Goal: Task Accomplishment & Management: Use online tool/utility

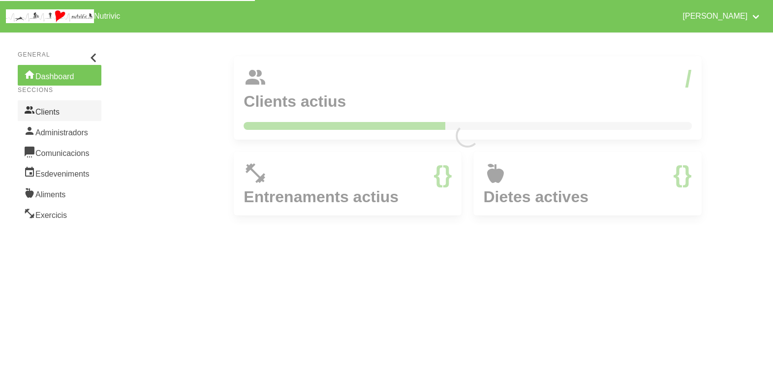
click at [51, 110] on link "Clients" at bounding box center [60, 110] width 84 height 21
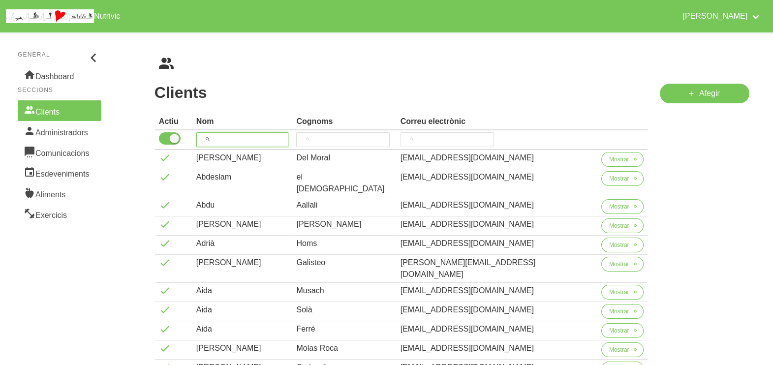
drag, startPoint x: 237, startPoint y: 137, endPoint x: 242, endPoint y: 101, distance: 36.3
click at [239, 134] on input "search" at bounding box center [242, 139] width 93 height 15
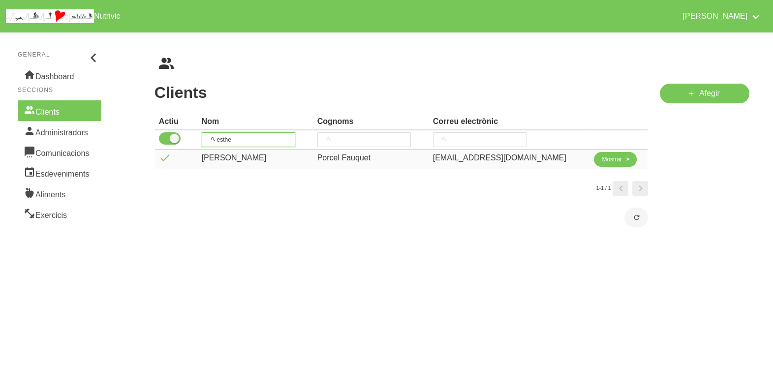
type input "esthe"
click at [610, 160] on span "Mostrar" at bounding box center [612, 159] width 20 height 9
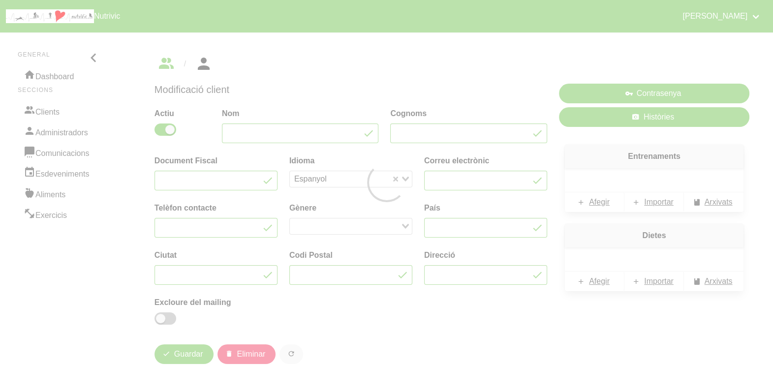
type input "[PERSON_NAME]"
type input "Porcel Fauquet"
type input "[EMAIL_ADDRESS][DOMAIN_NAME]"
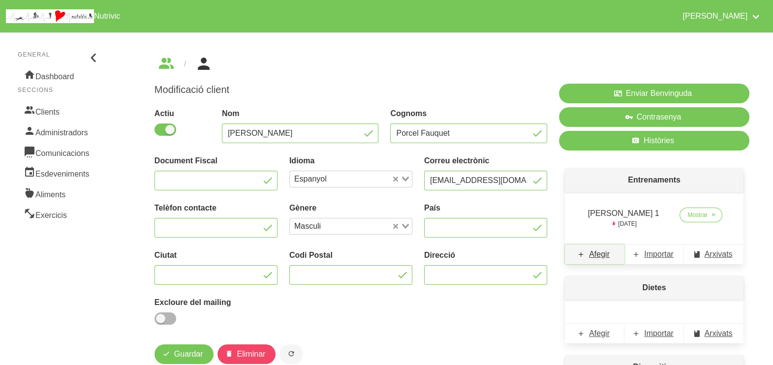
click at [605, 254] on span "Afegir" at bounding box center [599, 255] width 21 height 12
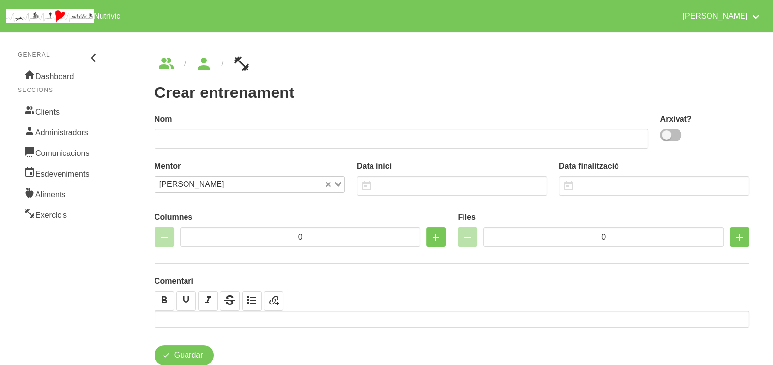
click at [675, 138] on span at bounding box center [671, 135] width 22 height 12
click at [666, 138] on input "checkbox" at bounding box center [663, 135] width 6 height 6
checkbox input "true"
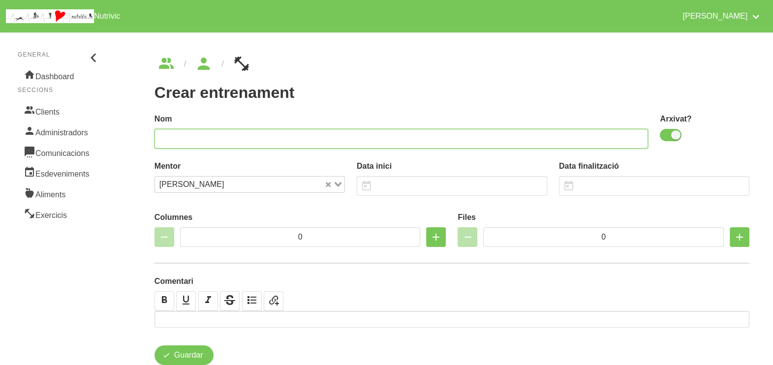
click at [540, 136] on input "text" at bounding box center [402, 139] width 494 height 20
type input "[PERSON_NAME] 2"
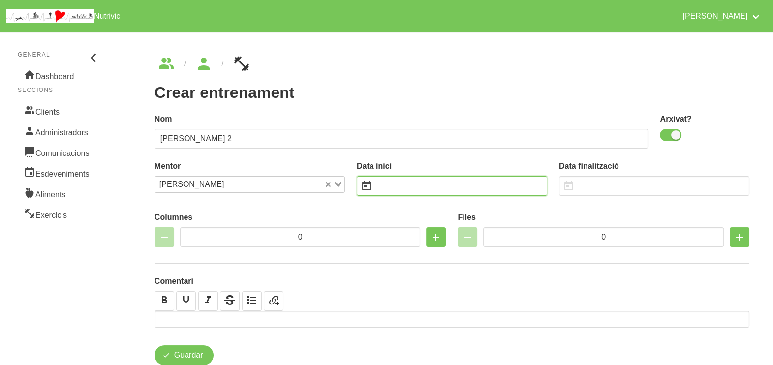
click at [417, 182] on input "text" at bounding box center [452, 186] width 190 height 20
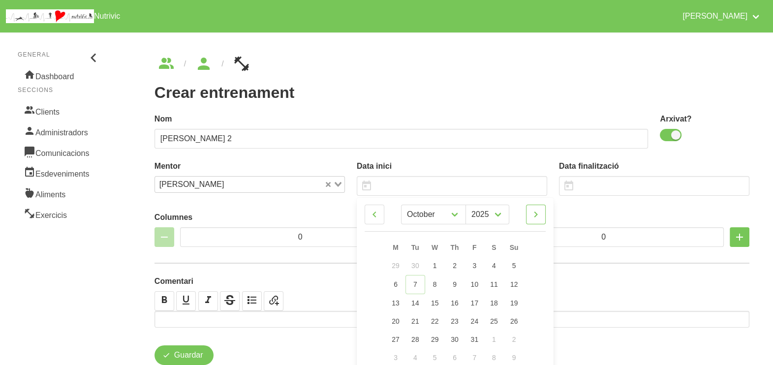
click at [543, 217] on link at bounding box center [536, 215] width 20 height 20
select select "10"
click at [514, 299] on span "16" at bounding box center [514, 302] width 8 height 8
type input "[DATE]"
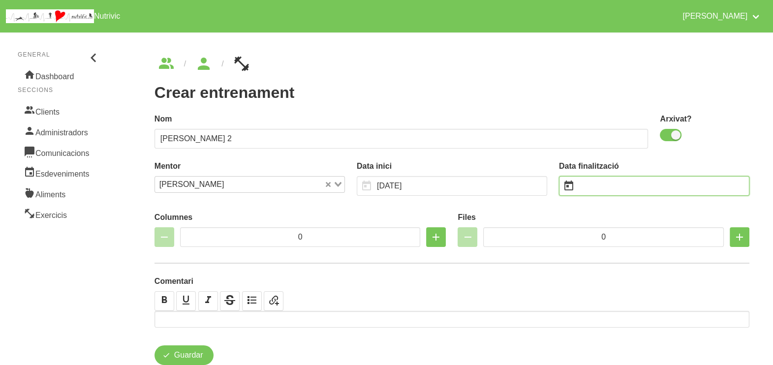
click at [621, 185] on input "text" at bounding box center [654, 186] width 190 height 20
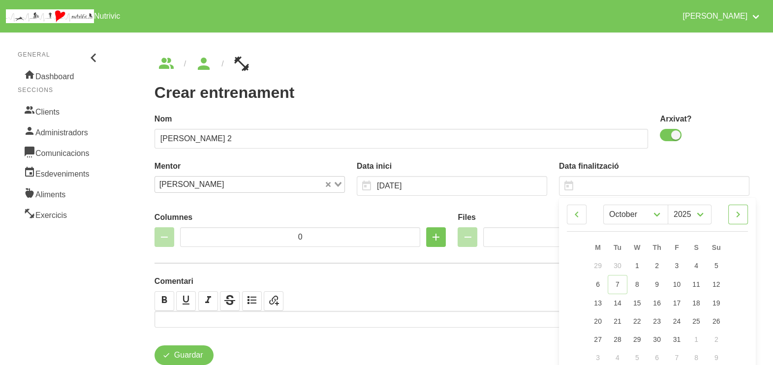
click at [738, 216] on icon at bounding box center [738, 215] width 12 height 18
select select "11"
click at [720, 319] on span "28" at bounding box center [717, 320] width 8 height 8
type input "[DATE]"
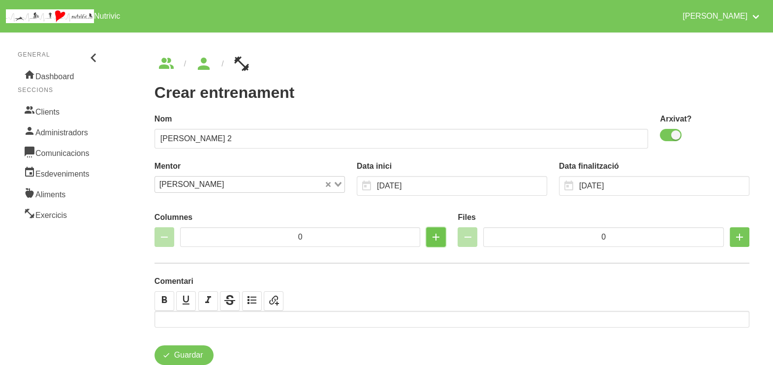
click at [437, 238] on icon "button" at bounding box center [436, 237] width 12 height 18
type input "2"
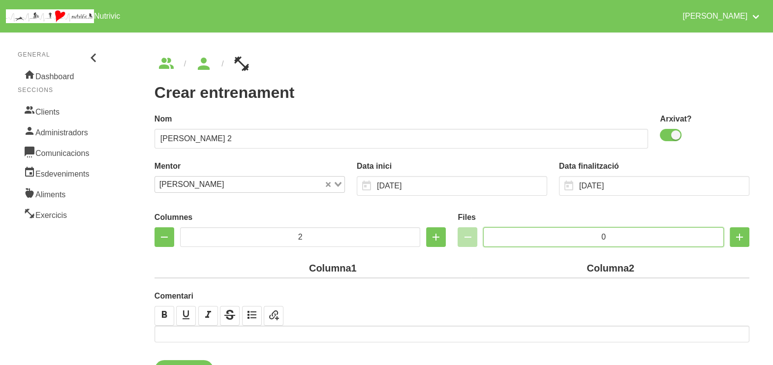
drag, startPoint x: 617, startPoint y: 238, endPoint x: 568, endPoint y: 234, distance: 49.3
click at [568, 234] on input "0" at bounding box center [603, 237] width 241 height 20
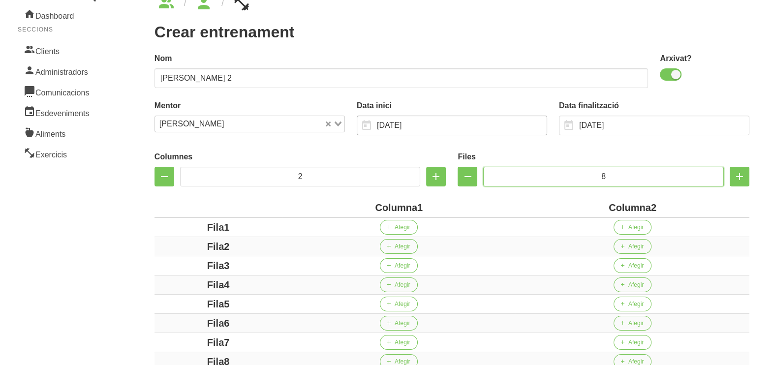
scroll to position [185, 0]
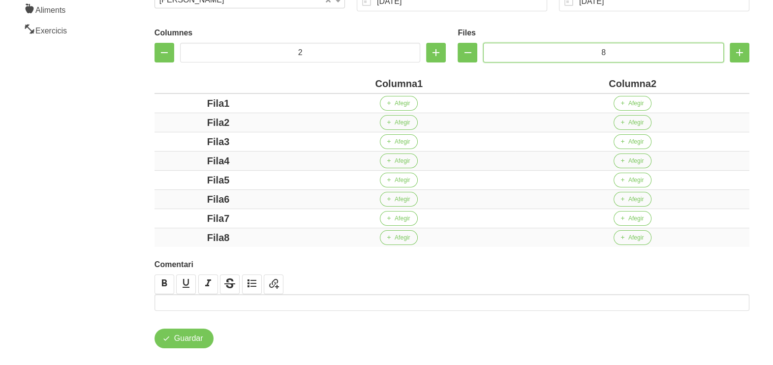
type input "8"
drag, startPoint x: 416, startPoint y: 84, endPoint x: 338, endPoint y: 81, distance: 78.8
click at [339, 80] on div "Columna1" at bounding box center [399, 83] width 226 height 15
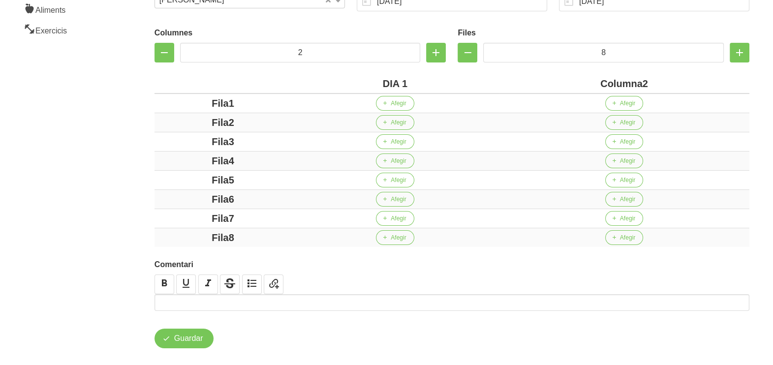
drag, startPoint x: 642, startPoint y: 85, endPoint x: 557, endPoint y: 83, distance: 85.7
click at [555, 84] on div "Columna2" at bounding box center [624, 83] width 243 height 15
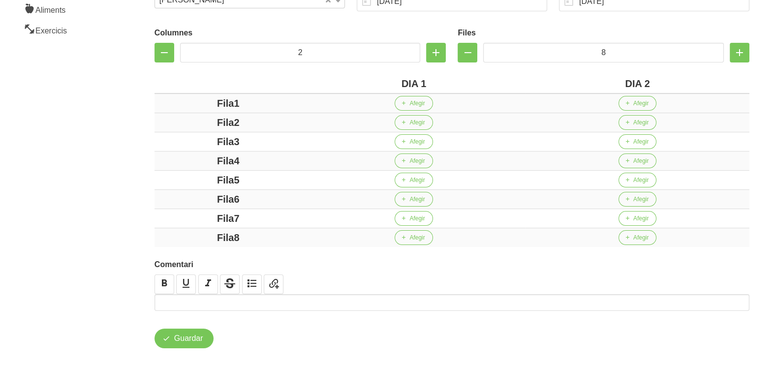
drag, startPoint x: 232, startPoint y: 100, endPoint x: 174, endPoint y: 105, distance: 58.8
click at [171, 105] on div "Fila1" at bounding box center [228, 103] width 140 height 15
drag, startPoint x: 232, startPoint y: 121, endPoint x: 192, endPoint y: 126, distance: 40.3
click at [180, 121] on div "Fila2" at bounding box center [228, 122] width 140 height 15
drag, startPoint x: 247, startPoint y: 141, endPoint x: 185, endPoint y: 141, distance: 62.5
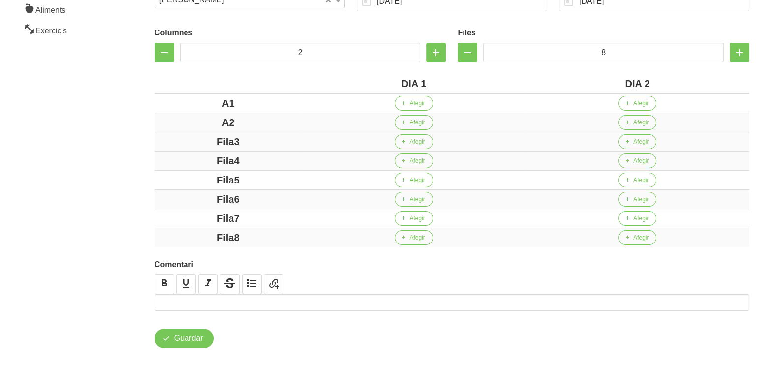
click at [184, 141] on div "Fila3" at bounding box center [228, 141] width 140 height 15
click at [177, 162] on div "Fila4" at bounding box center [228, 161] width 140 height 15
drag, startPoint x: 268, startPoint y: 180, endPoint x: 178, endPoint y: 180, distance: 89.6
click at [178, 180] on div "Fila5" at bounding box center [228, 180] width 140 height 15
click at [156, 198] on td "Fila6" at bounding box center [229, 199] width 148 height 19
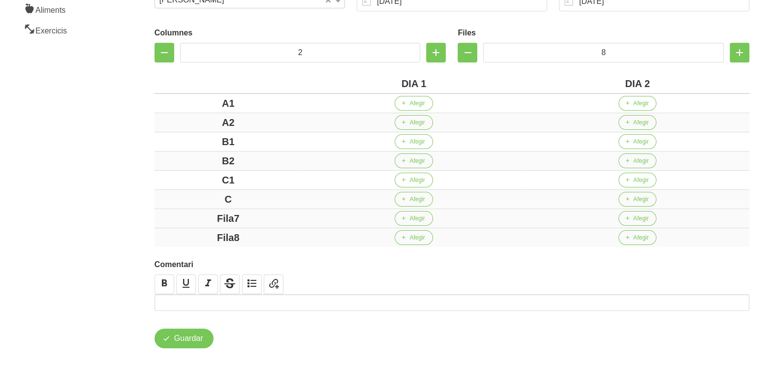
click at [249, 217] on div "Fila7" at bounding box center [228, 218] width 140 height 15
drag, startPoint x: 245, startPoint y: 217, endPoint x: 194, endPoint y: 217, distance: 50.7
click at [194, 217] on div "Fila7" at bounding box center [228, 218] width 140 height 15
click at [171, 233] on div "Fila8" at bounding box center [228, 237] width 140 height 15
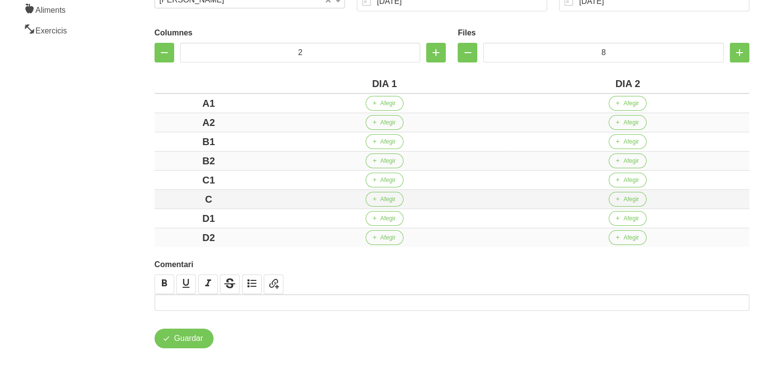
click at [222, 198] on div "C" at bounding box center [208, 199] width 100 height 15
drag, startPoint x: 137, startPoint y: 166, endPoint x: 208, endPoint y: 94, distance: 101.3
click at [143, 163] on div "Crear entrenament b5acdcc0-0e86-4ba2-aac5-78c6ae88c497 Nom [PERSON_NAME] 2 Arxi…" at bounding box center [452, 110] width 642 height 524
click at [386, 104] on span "Afegir" at bounding box center [387, 103] width 15 height 9
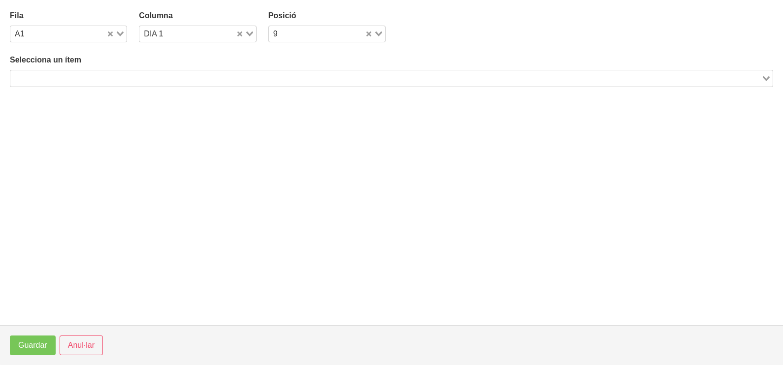
click at [133, 75] on input "Search for option" at bounding box center [385, 78] width 749 height 12
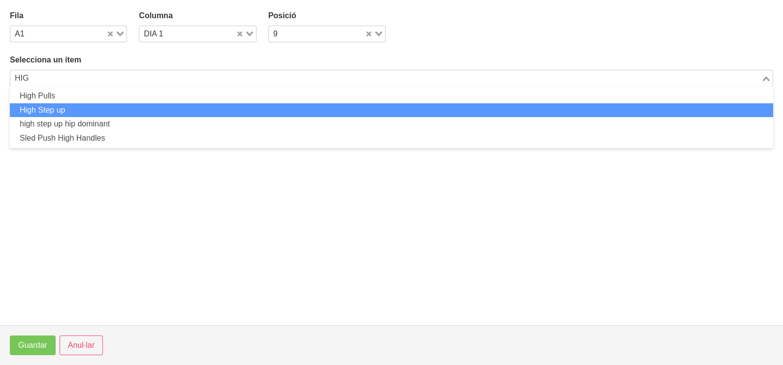
click at [116, 112] on li "High Step up" at bounding box center [391, 110] width 763 height 14
type input "HIG"
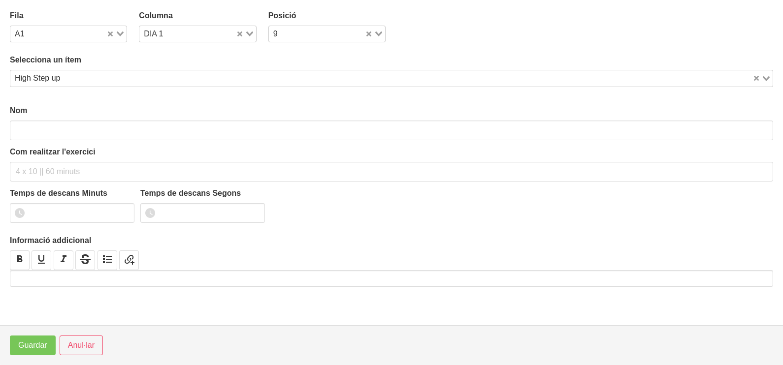
type input "High Step up"
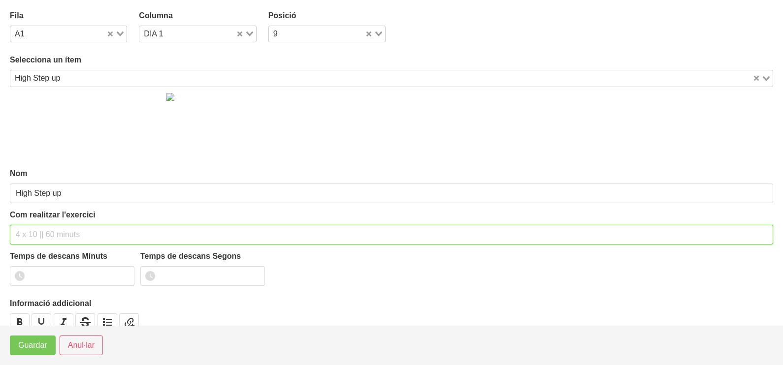
click at [36, 228] on input "text" at bounding box center [391, 235] width 763 height 20
type input "3 x 6-8 a 3010 60""
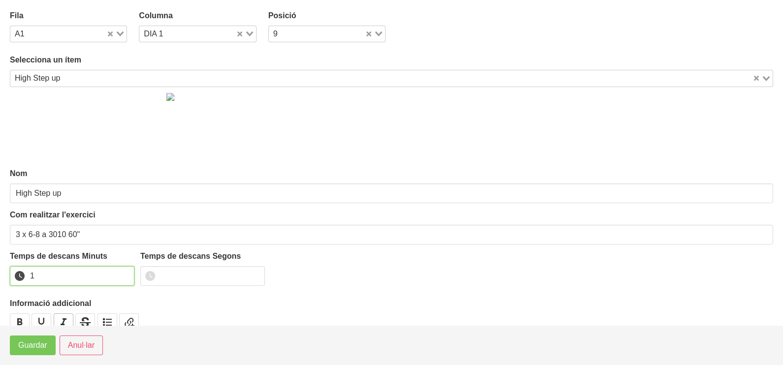
drag, startPoint x: 123, startPoint y: 272, endPoint x: 63, endPoint y: 314, distance: 72.5
type input "1"
click at [118, 275] on input "1" at bounding box center [72, 276] width 125 height 20
drag, startPoint x: 35, startPoint y: 342, endPoint x: 58, endPoint y: 340, distance: 22.3
click at [35, 344] on span "Guardar" at bounding box center [32, 346] width 29 height 12
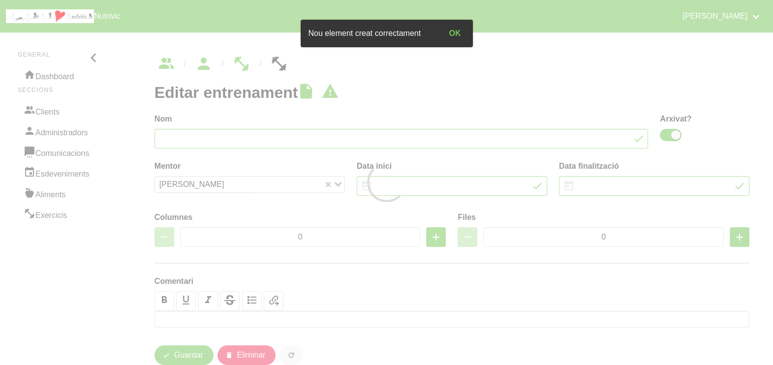
type input "[PERSON_NAME] 2"
checkbox input "true"
type input "[DATE]"
type input "2"
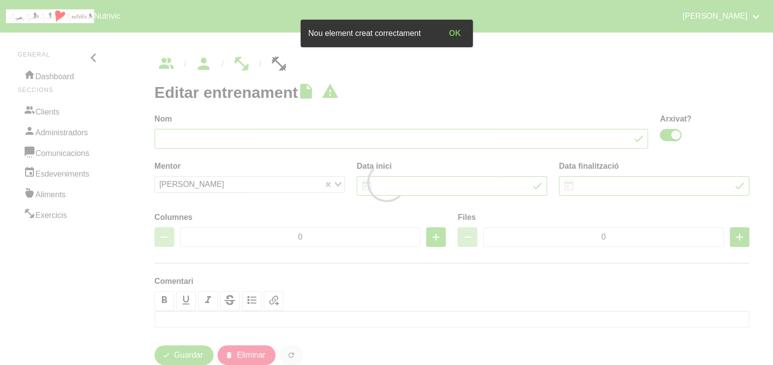
type input "8"
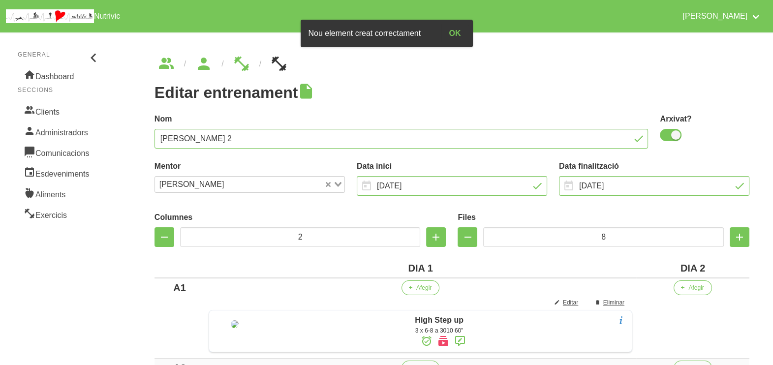
scroll to position [123, 0]
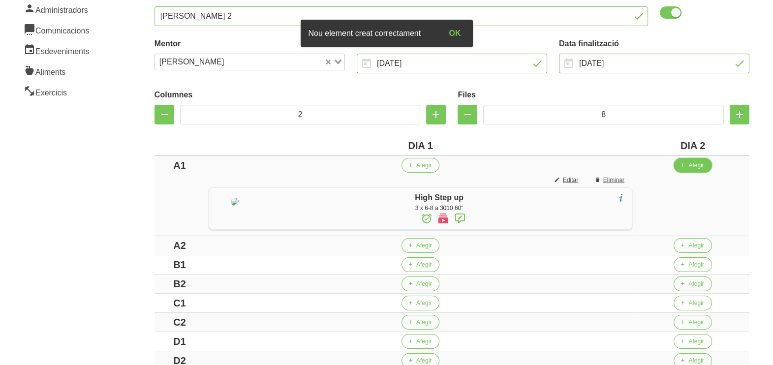
click at [703, 167] on span "Afegir" at bounding box center [696, 165] width 15 height 9
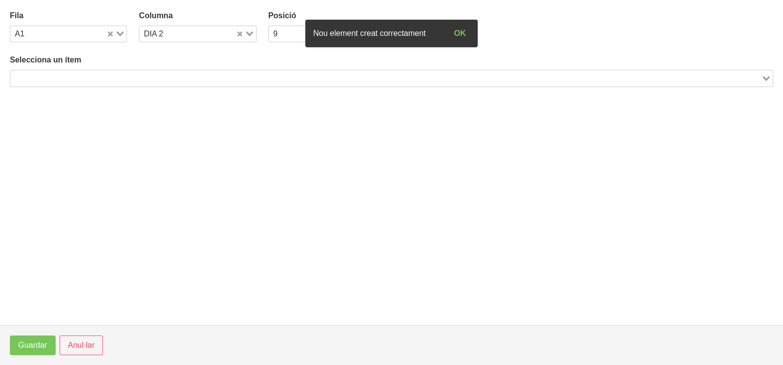
click at [99, 75] on input "Search for option" at bounding box center [385, 78] width 749 height 12
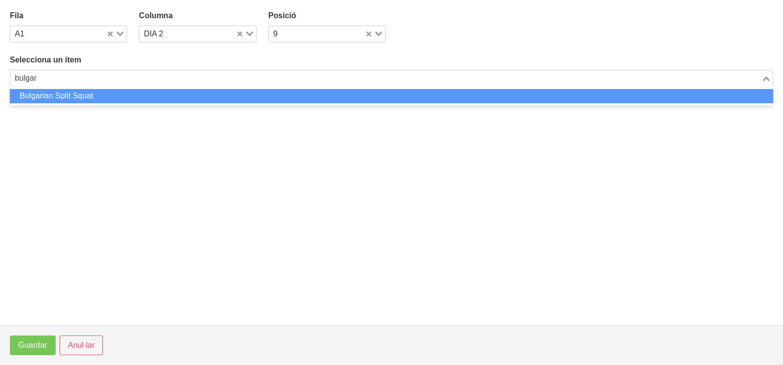
click at [101, 94] on li "Bulgarian Split Squat" at bounding box center [391, 96] width 763 height 14
type input "bulgar"
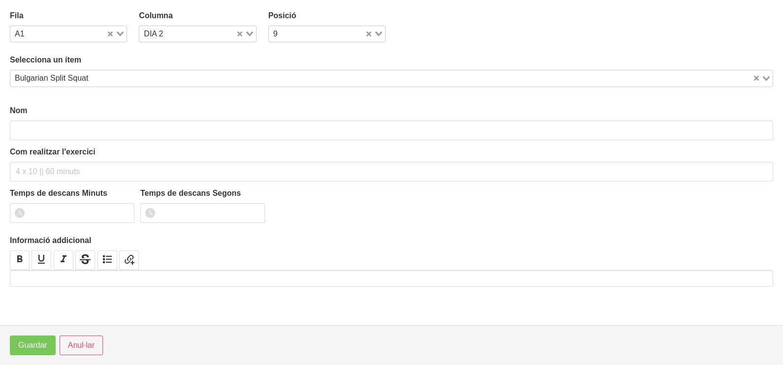
type input "Bulgarian Split Squat"
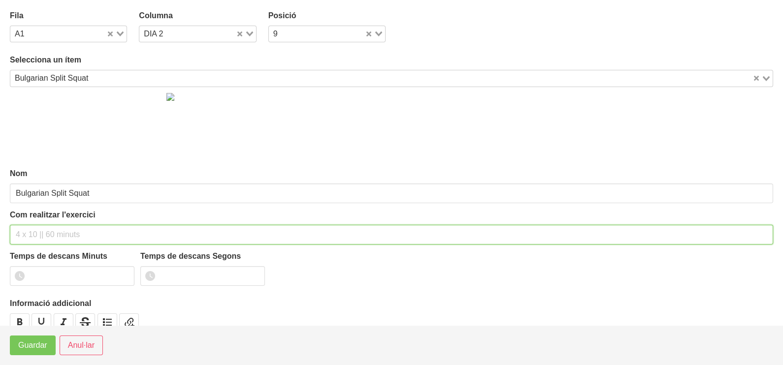
click at [35, 228] on input "text" at bounding box center [391, 235] width 763 height 20
type input "3 x 6-8 a 3010 60""
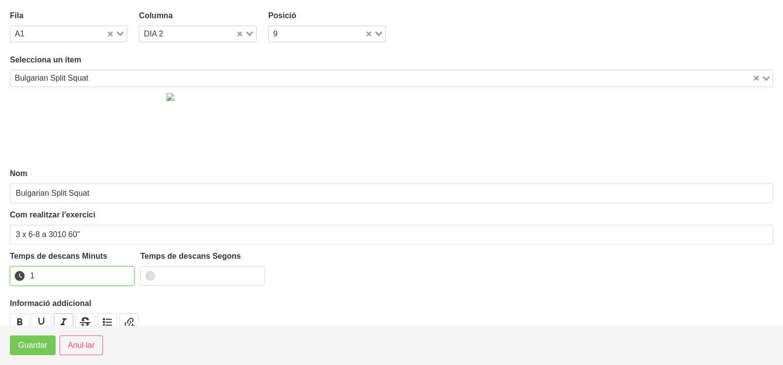
drag, startPoint x: 123, startPoint y: 273, endPoint x: 71, endPoint y: 316, distance: 67.4
type input "1"
click at [117, 277] on input "1" at bounding box center [72, 276] width 125 height 20
click at [44, 347] on span "Guardar" at bounding box center [32, 346] width 29 height 12
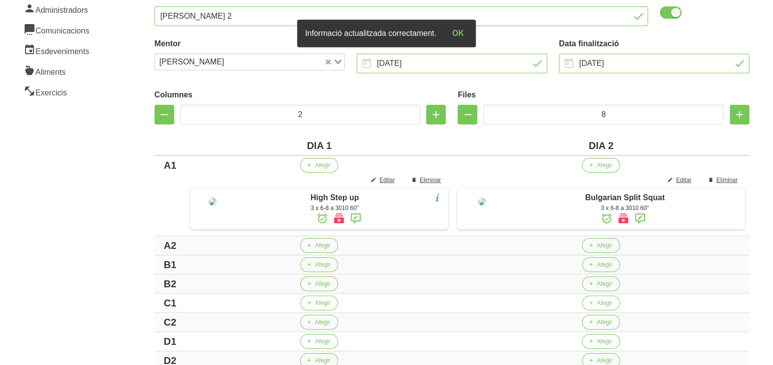
scroll to position [281, 0]
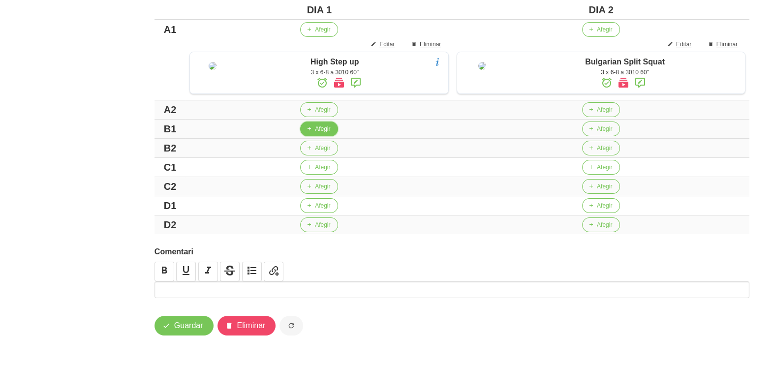
click at [313, 135] on button "Afegir" at bounding box center [319, 129] width 38 height 15
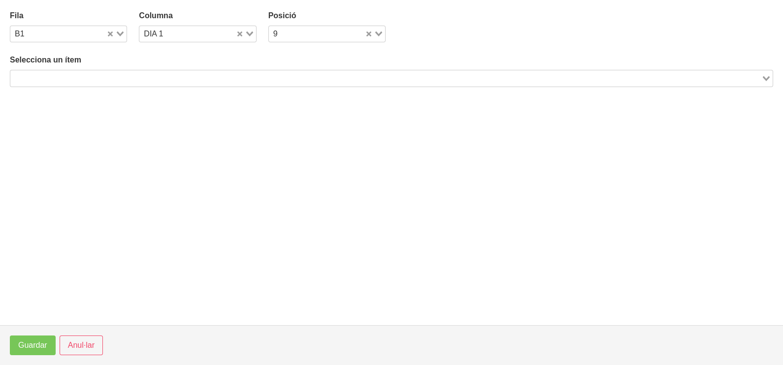
drag, startPoint x: 152, startPoint y: 75, endPoint x: 162, endPoint y: 67, distance: 13.4
click at [152, 75] on input "Search for option" at bounding box center [385, 78] width 749 height 12
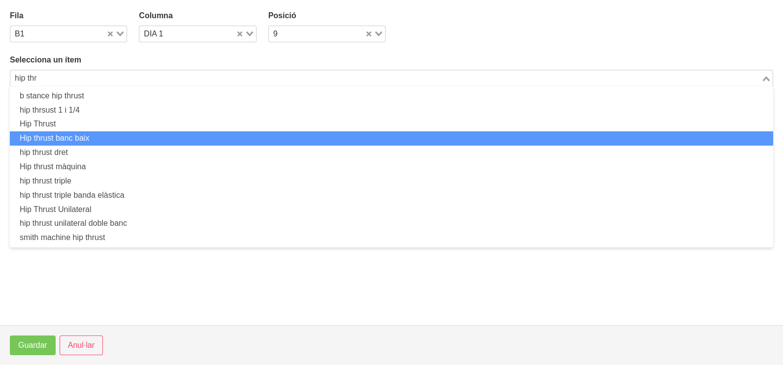
click at [105, 138] on li "Hip thrust banc baix" at bounding box center [391, 138] width 763 height 14
type input "hip thr"
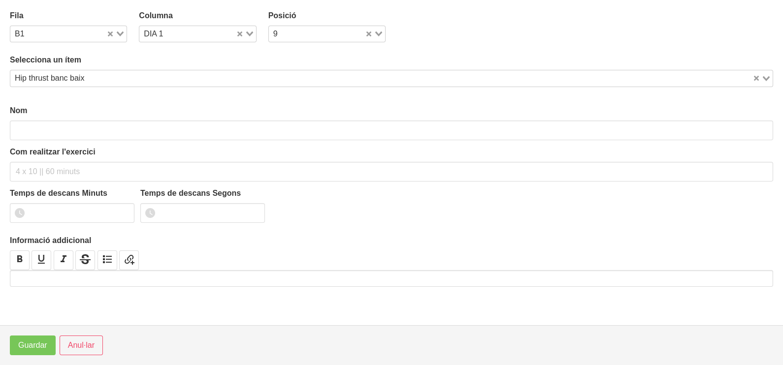
type input "Hip thrust banc baix"
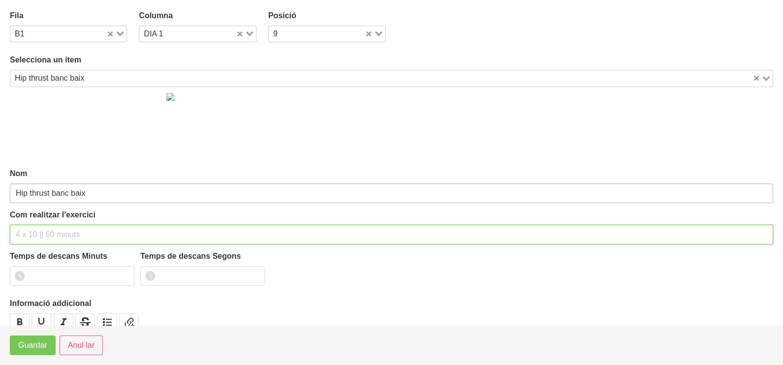
drag, startPoint x: 29, startPoint y: 229, endPoint x: 48, endPoint y: 183, distance: 50.4
click at [44, 221] on div "Com realitzar l'exercici" at bounding box center [391, 226] width 763 height 35
type input "3 x 8-10 a 3010 60""
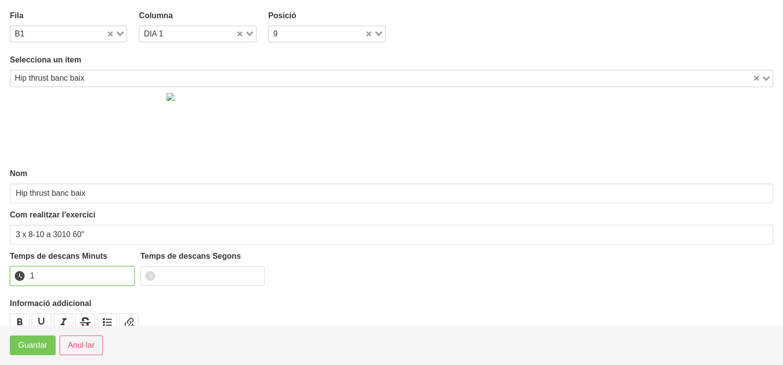
drag, startPoint x: 124, startPoint y: 273, endPoint x: 85, endPoint y: 303, distance: 49.1
type input "1"
click at [122, 275] on input "1" at bounding box center [72, 276] width 125 height 20
click at [30, 353] on button "Guardar" at bounding box center [33, 346] width 46 height 20
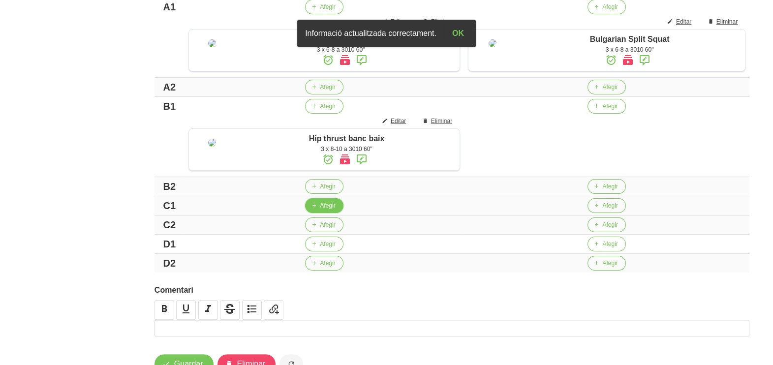
click at [311, 210] on icon "button" at bounding box center [314, 205] width 6 height 9
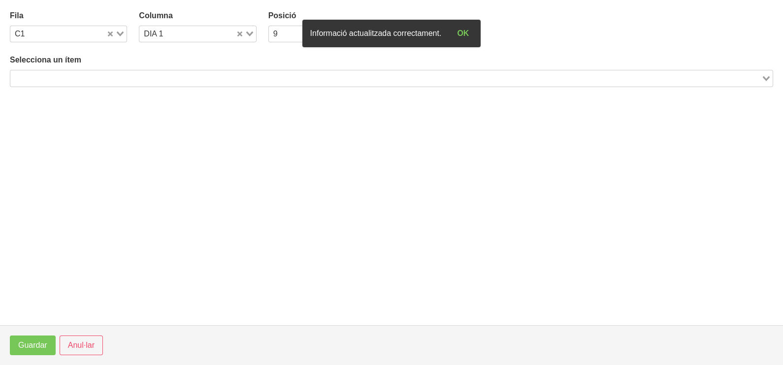
click at [140, 77] on input "Search for option" at bounding box center [385, 78] width 749 height 12
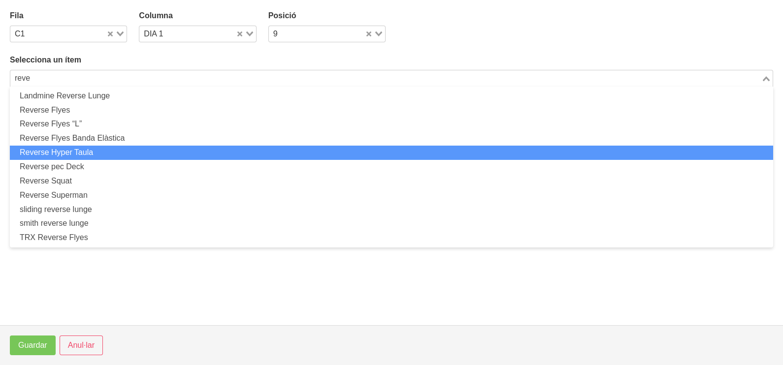
click at [100, 153] on li "Reverse Hyper Taula" at bounding box center [391, 153] width 763 height 14
type input "reve"
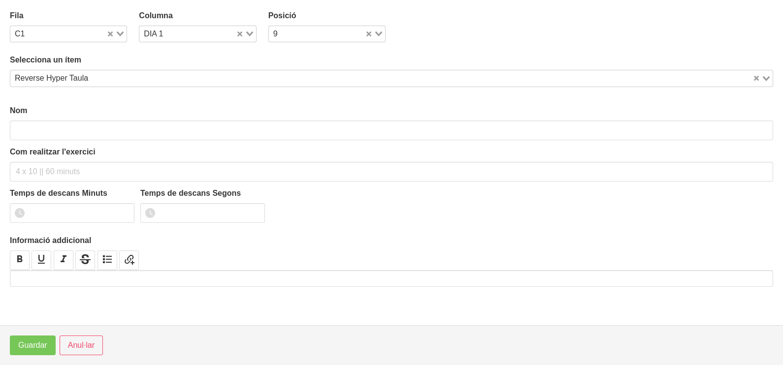
type input "Reverse Hyper Taula"
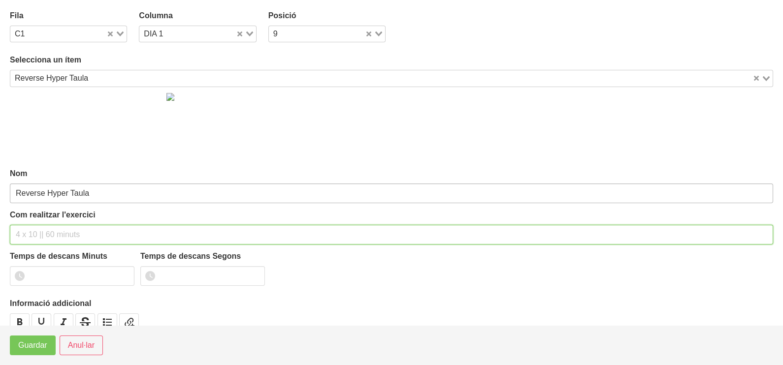
drag, startPoint x: 37, startPoint y: 236, endPoint x: 41, endPoint y: 192, distance: 43.5
click at [37, 235] on input "text" at bounding box center [391, 235] width 763 height 20
type input "3 x 10-12 a 2010 60""
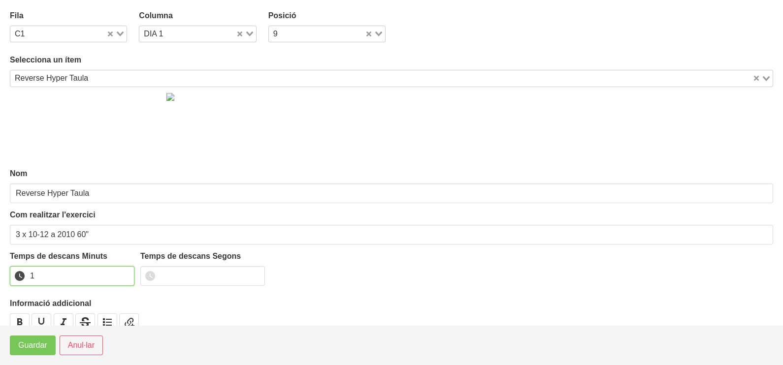
drag, startPoint x: 123, startPoint y: 272, endPoint x: 76, endPoint y: 305, distance: 57.2
type input "1"
click at [119, 275] on input "1" at bounding box center [72, 276] width 125 height 20
click at [39, 342] on span "Guardar" at bounding box center [32, 346] width 29 height 12
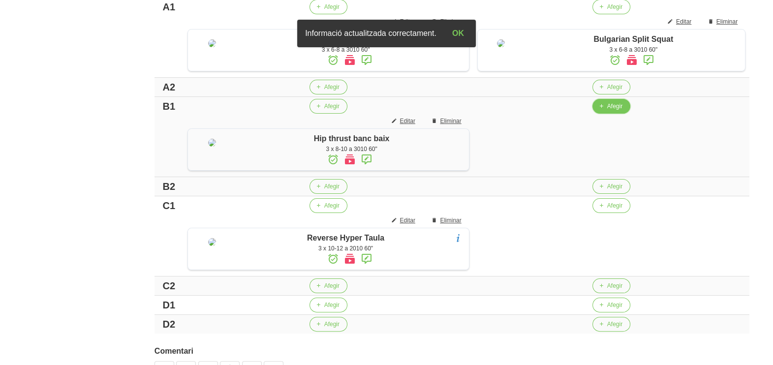
click at [607, 111] on span "Afegir" at bounding box center [614, 106] width 15 height 9
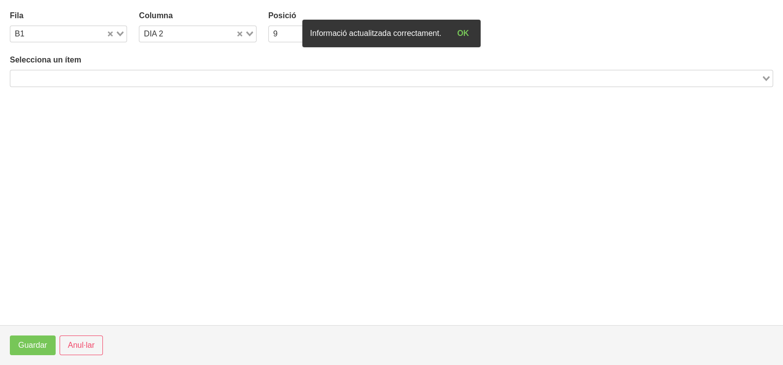
click at [134, 82] on input "Search for option" at bounding box center [385, 78] width 749 height 12
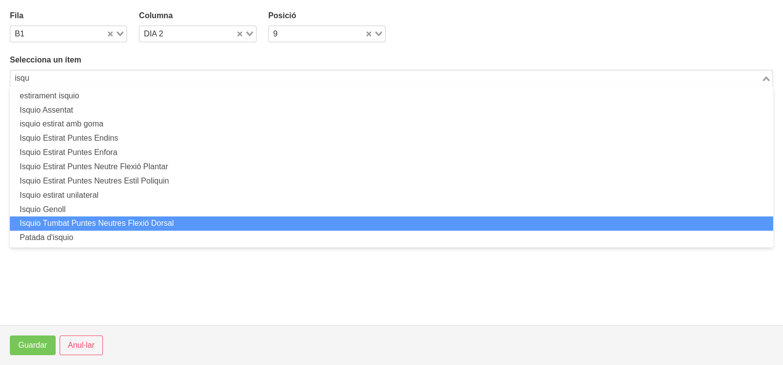
click at [131, 222] on li "Isquio Tumbat Puntes Neutres Flexió Dorsal" at bounding box center [391, 224] width 763 height 14
type input "isqu"
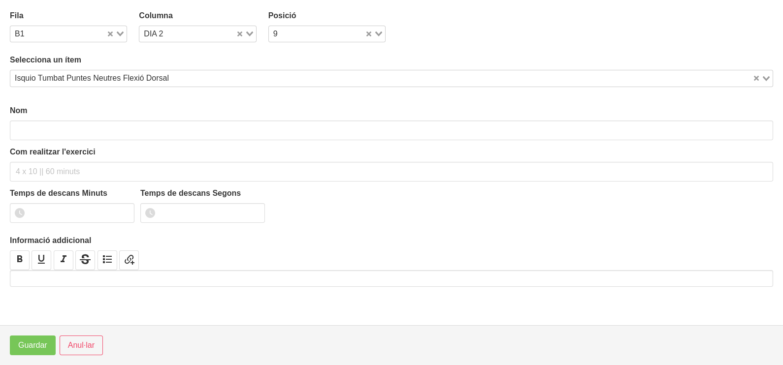
type input "Isquio Tumbat Puntes Neutres Flexió Dorsal"
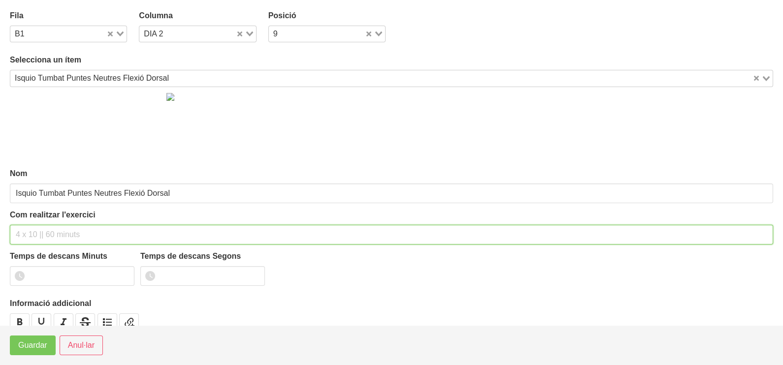
click at [39, 230] on input "text" at bounding box center [391, 235] width 763 height 20
type input "3 x 6-8 a 3010 60""
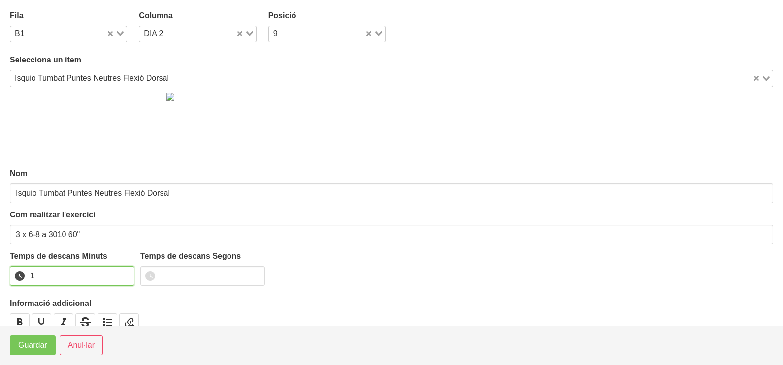
drag, startPoint x: 126, startPoint y: 272, endPoint x: 88, endPoint y: 309, distance: 52.9
type input "1"
click at [120, 277] on input "1" at bounding box center [72, 276] width 125 height 20
click at [47, 344] on button "Guardar" at bounding box center [33, 346] width 46 height 20
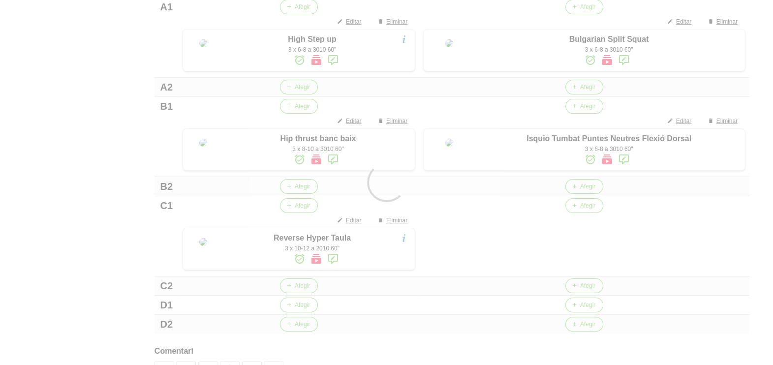
scroll to position [343, 0]
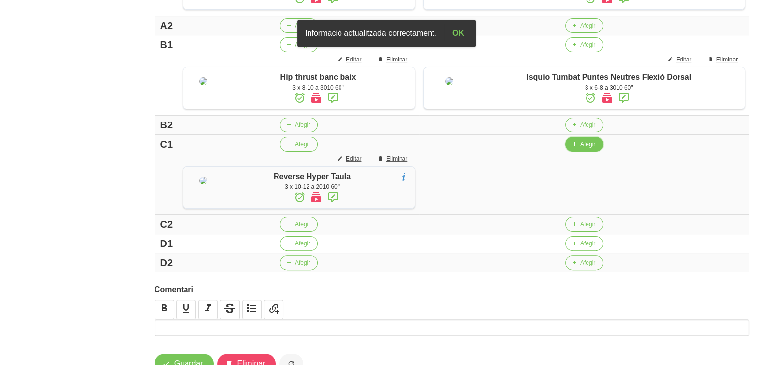
click at [579, 149] on span "button" at bounding box center [574, 144] width 9 height 9
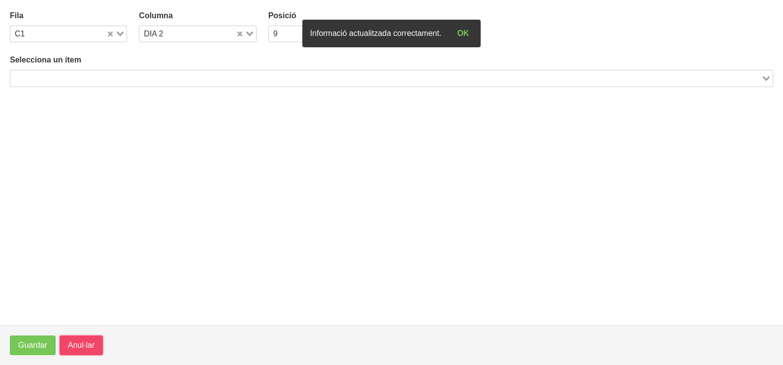
click at [96, 352] on button "Anul·lar" at bounding box center [81, 346] width 43 height 20
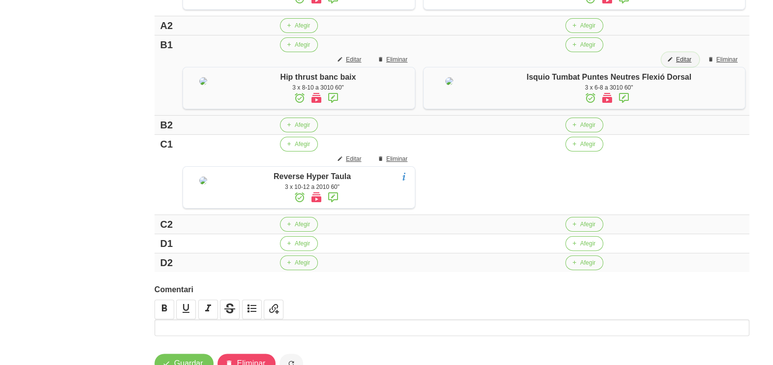
click at [682, 64] on span "Editar" at bounding box center [683, 59] width 15 height 9
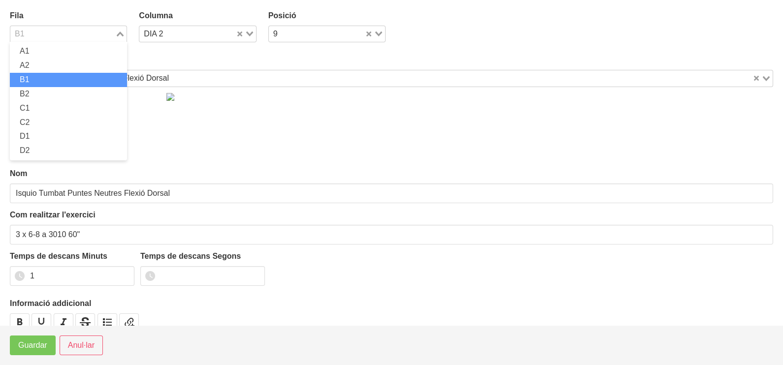
drag, startPoint x: 123, startPoint y: 32, endPoint x: 102, endPoint y: 48, distance: 26.6
click at [123, 34] on div "Loading..." at bounding box center [120, 33] width 11 height 14
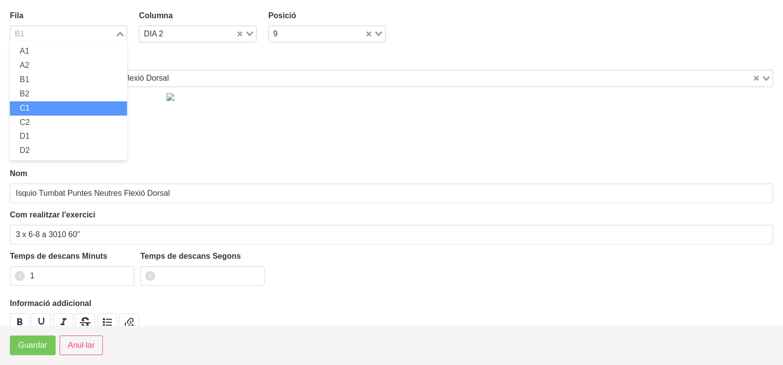
click at [45, 108] on li "C1" at bounding box center [68, 108] width 117 height 14
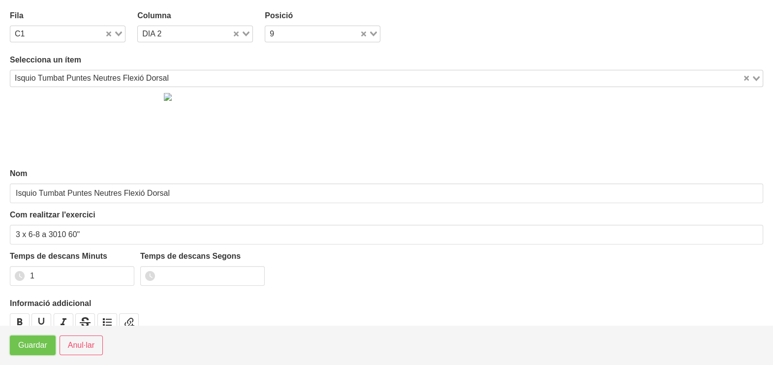
click at [35, 343] on span "Guardar" at bounding box center [32, 346] width 29 height 12
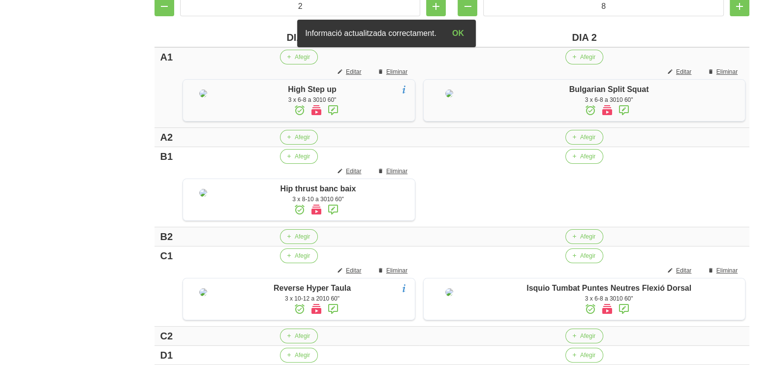
scroll to position [220, 0]
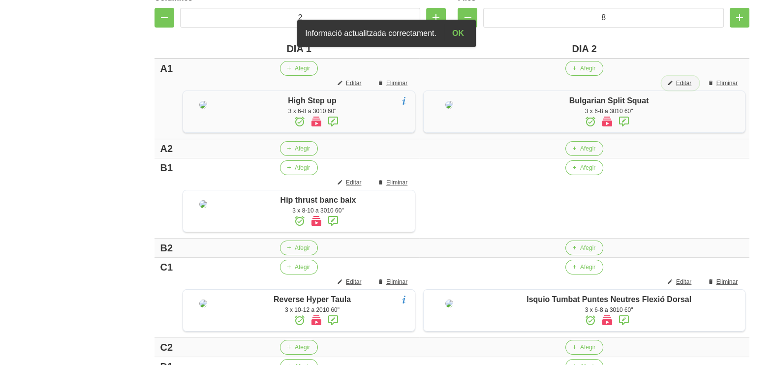
click at [680, 83] on span "Editar" at bounding box center [683, 83] width 15 height 9
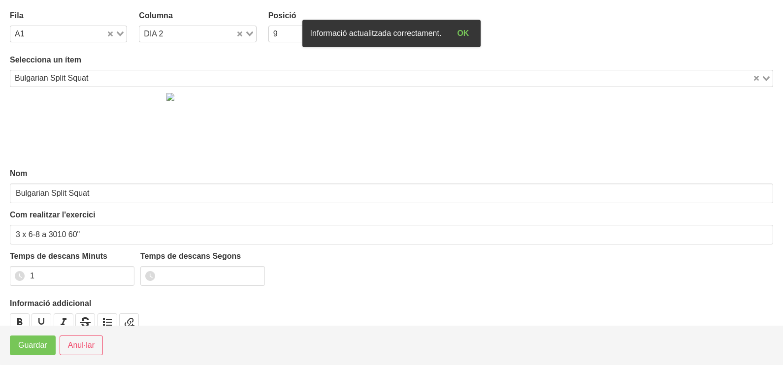
click at [118, 32] on icon "Search for option" at bounding box center [120, 34] width 7 height 5
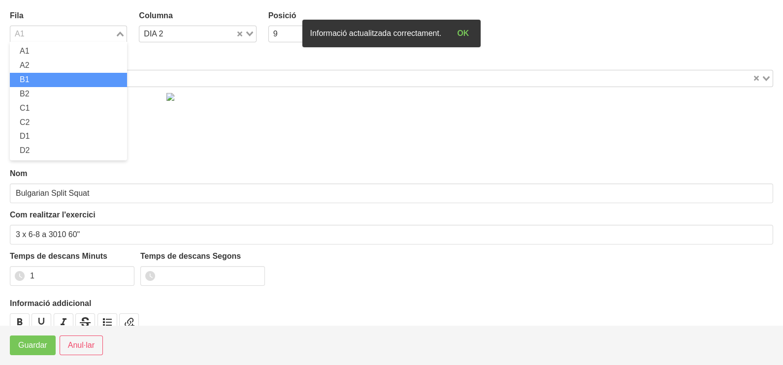
click at [57, 78] on li "B1" at bounding box center [68, 80] width 117 height 14
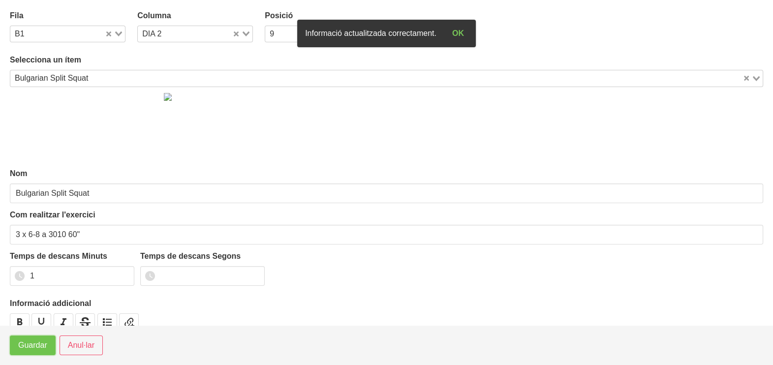
click at [37, 353] on button "Guardar" at bounding box center [33, 346] width 46 height 20
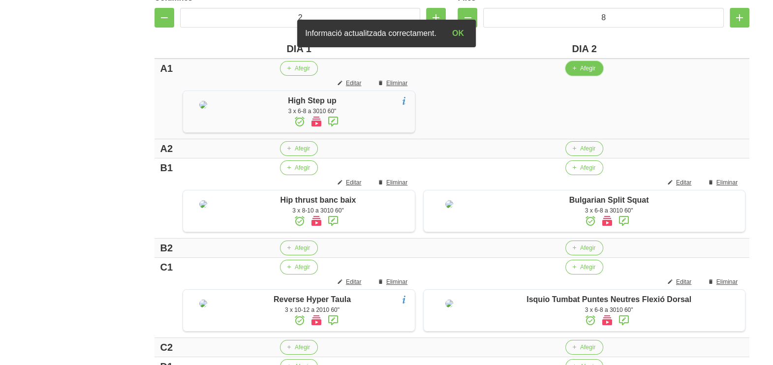
click at [585, 69] on span "Afegir" at bounding box center [587, 68] width 15 height 9
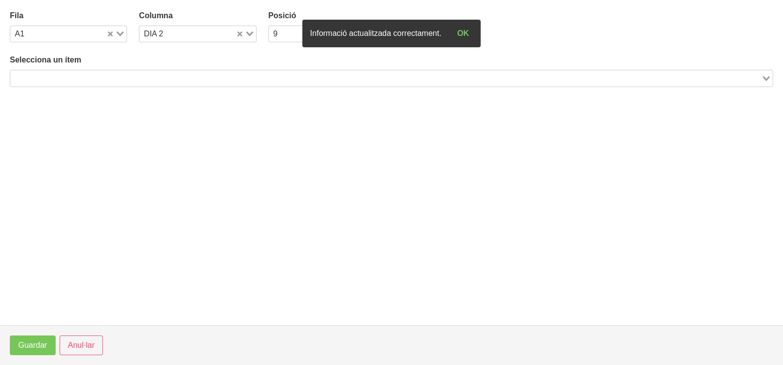
click at [202, 74] on input "Search for option" at bounding box center [385, 78] width 749 height 12
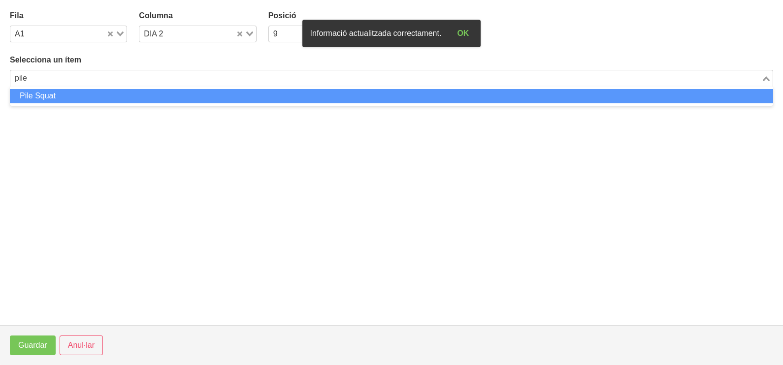
click at [175, 100] on li "Pile Squat" at bounding box center [391, 96] width 763 height 14
type input "pile"
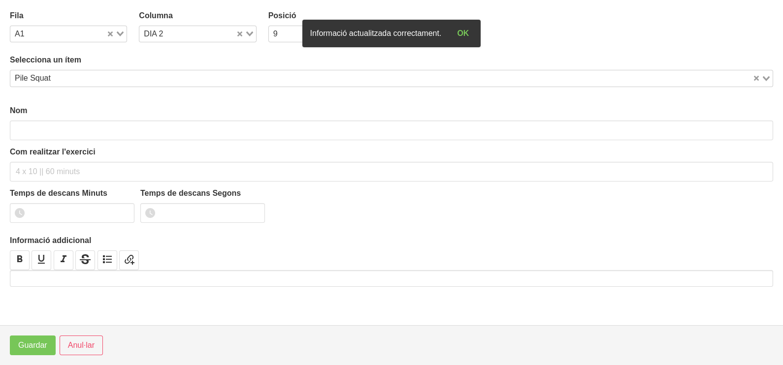
type input "Pile Squat"
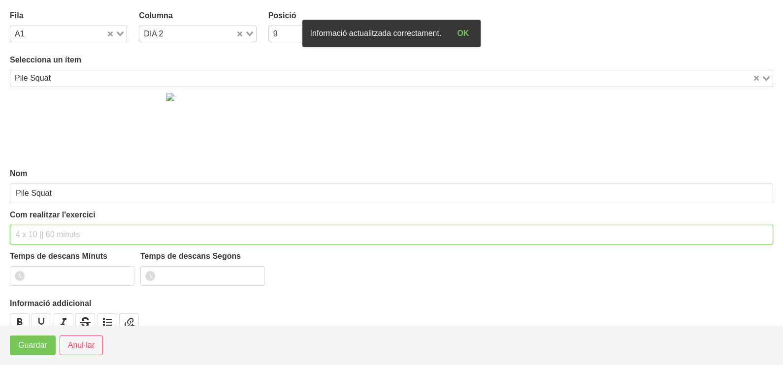
click at [30, 227] on input "text" at bounding box center [391, 235] width 763 height 20
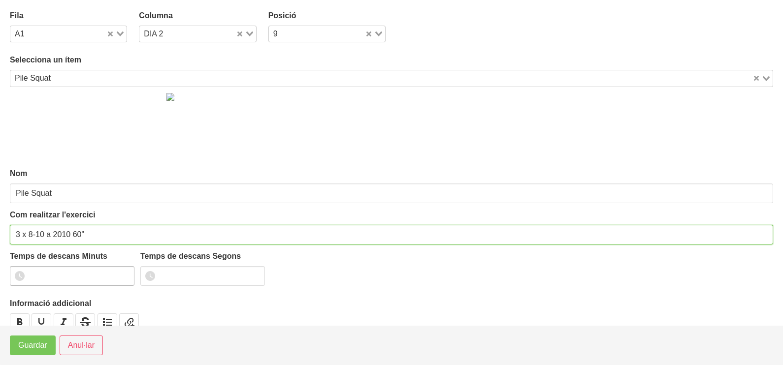
type input "3 x 8-10 a 2010 60""
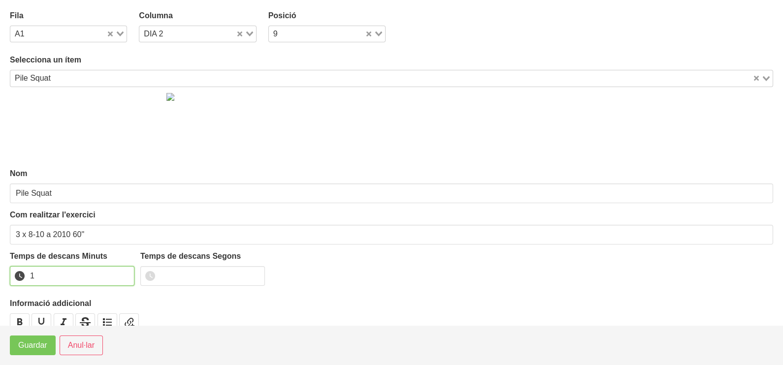
drag, startPoint x: 123, startPoint y: 273, endPoint x: 34, endPoint y: 326, distance: 103.5
type input "1"
click at [118, 276] on input "1" at bounding box center [72, 276] width 125 height 20
click at [17, 343] on button "Guardar" at bounding box center [33, 346] width 46 height 20
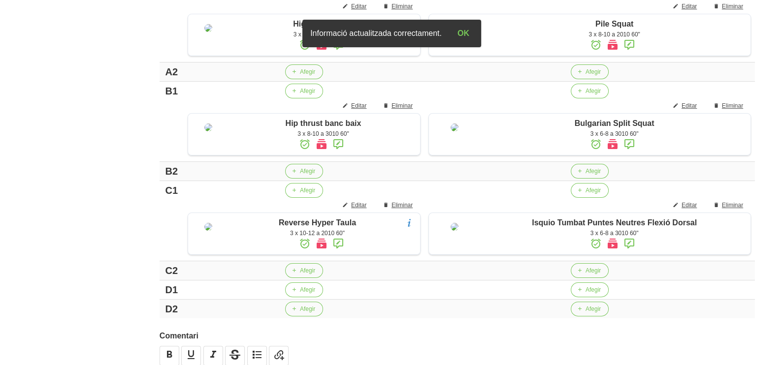
scroll to position [343, 0]
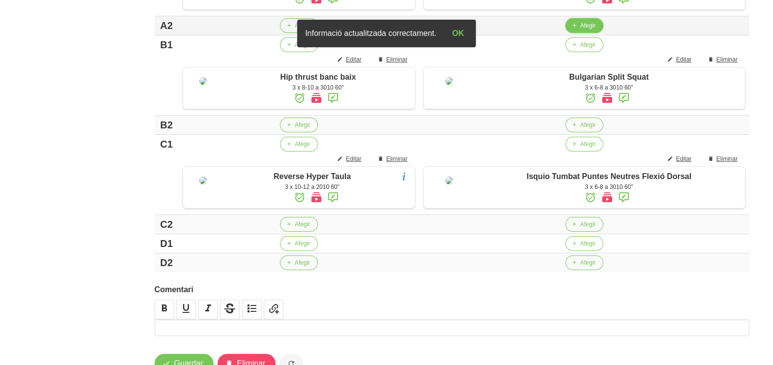
click at [581, 33] on button "Afegir" at bounding box center [585, 25] width 38 height 15
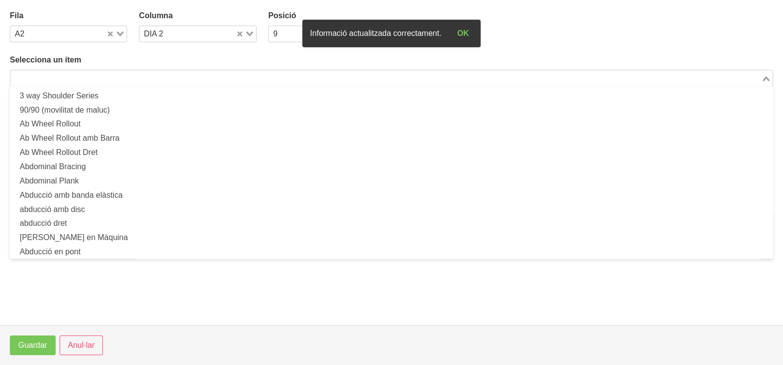
click at [83, 76] on input "Search for option" at bounding box center [385, 78] width 749 height 12
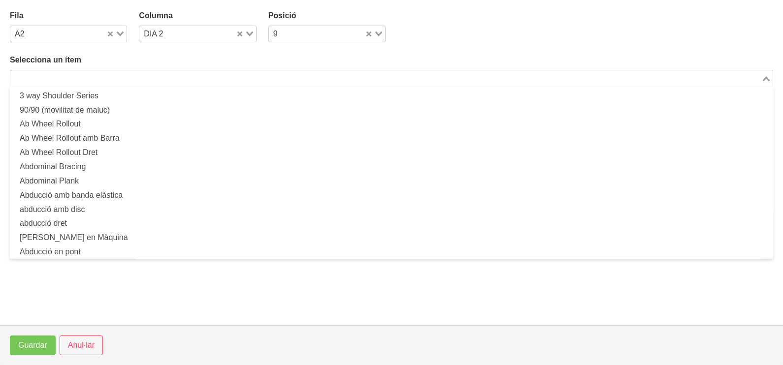
click at [87, 82] on input "Search for option" at bounding box center [385, 78] width 749 height 12
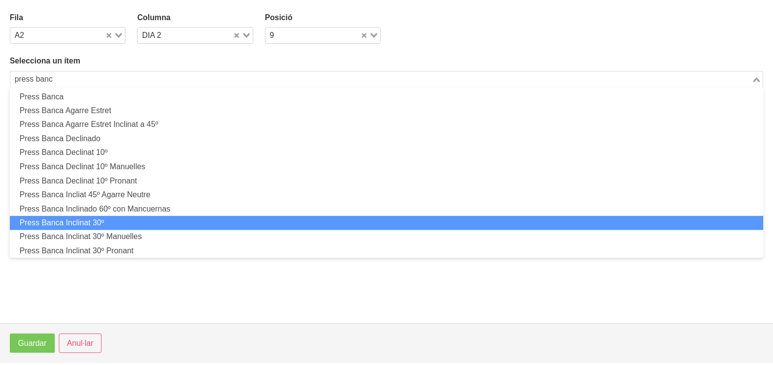
scroll to position [0, 0]
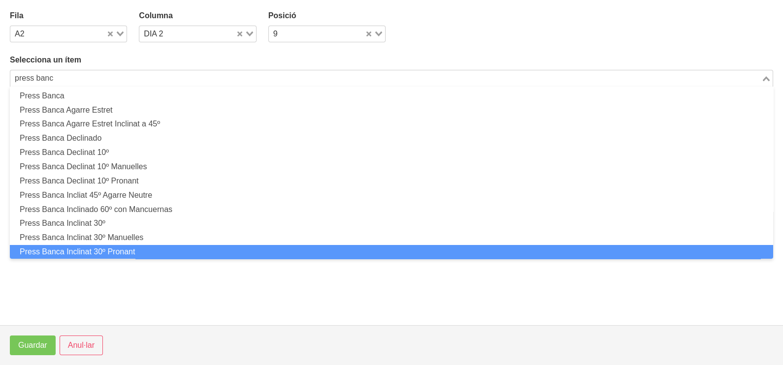
click at [126, 251] on li "Press Banca Inclinat 30º Pronant" at bounding box center [391, 252] width 763 height 14
type input "press banc"
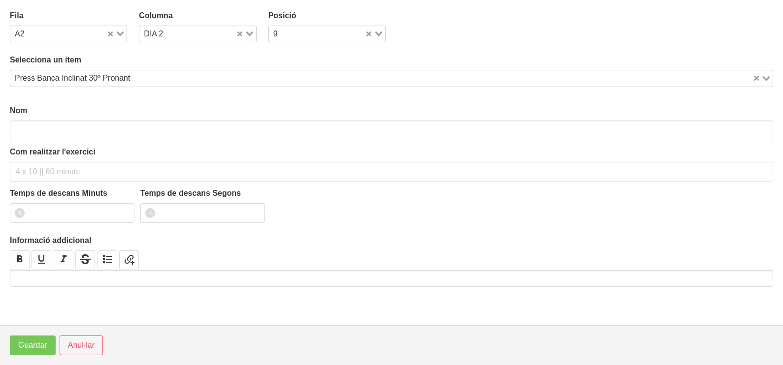
type input "Press Banca Inclinat 30º Pronant"
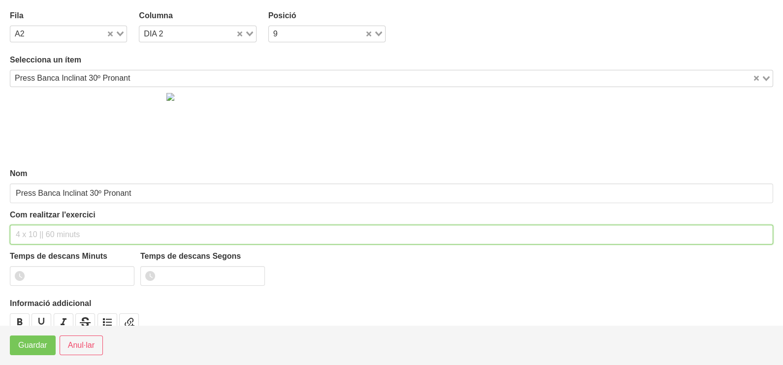
click at [34, 228] on input "text" at bounding box center [391, 235] width 763 height 20
type input "3 x 8-10 a 3010 60""
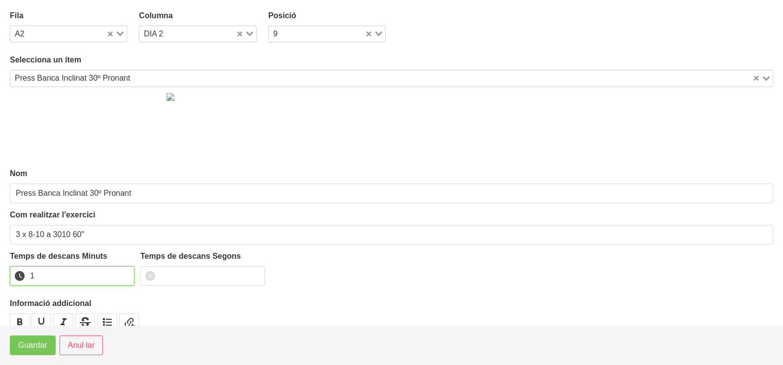
drag, startPoint x: 122, startPoint y: 273, endPoint x: 57, endPoint y: 308, distance: 74.2
type input "1"
click at [120, 273] on input "1" at bounding box center [72, 276] width 125 height 20
click at [37, 343] on span "Guardar" at bounding box center [32, 346] width 29 height 12
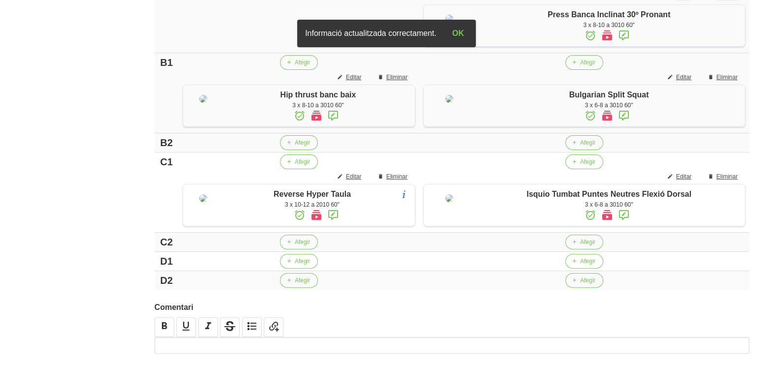
scroll to position [404, 0]
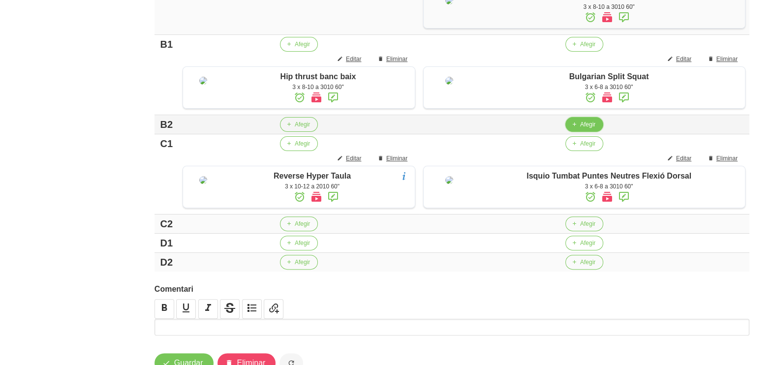
click at [578, 129] on span "button" at bounding box center [574, 124] width 9 height 9
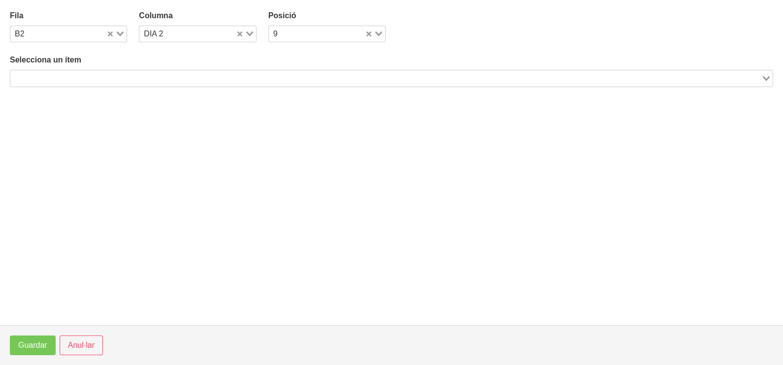
click at [170, 76] on input "Search for option" at bounding box center [385, 78] width 749 height 12
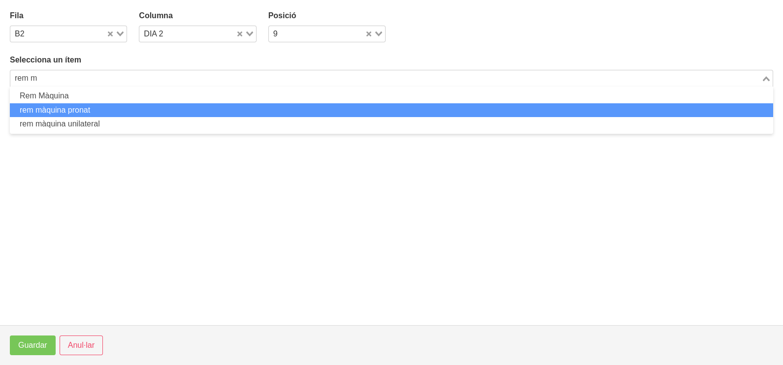
click at [102, 110] on li "rem màquina pronat" at bounding box center [391, 110] width 763 height 14
type input "rem m"
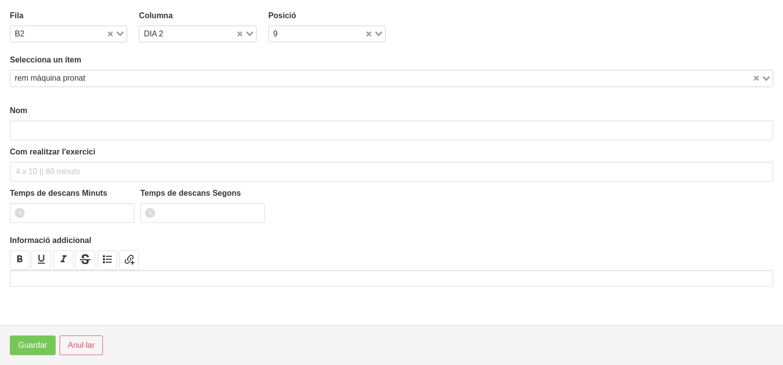
type input "rem màquina pronat"
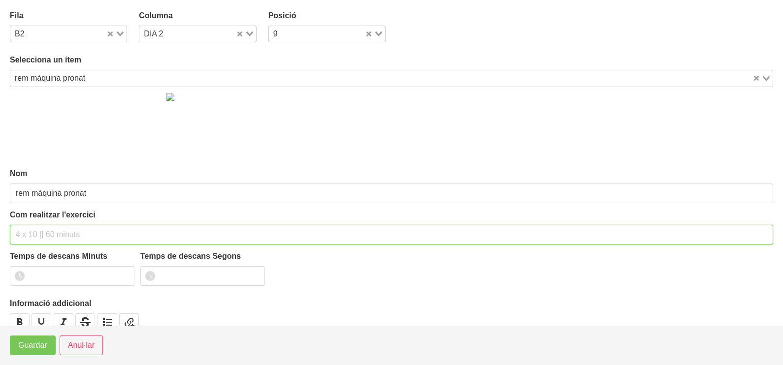
click at [32, 225] on input "text" at bounding box center [391, 235] width 763 height 20
type input "3 x 6-8 a 3010 60""
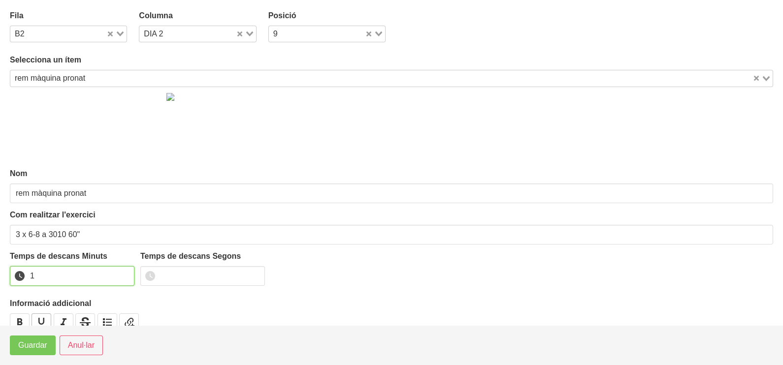
drag, startPoint x: 123, startPoint y: 272, endPoint x: 33, endPoint y: 321, distance: 101.8
type input "1"
click at [110, 276] on input "1" at bounding box center [72, 276] width 125 height 20
click at [12, 347] on button "Guardar" at bounding box center [33, 346] width 46 height 20
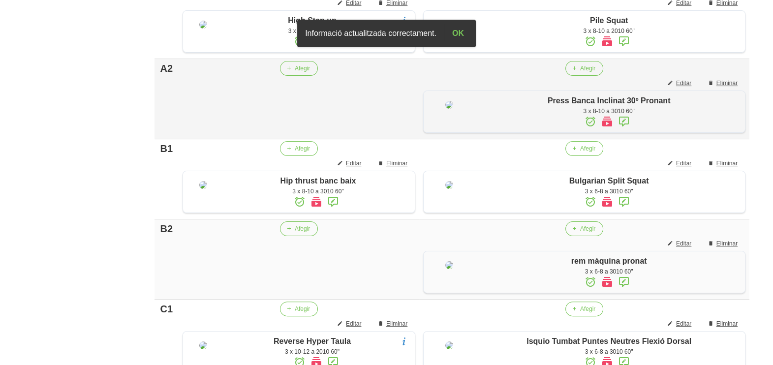
scroll to position [281, 0]
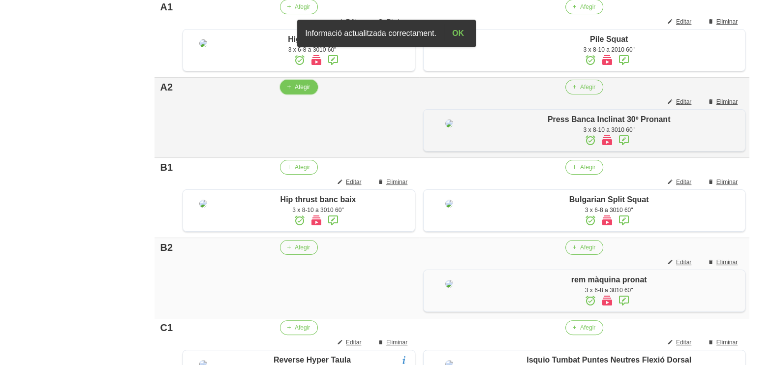
click at [295, 95] on button "Afegir" at bounding box center [299, 87] width 38 height 15
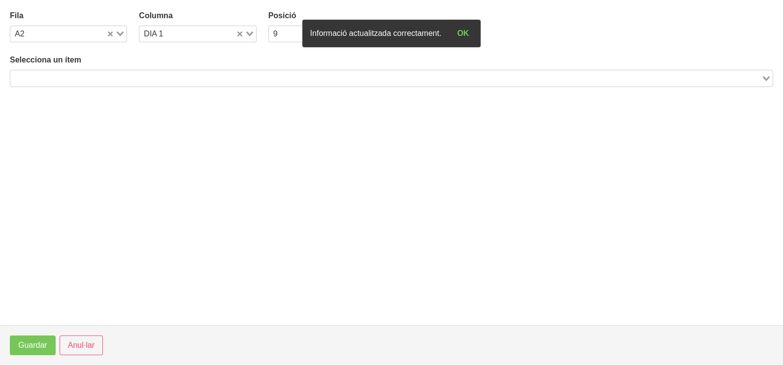
click at [74, 69] on div "Selecciona un ítem Loading..." at bounding box center [391, 70] width 763 height 32
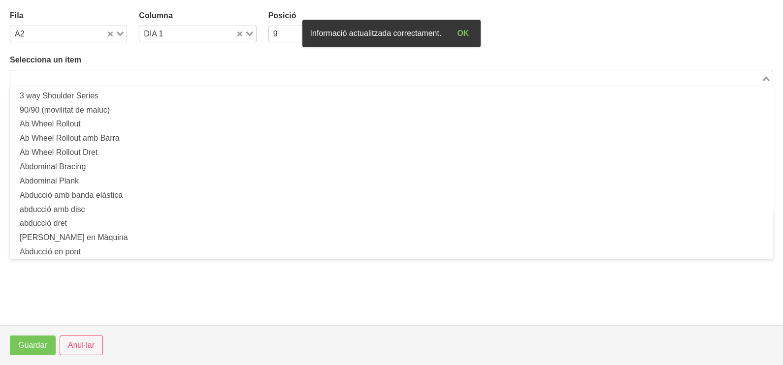
drag, startPoint x: 76, startPoint y: 75, endPoint x: 89, endPoint y: 74, distance: 12.8
click at [76, 76] on input "Search for option" at bounding box center [385, 78] width 749 height 12
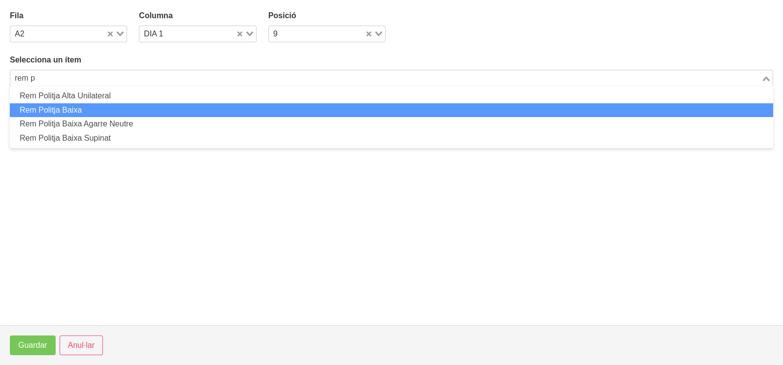
click at [111, 111] on li "Rem Politja Baixa" at bounding box center [391, 110] width 763 height 14
type input "rem p"
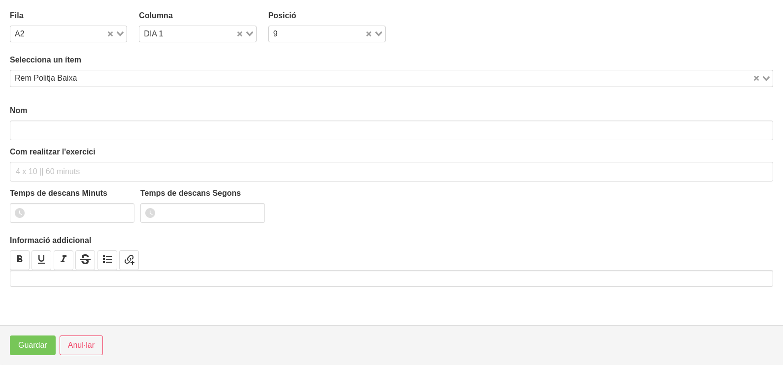
type input "Rem Politja Baixa"
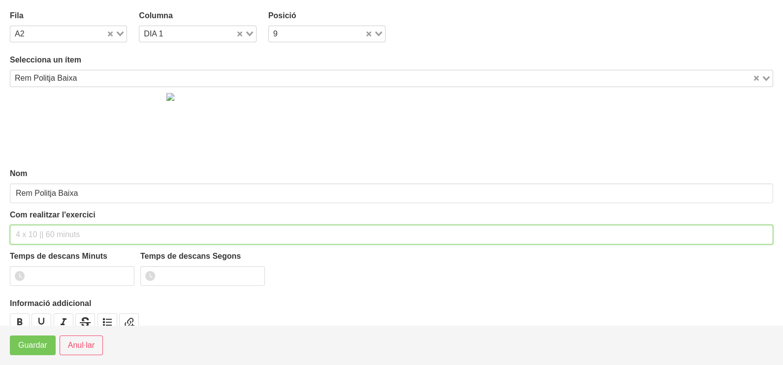
click at [38, 228] on input "text" at bounding box center [391, 235] width 763 height 20
type input "3 x 6-8 a 3011 60""
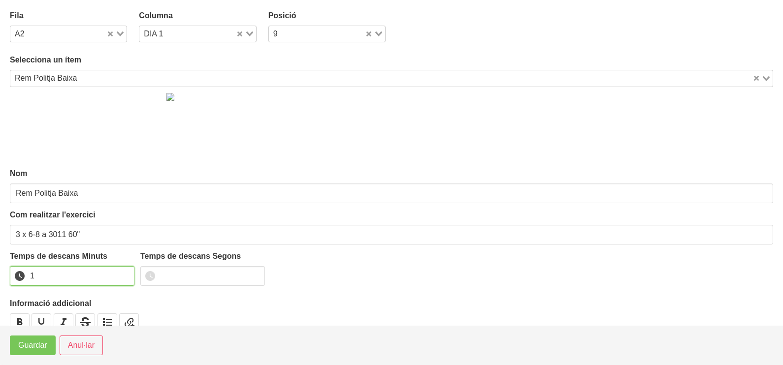
drag, startPoint x: 122, startPoint y: 273, endPoint x: 85, endPoint y: 299, distance: 44.8
type input "1"
click at [119, 274] on input "1" at bounding box center [72, 276] width 125 height 20
click at [34, 341] on span "Guardar" at bounding box center [32, 346] width 29 height 12
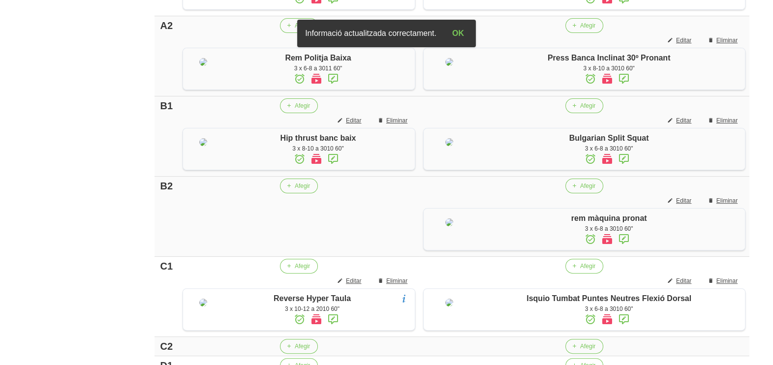
scroll to position [466, 0]
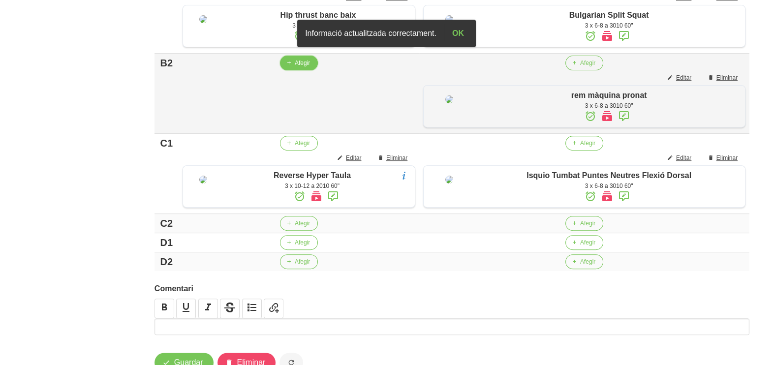
click at [296, 67] on span "Afegir" at bounding box center [302, 63] width 15 height 9
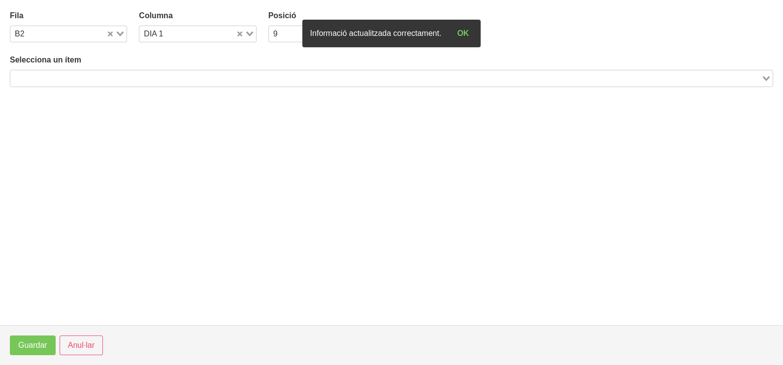
click at [118, 80] on input "Search for option" at bounding box center [385, 78] width 749 height 12
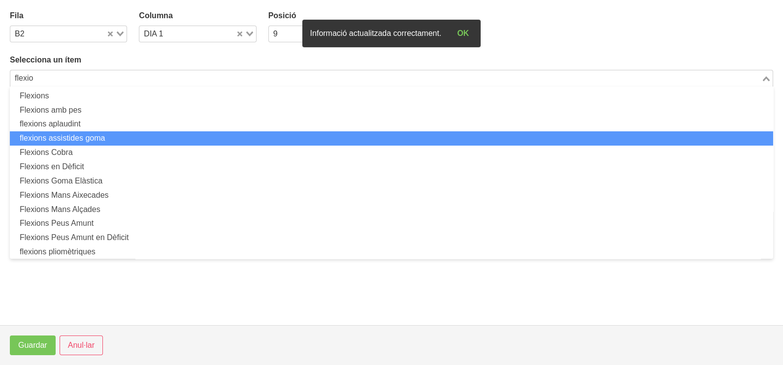
click at [115, 140] on li "flexions assistides goma" at bounding box center [391, 138] width 763 height 14
type input "flexio"
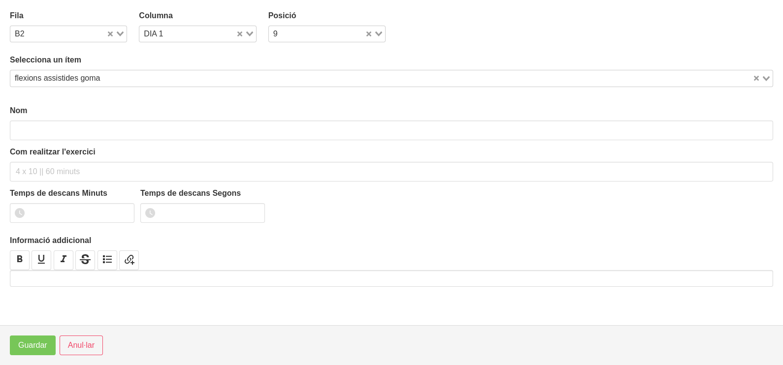
type input "flexions assistides goma"
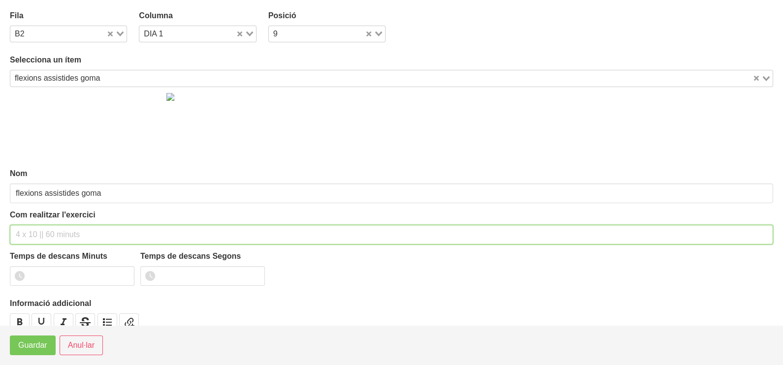
click at [39, 231] on input "text" at bounding box center [391, 235] width 763 height 20
type input "3 x 4-8 a 3010 60""
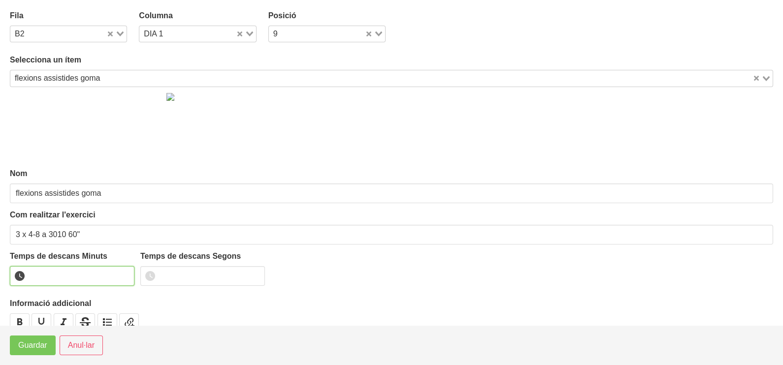
drag, startPoint x: 120, startPoint y: 271, endPoint x: 59, endPoint y: 311, distance: 73.3
click at [118, 272] on input "number" at bounding box center [72, 276] width 125 height 20
click at [30, 341] on span "Guardar" at bounding box center [32, 346] width 29 height 12
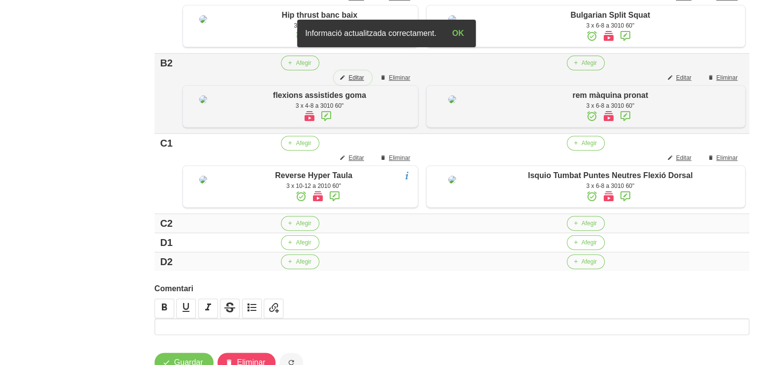
click at [360, 82] on span "Editar" at bounding box center [355, 77] width 15 height 9
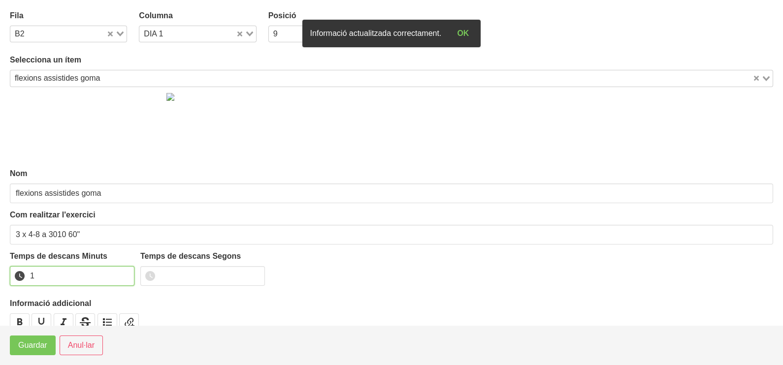
type input "1"
click at [126, 271] on input "1" at bounding box center [72, 276] width 125 height 20
click at [40, 345] on span "Guardar" at bounding box center [32, 346] width 29 height 12
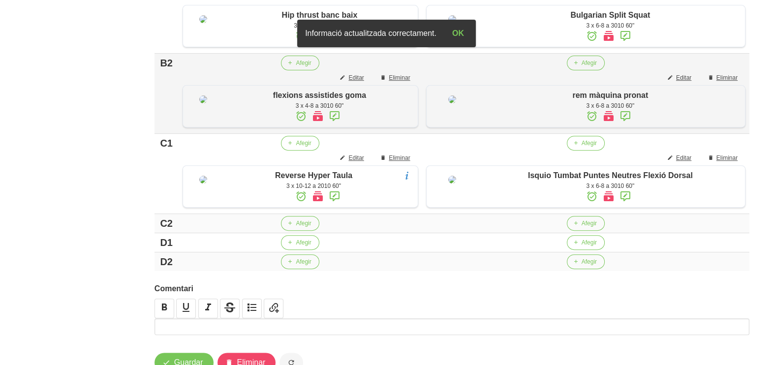
scroll to position [600, 0]
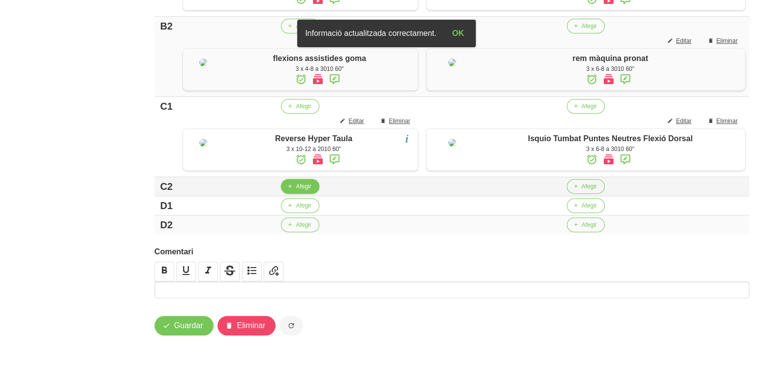
click at [306, 189] on span "Afegir" at bounding box center [303, 186] width 15 height 9
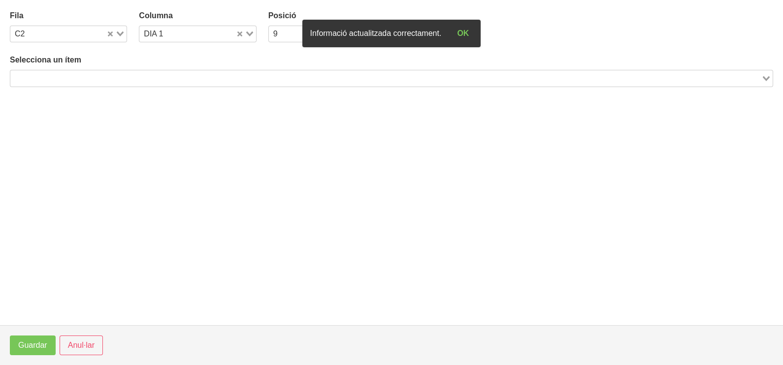
click at [69, 75] on input "Search for option" at bounding box center [385, 78] width 749 height 12
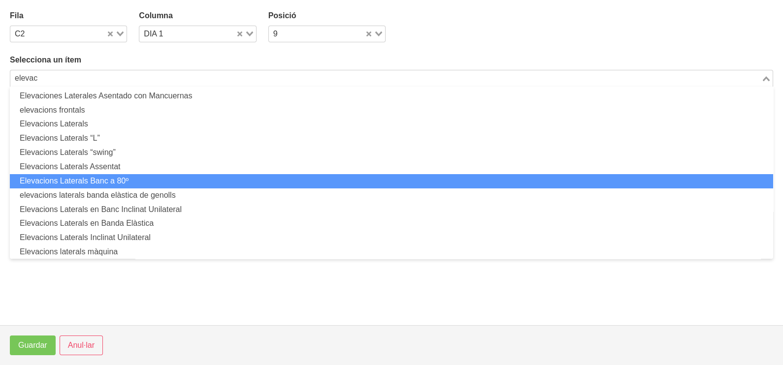
click at [113, 182] on li "Elevacions Laterals Banc a 80º" at bounding box center [391, 181] width 763 height 14
type input "elevac"
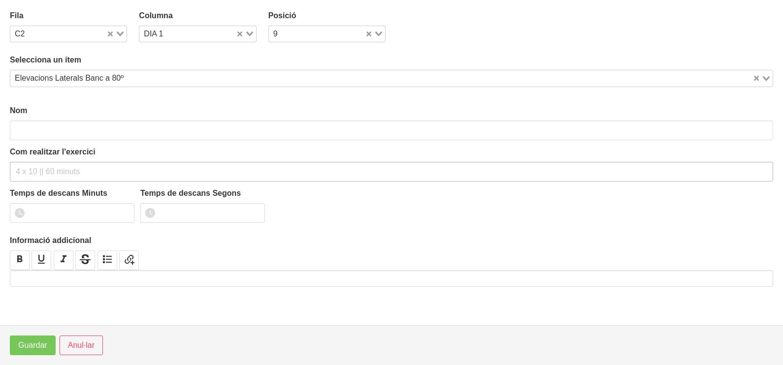
type input "Elevacions Laterals Banc a 80º"
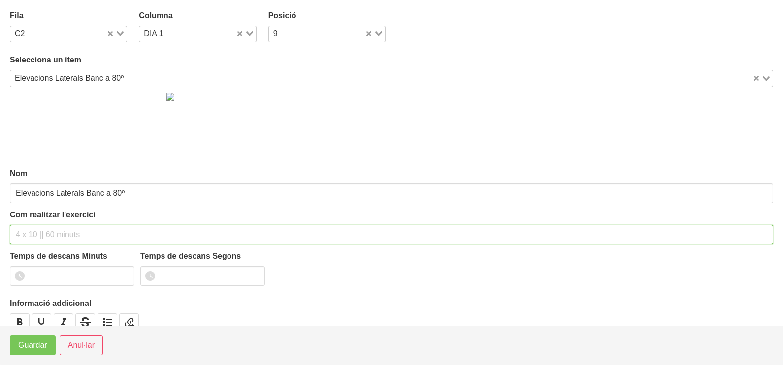
click at [29, 233] on input "text" at bounding box center [391, 235] width 763 height 20
type input "3 x 8-10 a 2010 60""
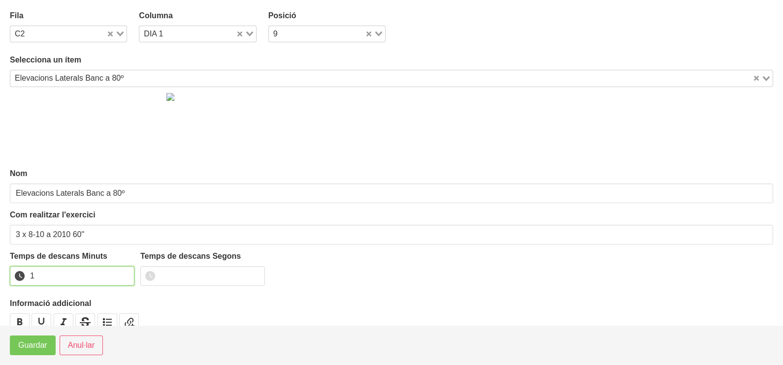
drag, startPoint x: 123, startPoint y: 274, endPoint x: 70, endPoint y: 312, distance: 64.9
type input "1"
click at [121, 276] on input "1" at bounding box center [72, 276] width 125 height 20
click at [44, 345] on span "Guardar" at bounding box center [32, 346] width 29 height 12
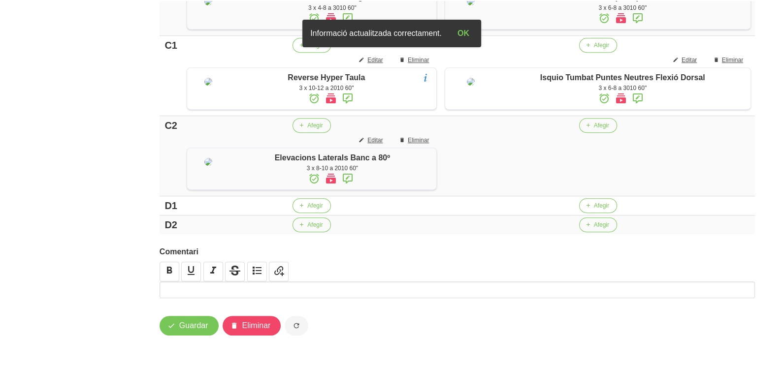
scroll to position [679, 0]
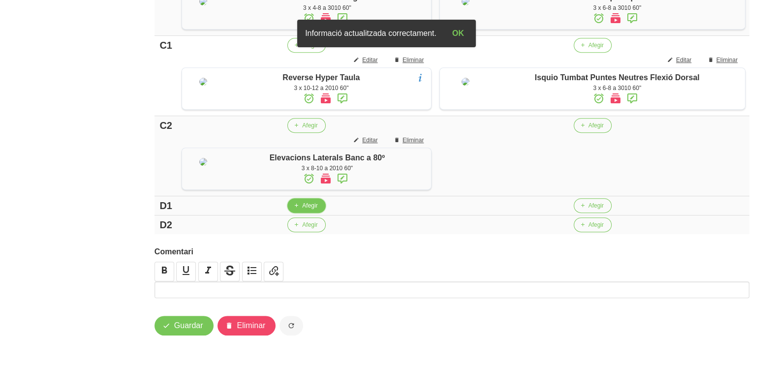
click at [304, 208] on span "Afegir" at bounding box center [309, 205] width 15 height 9
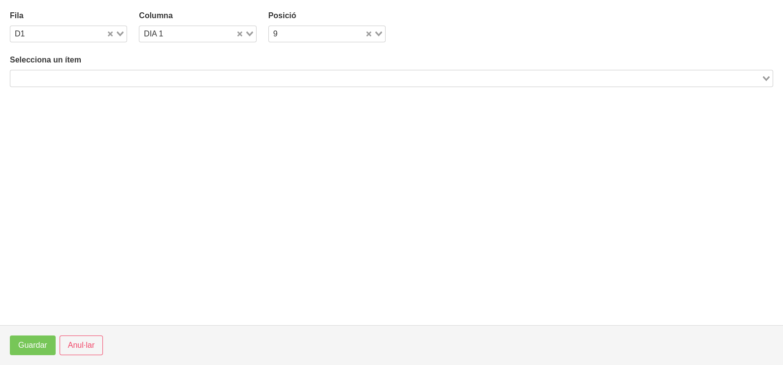
click at [184, 75] on input "Search for option" at bounding box center [385, 78] width 749 height 12
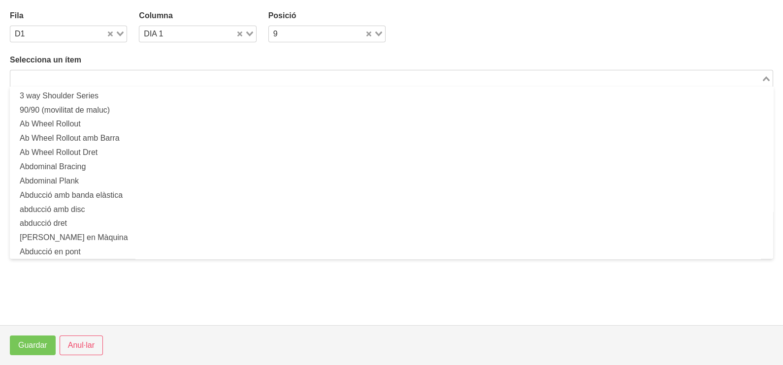
type input "t"
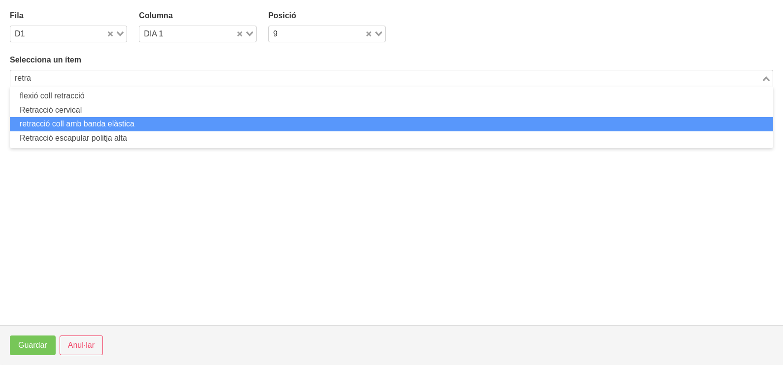
click at [94, 126] on li "retracció coll amb banda elàstica" at bounding box center [391, 124] width 763 height 14
type input "retra"
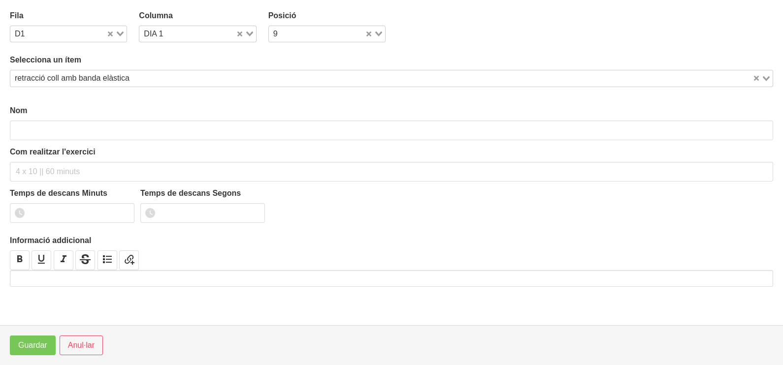
type input "retracció coll amb banda elàstica"
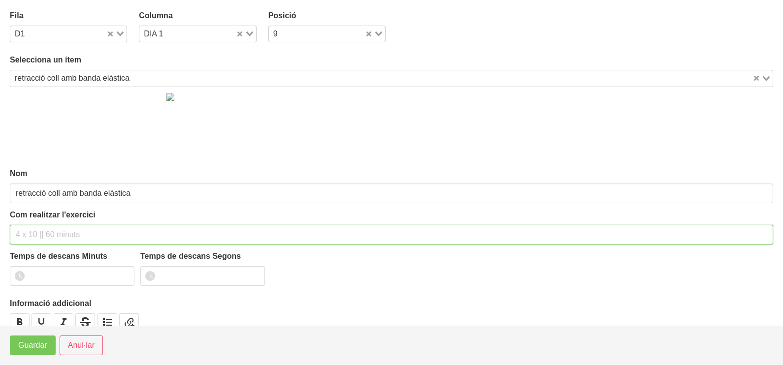
drag, startPoint x: 52, startPoint y: 234, endPoint x: 56, endPoint y: 182, distance: 52.4
click at [52, 232] on input "text" at bounding box center [391, 235] width 763 height 20
type input "3"
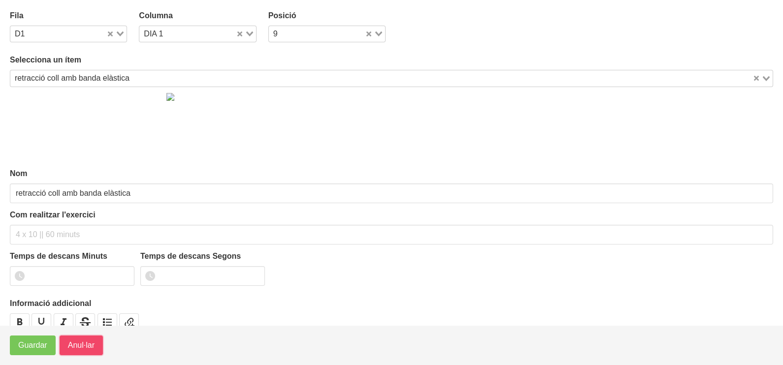
click at [79, 346] on span "Anul·lar" at bounding box center [81, 346] width 27 height 12
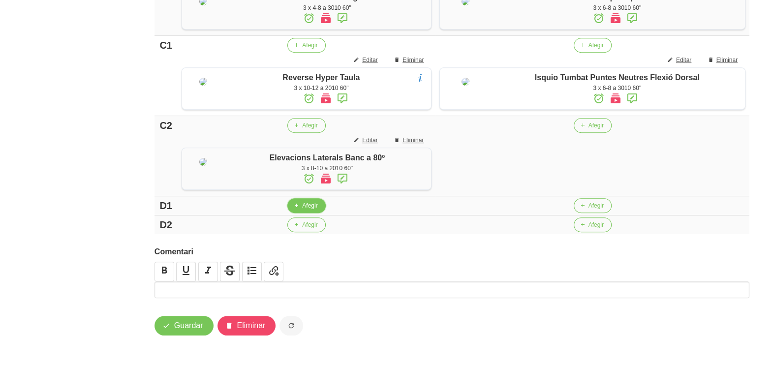
click at [303, 209] on span "Afegir" at bounding box center [309, 205] width 15 height 9
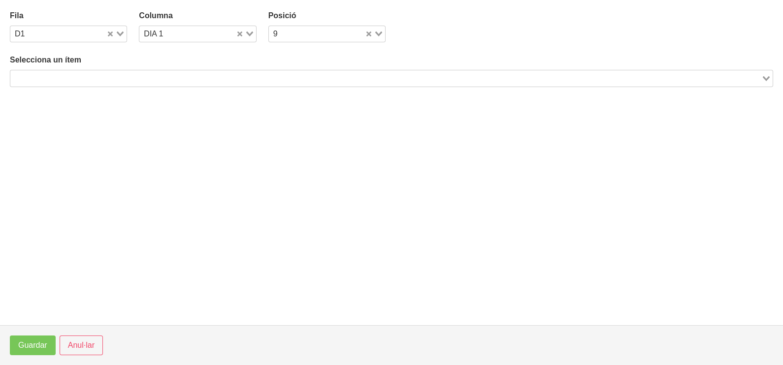
click at [108, 85] on div "Loading..." at bounding box center [391, 78] width 763 height 17
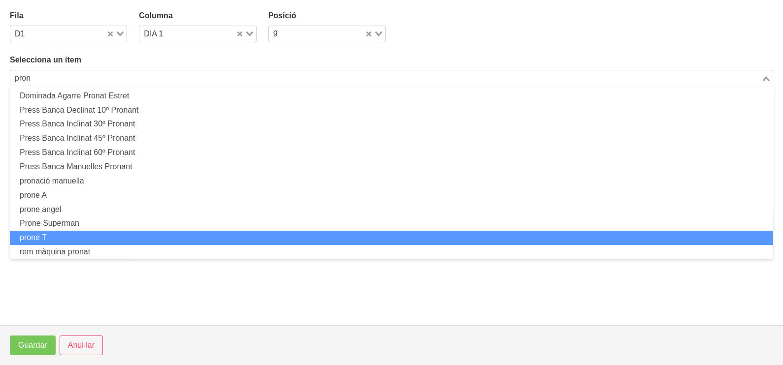
click at [85, 238] on li "prone T" at bounding box center [391, 238] width 763 height 14
type input "pron"
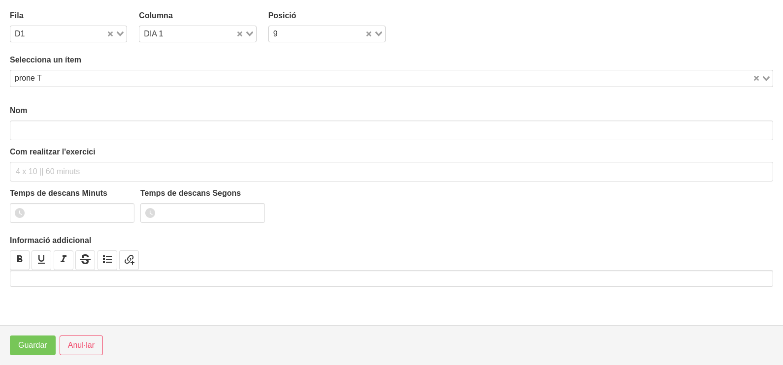
type input "prone T"
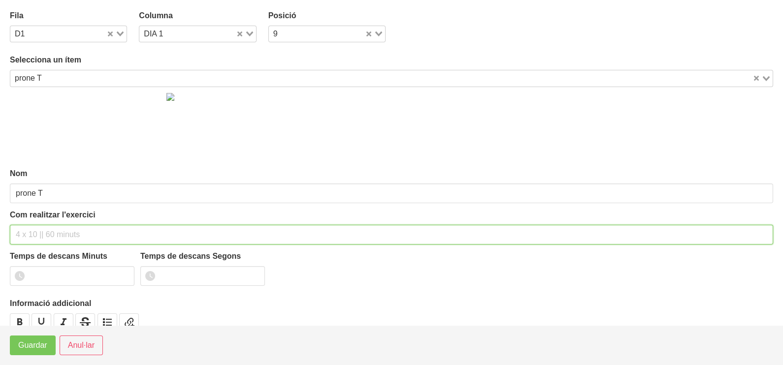
click at [26, 231] on input "text" at bounding box center [391, 235] width 763 height 20
type input "3 x 8-10 a 2011 60""
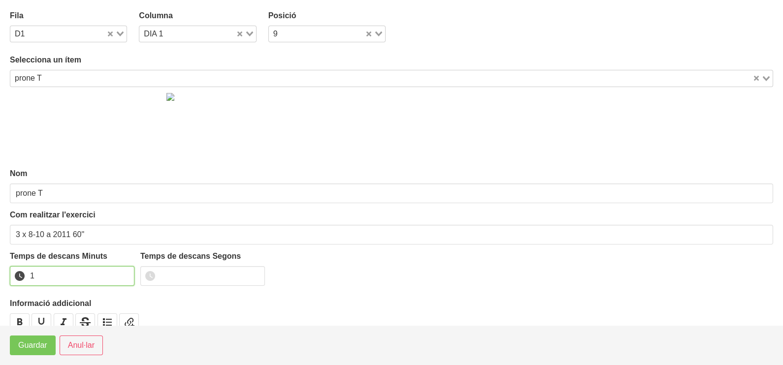
type input "1"
click at [123, 273] on input "1" at bounding box center [72, 276] width 125 height 20
click at [32, 342] on span "Guardar" at bounding box center [32, 346] width 29 height 12
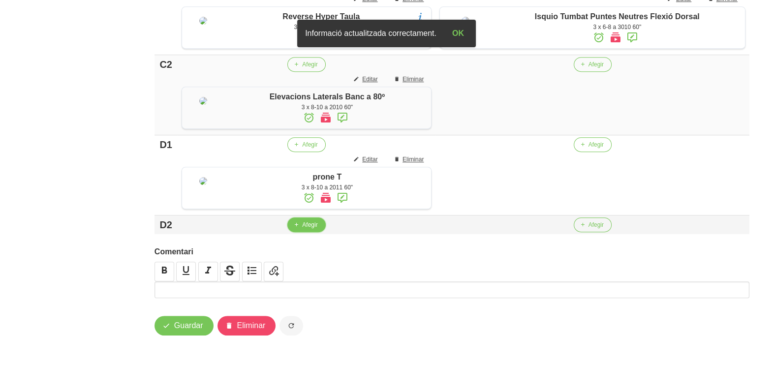
click at [303, 229] on span "Afegir" at bounding box center [309, 225] width 15 height 9
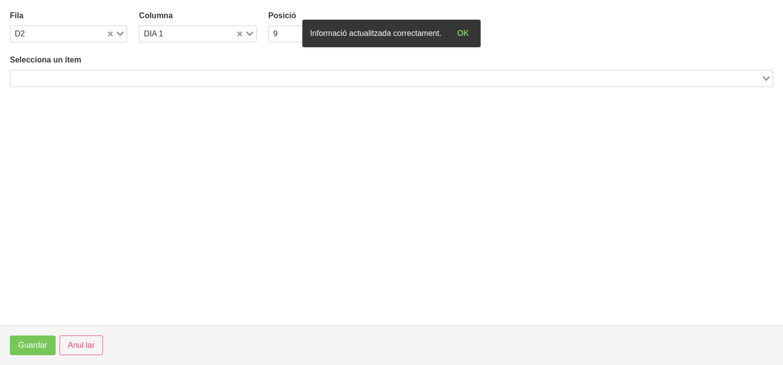
click at [141, 74] on input "Search for option" at bounding box center [385, 78] width 749 height 12
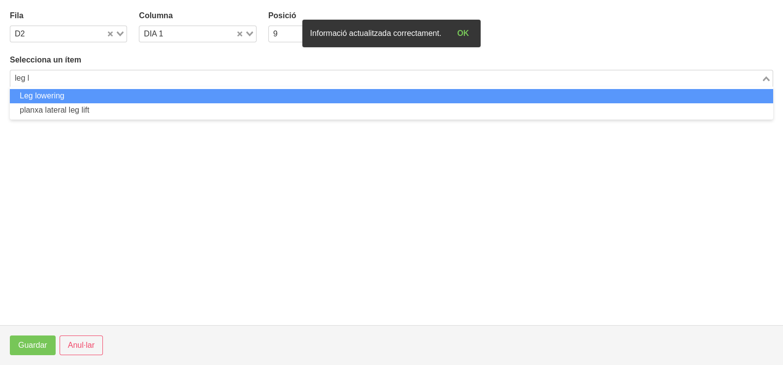
drag, startPoint x: 137, startPoint y: 95, endPoint x: 133, endPoint y: 99, distance: 5.2
click at [133, 99] on li "Leg lowering" at bounding box center [391, 96] width 763 height 14
type input "leg l"
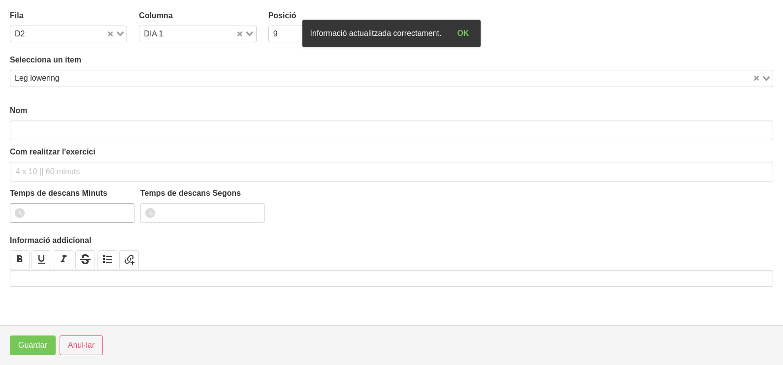
type input "Leg lowering"
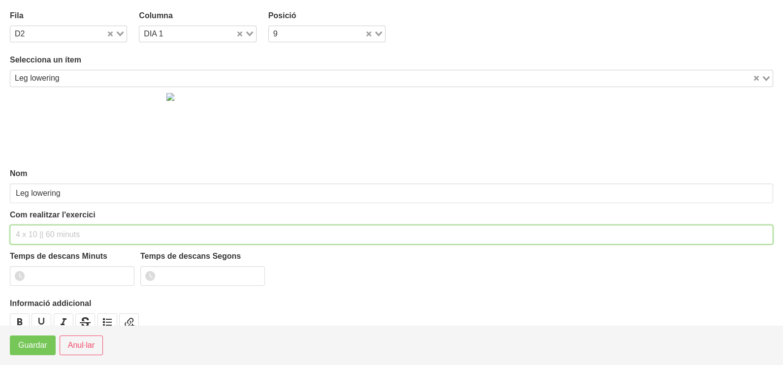
click at [41, 230] on input "text" at bounding box center [391, 235] width 763 height 20
type input "3 x 8-10 a 2010 60""
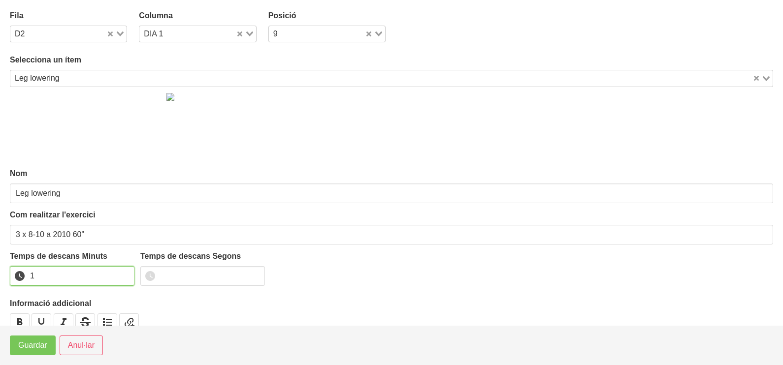
drag, startPoint x: 125, startPoint y: 271, endPoint x: 110, endPoint y: 281, distance: 17.7
type input "1"
click at [115, 278] on input "1" at bounding box center [72, 276] width 125 height 20
click at [23, 347] on span "Guardar" at bounding box center [32, 346] width 29 height 12
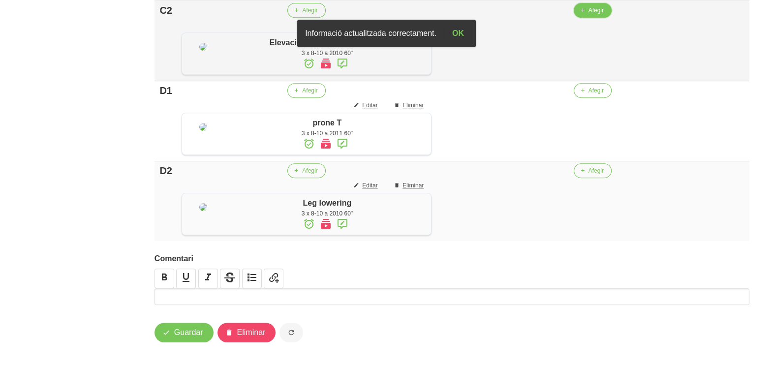
click at [592, 15] on span "Afegir" at bounding box center [596, 10] width 15 height 9
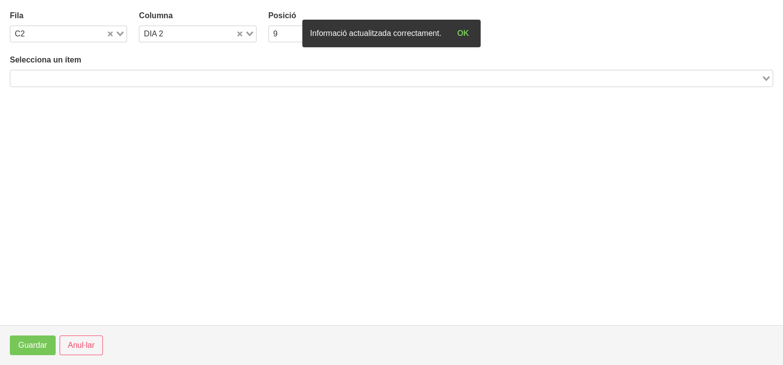
click at [115, 75] on input "Search for option" at bounding box center [385, 78] width 749 height 12
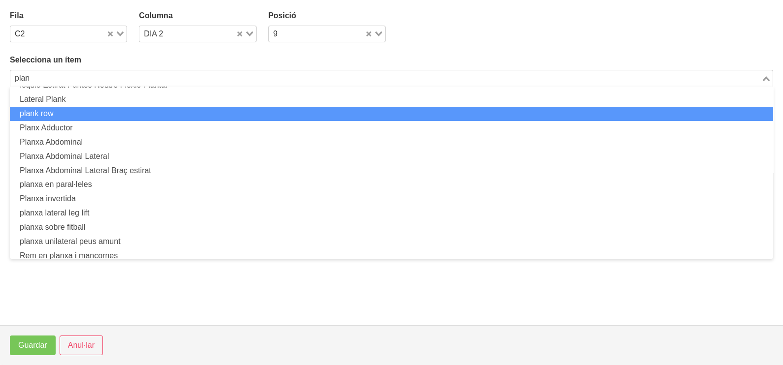
scroll to position [46, 0]
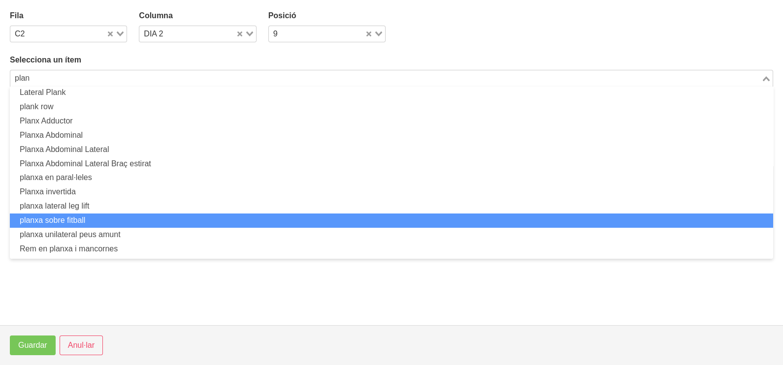
click at [100, 218] on li "planxa sobre fitball" at bounding box center [391, 221] width 763 height 14
type input "plan"
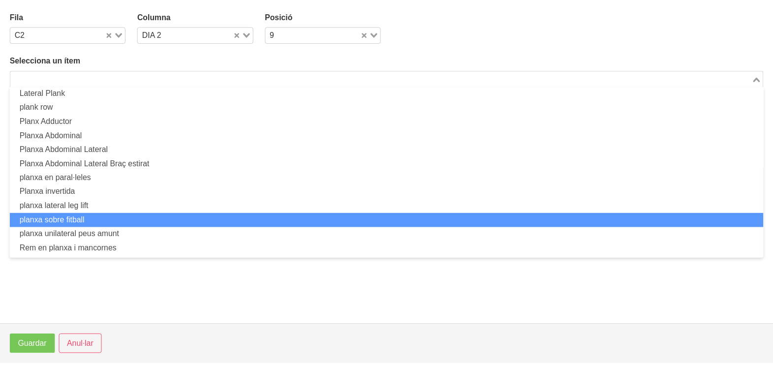
scroll to position [2, 0]
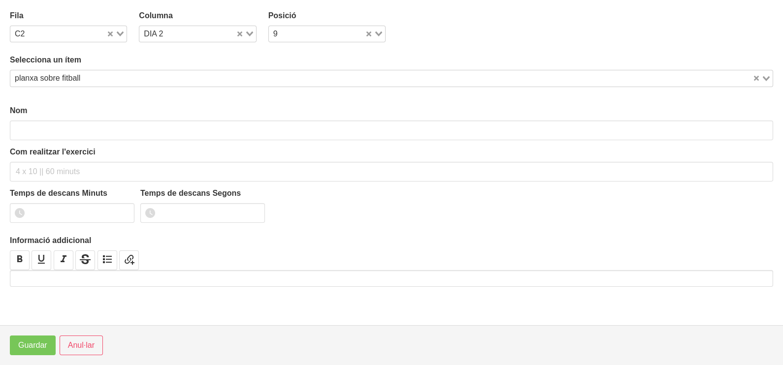
type input "planxa sobre fitball"
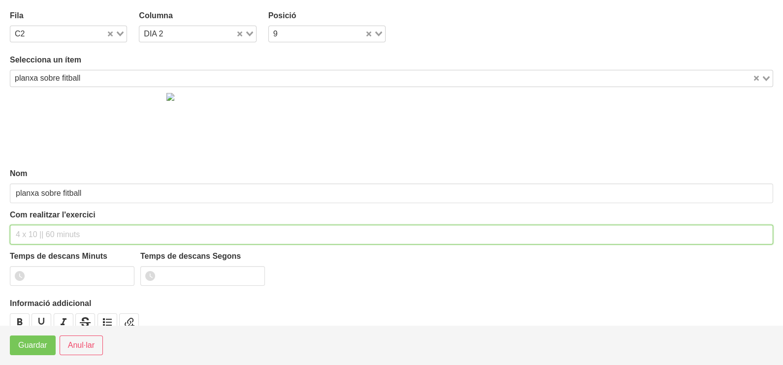
click at [36, 235] on input "text" at bounding box center [391, 235] width 763 height 20
type input "3 x 40-60" NA 60""
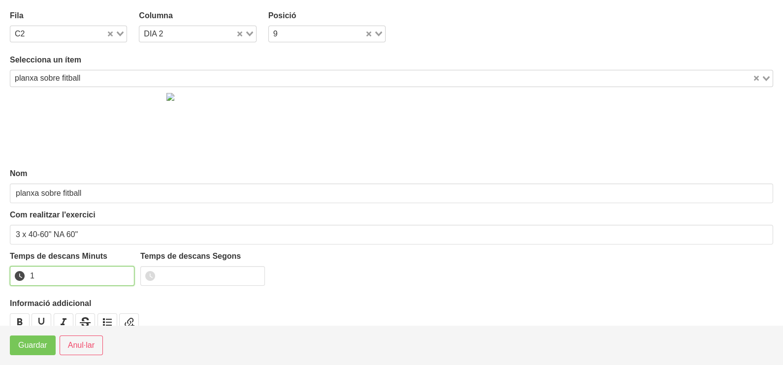
drag, startPoint x: 126, startPoint y: 273, endPoint x: 73, endPoint y: 308, distance: 62.8
type input "1"
click at [123, 274] on input "1" at bounding box center [72, 276] width 125 height 20
click at [35, 338] on button "Guardar" at bounding box center [33, 346] width 46 height 20
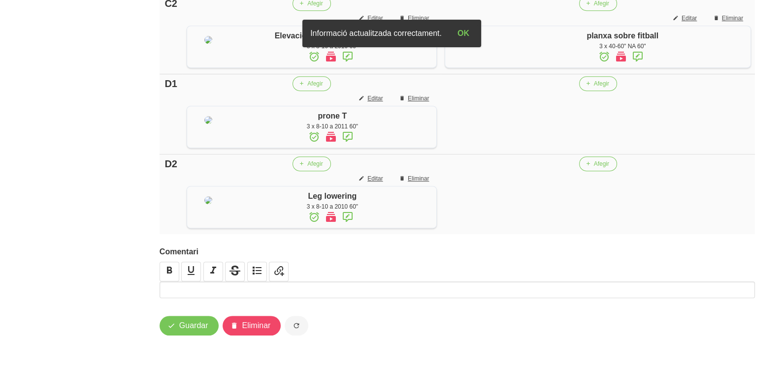
scroll to position [802, 0]
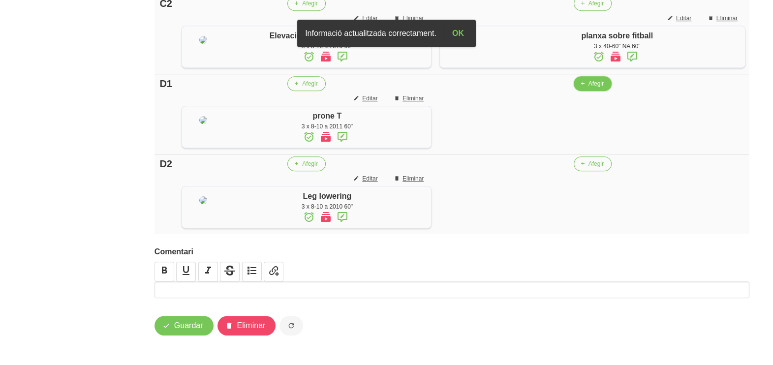
click at [592, 86] on span "Afegir" at bounding box center [596, 83] width 15 height 9
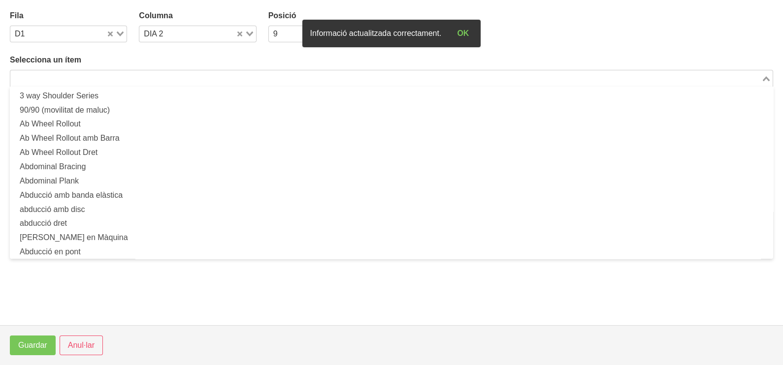
drag, startPoint x: 123, startPoint y: 73, endPoint x: 141, endPoint y: 60, distance: 23.2
click at [123, 74] on input "Search for option" at bounding box center [385, 78] width 749 height 12
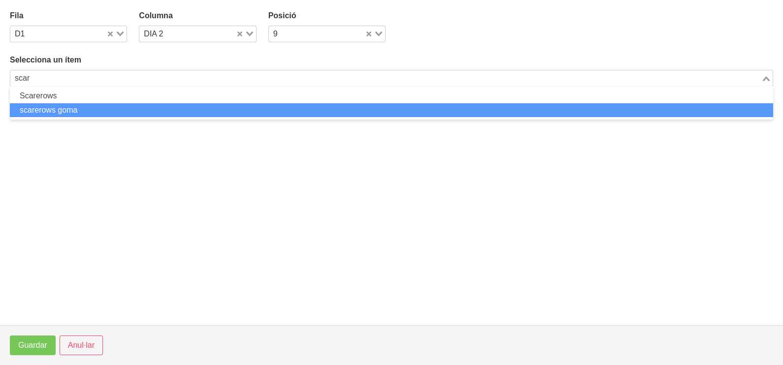
click at [91, 109] on li "scarerows goma" at bounding box center [391, 110] width 763 height 14
type input "scar"
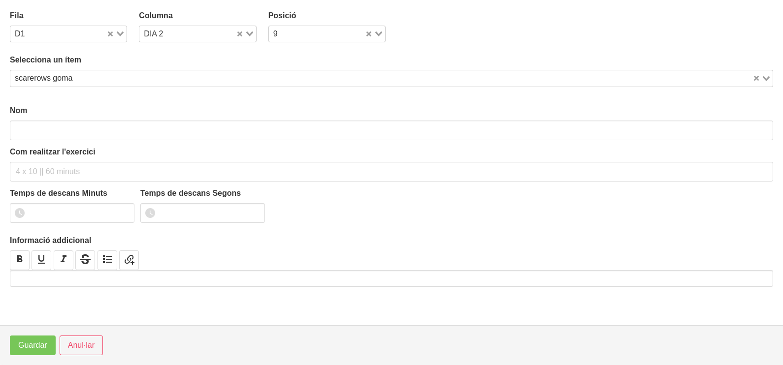
type input "scarerows goma"
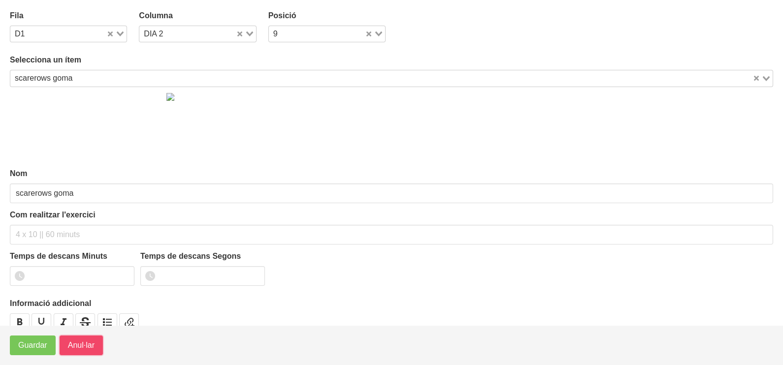
drag, startPoint x: 83, startPoint y: 342, endPoint x: 92, endPoint y: 311, distance: 32.7
click at [83, 343] on span "Anul·lar" at bounding box center [81, 346] width 27 height 12
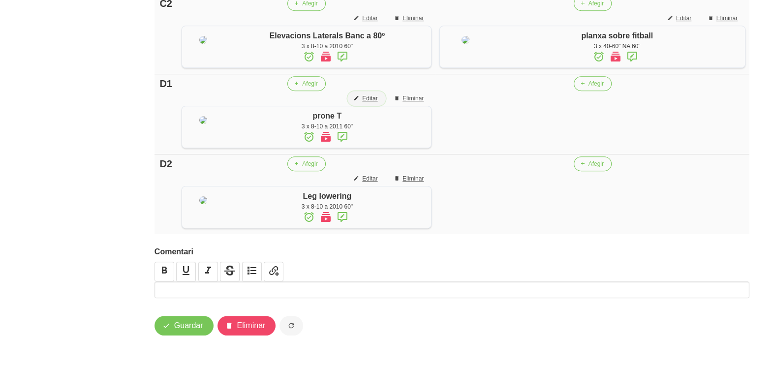
click at [374, 98] on span "Editar" at bounding box center [369, 98] width 15 height 9
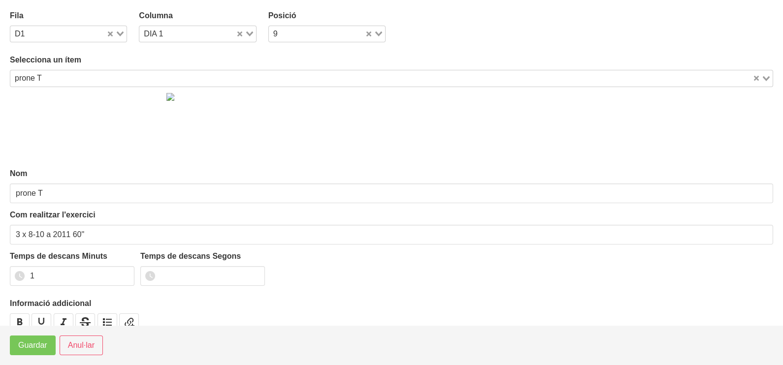
click at [98, 78] on input "Search for option" at bounding box center [398, 78] width 706 height 12
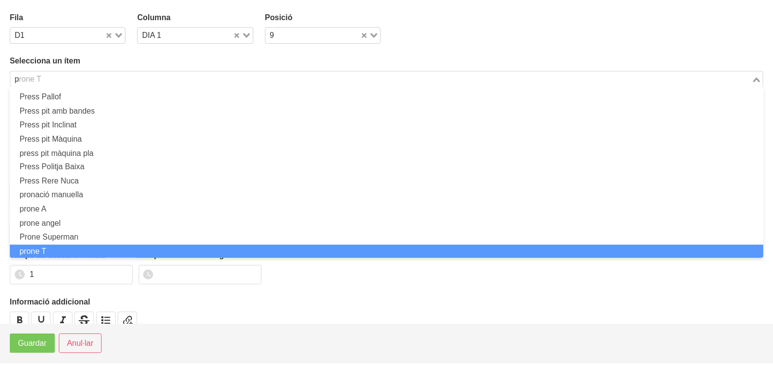
scroll to position [2, 0]
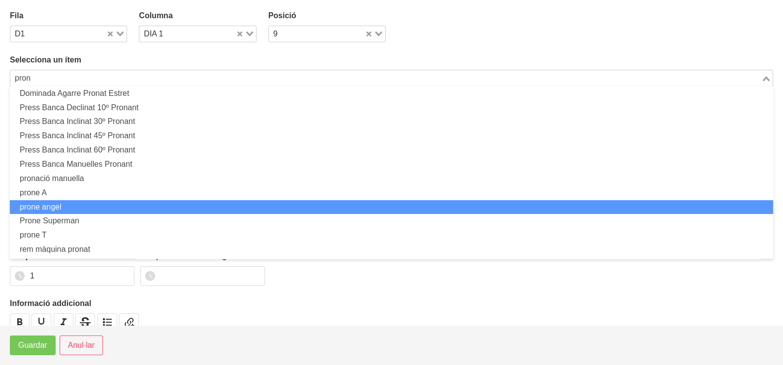
drag, startPoint x: 74, startPoint y: 202, endPoint x: 59, endPoint y: 236, distance: 37.7
click at [74, 202] on li "prone angel" at bounding box center [391, 207] width 763 height 14
type input "pron"
type input "prone angel"
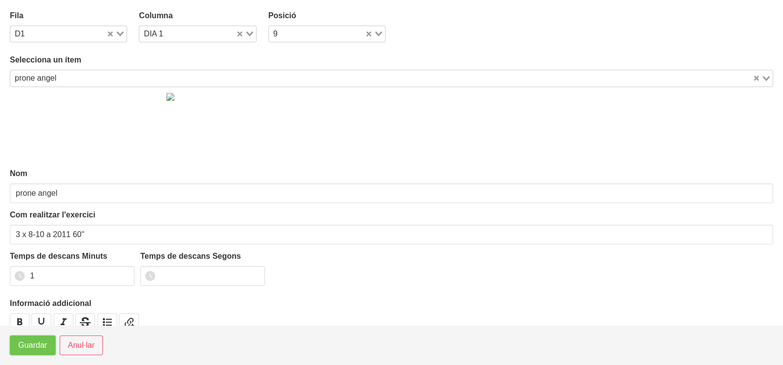
click at [36, 344] on span "Guardar" at bounding box center [32, 346] width 29 height 12
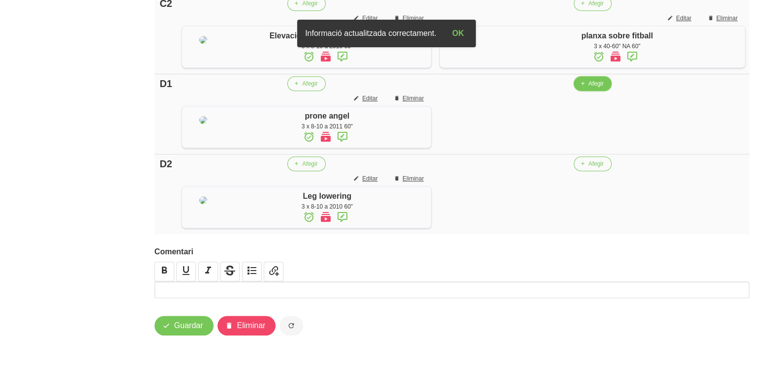
click at [588, 84] on button "Afegir" at bounding box center [593, 83] width 38 height 15
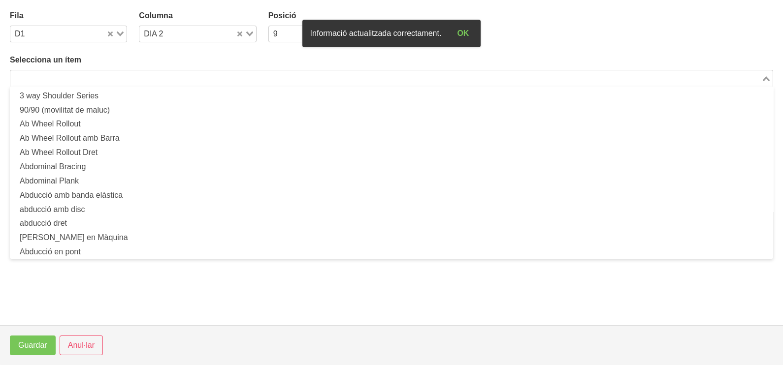
click at [161, 76] on input "Search for option" at bounding box center [385, 78] width 749 height 12
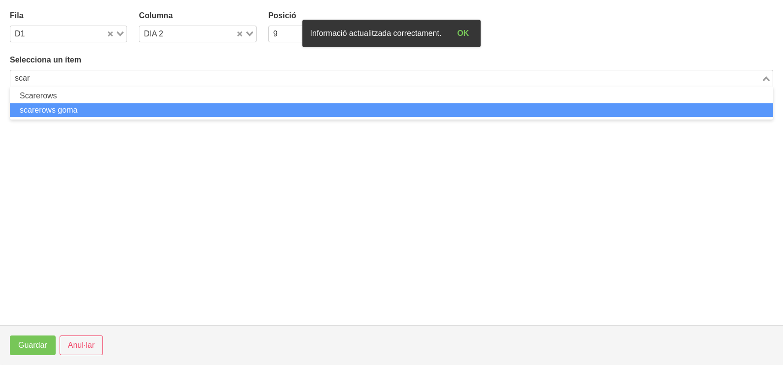
click at [106, 113] on li "scarerows goma" at bounding box center [391, 110] width 763 height 14
type input "scar"
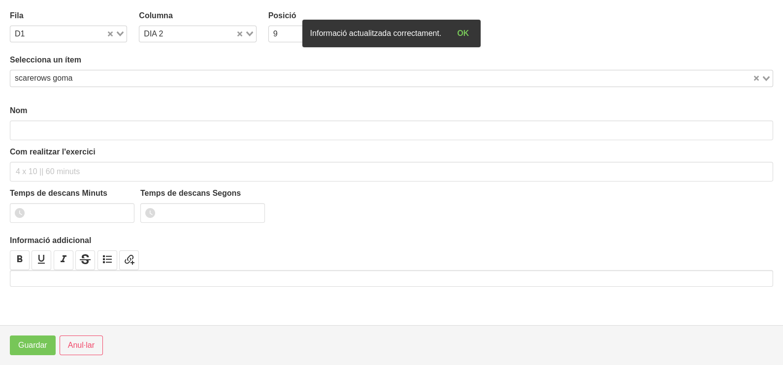
type input "scarerows goma"
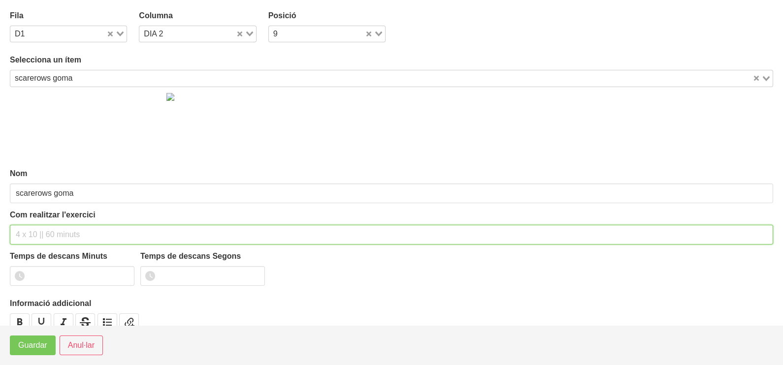
click at [39, 234] on input "text" at bounding box center [391, 235] width 763 height 20
type input "3 x 10-12 a 2011 60""
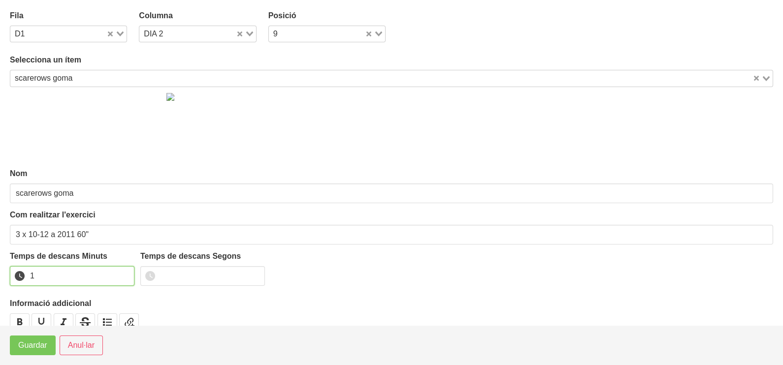
drag, startPoint x: 123, startPoint y: 273, endPoint x: 72, endPoint y: 309, distance: 61.9
type input "1"
click at [120, 277] on input "1" at bounding box center [72, 276] width 125 height 20
click at [38, 339] on button "Guardar" at bounding box center [33, 346] width 46 height 20
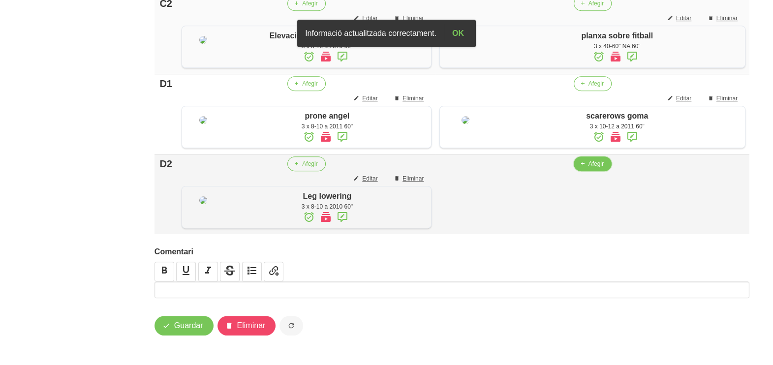
click at [591, 168] on span "Afegir" at bounding box center [596, 163] width 15 height 9
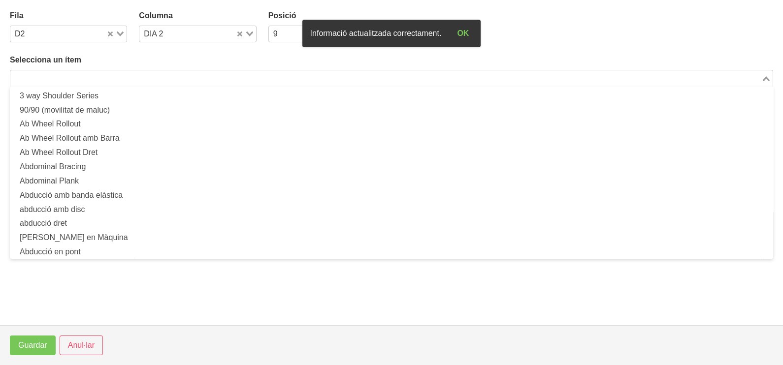
drag, startPoint x: 189, startPoint y: 77, endPoint x: 183, endPoint y: 78, distance: 6.0
click at [186, 78] on input "Search for option" at bounding box center [385, 78] width 749 height 12
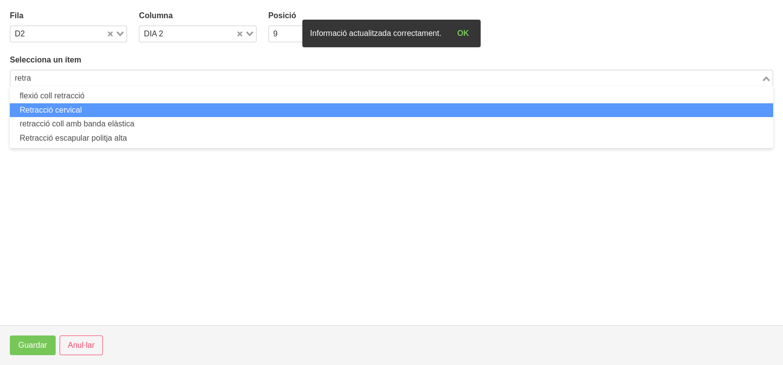
click at [63, 113] on li "Retracció cervical" at bounding box center [391, 110] width 763 height 14
type input "retra"
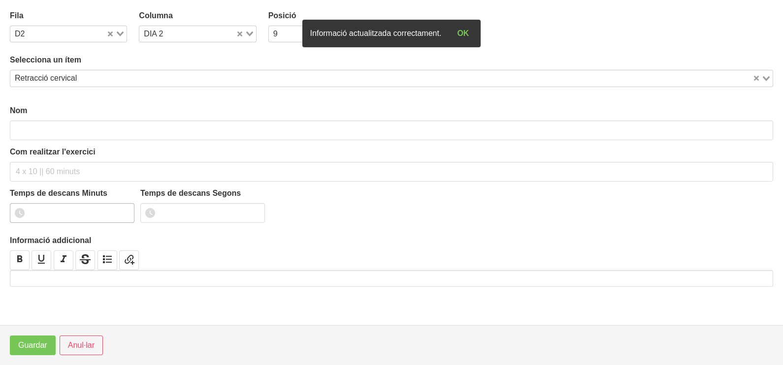
type input "Retracció cervical"
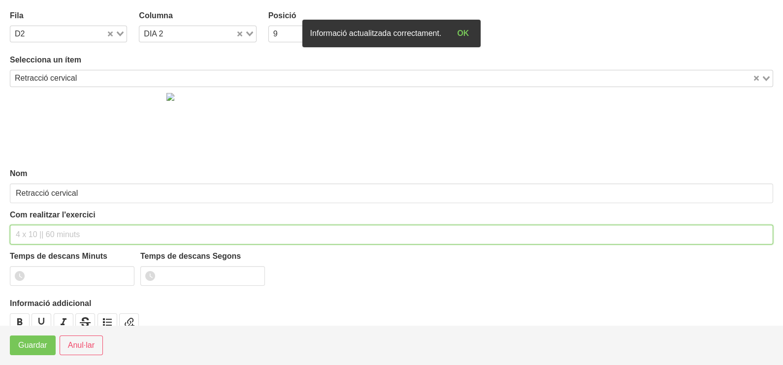
drag, startPoint x: 36, startPoint y: 233, endPoint x: 39, endPoint y: 211, distance: 22.9
click at [36, 234] on input "text" at bounding box center [391, 235] width 763 height 20
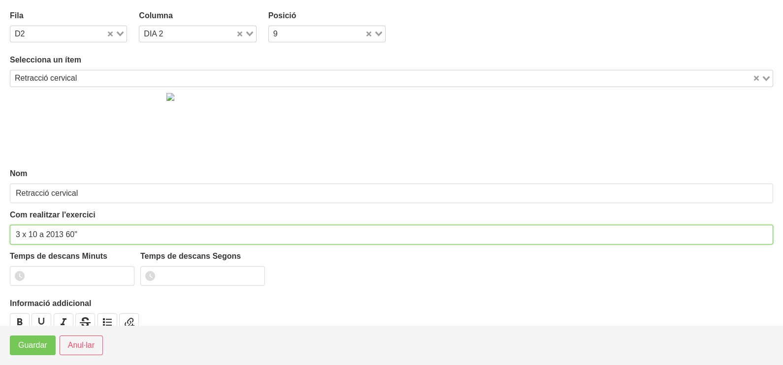
drag, startPoint x: 62, startPoint y: 233, endPoint x: 39, endPoint y: 236, distance: 22.3
click at [39, 236] on input "3 x 10 a 2013 60"" at bounding box center [391, 235] width 763 height 20
type input "3 x 10 (aguanta 3 segons) 60""
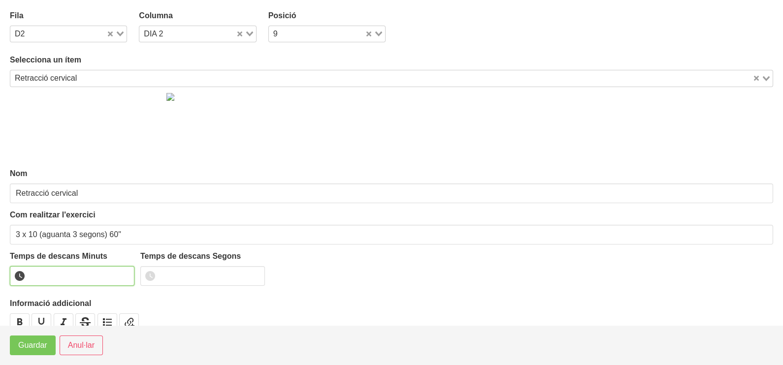
drag, startPoint x: 123, startPoint y: 273, endPoint x: 37, endPoint y: 334, distance: 105.5
type input "1"
click at [122, 273] on input "1" at bounding box center [72, 276] width 125 height 20
click at [35, 345] on span "Guardar" at bounding box center [32, 346] width 29 height 12
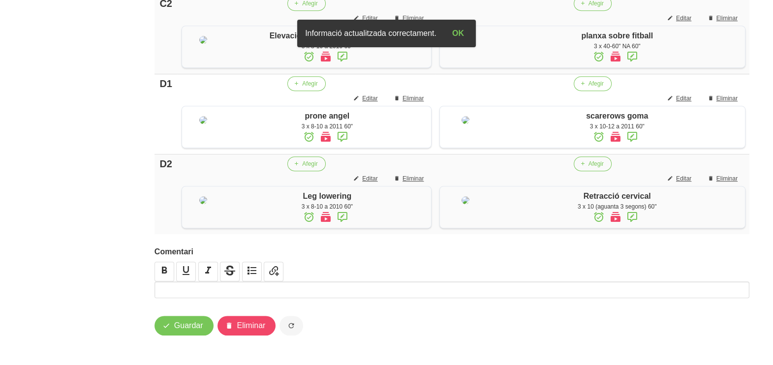
scroll to position [835, 0]
click at [184, 323] on span "Guardar" at bounding box center [188, 326] width 29 height 12
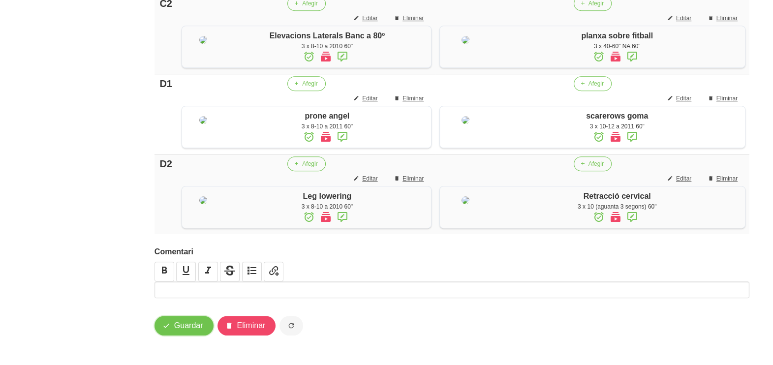
click at [172, 331] on button "Guardar" at bounding box center [184, 326] width 59 height 20
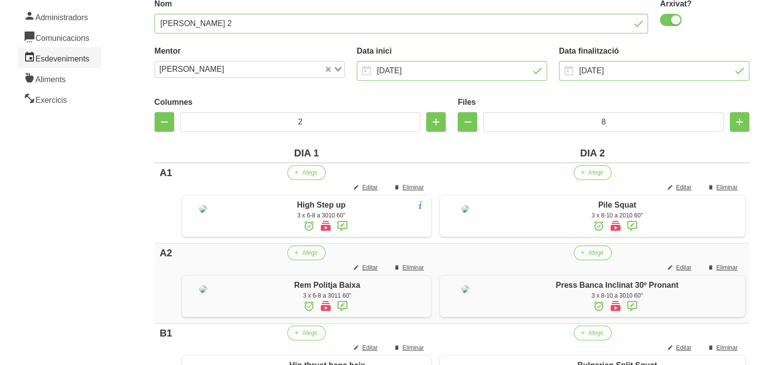
scroll to position [96, 0]
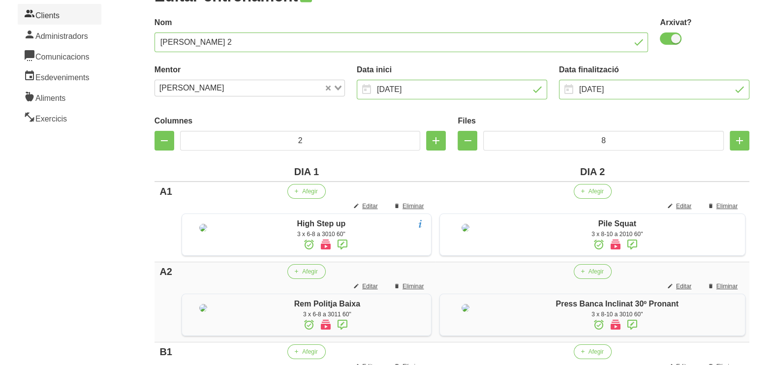
click at [55, 18] on link "Clients" at bounding box center [60, 14] width 84 height 21
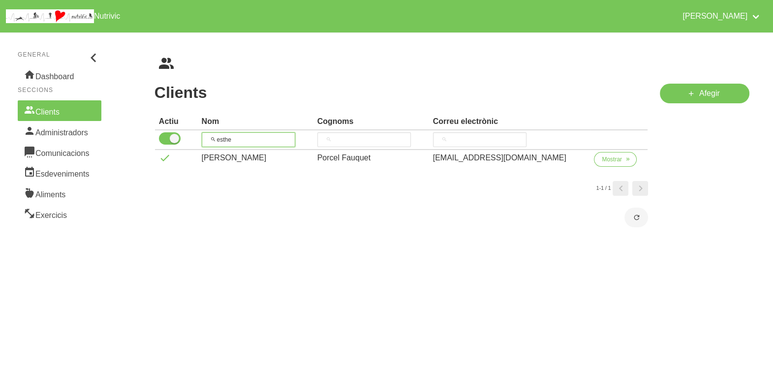
drag, startPoint x: 242, startPoint y: 140, endPoint x: 207, endPoint y: 139, distance: 34.5
click at [207, 139] on input "esthe" at bounding box center [249, 139] width 94 height 15
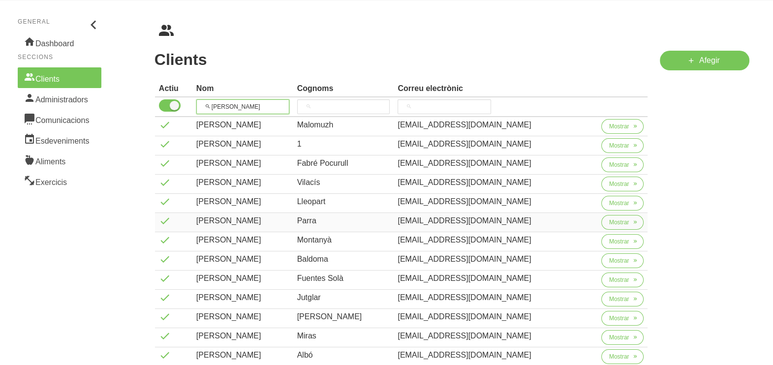
scroll to position [61, 0]
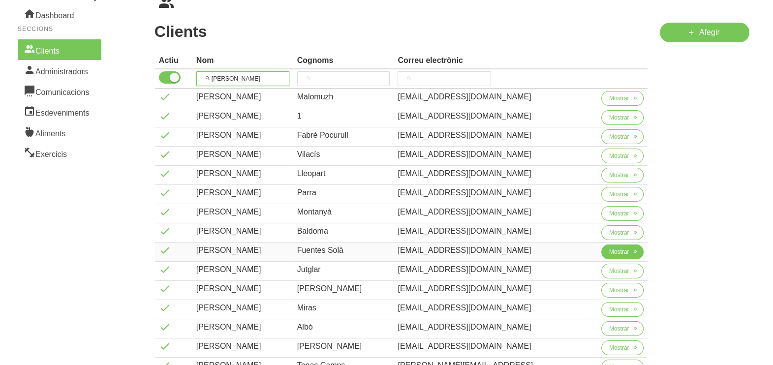
type input "[PERSON_NAME]"
click at [609, 252] on span "Mostrar" at bounding box center [619, 252] width 20 height 9
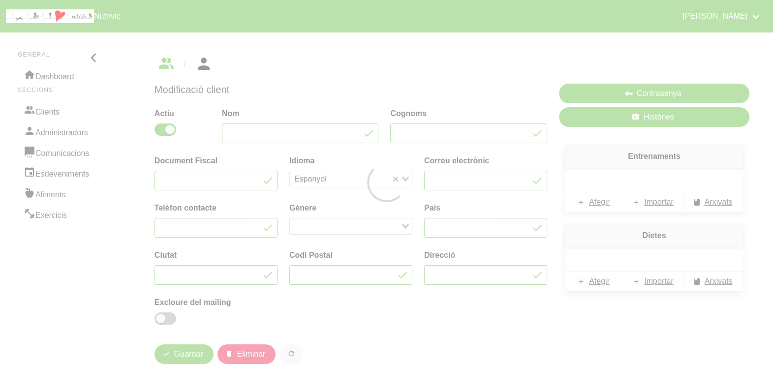
type input "[PERSON_NAME]"
type input "Fuentes Solà"
type input "[EMAIL_ADDRESS][DOMAIN_NAME]"
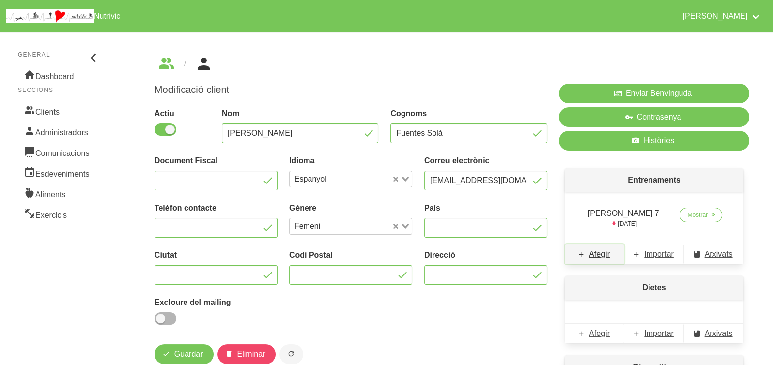
click at [602, 255] on span "Afegir" at bounding box center [599, 255] width 21 height 12
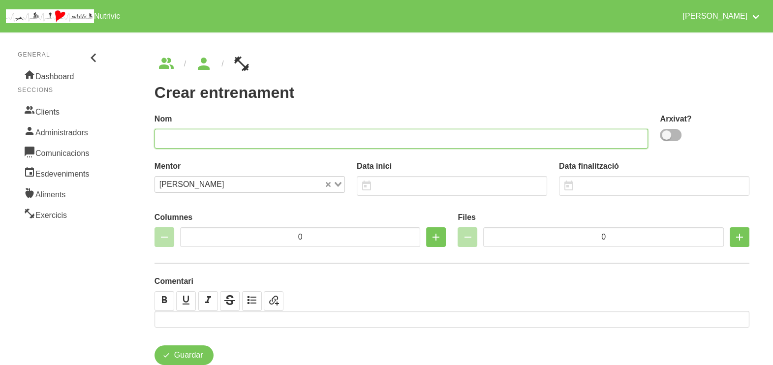
drag, startPoint x: 477, startPoint y: 137, endPoint x: 485, endPoint y: 122, distance: 16.7
click at [478, 135] on input "text" at bounding box center [402, 139] width 494 height 20
drag, startPoint x: 676, startPoint y: 135, endPoint x: 575, endPoint y: 140, distance: 100.5
click at [660, 138] on label at bounding box center [673, 135] width 26 height 12
click at [660, 138] on input "checkbox" at bounding box center [663, 135] width 6 height 6
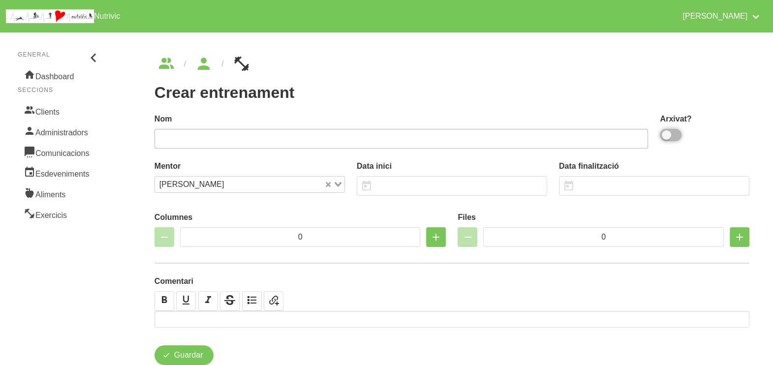
checkbox input "true"
drag, startPoint x: 543, startPoint y: 141, endPoint x: 531, endPoint y: 129, distance: 17.1
click at [540, 140] on input "text" at bounding box center [402, 139] width 494 height 20
type input "[PERSON_NAME] 8"
drag, startPoint x: 399, startPoint y: 183, endPoint x: 385, endPoint y: 180, distance: 14.1
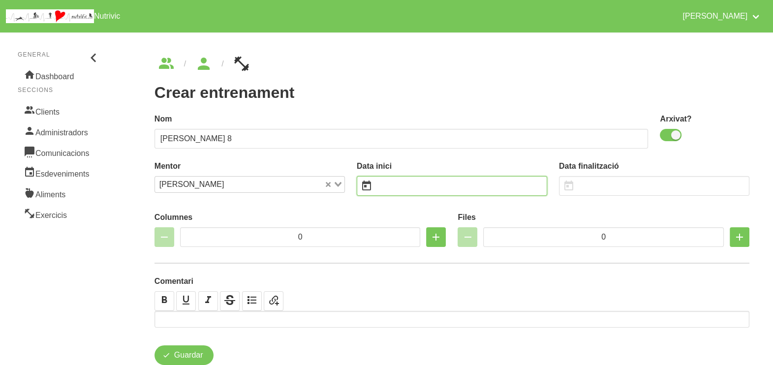
click at [388, 183] on input "text" at bounding box center [452, 186] width 190 height 20
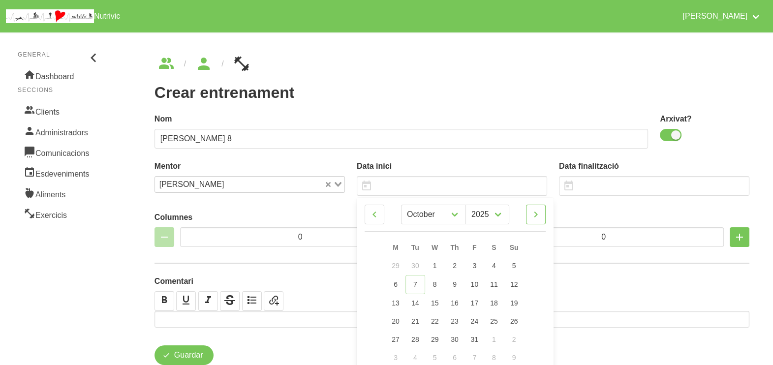
drag, startPoint x: 542, startPoint y: 217, endPoint x: 526, endPoint y: 261, distance: 47.2
click at [541, 217] on link at bounding box center [536, 215] width 20 height 20
select select "10"
click at [514, 306] on span "16" at bounding box center [514, 302] width 8 height 8
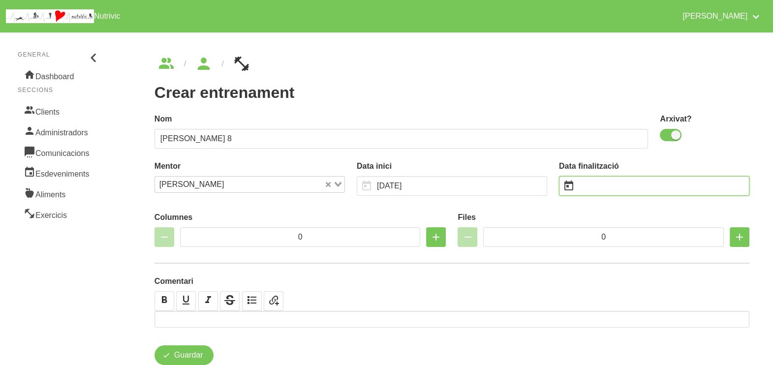
click at [596, 189] on input "text" at bounding box center [654, 186] width 190 height 20
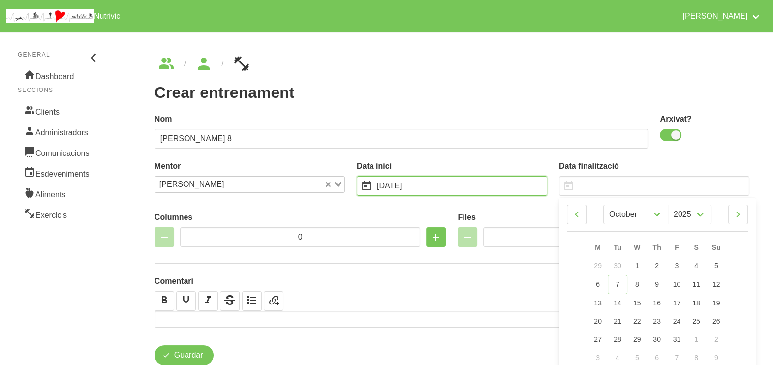
click at [517, 186] on input "[DATE]" at bounding box center [452, 186] width 190 height 20
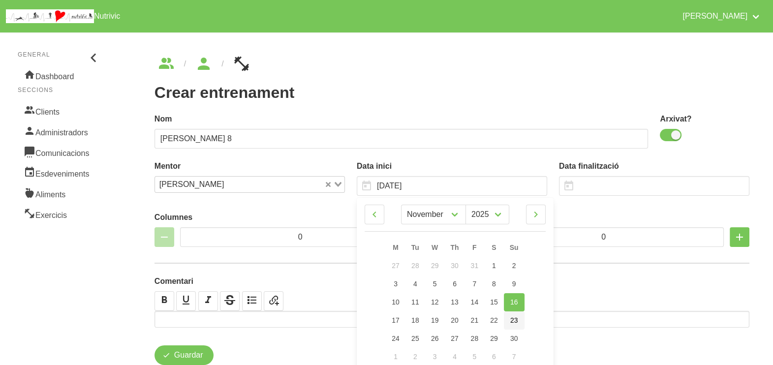
drag, startPoint x: 512, startPoint y: 318, endPoint x: 508, endPoint y: 286, distance: 32.7
click at [512, 318] on span "23" at bounding box center [514, 320] width 8 height 8
type input "[DATE]"
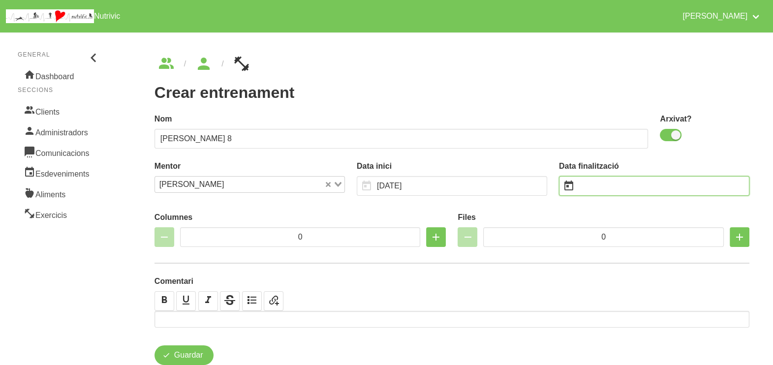
click at [594, 185] on input "text" at bounding box center [654, 186] width 190 height 20
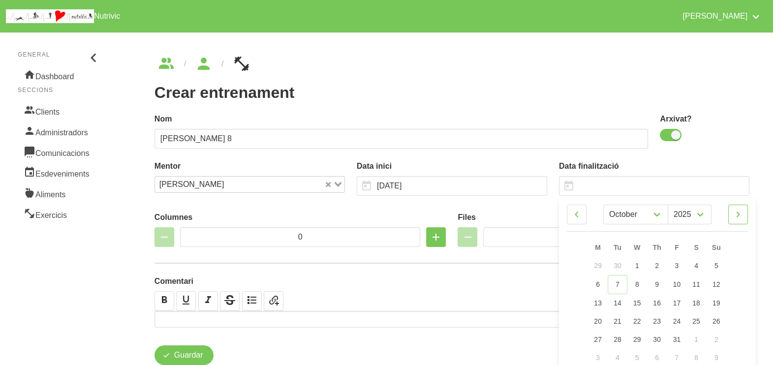
click at [742, 217] on icon at bounding box center [738, 215] width 12 height 18
select select "0"
select select "2026"
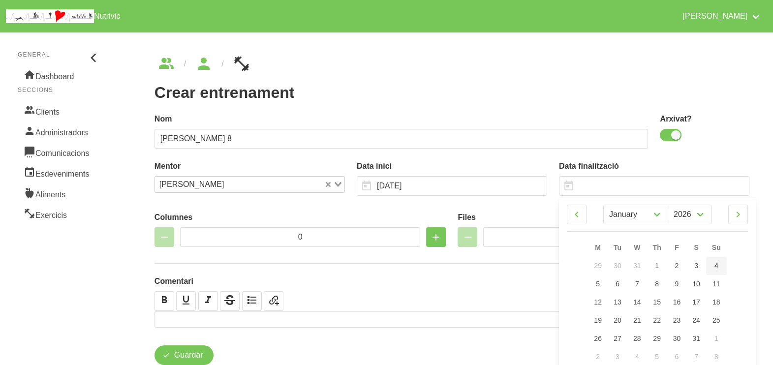
click at [725, 265] on link "4" at bounding box center [716, 266] width 21 height 18
type input "[DATE]"
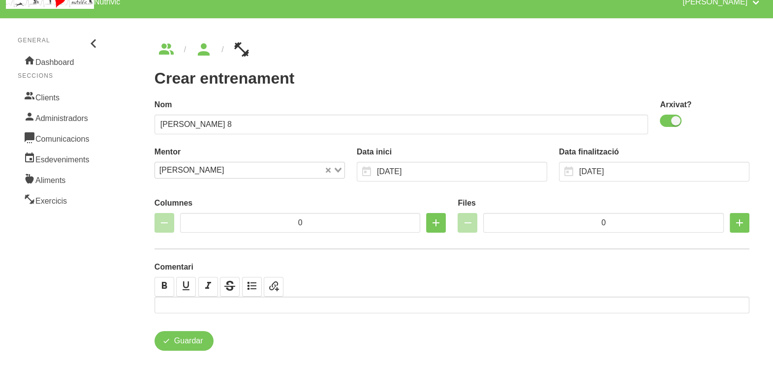
scroll to position [29, 0]
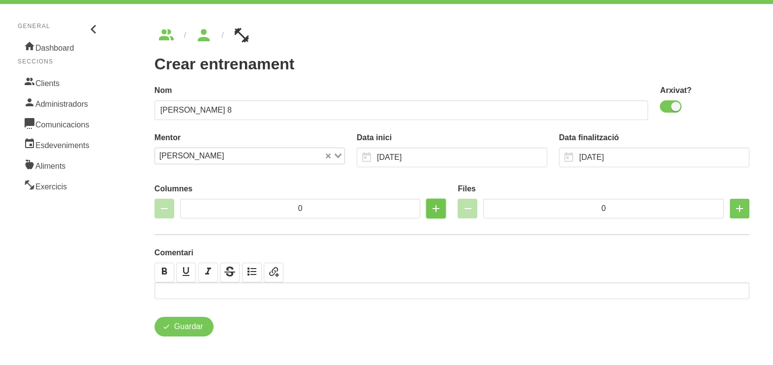
click at [436, 207] on icon "button" at bounding box center [436, 209] width 12 height 18
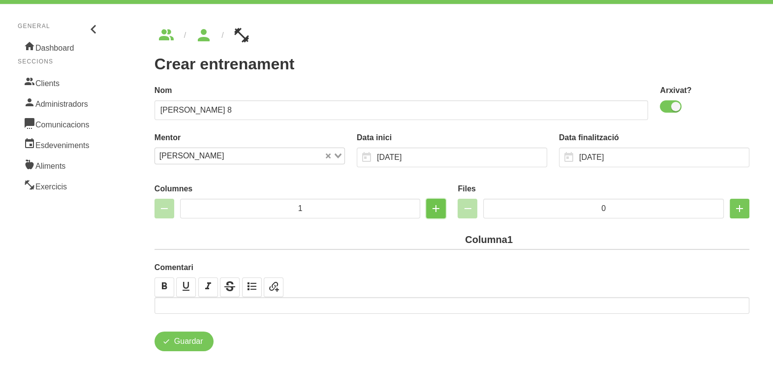
click at [436, 207] on icon "button" at bounding box center [436, 209] width 12 height 18
type input "2"
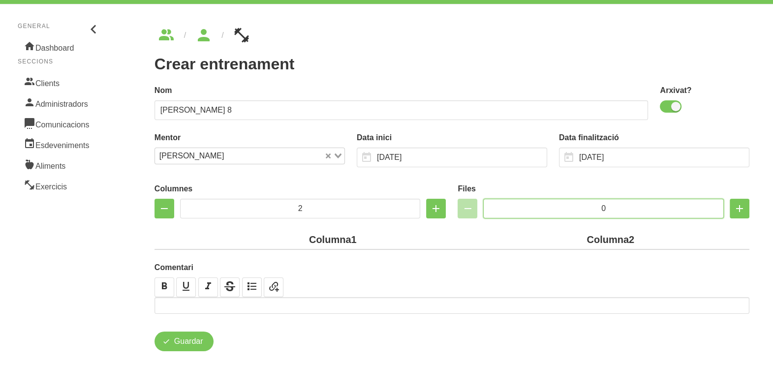
click at [556, 206] on input "0" at bounding box center [603, 209] width 241 height 20
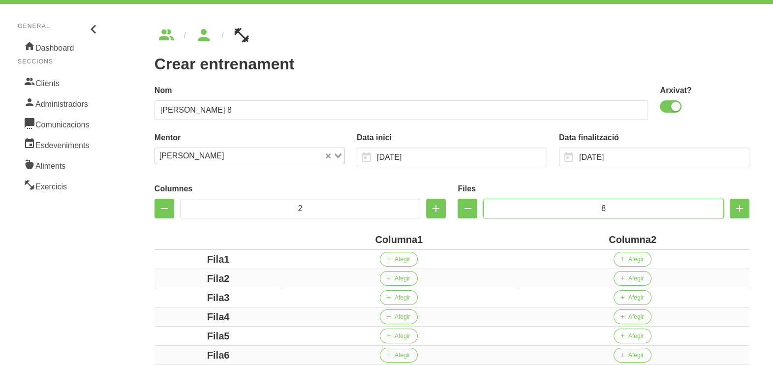
scroll to position [196, 0]
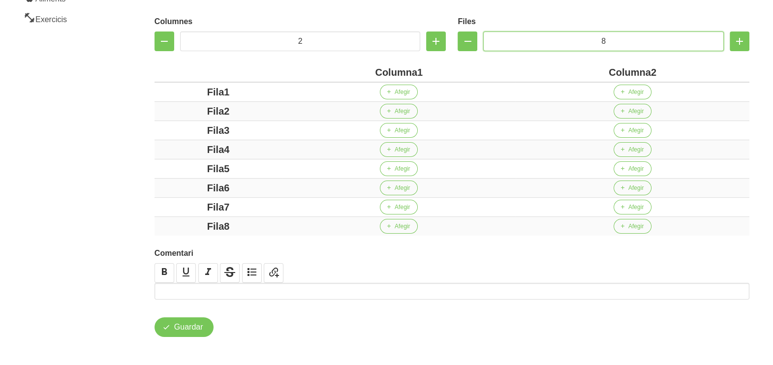
type input "8"
drag, startPoint x: 418, startPoint y: 72, endPoint x: 325, endPoint y: 62, distance: 94.1
click at [323, 70] on div "Columna1" at bounding box center [399, 72] width 226 height 15
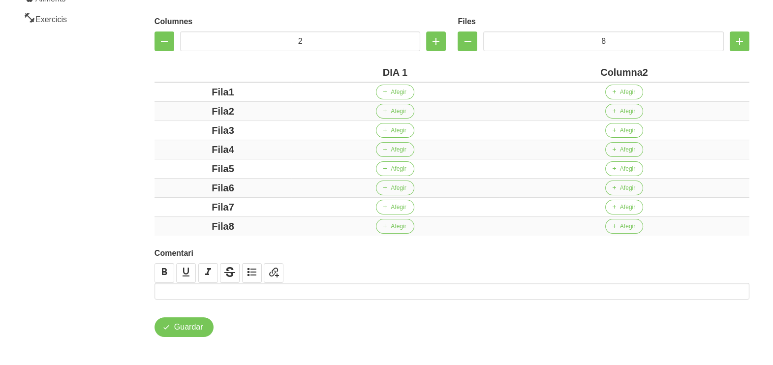
drag, startPoint x: 643, startPoint y: 72, endPoint x: 578, endPoint y: 71, distance: 64.5
click at [578, 71] on div "Columna2" at bounding box center [624, 72] width 243 height 15
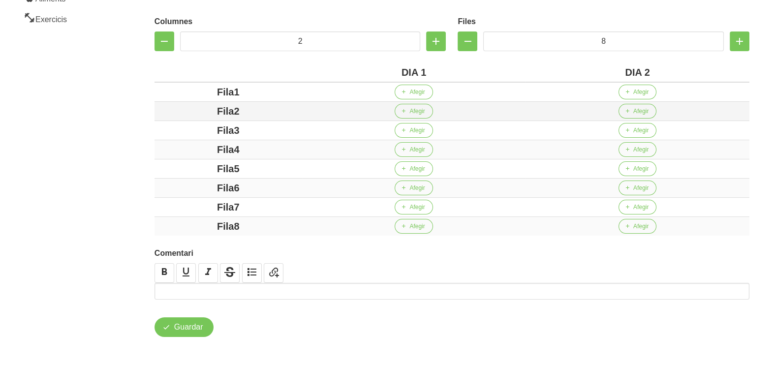
drag, startPoint x: 233, startPoint y: 91, endPoint x: 202, endPoint y: 106, distance: 33.9
click at [189, 96] on div "Fila1" at bounding box center [228, 92] width 140 height 15
click at [202, 113] on div "Fila2" at bounding box center [228, 111] width 140 height 15
click at [233, 119] on td "Fila2" at bounding box center [229, 111] width 148 height 19
click at [184, 111] on div "Fila2" at bounding box center [228, 111] width 140 height 15
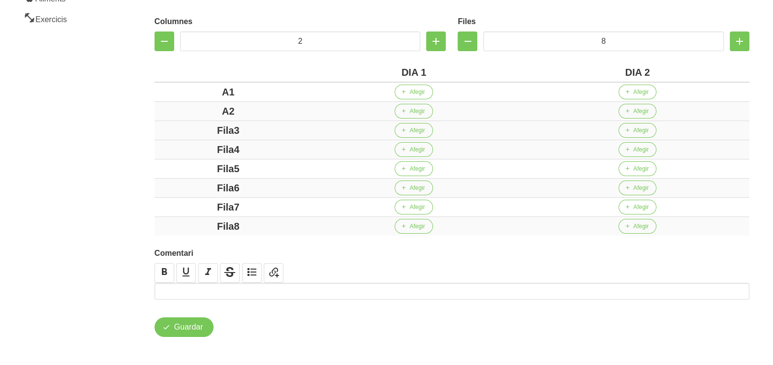
drag, startPoint x: 244, startPoint y: 133, endPoint x: 190, endPoint y: 133, distance: 53.7
click at [190, 133] on div "Fila3" at bounding box center [228, 130] width 140 height 15
drag, startPoint x: 258, startPoint y: 151, endPoint x: 169, endPoint y: 146, distance: 89.7
click at [169, 146] on div "Fila4" at bounding box center [228, 149] width 140 height 15
click at [172, 167] on div "Fila5" at bounding box center [228, 168] width 140 height 15
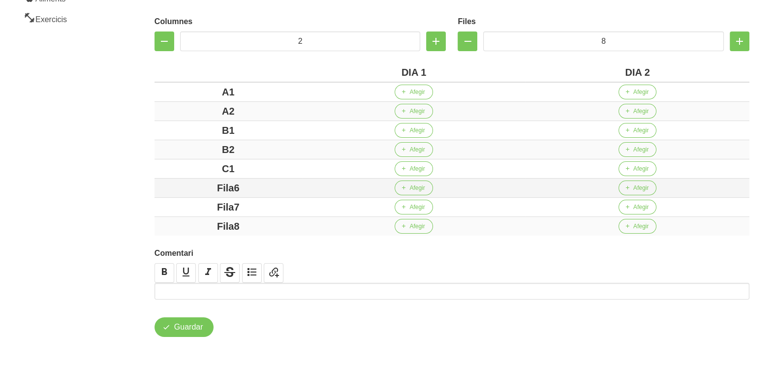
click at [199, 187] on div "Fila6" at bounding box center [228, 188] width 140 height 15
drag, startPoint x: 275, startPoint y: 203, endPoint x: 220, endPoint y: 205, distance: 55.2
click at [221, 204] on div "Fila7" at bounding box center [228, 207] width 140 height 15
drag, startPoint x: 243, startPoint y: 225, endPoint x: 197, endPoint y: 226, distance: 45.8
click at [199, 226] on div "Fila8" at bounding box center [228, 226] width 140 height 15
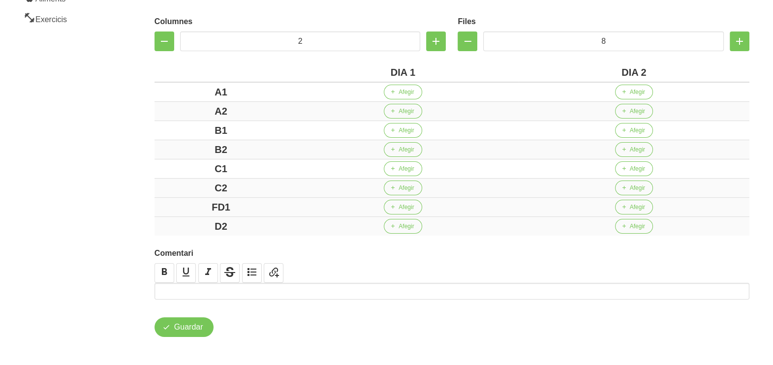
click at [217, 206] on div "FD1" at bounding box center [220, 207] width 125 height 15
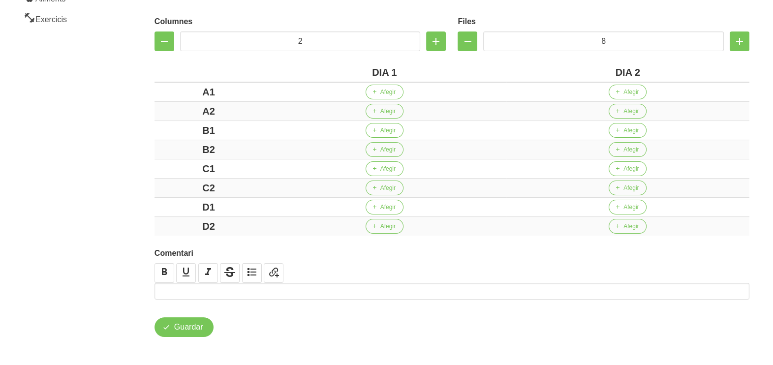
drag, startPoint x: 144, startPoint y: 174, endPoint x: 183, endPoint y: 155, distance: 43.6
click at [145, 174] on div "Crear entrenament 9572d0f9-6da6-41e1-8502-09417af5e5ff Nom [PERSON_NAME] 8 Arxi…" at bounding box center [452, 99] width 642 height 524
click at [384, 89] on span "Afegir" at bounding box center [387, 92] width 15 height 9
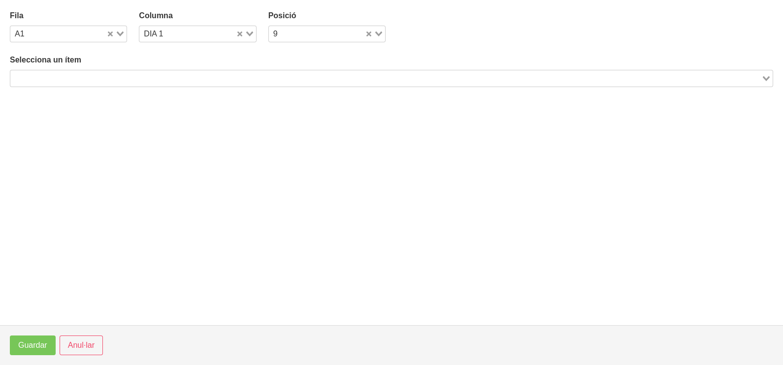
click at [133, 72] on div "Search for option" at bounding box center [385, 77] width 751 height 14
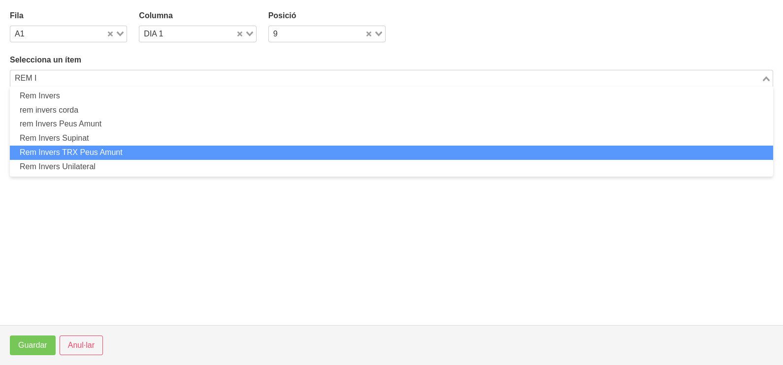
click at [119, 152] on li "Rem Invers TRX Peus Amunt" at bounding box center [391, 153] width 763 height 14
type input "REM I"
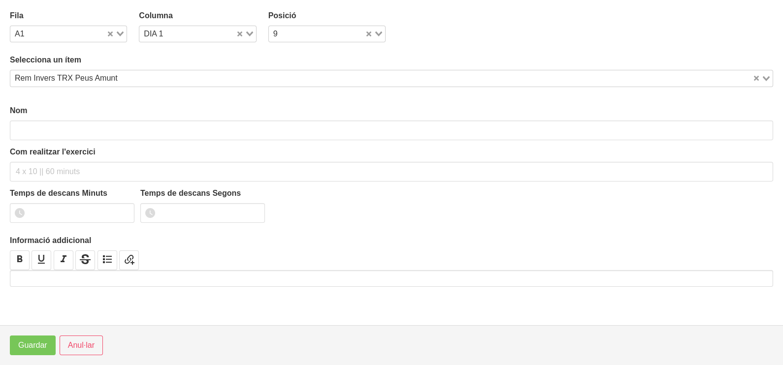
type input "Rem Invers TRX Peus Amunt"
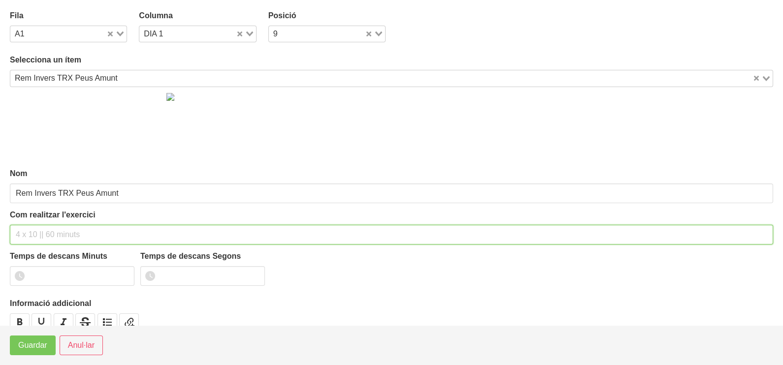
drag, startPoint x: 46, startPoint y: 236, endPoint x: 41, endPoint y: 229, distance: 8.5
click at [42, 231] on input "text" at bounding box center [391, 235] width 763 height 20
type input "3 x màx a 3010 60""
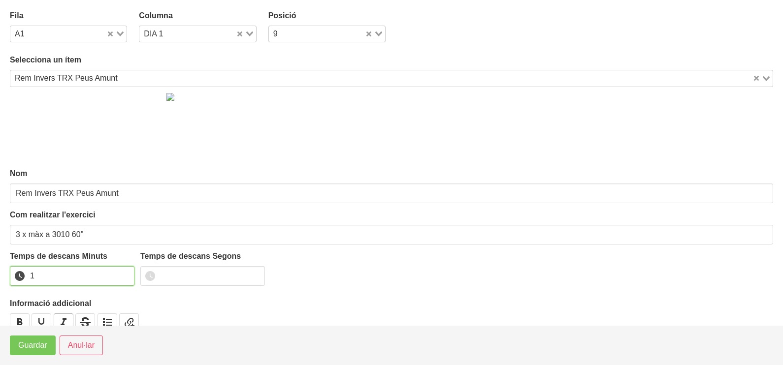
drag, startPoint x: 124, startPoint y: 273, endPoint x: 59, endPoint y: 324, distance: 82.7
type input "1"
click at [117, 278] on input "1" at bounding box center [72, 276] width 125 height 20
click at [39, 347] on span "Guardar" at bounding box center [32, 346] width 29 height 12
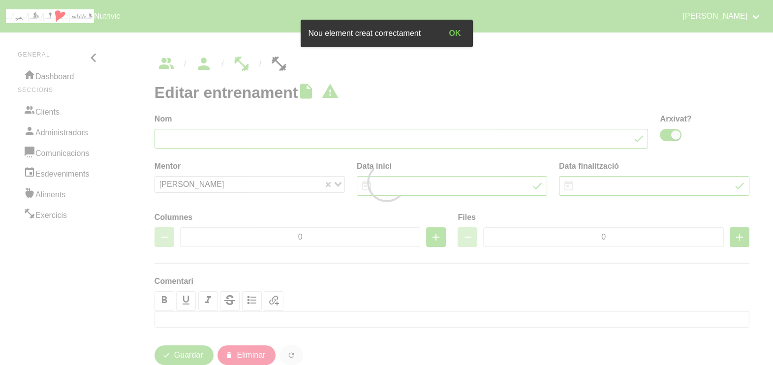
type input "[PERSON_NAME] 8"
checkbox input "true"
type input "[DATE]"
type input "2"
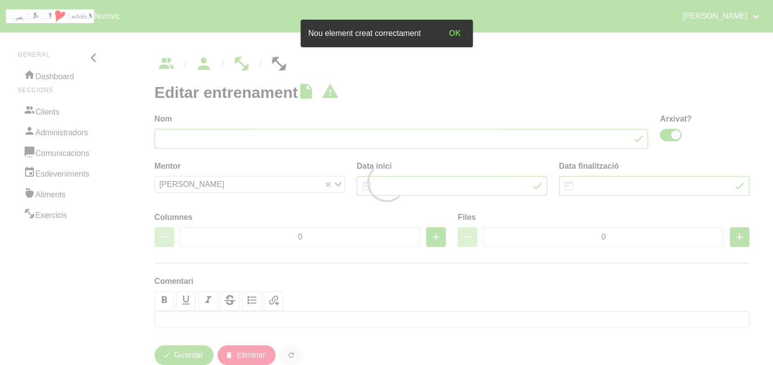
type input "8"
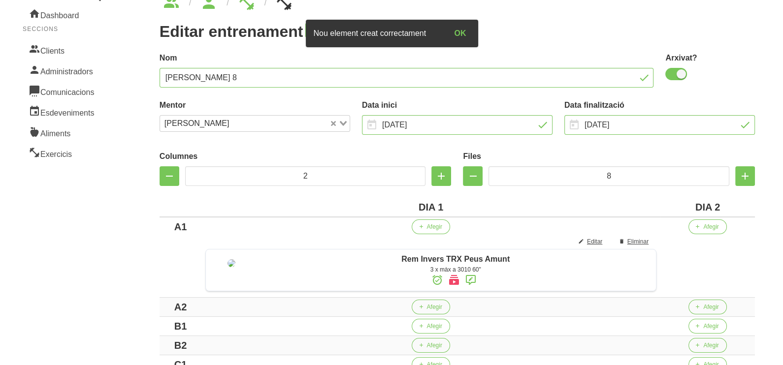
scroll to position [246, 0]
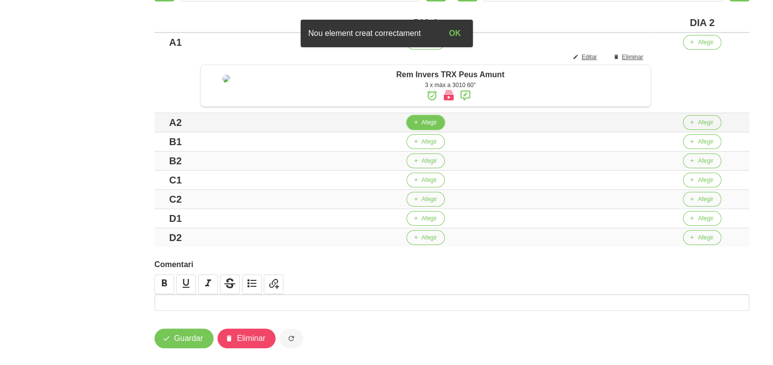
click at [433, 127] on span "Afegir" at bounding box center [428, 122] width 15 height 9
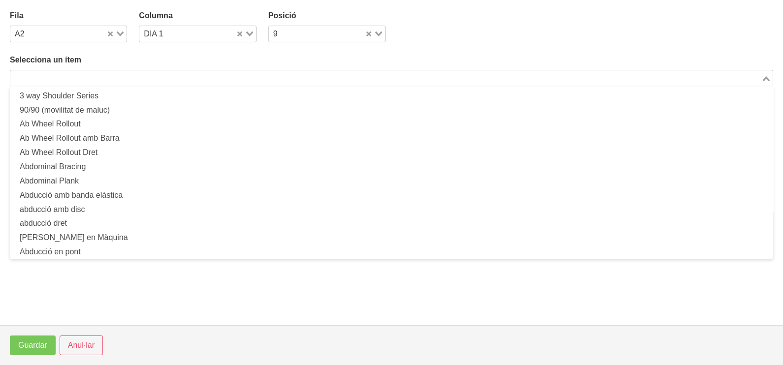
click at [122, 79] on input "Search for option" at bounding box center [385, 78] width 749 height 12
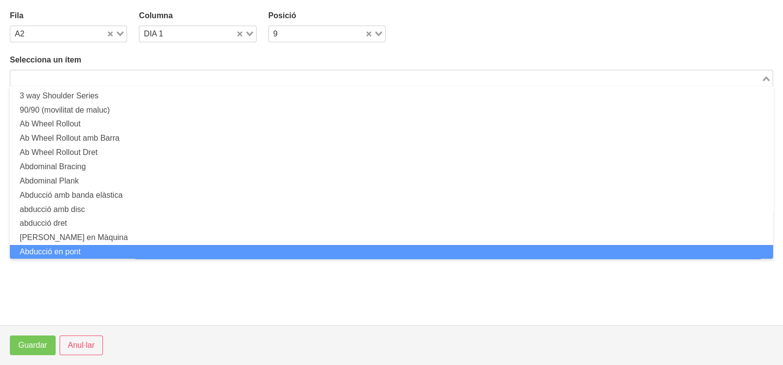
scroll to position [0, 0]
click at [82, 346] on span "Anul·lar" at bounding box center [81, 346] width 27 height 12
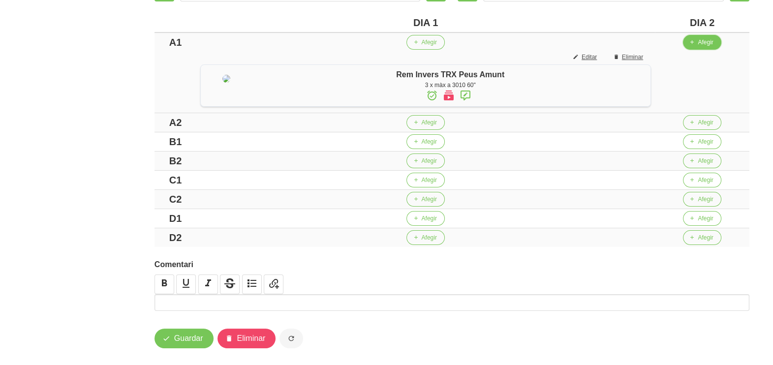
click at [707, 41] on span "Afegir" at bounding box center [705, 42] width 15 height 9
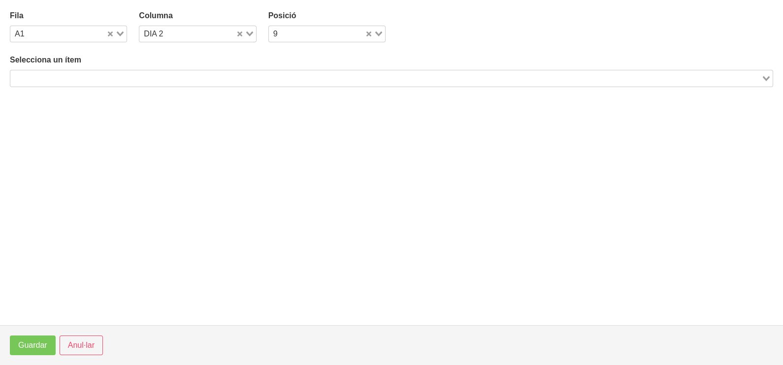
click at [180, 73] on input "Search for option" at bounding box center [385, 78] width 749 height 12
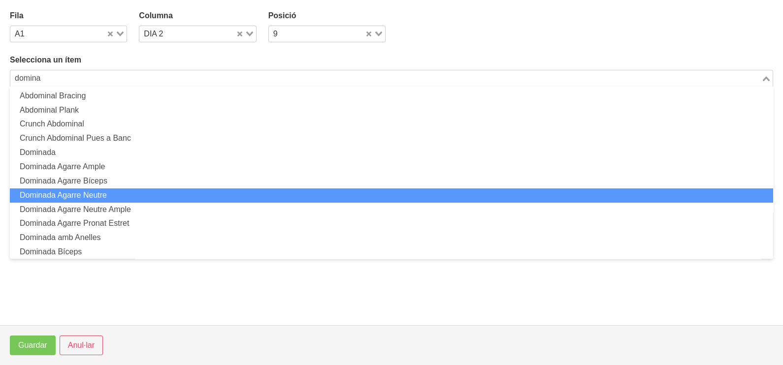
click at [109, 194] on li "Dominada Agarre Neutre" at bounding box center [391, 196] width 763 height 14
type input "domina"
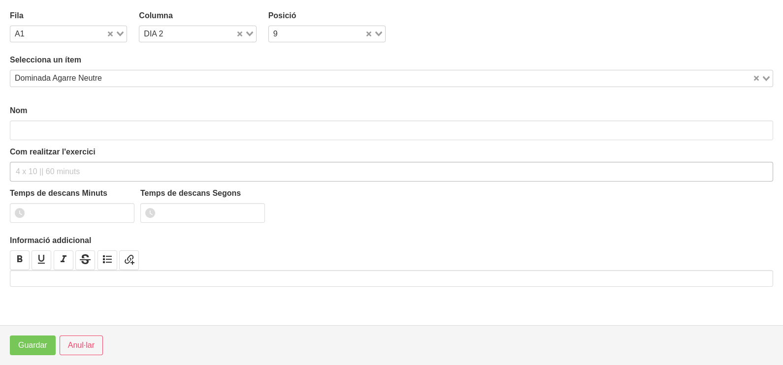
type input "Dominada Agarre Neutre"
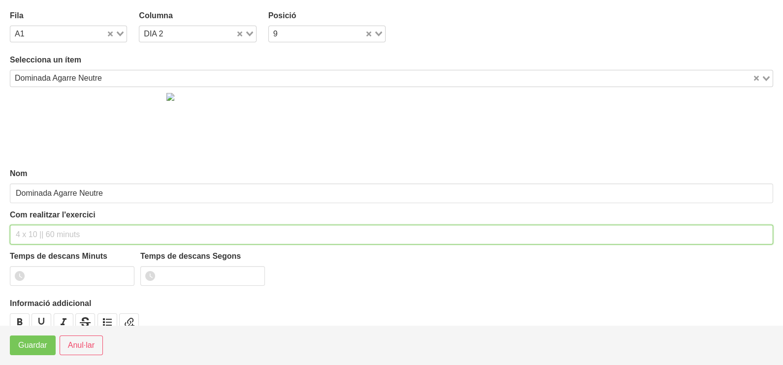
click at [37, 230] on input "text" at bounding box center [391, 235] width 763 height 20
type input "3 x 1 (negativa) 60""
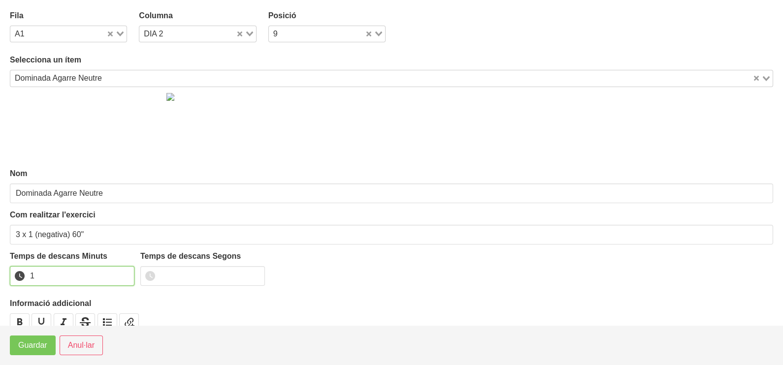
type input "1"
click at [121, 272] on input "1" at bounding box center [72, 276] width 125 height 20
click at [22, 346] on span "Guardar" at bounding box center [32, 346] width 29 height 12
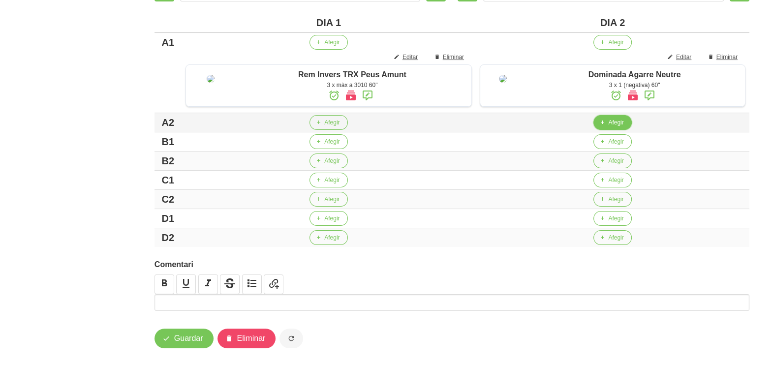
click at [614, 127] on span "Afegir" at bounding box center [615, 122] width 15 height 9
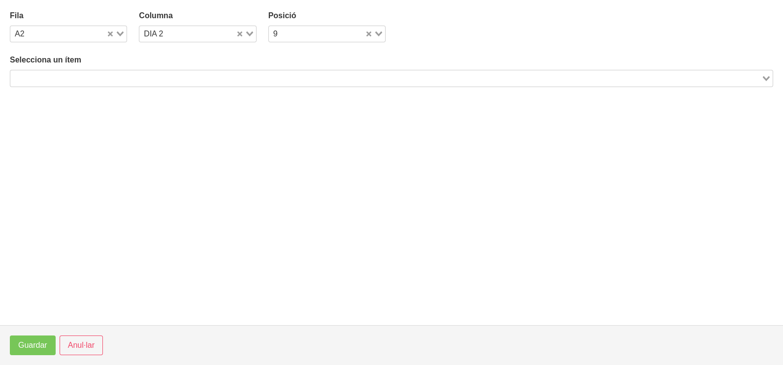
click at [153, 76] on input "Search for option" at bounding box center [385, 78] width 749 height 12
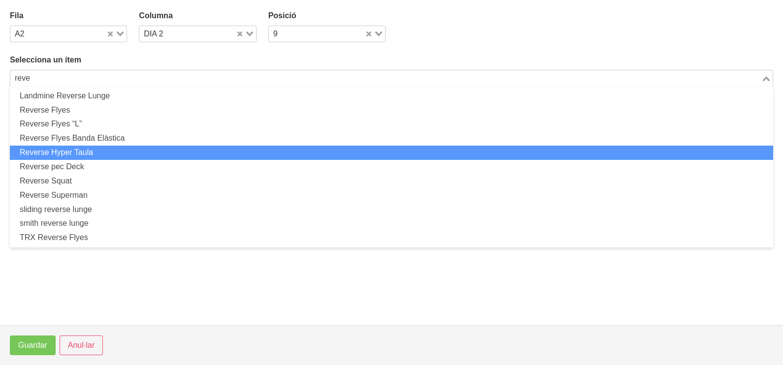
click at [104, 148] on li "Reverse Hyper Taula" at bounding box center [391, 153] width 763 height 14
type input "reve"
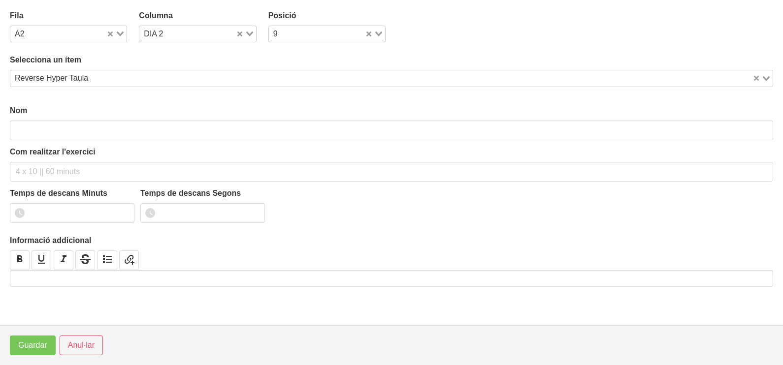
type input "Reverse Hyper Taula"
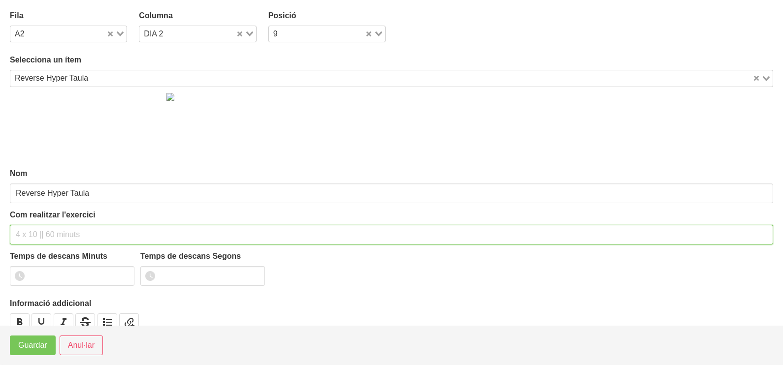
drag, startPoint x: 44, startPoint y: 231, endPoint x: 54, endPoint y: 190, distance: 42.0
click at [45, 229] on input "text" at bounding box center [391, 235] width 763 height 20
type input "3 x 10-12 a 2010 60""
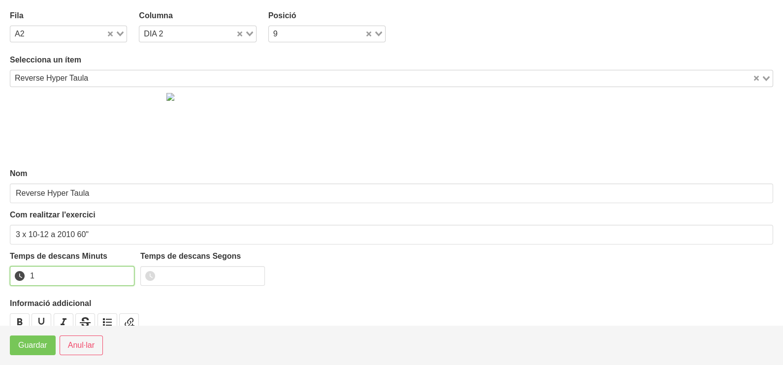
drag, startPoint x: 125, startPoint y: 273, endPoint x: 73, endPoint y: 307, distance: 61.6
type input "1"
click at [118, 277] on input "1" at bounding box center [72, 276] width 125 height 20
click at [34, 342] on span "Guardar" at bounding box center [32, 346] width 29 height 12
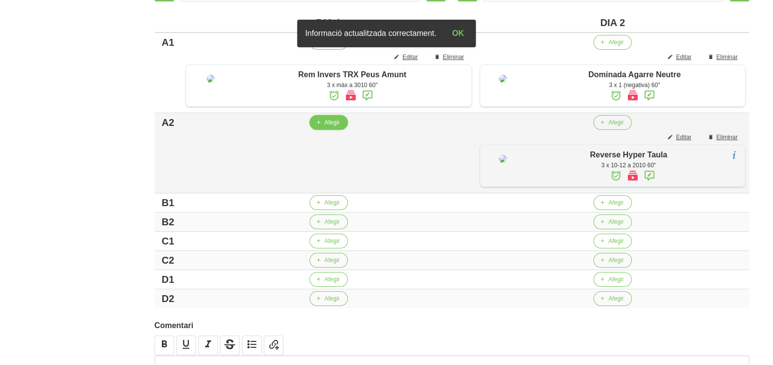
click at [324, 127] on span "Afegir" at bounding box center [331, 122] width 15 height 9
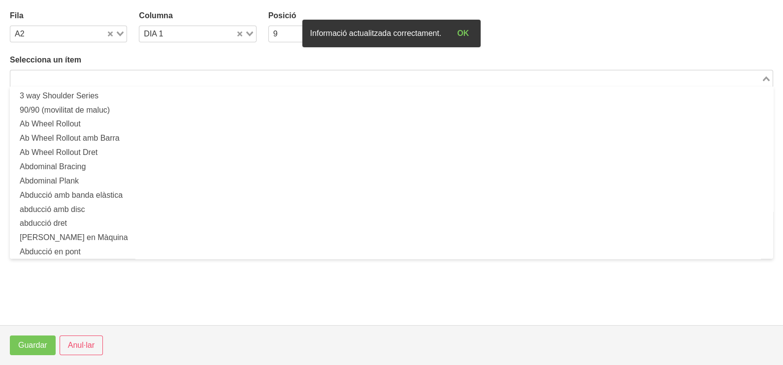
click at [100, 78] on input "Search for option" at bounding box center [385, 78] width 749 height 12
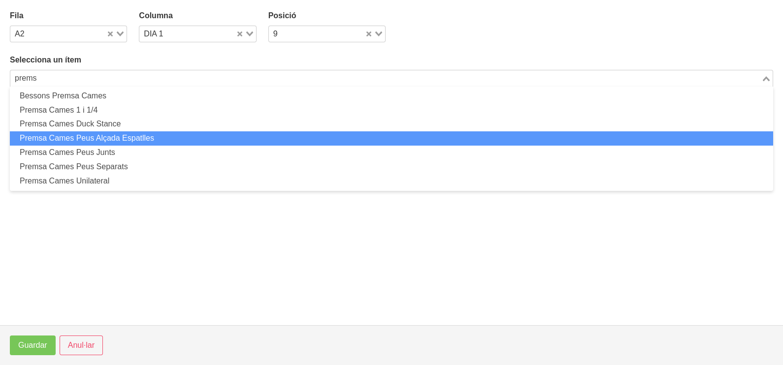
click at [103, 138] on li "Premsa Cames Peus Alçada Espatlles" at bounding box center [391, 138] width 763 height 14
type input "prems"
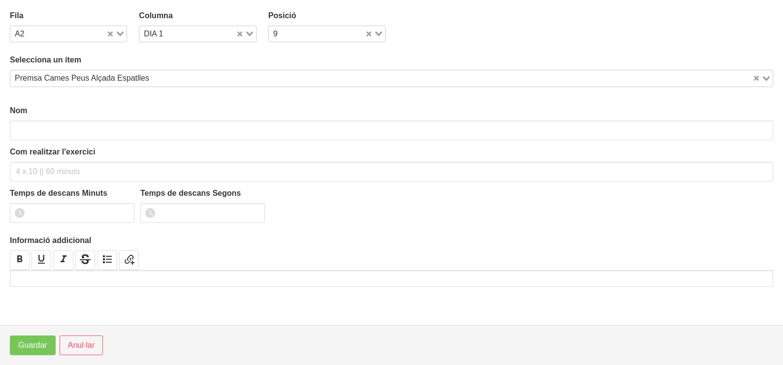
type input "Premsa Cames Peus Alçada Espatlles"
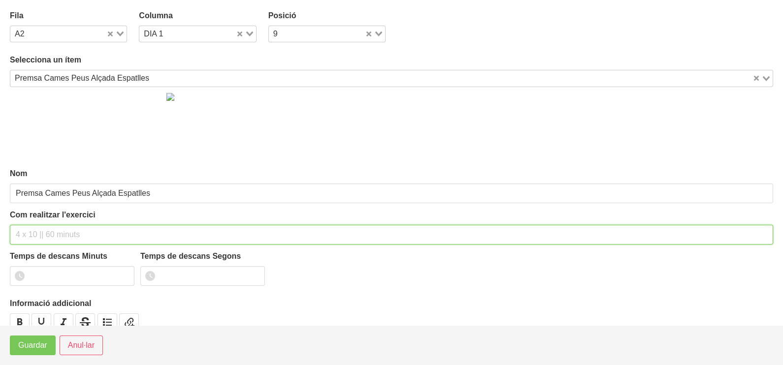
click at [32, 227] on input "text" at bounding box center [391, 235] width 763 height 20
type input "3 x 6-8 a 3010 60""
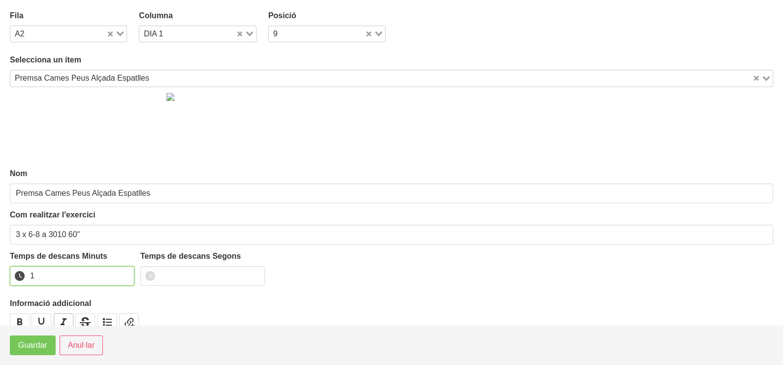
drag, startPoint x: 123, startPoint y: 271, endPoint x: 61, endPoint y: 324, distance: 82.4
type input "1"
click at [121, 274] on input "1" at bounding box center [72, 276] width 125 height 20
click at [22, 352] on button "Guardar" at bounding box center [33, 346] width 46 height 20
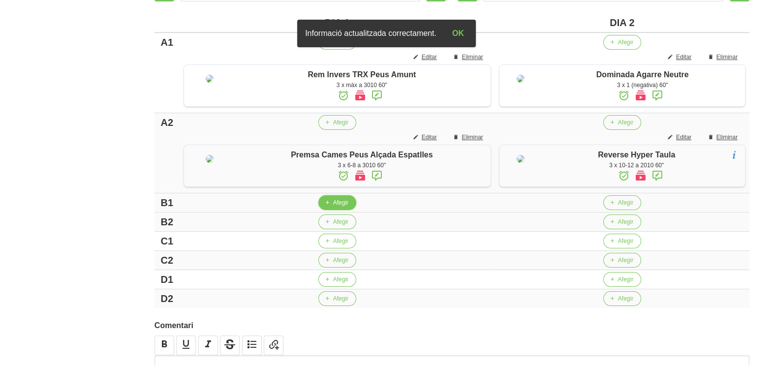
click at [333, 207] on span "Afegir" at bounding box center [340, 202] width 15 height 9
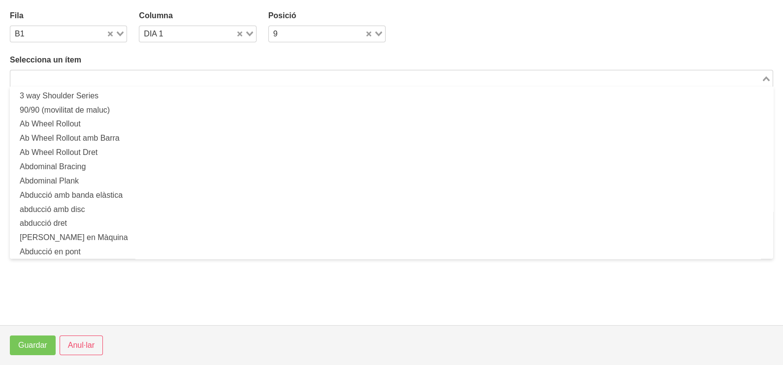
drag, startPoint x: 159, startPoint y: 82, endPoint x: 176, endPoint y: 58, distance: 29.1
click at [164, 80] on input "Search for option" at bounding box center [385, 78] width 749 height 12
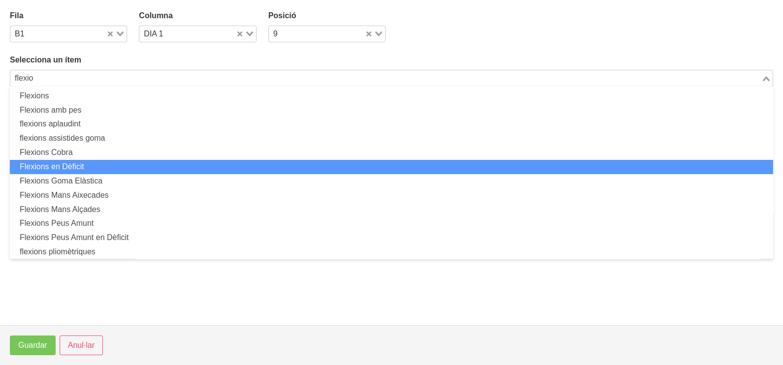
click at [107, 166] on li "Flexions en Dèficit" at bounding box center [391, 167] width 763 height 14
type input "flexio"
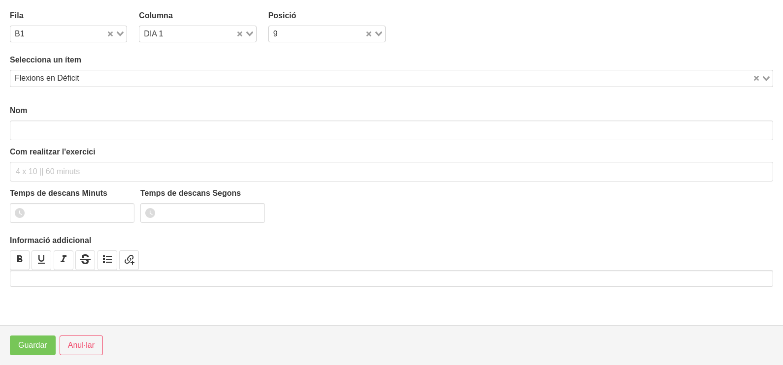
type input "Flexions en Dèficit"
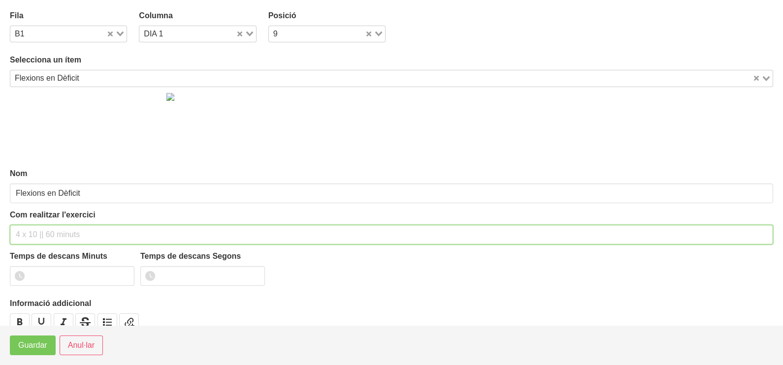
click at [42, 232] on input "text" at bounding box center [391, 235] width 763 height 20
type input "3 x màx a 3010 60""
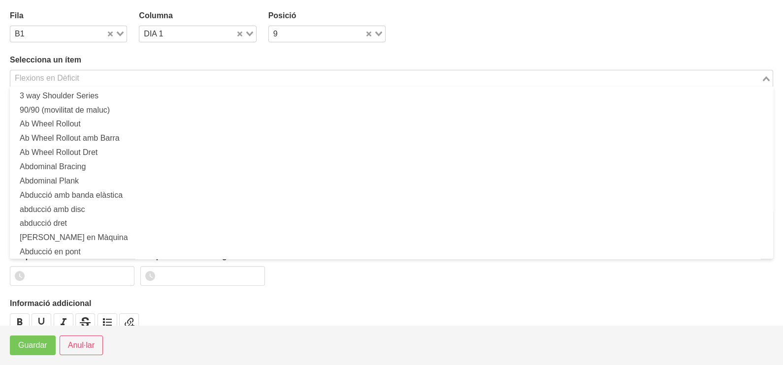
click at [57, 74] on div "Flexions en Dèficit" at bounding box center [385, 77] width 751 height 14
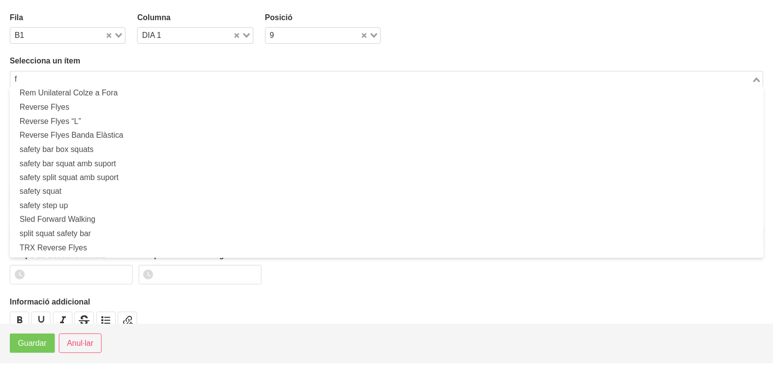
scroll to position [2, 0]
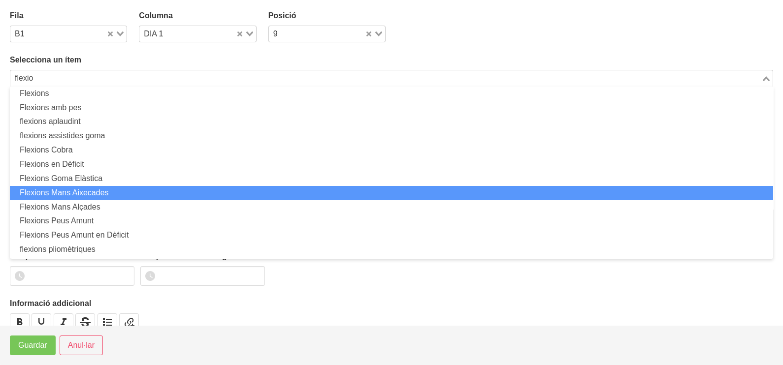
click at [95, 190] on li "Flexions Mans Aixecades" at bounding box center [391, 193] width 763 height 14
type input "flexio"
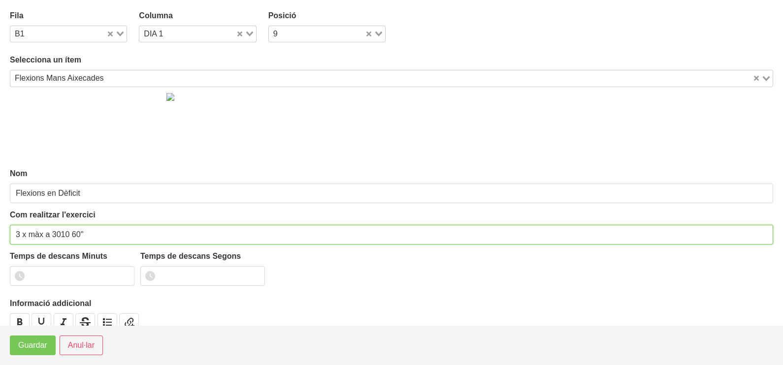
type input "Flexions Mans Aixecades"
drag, startPoint x: 44, startPoint y: 232, endPoint x: 30, endPoint y: 234, distance: 14.9
click at [30, 234] on input "3 x màx a 3010 60"" at bounding box center [391, 235] width 763 height 20
type input "3 x 8-10 a 3010 60""
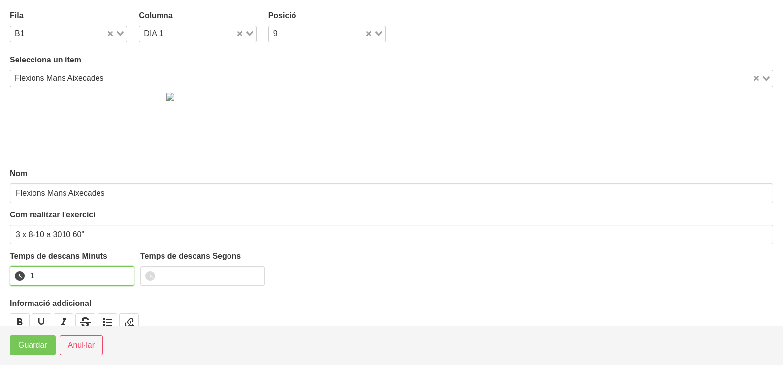
drag, startPoint x: 123, startPoint y: 271, endPoint x: 119, endPoint y: 280, distance: 9.2
type input "1"
click at [123, 273] on input "1" at bounding box center [72, 276] width 125 height 20
click at [32, 356] on footer "Guardar Anul·lar" at bounding box center [391, 345] width 783 height 40
click at [32, 354] on button "Guardar" at bounding box center [33, 346] width 46 height 20
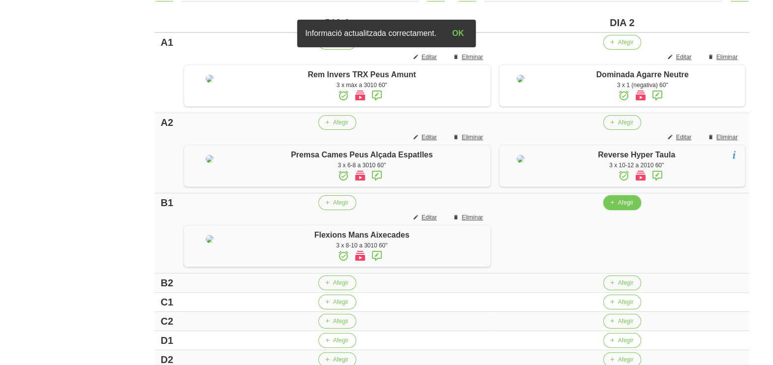
click at [618, 207] on span "Afegir" at bounding box center [625, 202] width 15 height 9
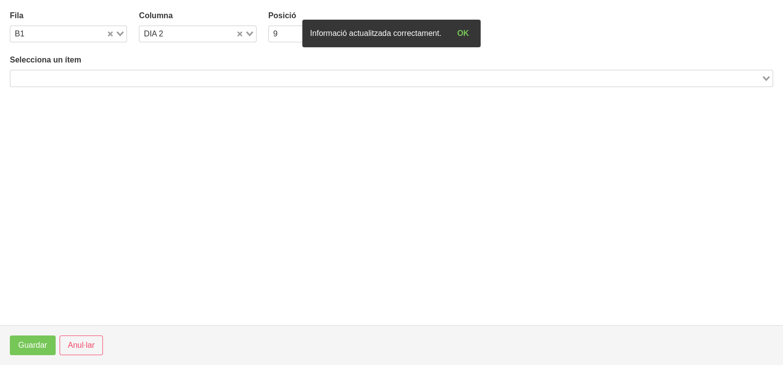
click at [165, 71] on div "Loading..." at bounding box center [391, 78] width 763 height 17
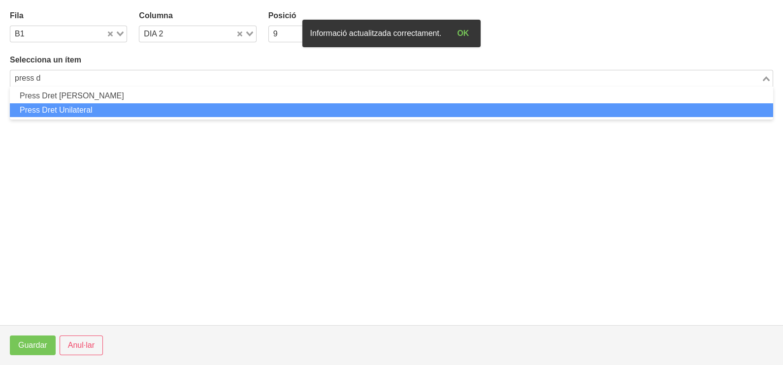
click at [113, 109] on li "Press Dret Unilateral" at bounding box center [391, 110] width 763 height 14
type input "press d"
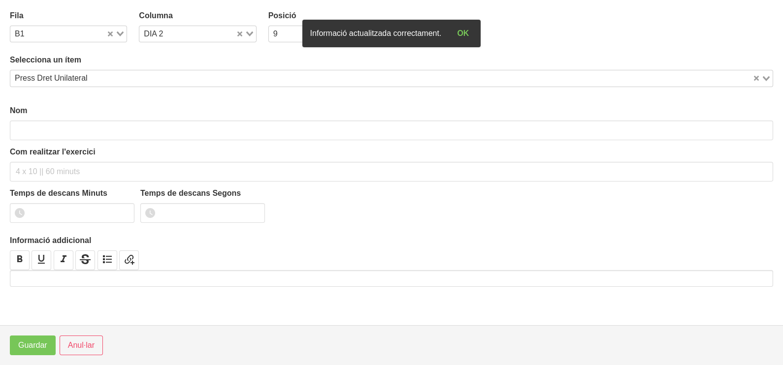
type input "Press Dret Unilateral"
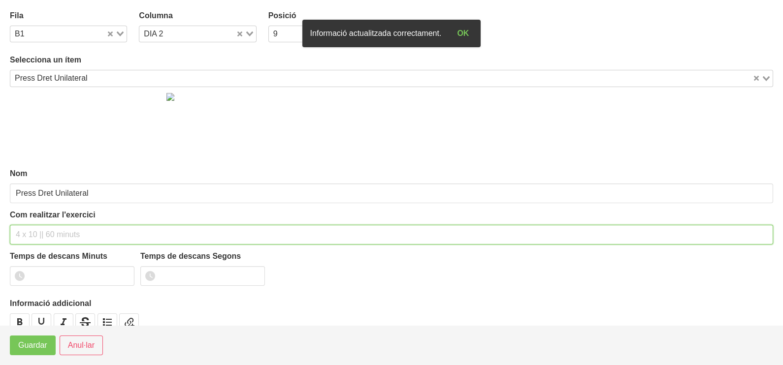
click at [29, 231] on input "text" at bounding box center [391, 235] width 763 height 20
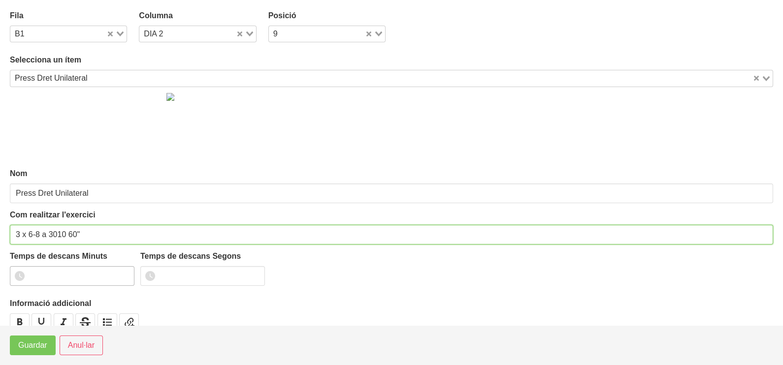
type input "3 x 6-8 a 3010 60""
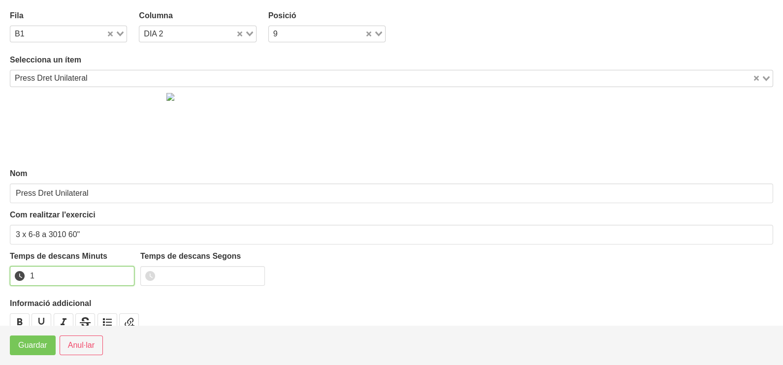
drag, startPoint x: 122, startPoint y: 273, endPoint x: 86, endPoint y: 306, distance: 49.5
type input "1"
click at [121, 273] on input "1" at bounding box center [72, 276] width 125 height 20
click at [43, 344] on span "Guardar" at bounding box center [32, 346] width 29 height 12
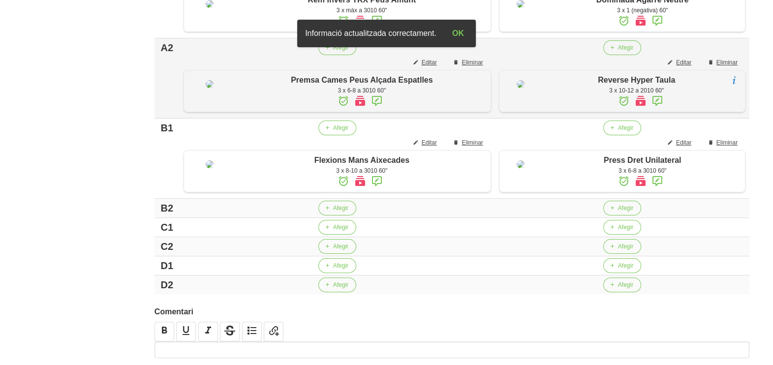
scroll to position [369, 0]
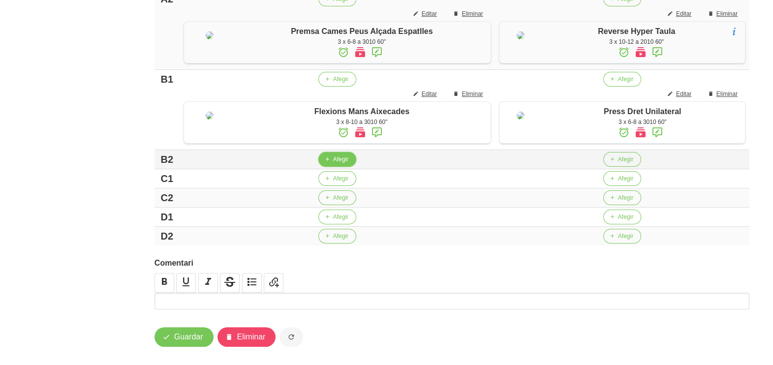
click at [335, 164] on span "Afegir" at bounding box center [340, 159] width 15 height 9
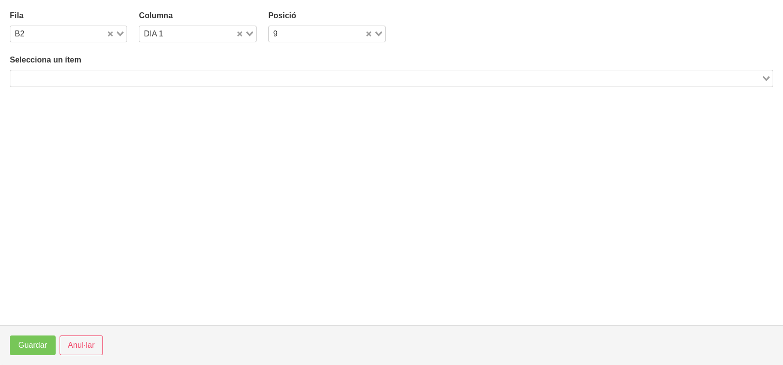
click at [155, 75] on input "Search for option" at bounding box center [385, 78] width 749 height 12
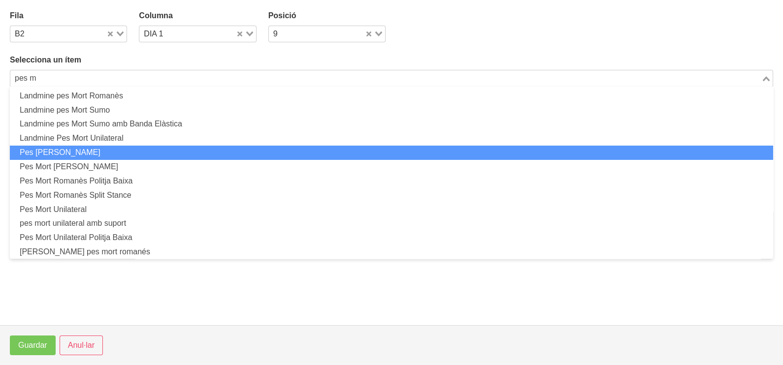
drag, startPoint x: 100, startPoint y: 149, endPoint x: 98, endPoint y: 155, distance: 6.1
click at [98, 155] on li "Pes [PERSON_NAME]" at bounding box center [391, 153] width 763 height 14
type input "pes m"
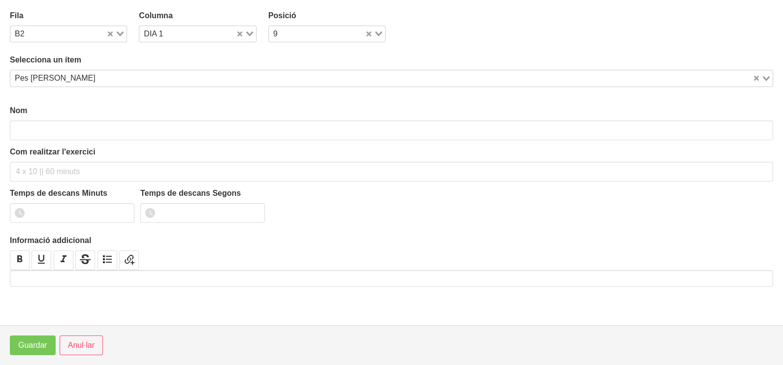
type input "Pes [PERSON_NAME]"
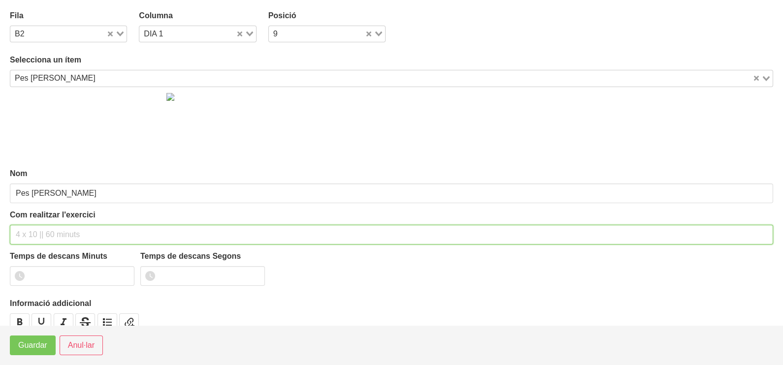
click at [32, 233] on input "text" at bounding box center [391, 235] width 763 height 20
type input "3 x 6-8 a 3010 60""
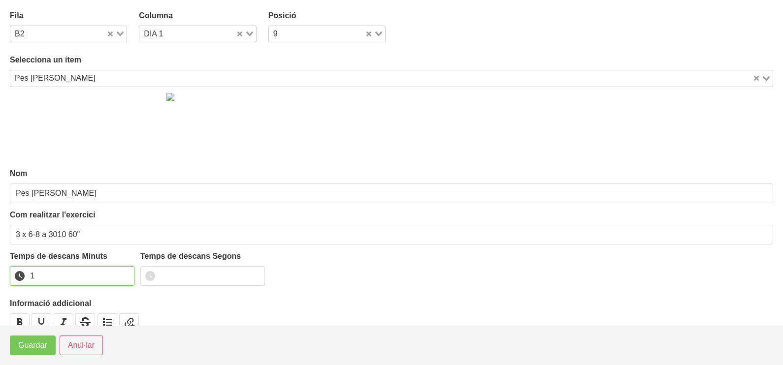
drag, startPoint x: 125, startPoint y: 272, endPoint x: 73, endPoint y: 312, distance: 65.2
type input "1"
click at [123, 274] on input "1" at bounding box center [72, 276] width 125 height 20
click at [39, 345] on span "Guardar" at bounding box center [32, 346] width 29 height 12
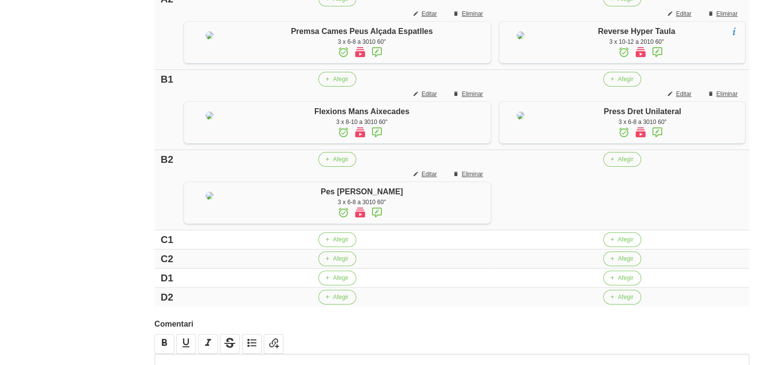
scroll to position [430, 0]
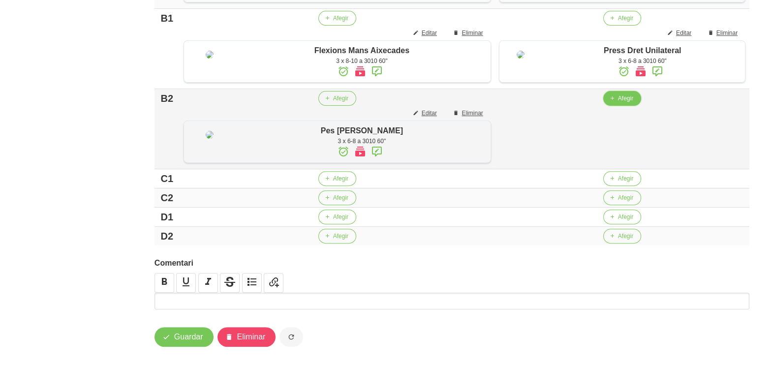
click at [618, 103] on span "Afegir" at bounding box center [625, 98] width 15 height 9
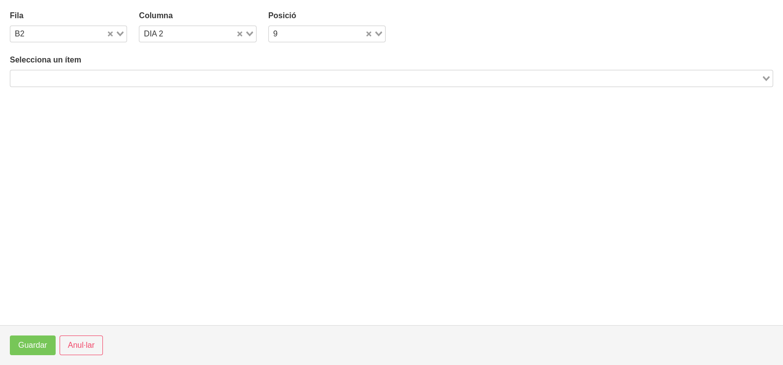
click at [102, 76] on input "Search for option" at bounding box center [385, 78] width 749 height 12
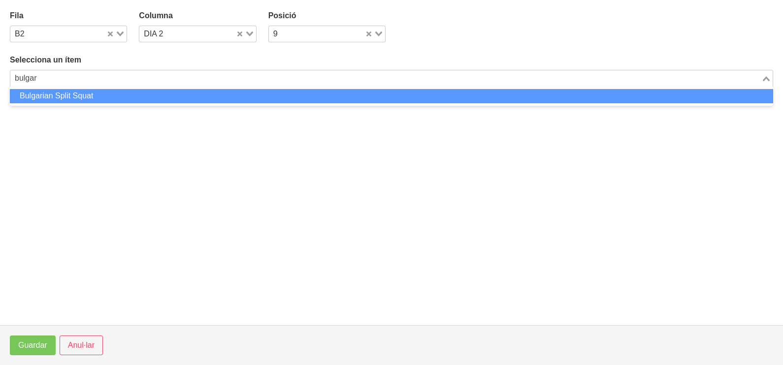
click at [94, 97] on li "Bulgarian Split Squat" at bounding box center [391, 96] width 763 height 14
type input "bulgar"
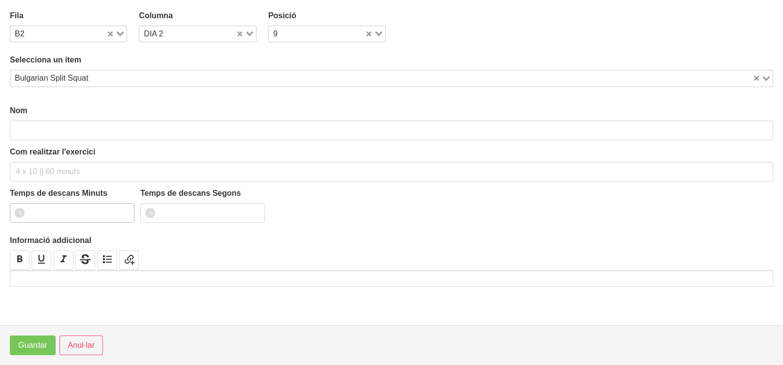
type input "Bulgarian Split Squat"
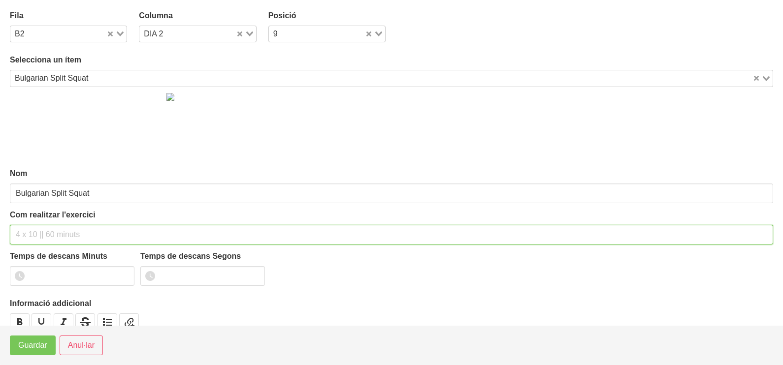
click at [36, 234] on input "text" at bounding box center [391, 235] width 763 height 20
type input "3 x 6-8 a 3010 60""
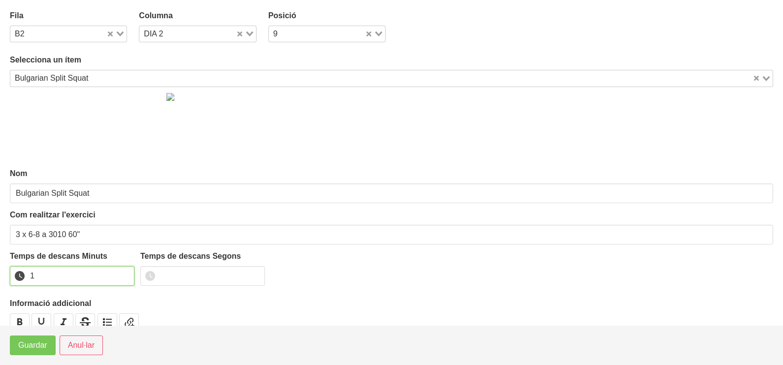
drag, startPoint x: 124, startPoint y: 272, endPoint x: 75, endPoint y: 305, distance: 58.8
type input "1"
click at [119, 275] on input "1" at bounding box center [72, 276] width 125 height 20
click at [27, 344] on span "Guardar" at bounding box center [32, 346] width 29 height 12
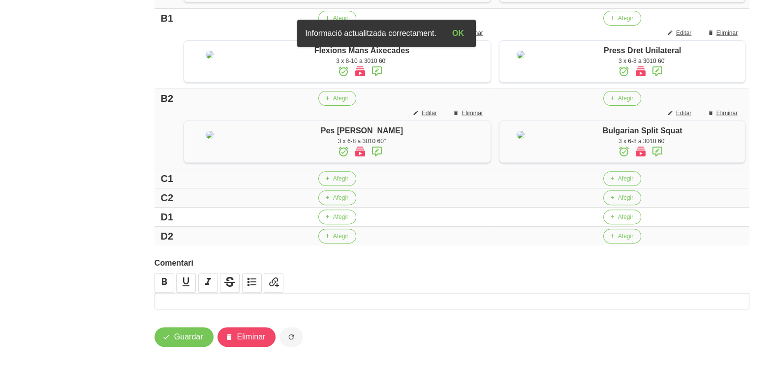
scroll to position [492, 0]
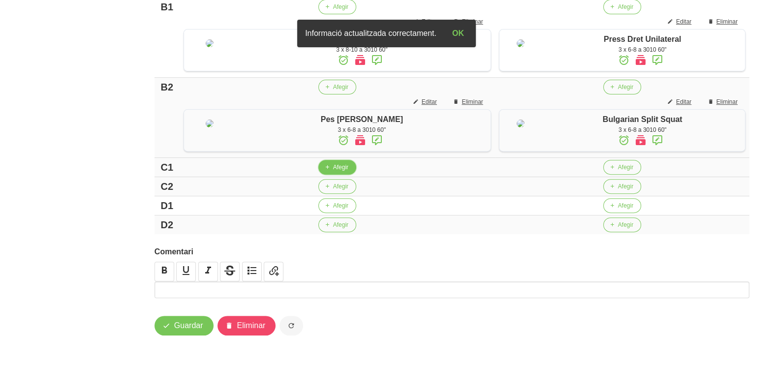
click at [335, 172] on span "Afegir" at bounding box center [340, 167] width 15 height 9
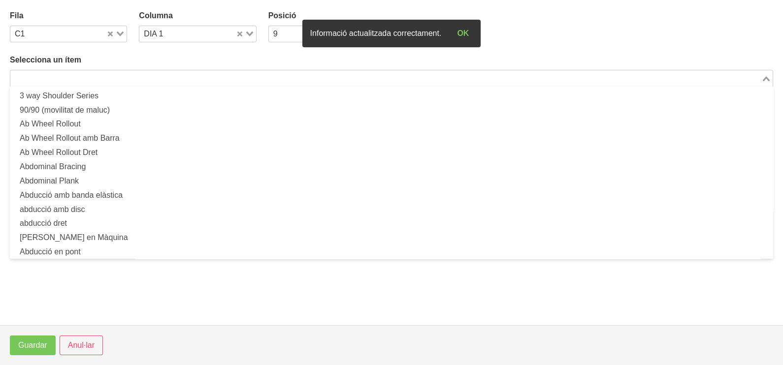
drag, startPoint x: 113, startPoint y: 80, endPoint x: 128, endPoint y: 78, distance: 15.0
click at [114, 80] on input "Search for option" at bounding box center [385, 78] width 749 height 12
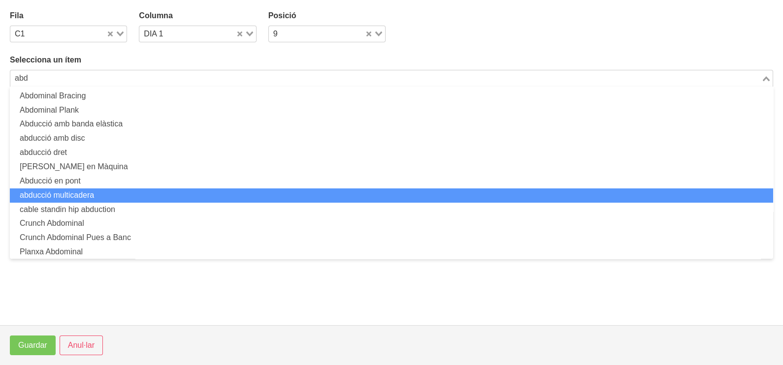
click at [96, 194] on li "abducció multicadera" at bounding box center [391, 196] width 763 height 14
type input "abd"
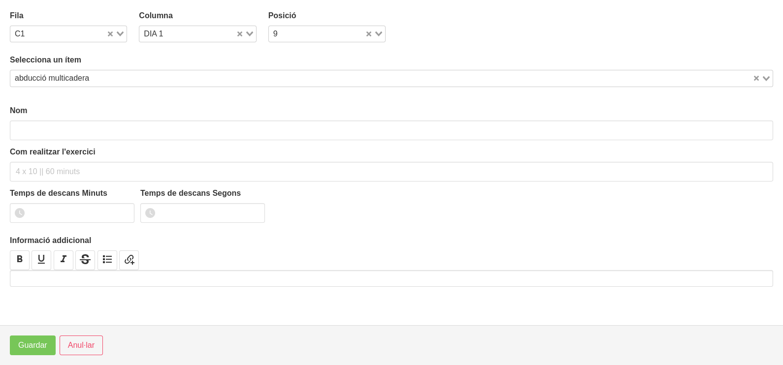
type input "abducció multicadera"
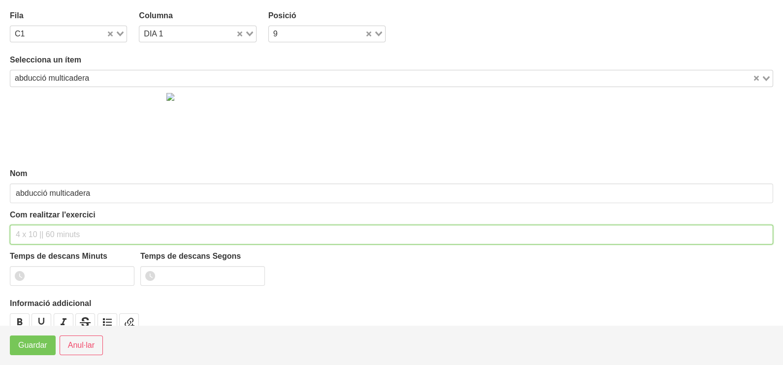
drag, startPoint x: 28, startPoint y: 232, endPoint x: 22, endPoint y: 233, distance: 5.4
click at [22, 233] on input "text" at bounding box center [391, 235] width 763 height 20
type input "3 x 10-12 a 2010 60""
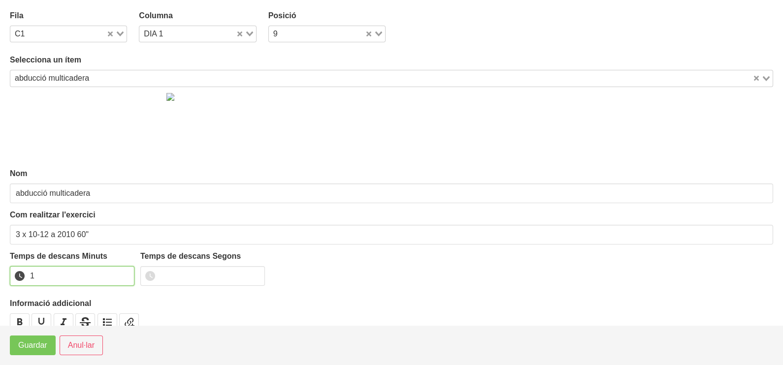
type input "1"
click at [124, 271] on input "1" at bounding box center [72, 276] width 125 height 20
click at [32, 351] on span "Guardar" at bounding box center [32, 346] width 29 height 12
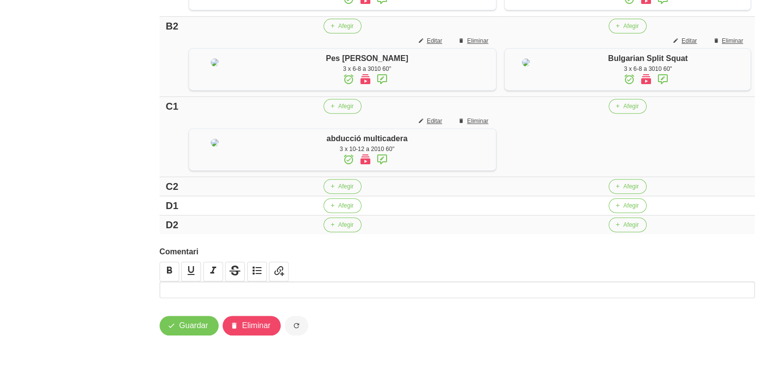
scroll to position [615, 0]
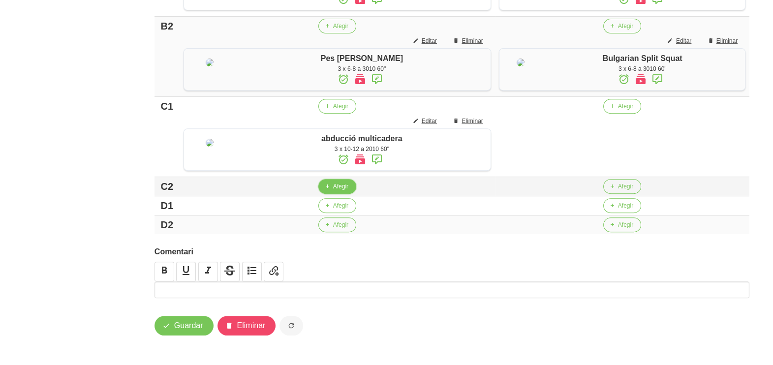
click at [333, 191] on span "Afegir" at bounding box center [340, 186] width 15 height 9
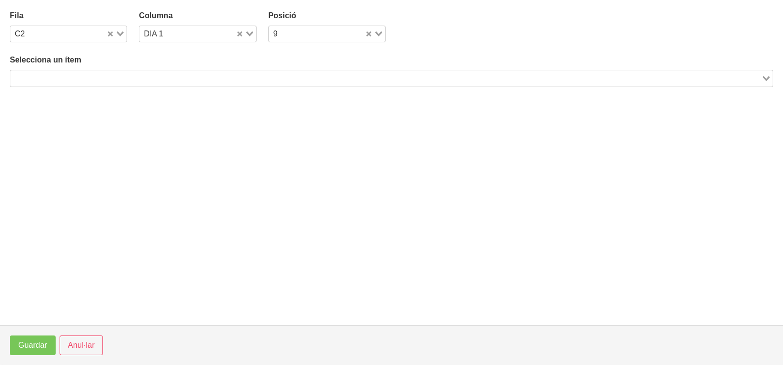
click at [111, 76] on input "Search for option" at bounding box center [385, 78] width 749 height 12
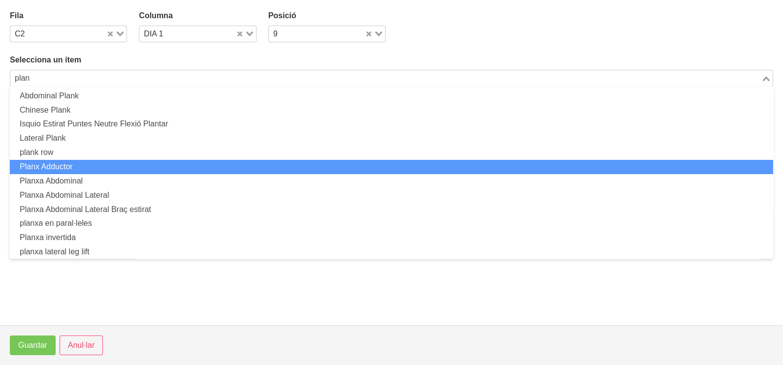
click at [88, 169] on li "Planx Adductor" at bounding box center [391, 167] width 763 height 14
type input "plan"
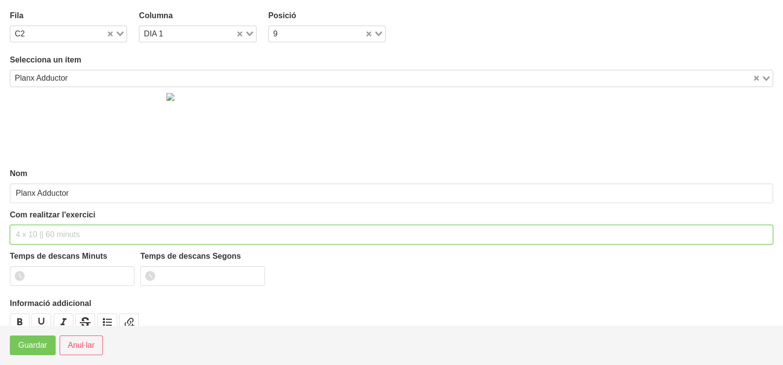
click at [39, 227] on input "text" at bounding box center [391, 235] width 763 height 20
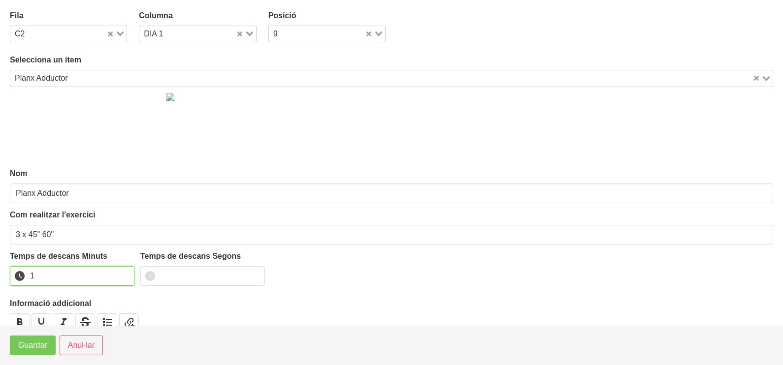
drag, startPoint x: 124, startPoint y: 273, endPoint x: 58, endPoint y: 311, distance: 76.3
click at [125, 273] on input "1" at bounding box center [72, 276] width 125 height 20
click at [22, 341] on span "Guardar" at bounding box center [32, 346] width 29 height 12
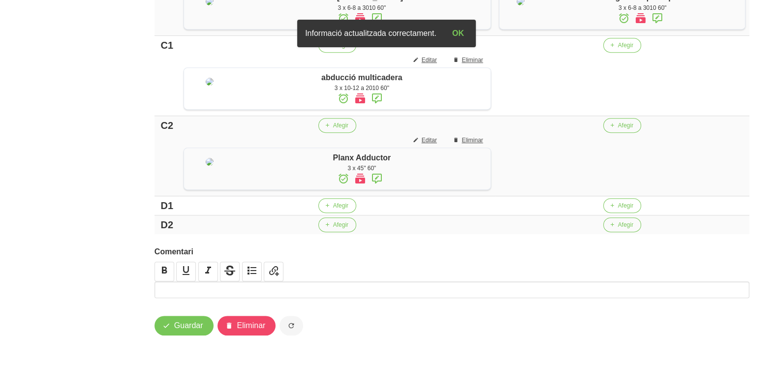
click at [614, 53] on button "Afegir" at bounding box center [622, 45] width 38 height 15
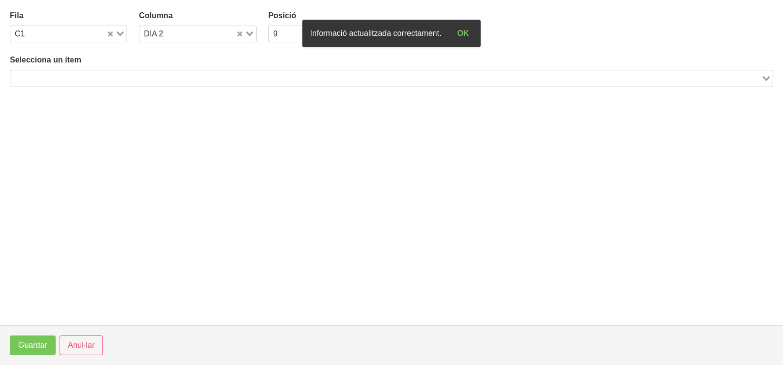
click at [143, 76] on input "Search for option" at bounding box center [385, 78] width 749 height 12
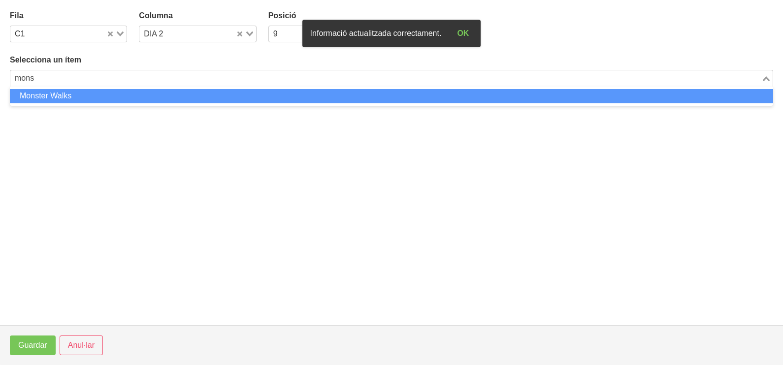
click at [89, 94] on li "Monster Walks" at bounding box center [391, 96] width 763 height 14
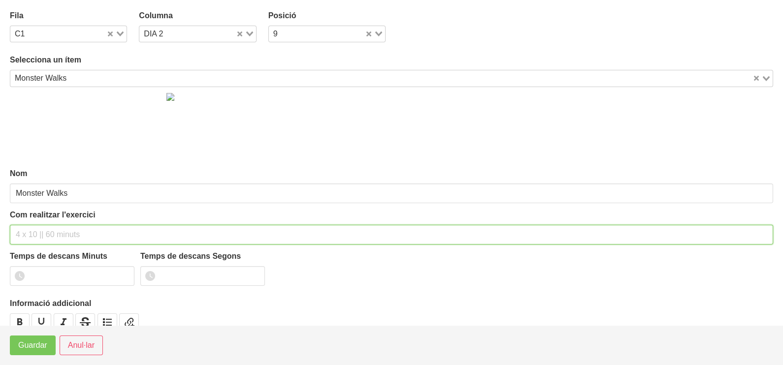
drag, startPoint x: 32, startPoint y: 230, endPoint x: 42, endPoint y: 191, distance: 40.6
click at [33, 231] on input "text" at bounding box center [391, 235] width 763 height 20
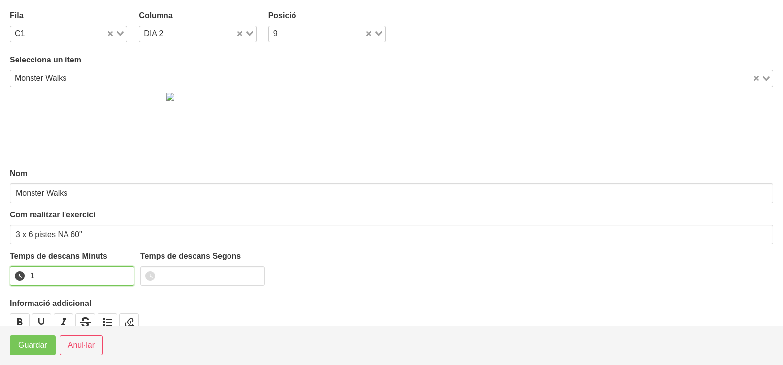
click at [124, 273] on input "1" at bounding box center [72, 276] width 125 height 20
click at [37, 346] on span "Guardar" at bounding box center [32, 346] width 29 height 12
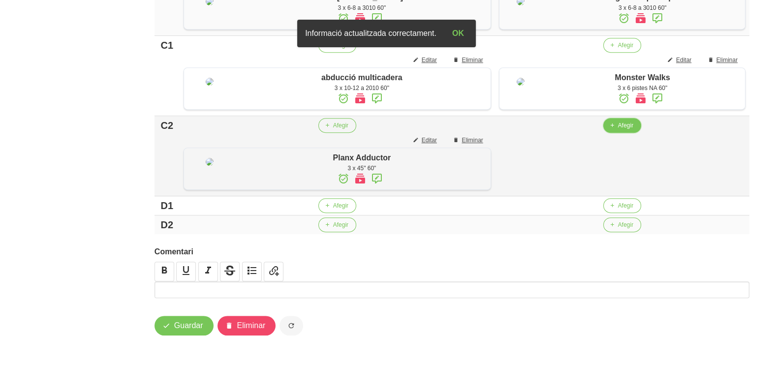
click at [619, 130] on span "Afegir" at bounding box center [625, 125] width 15 height 9
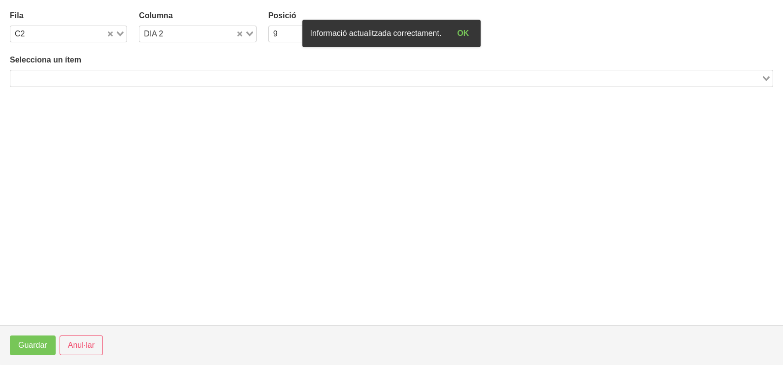
click at [159, 81] on input "Search for option" at bounding box center [385, 78] width 749 height 12
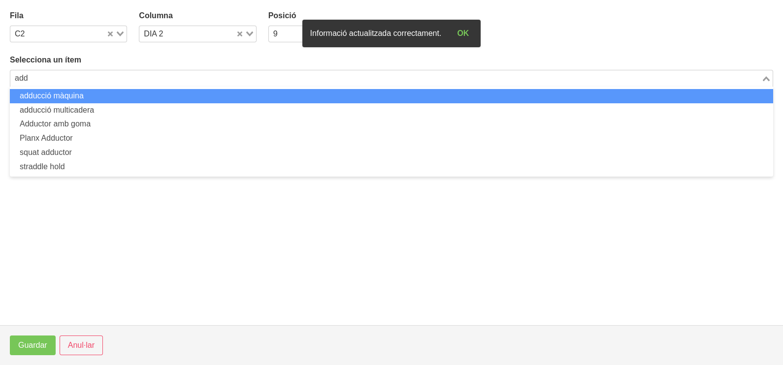
click at [81, 99] on li "adducció màquina" at bounding box center [391, 96] width 763 height 14
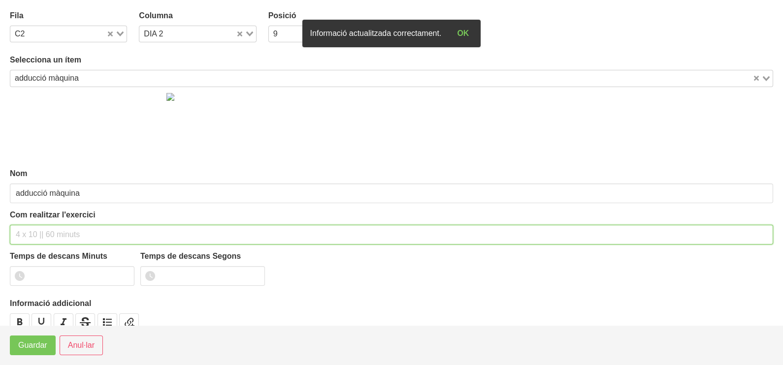
click at [33, 232] on input "text" at bounding box center [391, 235] width 763 height 20
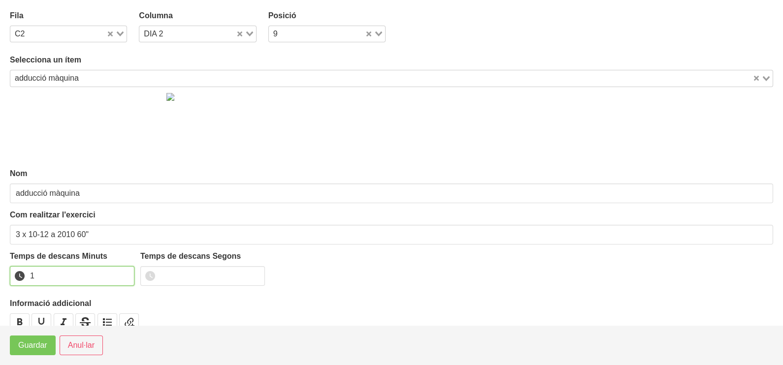
click at [125, 272] on input "1" at bounding box center [72, 276] width 125 height 20
drag, startPoint x: 59, startPoint y: 78, endPoint x: 63, endPoint y: 73, distance: 6.6
click at [61, 74] on div "adducció màquina" at bounding box center [381, 77] width 742 height 14
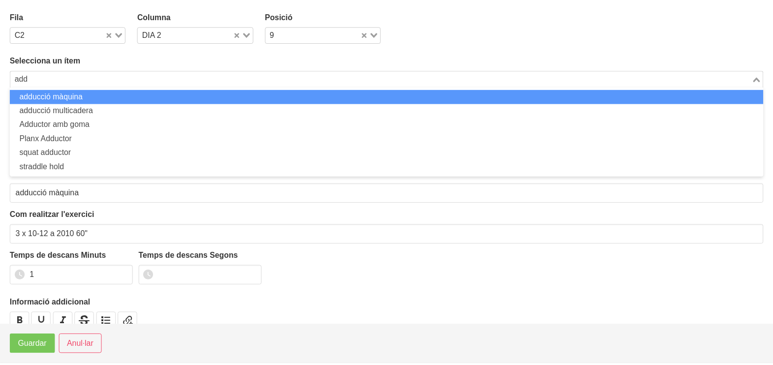
scroll to position [0, 0]
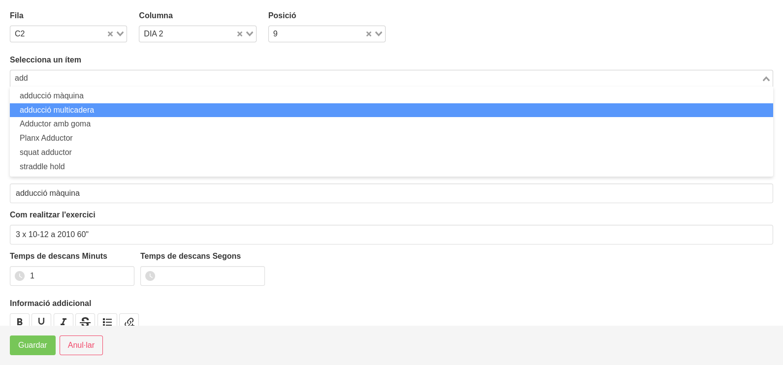
drag, startPoint x: 71, startPoint y: 112, endPoint x: 71, endPoint y: 123, distance: 10.8
click at [72, 113] on li "adducció multicadera" at bounding box center [391, 110] width 763 height 14
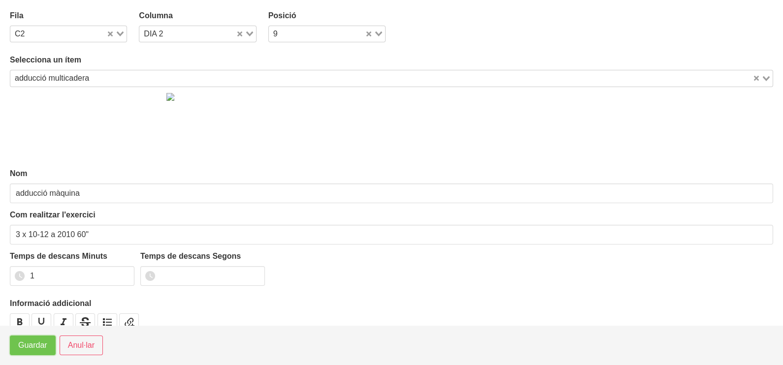
click at [33, 350] on span "Guardar" at bounding box center [32, 346] width 29 height 12
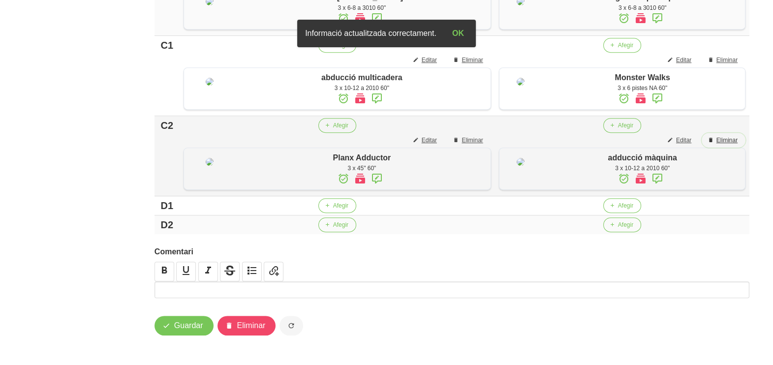
click at [731, 145] on span "Eliminar" at bounding box center [727, 140] width 21 height 9
click at [613, 133] on button "Afegir" at bounding box center [622, 125] width 38 height 15
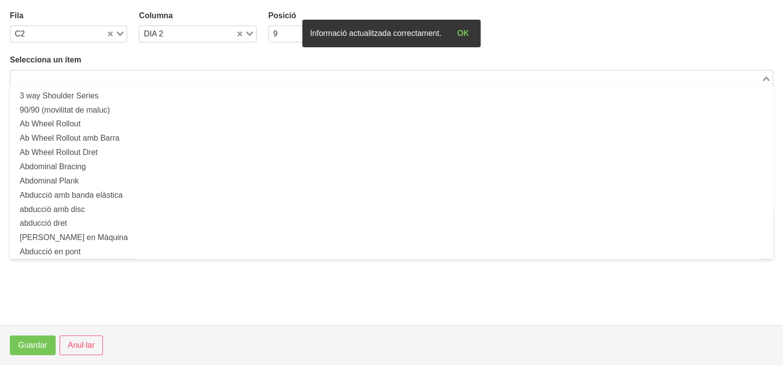
click at [127, 71] on div "Search for option" at bounding box center [385, 77] width 751 height 14
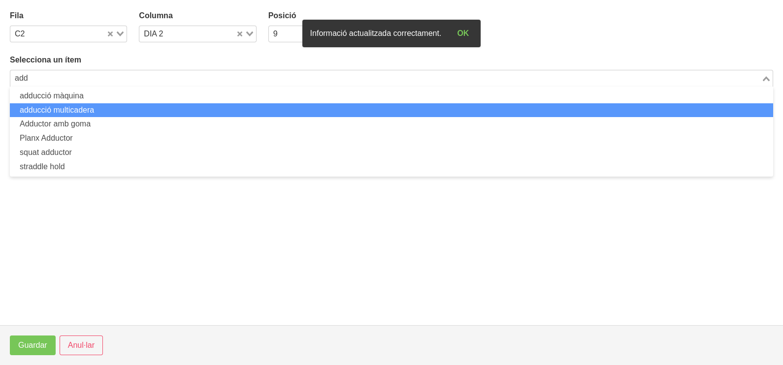
click at [106, 107] on li "adducció multicadera" at bounding box center [391, 110] width 763 height 14
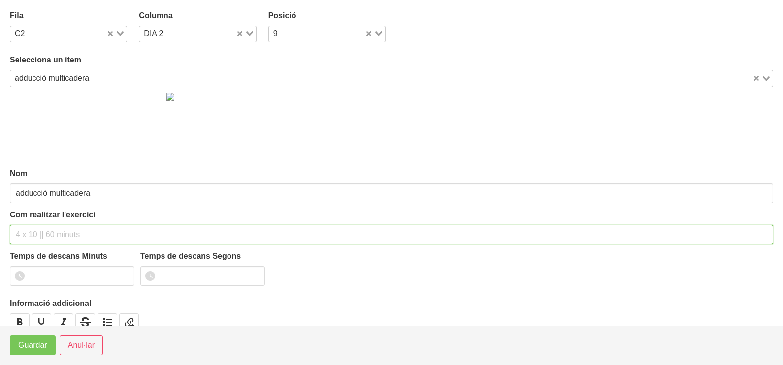
click at [35, 234] on input "text" at bounding box center [391, 235] width 763 height 20
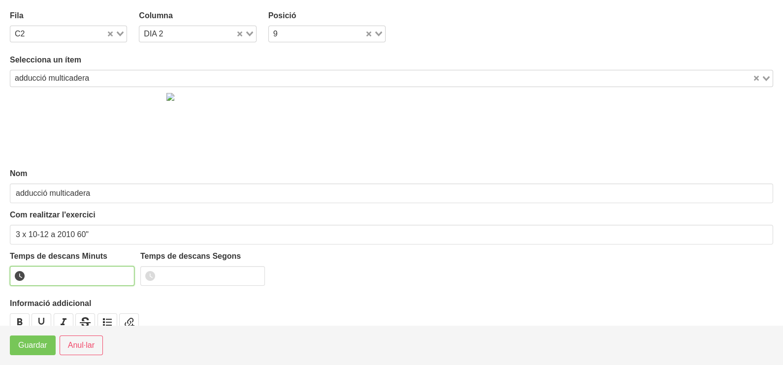
drag, startPoint x: 128, startPoint y: 271, endPoint x: 123, endPoint y: 274, distance: 6.4
click at [127, 272] on input "number" at bounding box center [72, 276] width 125 height 20
drag, startPoint x: 122, startPoint y: 273, endPoint x: 105, endPoint y: 282, distance: 19.4
click at [122, 273] on input "1" at bounding box center [72, 276] width 125 height 20
click at [38, 343] on span "Guardar" at bounding box center [32, 346] width 29 height 12
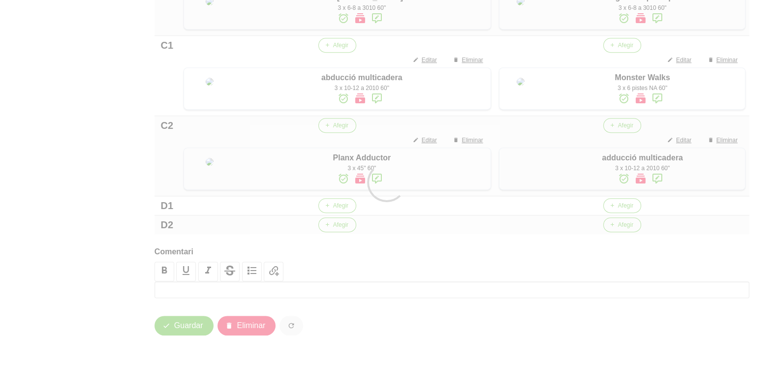
scroll to position [736, 0]
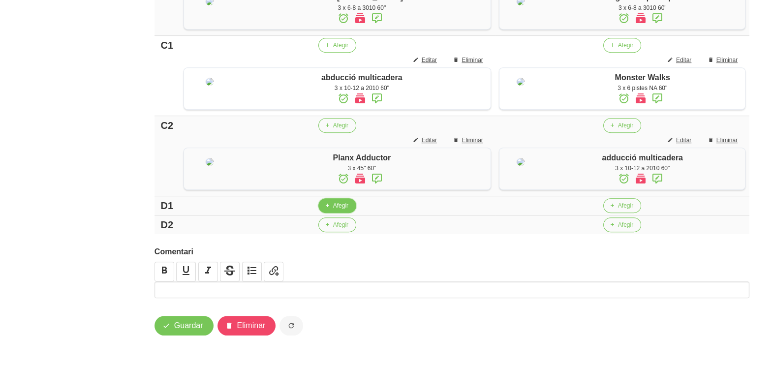
click at [333, 204] on span "Afegir" at bounding box center [340, 205] width 15 height 9
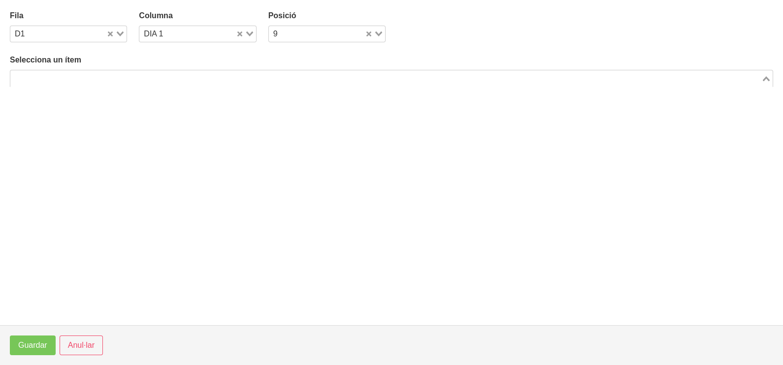
drag, startPoint x: 140, startPoint y: 83, endPoint x: 140, endPoint y: 71, distance: 11.3
click at [140, 81] on input "Search for option" at bounding box center [385, 78] width 749 height 12
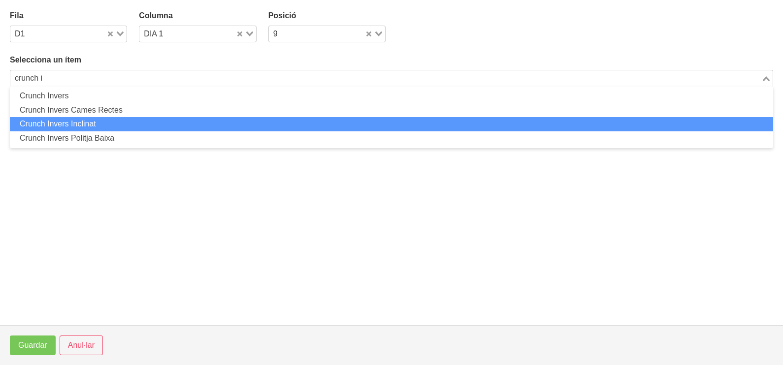
drag, startPoint x: 114, startPoint y: 121, endPoint x: 118, endPoint y: 126, distance: 6.0
click at [118, 126] on li "Crunch Invers Inclinat" at bounding box center [391, 124] width 763 height 14
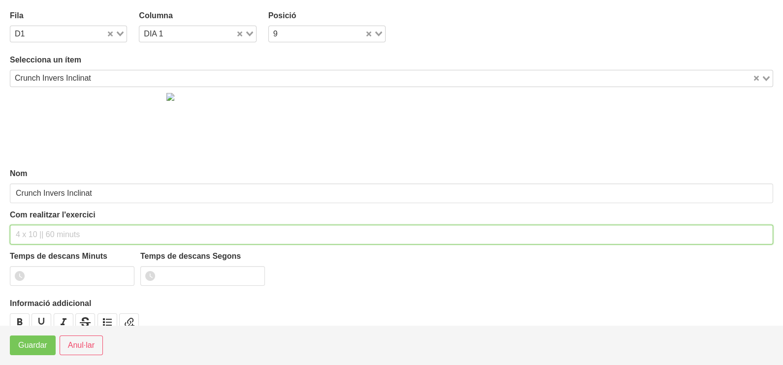
click at [33, 225] on input "text" at bounding box center [391, 235] width 763 height 20
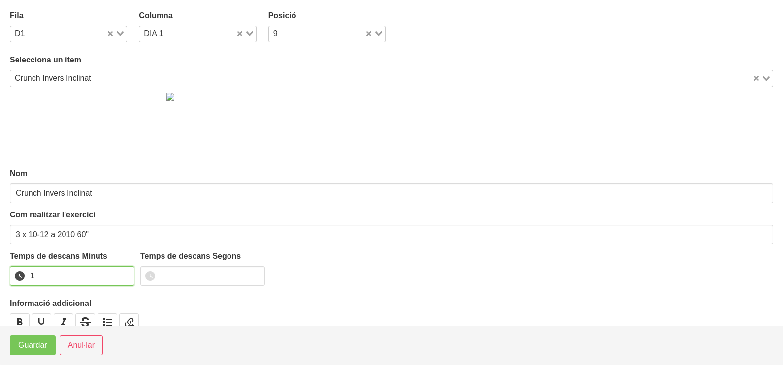
drag, startPoint x: 124, startPoint y: 273, endPoint x: 62, endPoint y: 317, distance: 76.6
click at [121, 278] on input "1" at bounding box center [72, 276] width 125 height 20
click at [45, 349] on span "Guardar" at bounding box center [32, 346] width 29 height 12
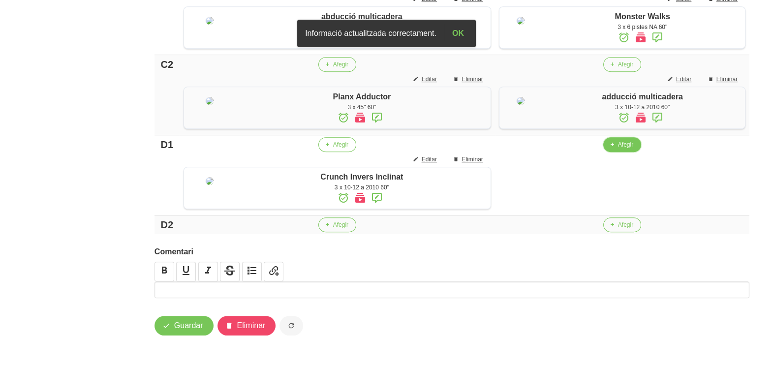
click at [618, 149] on span "Afegir" at bounding box center [625, 144] width 15 height 9
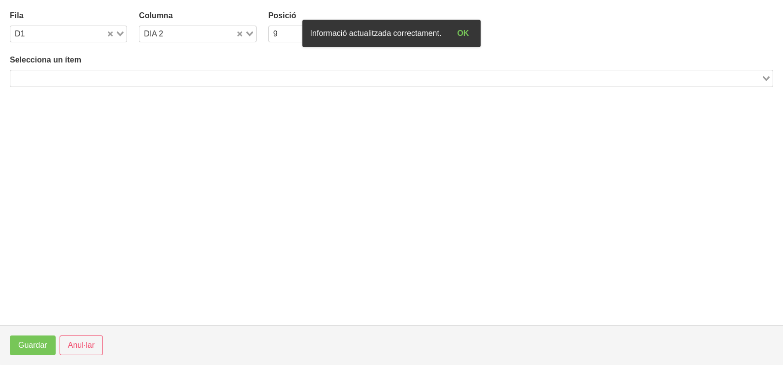
click at [153, 78] on input "Search for option" at bounding box center [385, 78] width 749 height 12
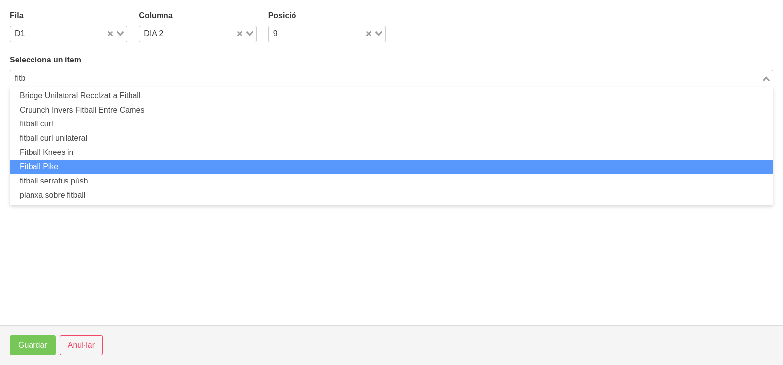
click at [108, 167] on li "Fitball Pike" at bounding box center [391, 167] width 763 height 14
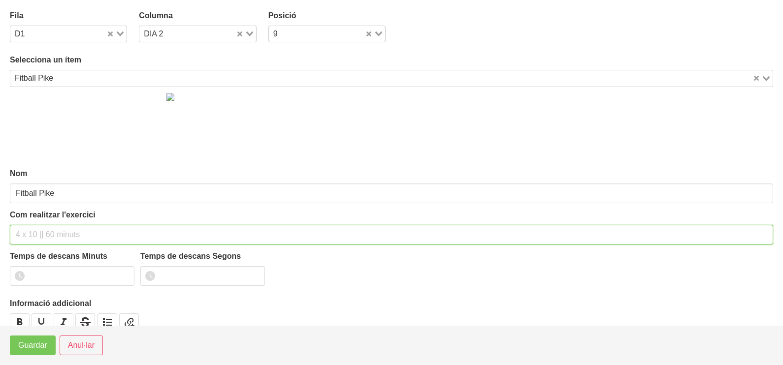
click at [41, 229] on input "text" at bounding box center [391, 235] width 763 height 20
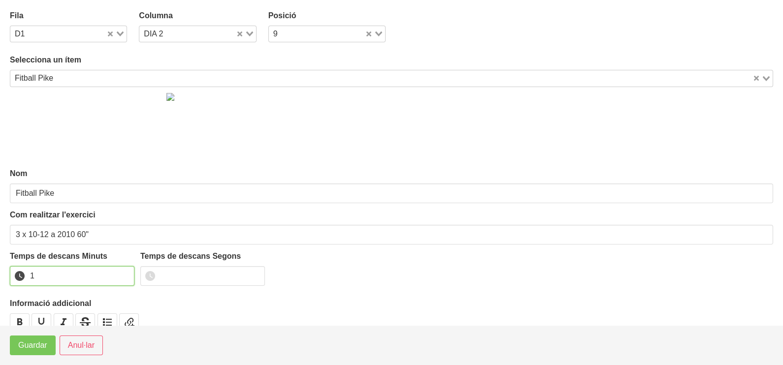
drag, startPoint x: 124, startPoint y: 273, endPoint x: 55, endPoint y: 327, distance: 88.3
click at [122, 276] on input "1" at bounding box center [72, 276] width 125 height 20
click at [39, 346] on span "Guardar" at bounding box center [32, 346] width 29 height 12
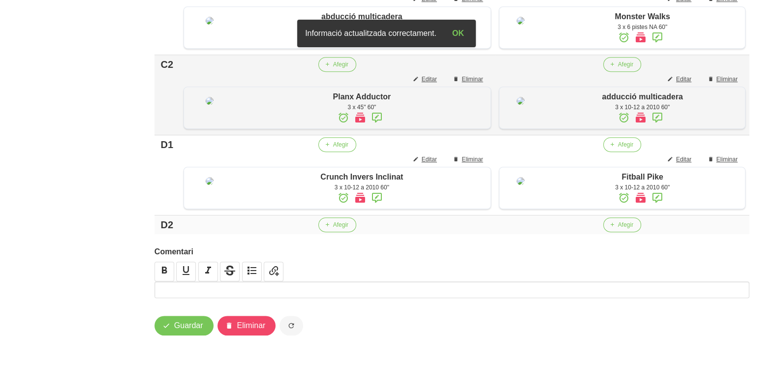
scroll to position [829, 0]
click at [333, 228] on span "Afegir" at bounding box center [340, 225] width 15 height 9
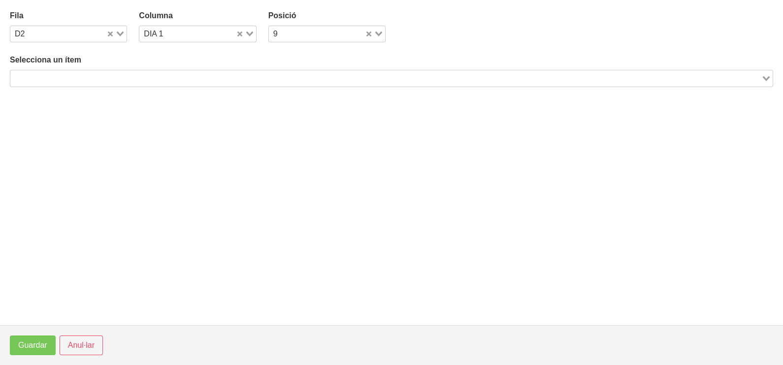
click at [189, 76] on input "Search for option" at bounding box center [385, 78] width 749 height 12
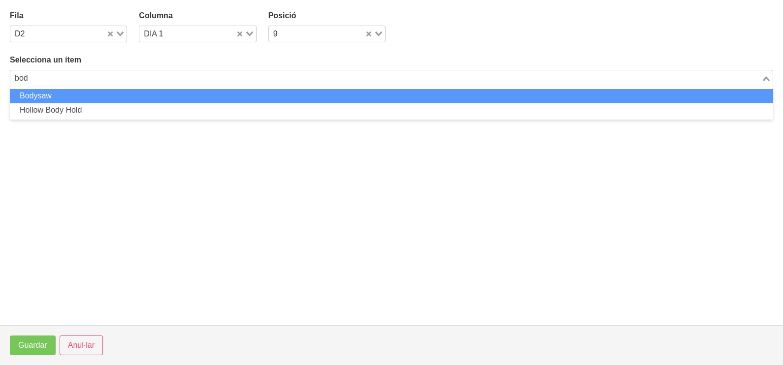
click at [152, 96] on li "Bodysaw" at bounding box center [391, 96] width 763 height 14
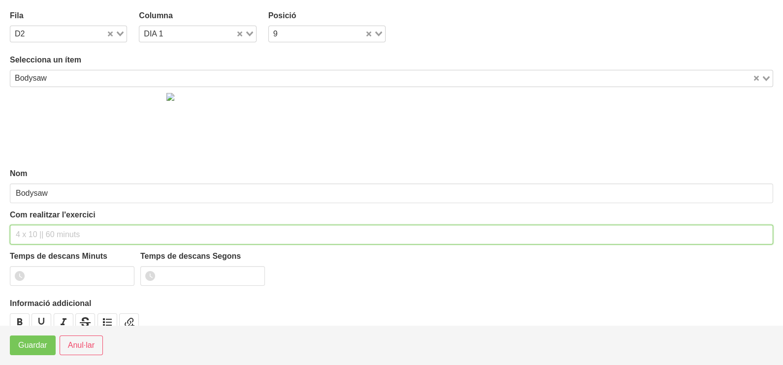
click at [31, 234] on input "text" at bounding box center [391, 235] width 763 height 20
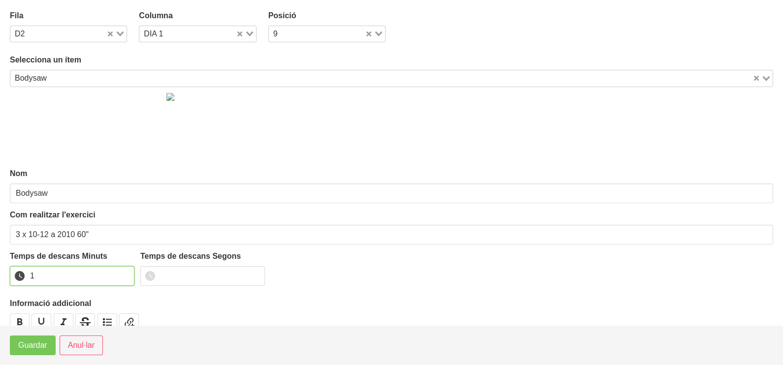
drag, startPoint x: 124, startPoint y: 272, endPoint x: 103, endPoint y: 292, distance: 28.9
click at [124, 273] on input "1" at bounding box center [72, 276] width 125 height 20
click at [41, 347] on span "Guardar" at bounding box center [32, 346] width 29 height 12
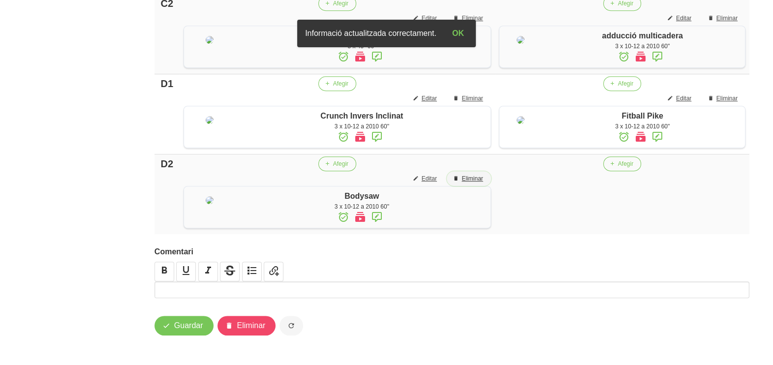
click at [463, 183] on span "Eliminar" at bounding box center [472, 178] width 21 height 9
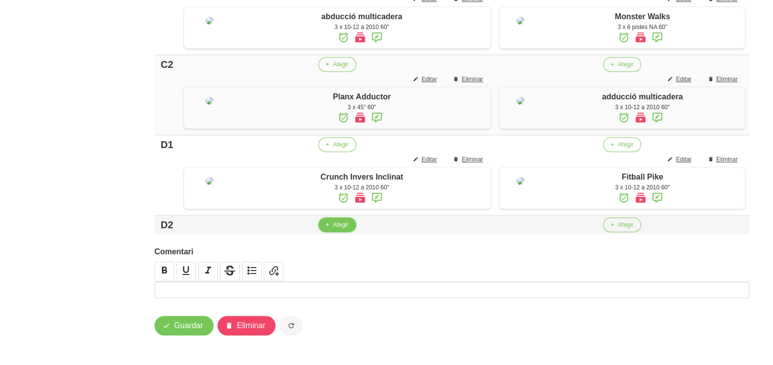
click at [333, 224] on span "Afegir" at bounding box center [340, 225] width 15 height 9
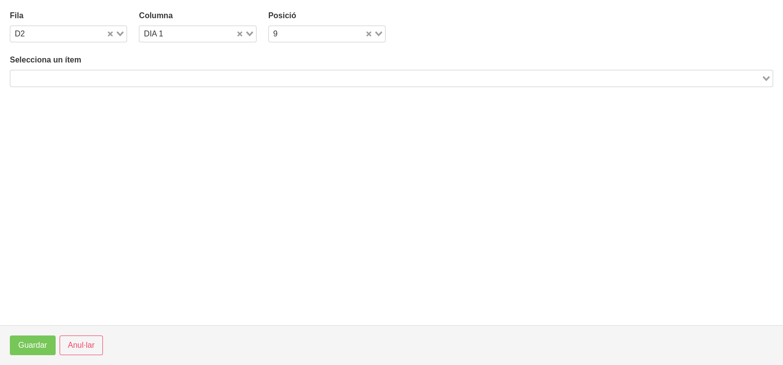
click at [149, 80] on input "Search for option" at bounding box center [385, 78] width 749 height 12
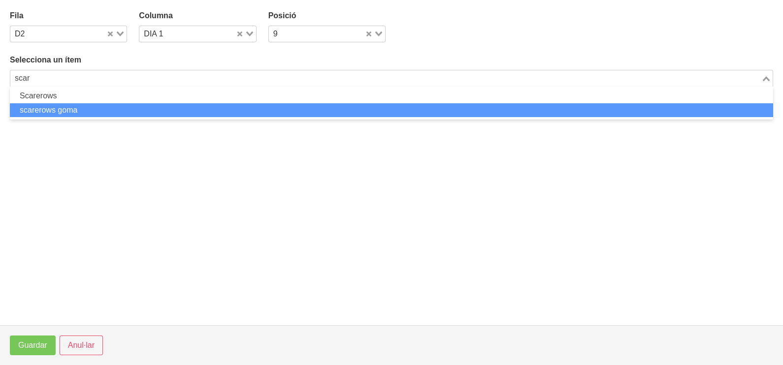
click at [115, 112] on li "scarerows goma" at bounding box center [391, 110] width 763 height 14
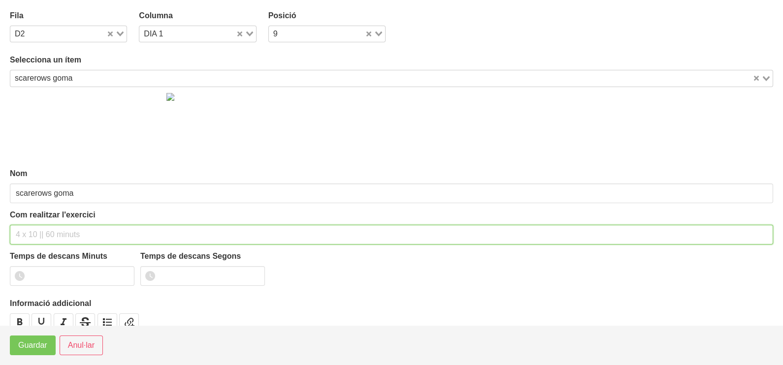
click at [55, 228] on input "text" at bounding box center [391, 235] width 763 height 20
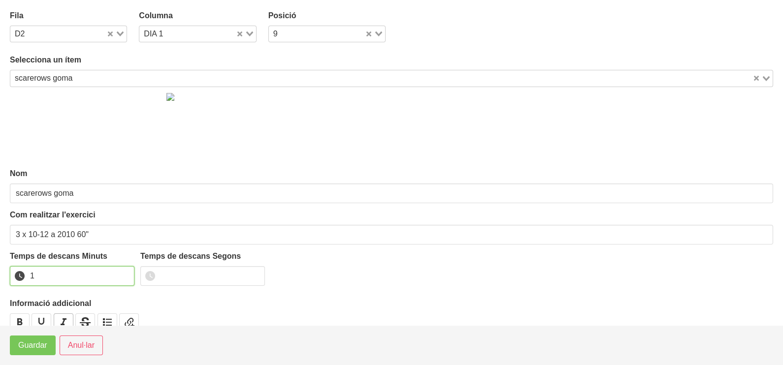
drag, startPoint x: 125, startPoint y: 273, endPoint x: 61, endPoint y: 325, distance: 82.6
click at [121, 275] on input "1" at bounding box center [72, 276] width 125 height 20
click at [38, 359] on footer "Guardar Anul·lar" at bounding box center [391, 345] width 783 height 40
click at [38, 349] on span "Guardar" at bounding box center [32, 346] width 29 height 12
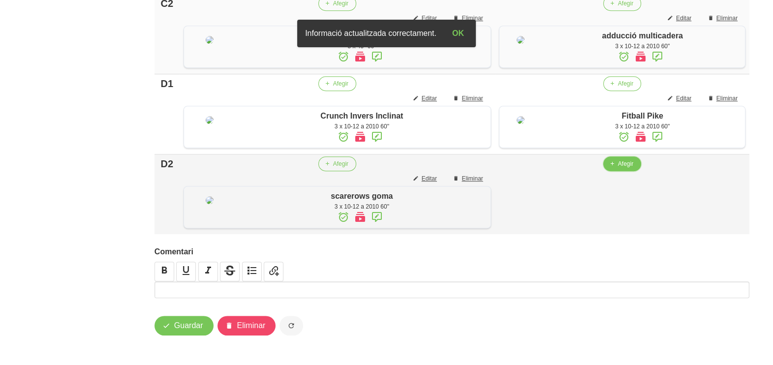
click at [618, 168] on span "Afegir" at bounding box center [625, 163] width 15 height 9
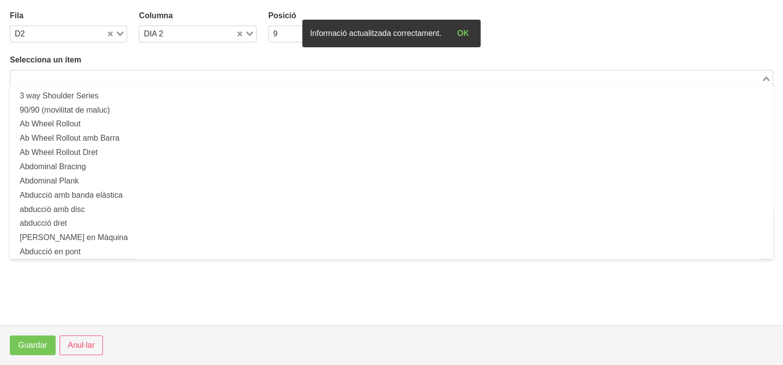
click at [160, 76] on input "Search for option" at bounding box center [385, 78] width 749 height 12
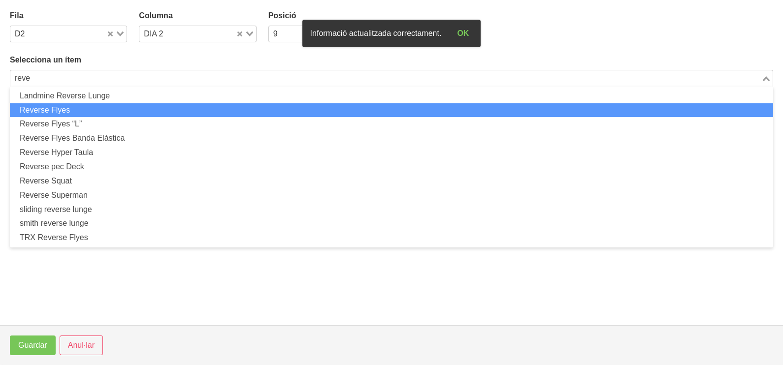
click at [53, 111] on li "Reverse Flyes" at bounding box center [391, 110] width 763 height 14
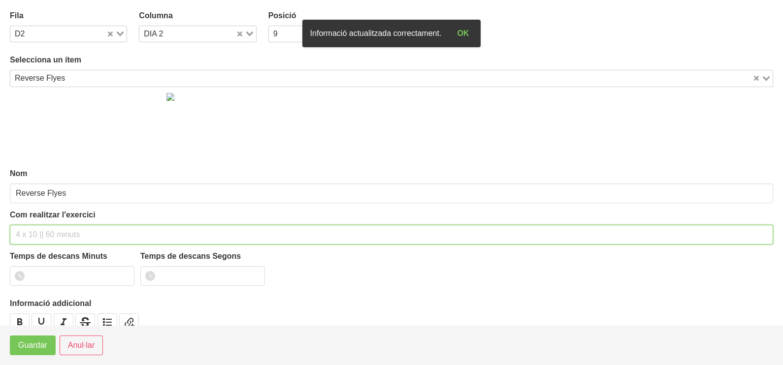
click at [33, 225] on input "text" at bounding box center [391, 235] width 763 height 20
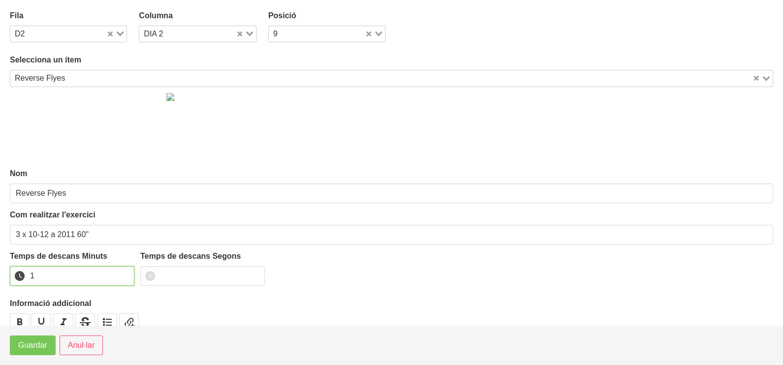
drag, startPoint x: 126, startPoint y: 273, endPoint x: 59, endPoint y: 328, distance: 86.4
click at [122, 274] on input "1" at bounding box center [72, 276] width 125 height 20
click at [30, 349] on span "Guardar" at bounding box center [32, 346] width 29 height 12
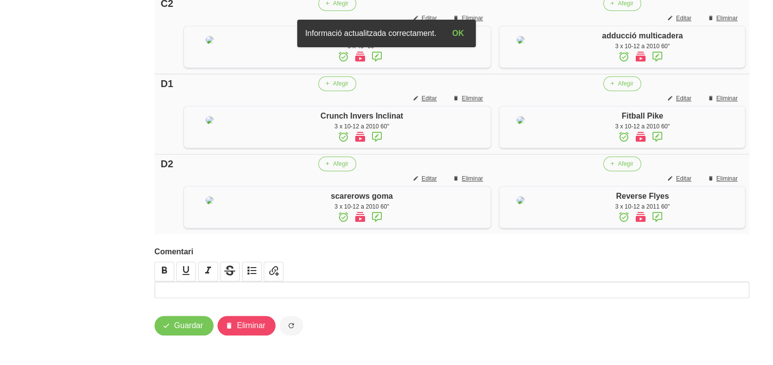
scroll to position [906, 0]
click at [194, 327] on span "Guardar" at bounding box center [188, 326] width 29 height 12
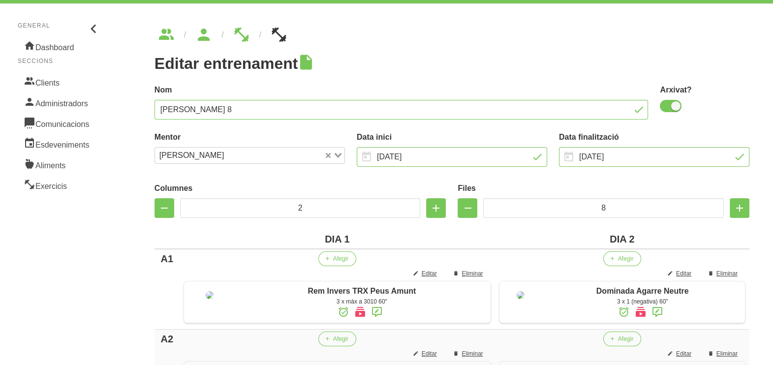
scroll to position [0, 0]
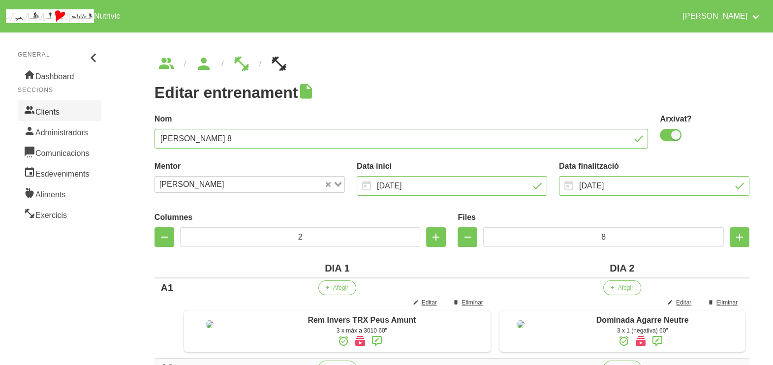
click at [66, 108] on link "Clients" at bounding box center [60, 110] width 84 height 21
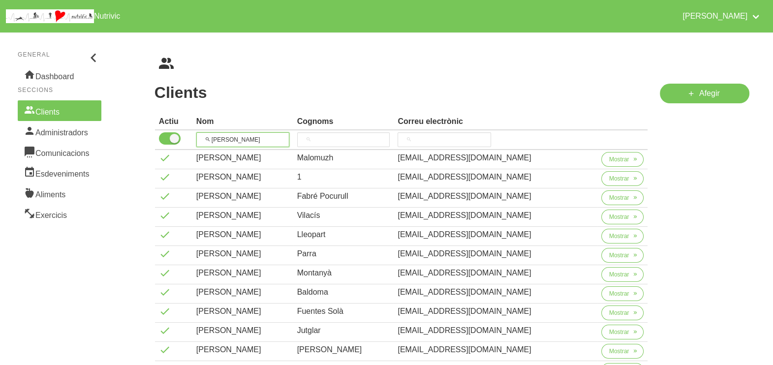
drag, startPoint x: 246, startPoint y: 138, endPoint x: 232, endPoint y: 111, distance: 30.8
click at [185, 138] on tr "[PERSON_NAME]" at bounding box center [401, 140] width 493 height 20
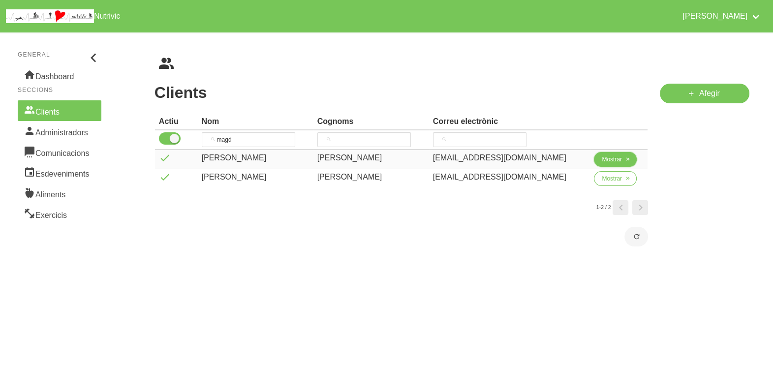
click at [605, 158] on span "Mostrar" at bounding box center [612, 159] width 20 height 9
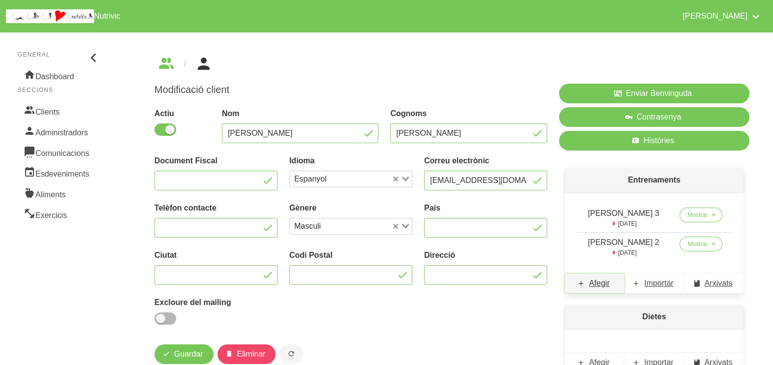
click at [600, 283] on span "Afegir" at bounding box center [599, 284] width 21 height 12
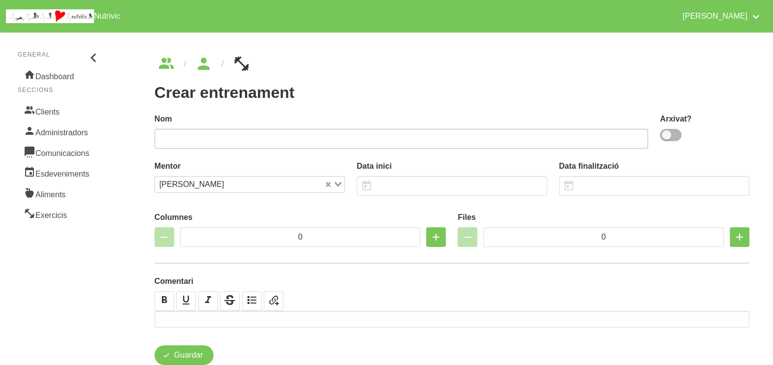
drag, startPoint x: 671, startPoint y: 133, endPoint x: 567, endPoint y: 135, distance: 104.9
click at [668, 135] on span at bounding box center [671, 135] width 22 height 12
click at [666, 135] on input "checkbox" at bounding box center [663, 135] width 6 height 6
drag, startPoint x: 499, startPoint y: 138, endPoint x: 468, endPoint y: 138, distance: 31.5
click at [495, 138] on input "text" at bounding box center [402, 139] width 494 height 20
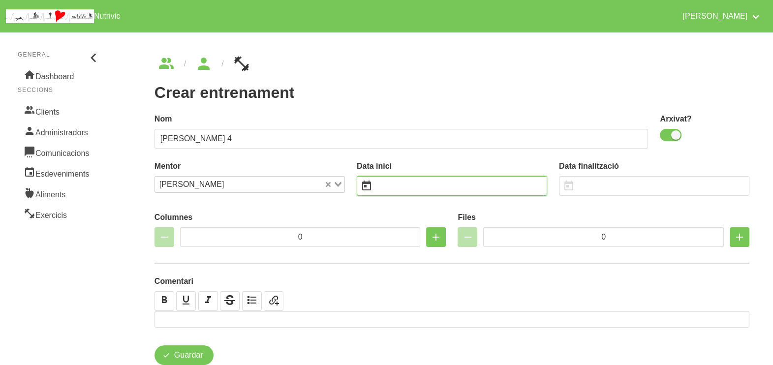
drag, startPoint x: 396, startPoint y: 185, endPoint x: 399, endPoint y: 179, distance: 6.2
click at [399, 185] on input "text" at bounding box center [452, 186] width 190 height 20
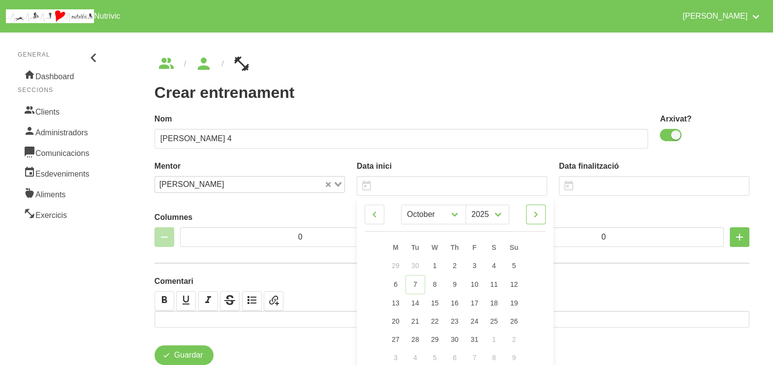
click at [536, 215] on icon at bounding box center [536, 215] width 12 height 18
click at [517, 319] on span "23" at bounding box center [514, 320] width 8 height 8
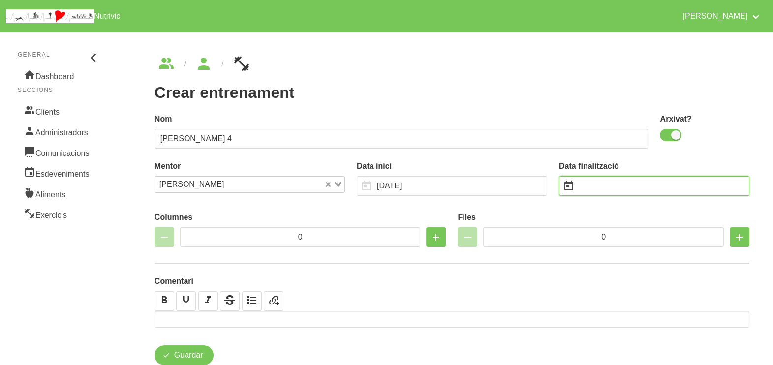
click at [605, 185] on input "text" at bounding box center [654, 186] width 190 height 20
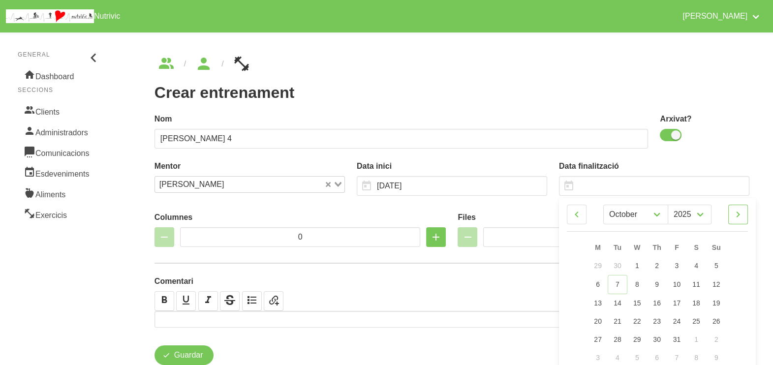
click at [737, 218] on icon at bounding box center [738, 215] width 12 height 18
click at [737, 217] on icon at bounding box center [738, 215] width 12 height 18
click at [742, 214] on icon at bounding box center [738, 215] width 12 height 18
click at [720, 300] on link "18" at bounding box center [716, 302] width 21 height 18
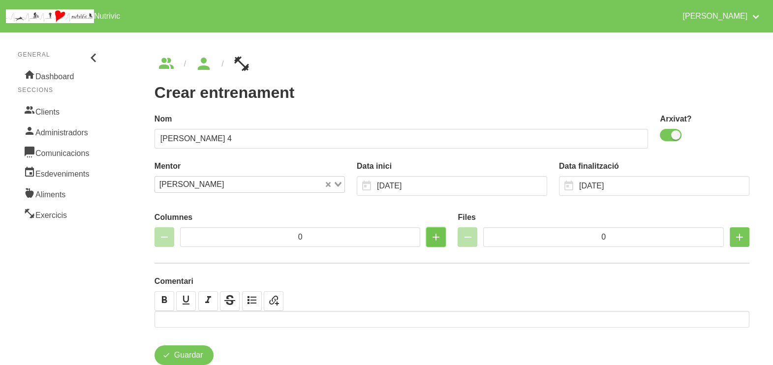
click at [439, 238] on icon "button" at bounding box center [436, 237] width 12 height 18
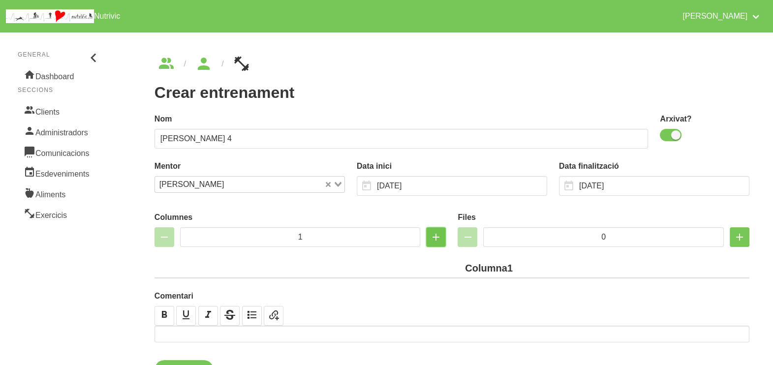
click at [439, 238] on icon "button" at bounding box center [436, 237] width 12 height 18
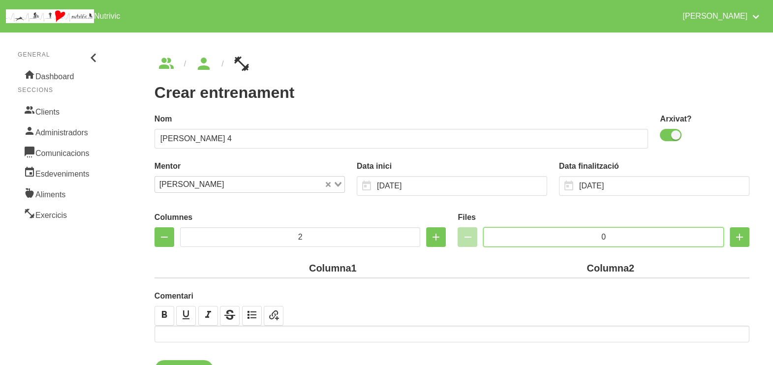
click at [573, 235] on input "0" at bounding box center [603, 237] width 241 height 20
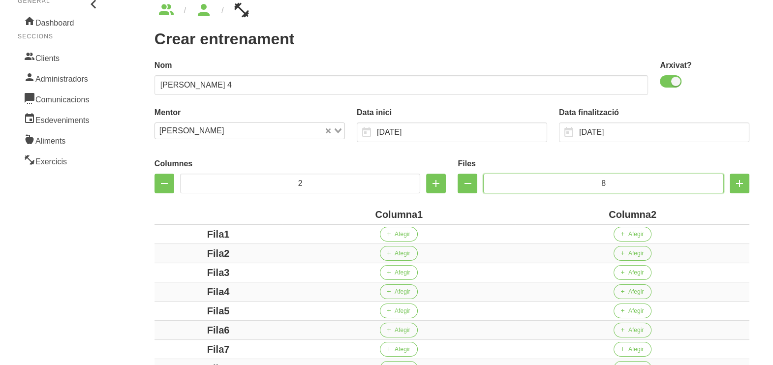
scroll to position [123, 0]
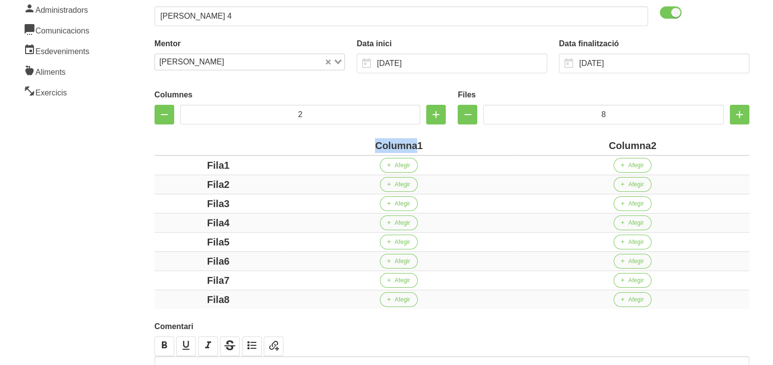
drag, startPoint x: 417, startPoint y: 145, endPoint x: 356, endPoint y: 144, distance: 61.0
click at [363, 144] on div "Columna1" at bounding box center [399, 145] width 226 height 15
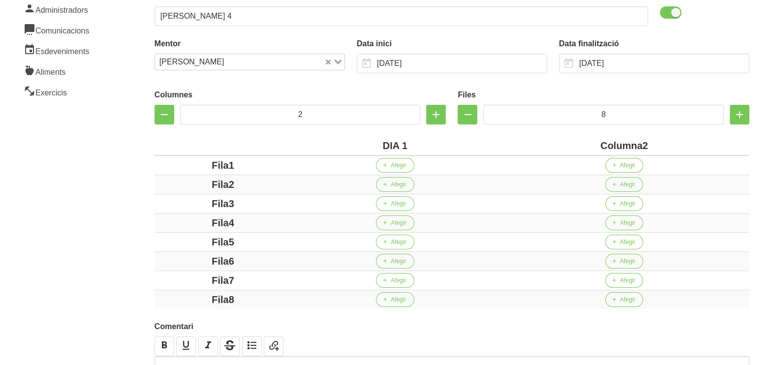
drag, startPoint x: 642, startPoint y: 142, endPoint x: 589, endPoint y: 144, distance: 53.2
click at [589, 144] on div "Columna2" at bounding box center [624, 145] width 243 height 15
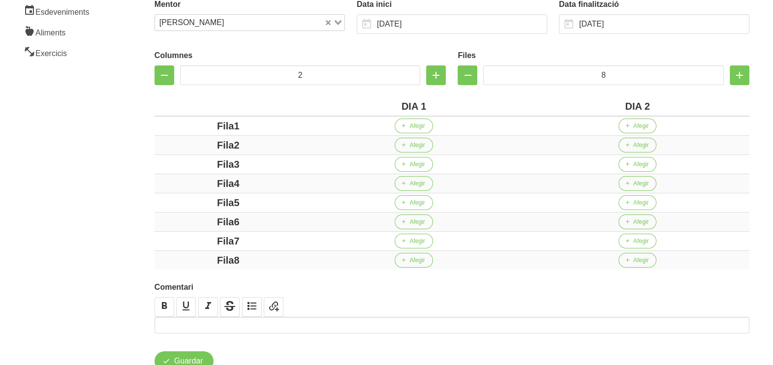
scroll to position [196, 0]
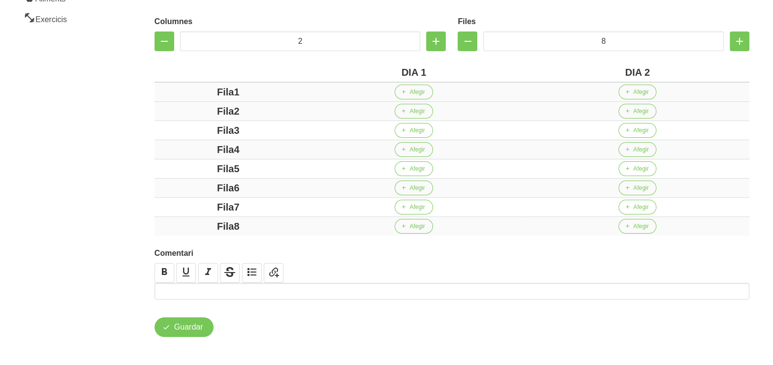
drag, startPoint x: 234, startPoint y: 89, endPoint x: 178, endPoint y: 91, distance: 56.2
click at [173, 90] on div "Fila1" at bounding box center [228, 92] width 140 height 15
drag, startPoint x: 232, startPoint y: 108, endPoint x: 251, endPoint y: 132, distance: 30.8
click at [194, 111] on div "Fila2" at bounding box center [228, 111] width 140 height 15
drag, startPoint x: 250, startPoint y: 130, endPoint x: 212, endPoint y: 135, distance: 38.6
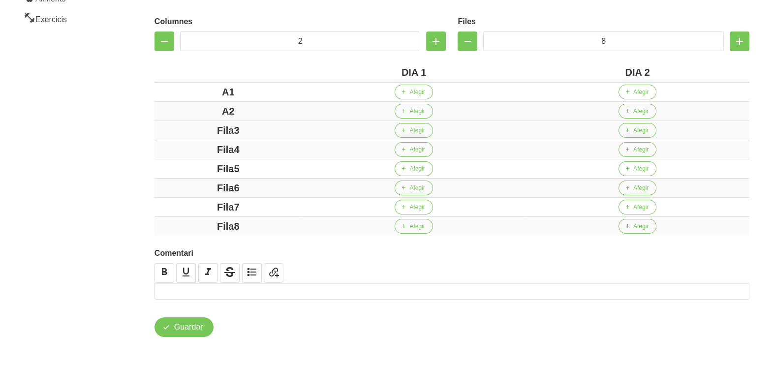
click at [193, 133] on div "Fila3" at bounding box center [228, 130] width 140 height 15
drag, startPoint x: 256, startPoint y: 146, endPoint x: 214, endPoint y: 154, distance: 42.6
click at [204, 150] on div "Fila4" at bounding box center [228, 149] width 140 height 15
click at [187, 170] on div "Fila5" at bounding box center [228, 168] width 140 height 15
drag, startPoint x: 250, startPoint y: 187, endPoint x: 220, endPoint y: 198, distance: 32.3
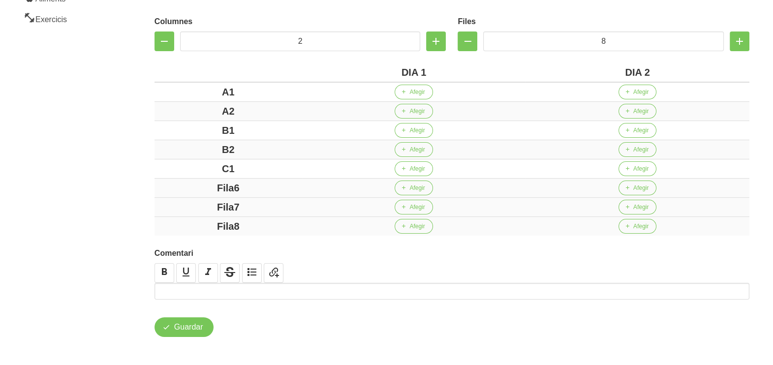
click at [183, 189] on div "Fila6" at bounding box center [228, 188] width 140 height 15
drag, startPoint x: 252, startPoint y: 207, endPoint x: 189, endPoint y: 207, distance: 62.5
click at [189, 207] on div "Fila7" at bounding box center [228, 207] width 140 height 15
drag, startPoint x: 247, startPoint y: 225, endPoint x: 180, endPoint y: 224, distance: 67.4
click at [180, 224] on div "Fila8" at bounding box center [228, 226] width 140 height 15
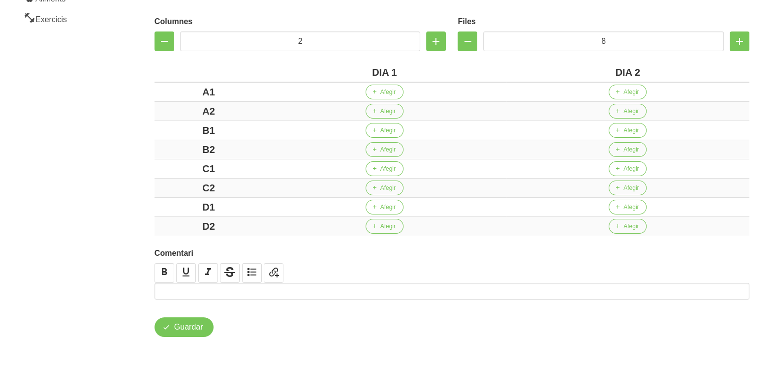
click at [109, 177] on aside "General Dashboard Seccions Clients Administradors Comunicacions Esdeveniments A…" at bounding box center [59, 99] width 131 height 536
click at [381, 93] on span "Afegir" at bounding box center [387, 92] width 15 height 9
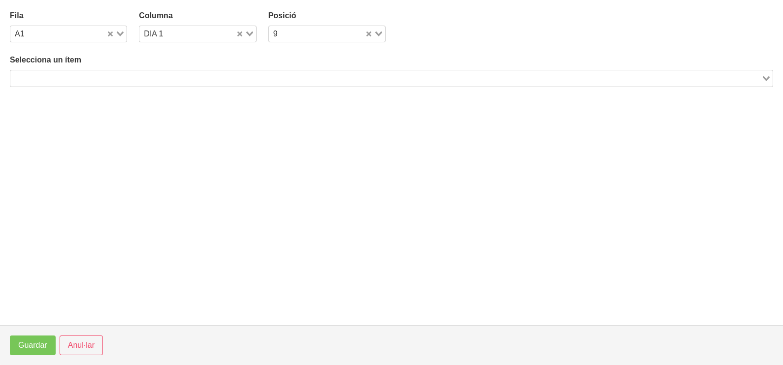
click at [159, 74] on input "Search for option" at bounding box center [385, 78] width 749 height 12
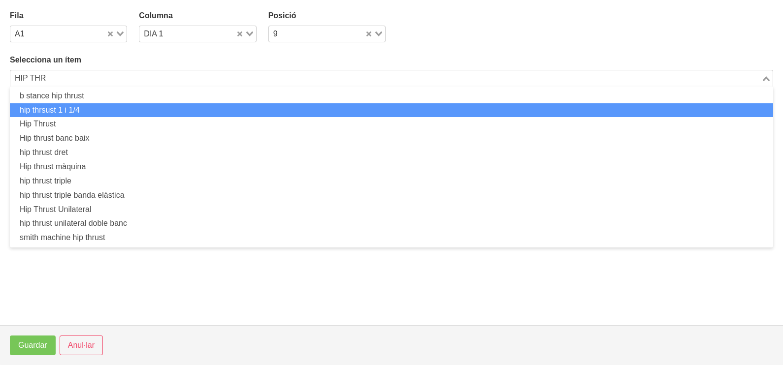
click at [83, 108] on li "hip thrsust 1 i 1/4" at bounding box center [391, 110] width 763 height 14
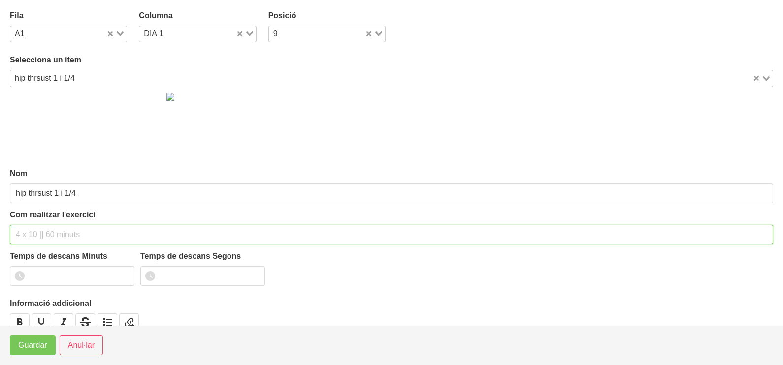
click at [49, 227] on input "text" at bounding box center [391, 235] width 763 height 20
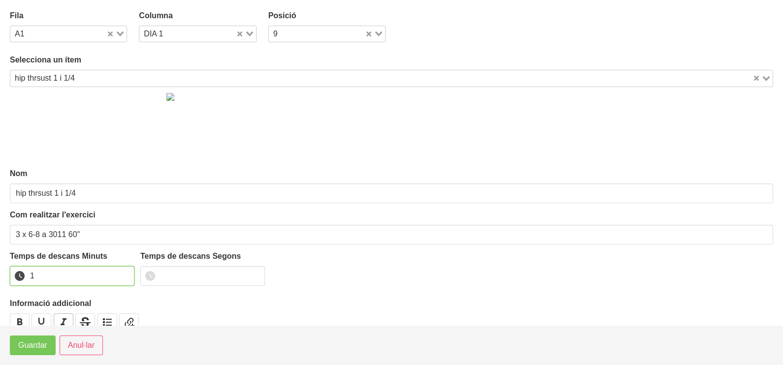
drag, startPoint x: 122, startPoint y: 271, endPoint x: 54, endPoint y: 319, distance: 83.2
click at [121, 273] on input "1" at bounding box center [72, 276] width 125 height 20
click at [37, 341] on span "Guardar" at bounding box center [32, 346] width 29 height 12
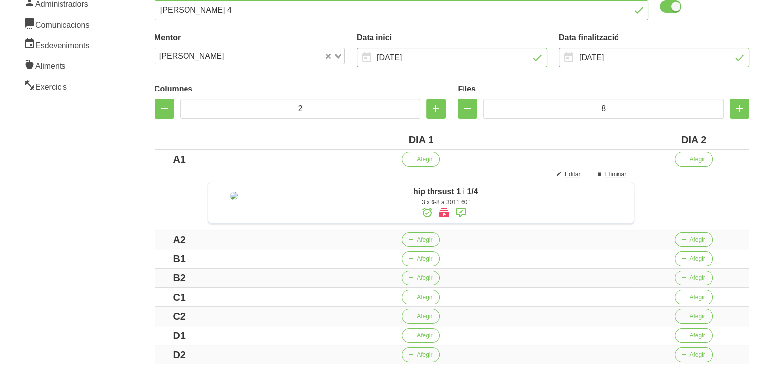
scroll to position [246, 0]
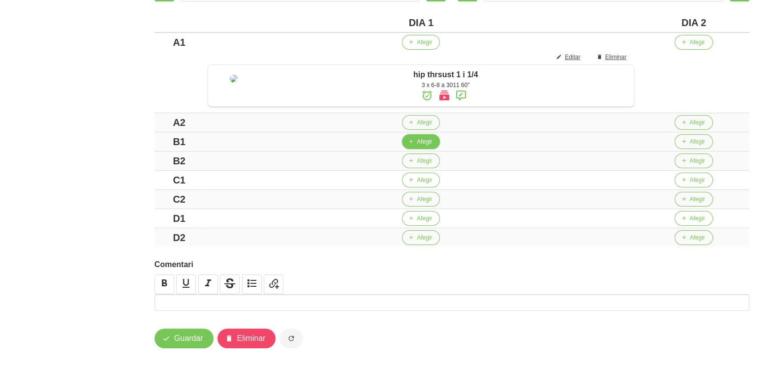
click at [421, 146] on span "Afegir" at bounding box center [424, 141] width 15 height 9
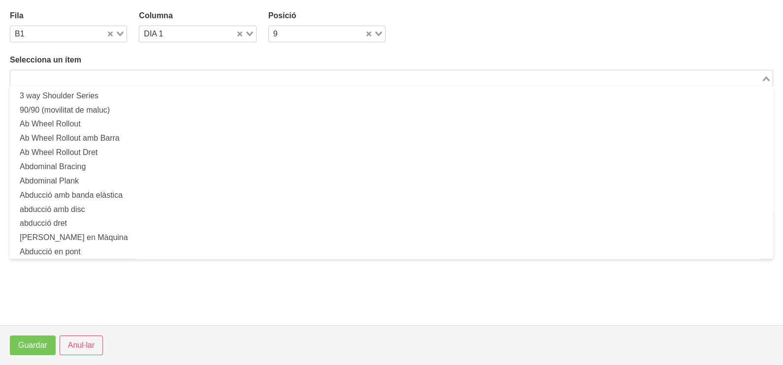
click at [138, 72] on input "Search for option" at bounding box center [385, 78] width 749 height 12
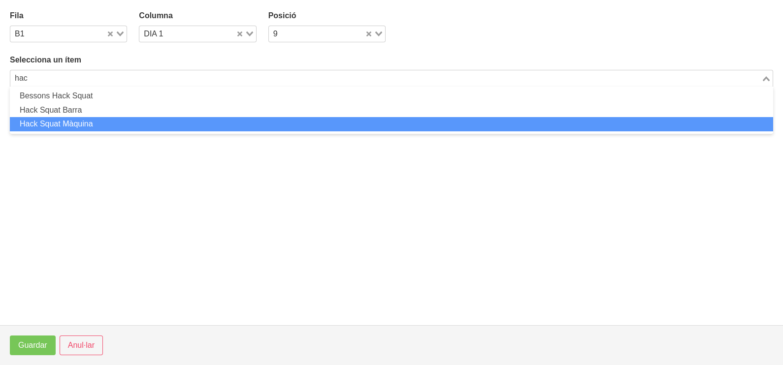
click at [101, 123] on li "Hack Squat Màquina" at bounding box center [391, 124] width 763 height 14
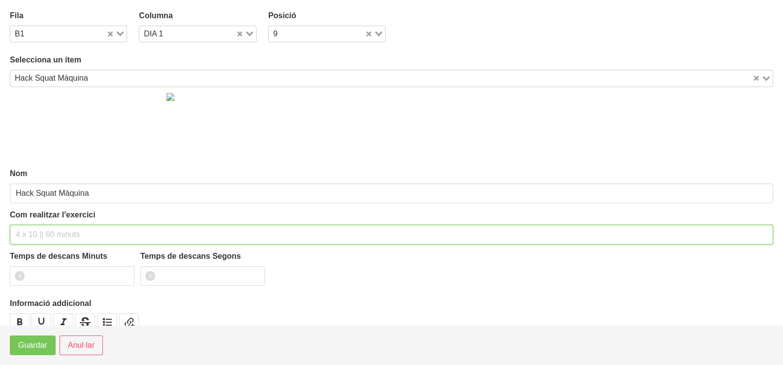
click at [37, 232] on input "text" at bounding box center [391, 235] width 763 height 20
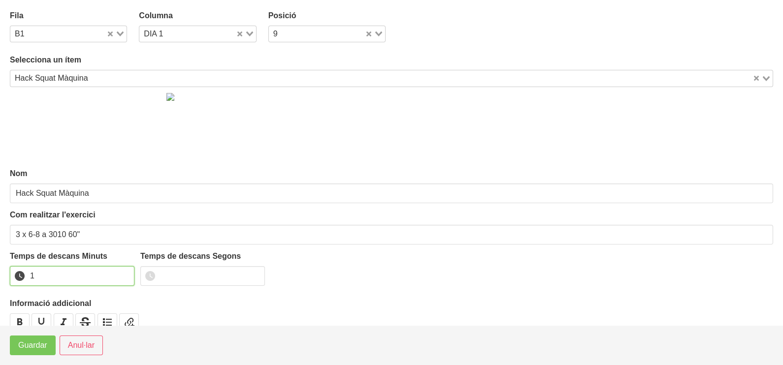
drag, startPoint x: 124, startPoint y: 273, endPoint x: 102, endPoint y: 288, distance: 26.5
click at [123, 273] on input "1" at bounding box center [72, 276] width 125 height 20
click at [32, 341] on span "Guardar" at bounding box center [32, 346] width 29 height 12
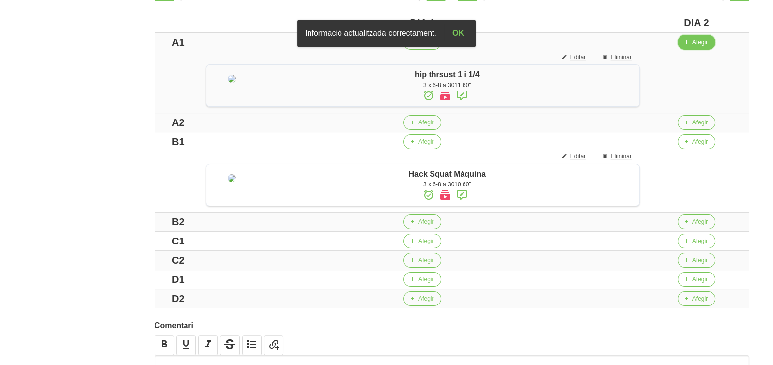
click at [701, 43] on span "Afegir" at bounding box center [700, 42] width 15 height 9
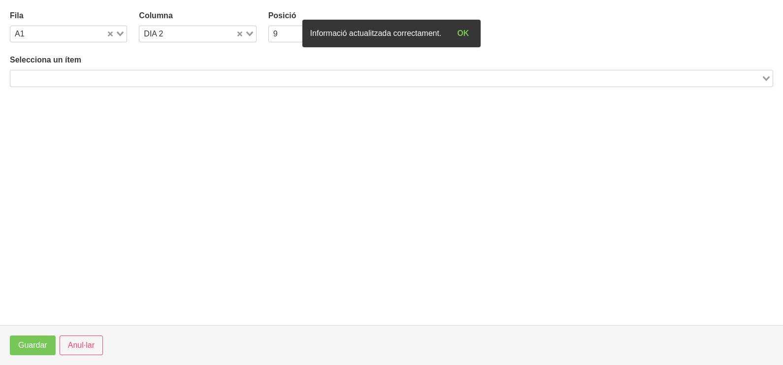
click at [241, 78] on input "Search for option" at bounding box center [385, 78] width 749 height 12
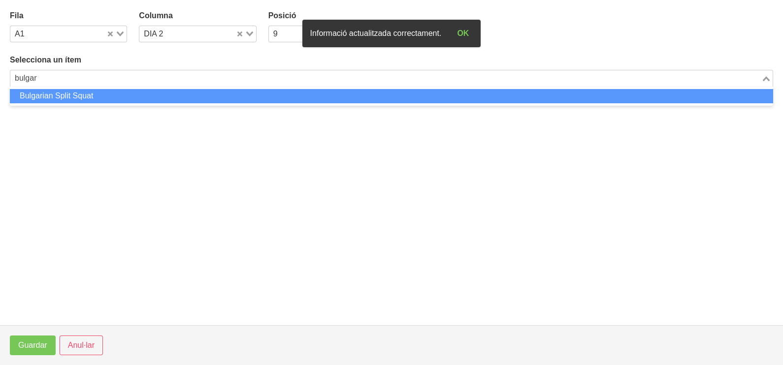
click at [205, 94] on li "Bulgarian Split Squat" at bounding box center [391, 96] width 763 height 14
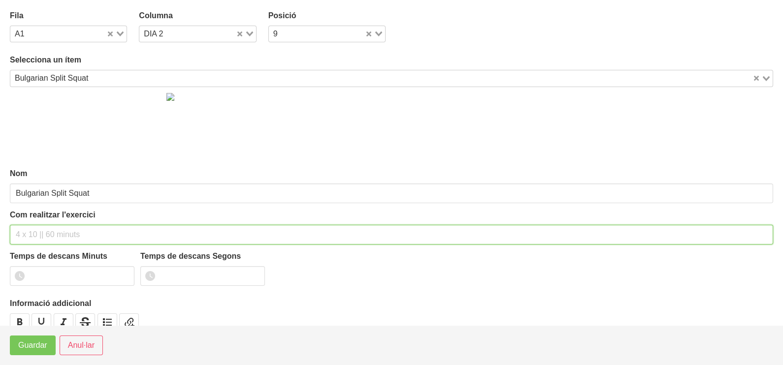
click at [29, 233] on input "text" at bounding box center [391, 235] width 763 height 20
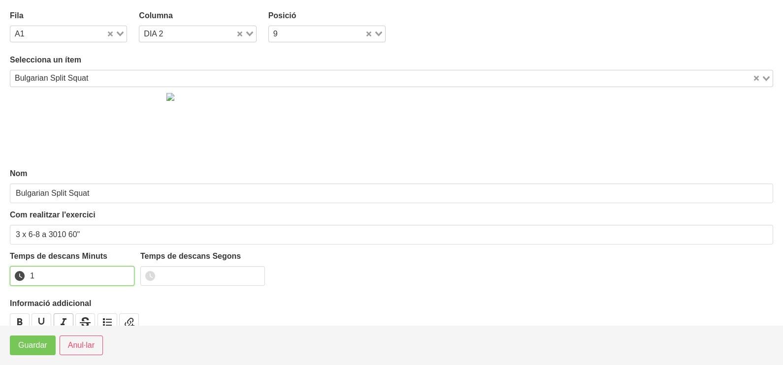
drag, startPoint x: 126, startPoint y: 273, endPoint x: 62, endPoint y: 318, distance: 78.3
click at [118, 278] on input "1" at bounding box center [72, 276] width 125 height 20
click at [20, 346] on span "Guardar" at bounding box center [32, 346] width 29 height 12
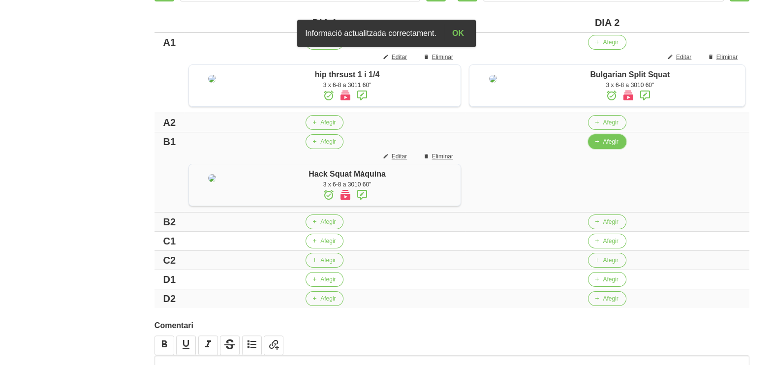
click at [609, 146] on span "Afegir" at bounding box center [610, 141] width 15 height 9
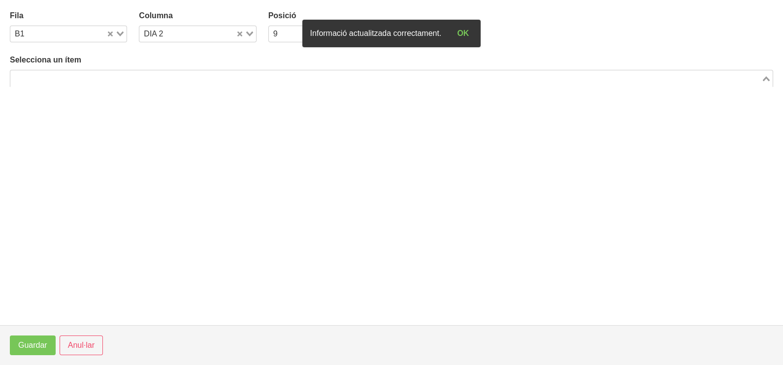
click at [192, 78] on input "Search for option" at bounding box center [385, 78] width 749 height 12
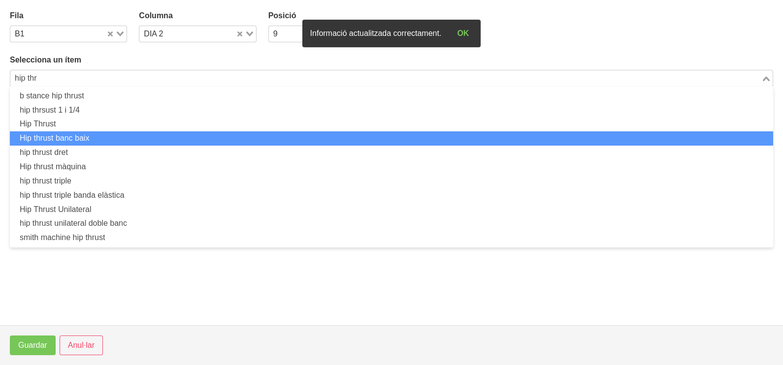
drag, startPoint x: 148, startPoint y: 131, endPoint x: 142, endPoint y: 137, distance: 8.0
click at [142, 137] on li "Hip thrust banc baix" at bounding box center [391, 138] width 763 height 14
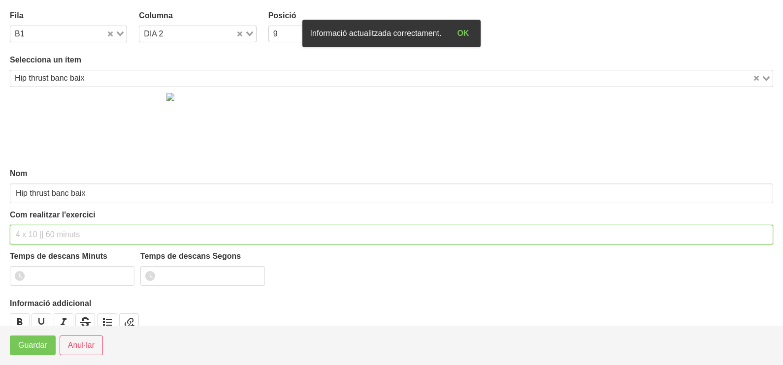
click at [34, 231] on input "text" at bounding box center [391, 235] width 763 height 20
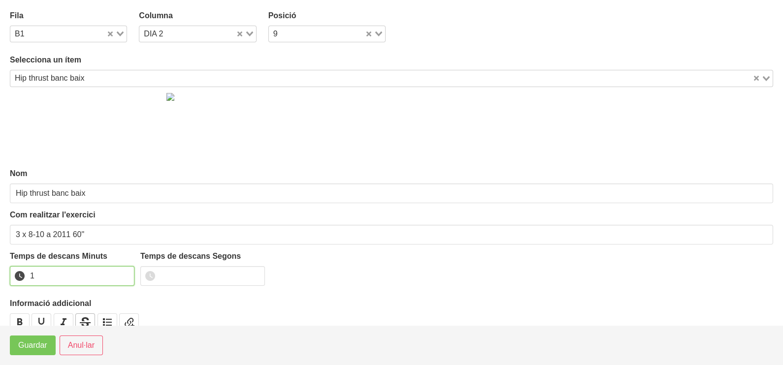
drag, startPoint x: 125, startPoint y: 274, endPoint x: 81, endPoint y: 316, distance: 61.3
click at [123, 275] on input "1" at bounding box center [72, 276] width 125 height 20
click at [38, 347] on span "Guardar" at bounding box center [32, 346] width 29 height 12
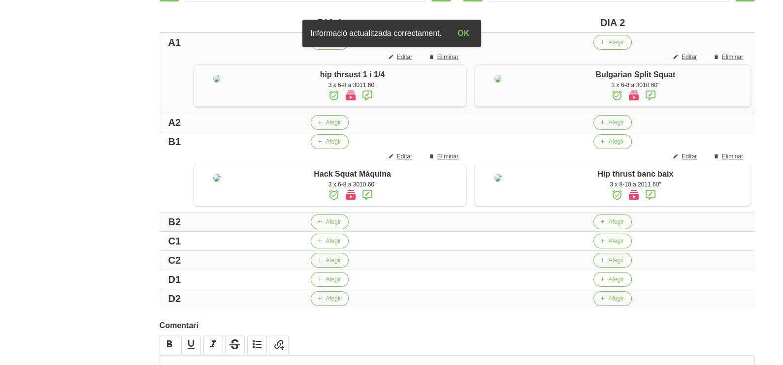
scroll to position [308, 0]
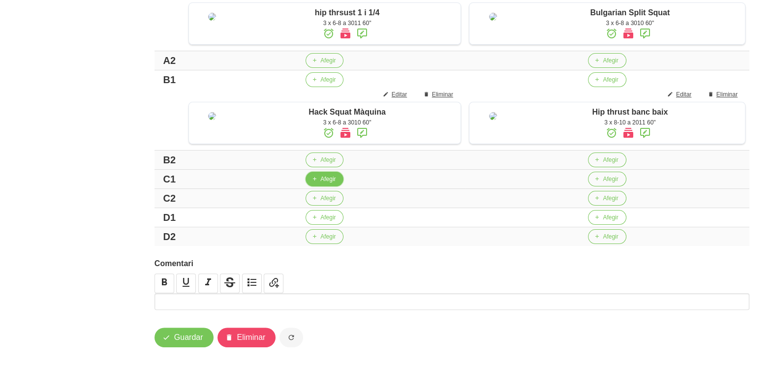
click at [324, 184] on span "Afegir" at bounding box center [327, 179] width 15 height 9
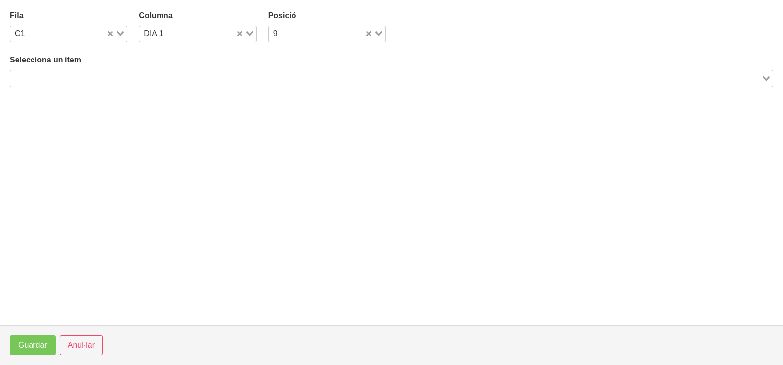
click at [116, 81] on input "Search for option" at bounding box center [385, 78] width 749 height 12
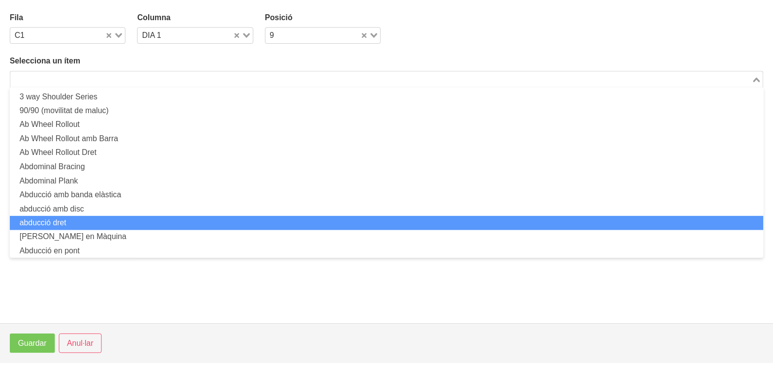
scroll to position [0, 0]
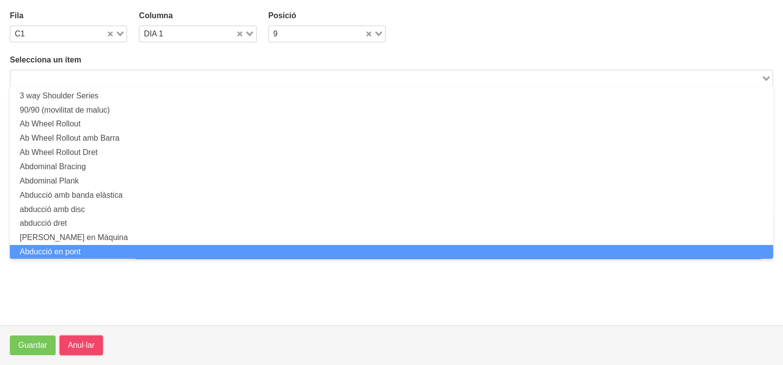
click at [87, 342] on span "Anul·lar" at bounding box center [81, 346] width 27 height 12
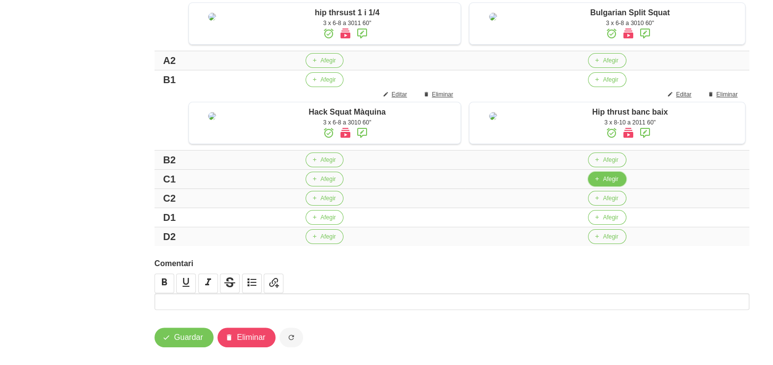
click at [599, 184] on span "button" at bounding box center [597, 179] width 9 height 9
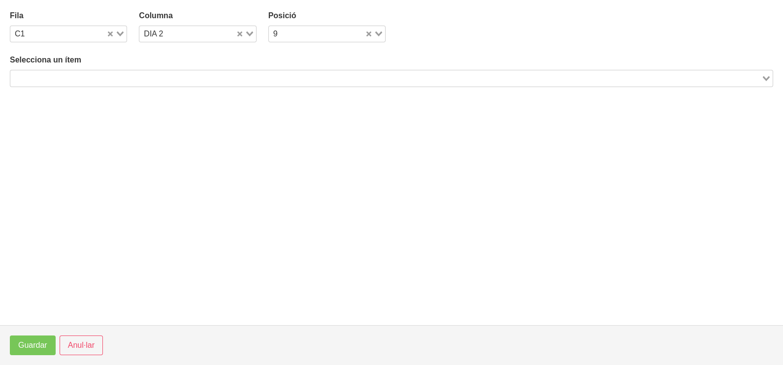
click at [174, 78] on input "Search for option" at bounding box center [385, 78] width 749 height 12
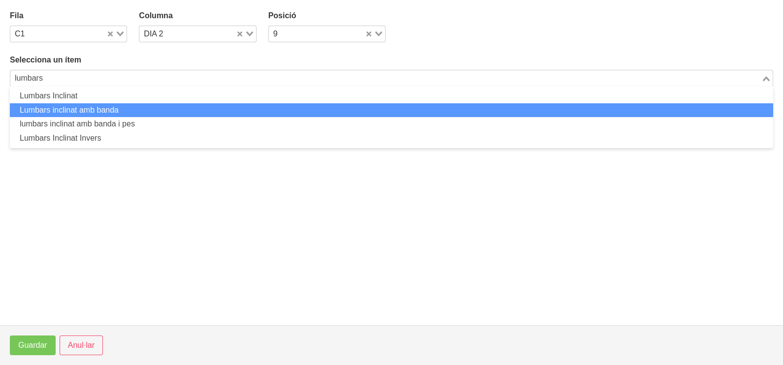
click at [75, 111] on li "Lumbars inclinat amb banda" at bounding box center [391, 110] width 763 height 14
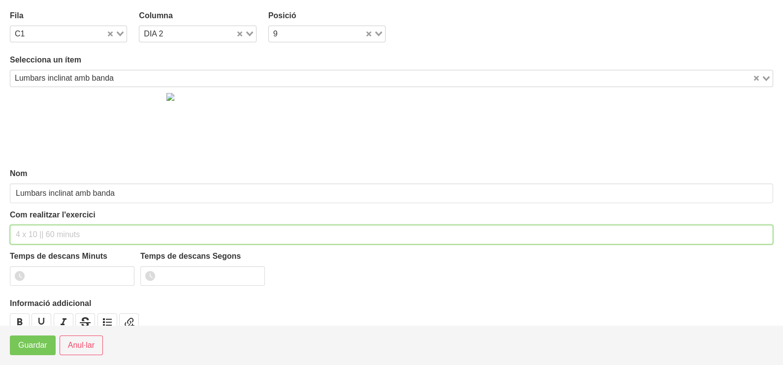
click at [38, 232] on input "text" at bounding box center [391, 235] width 763 height 20
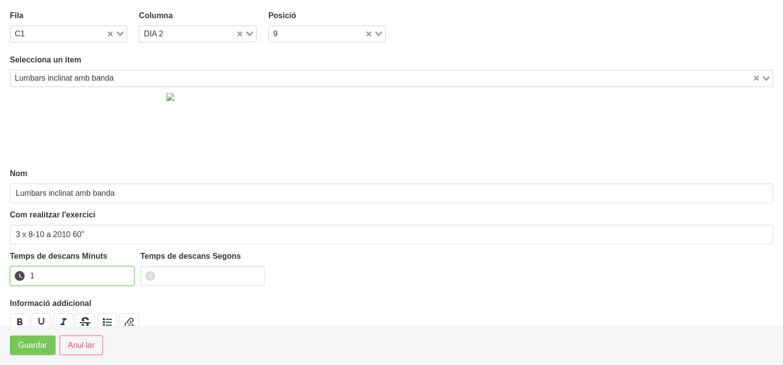
click at [123, 272] on input "1" at bounding box center [72, 276] width 125 height 20
click at [25, 342] on span "Guardar" at bounding box center [32, 346] width 29 height 12
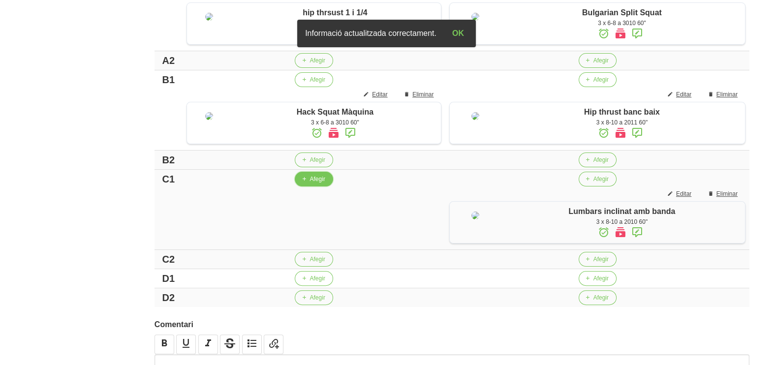
click at [311, 184] on span "Afegir" at bounding box center [317, 179] width 15 height 9
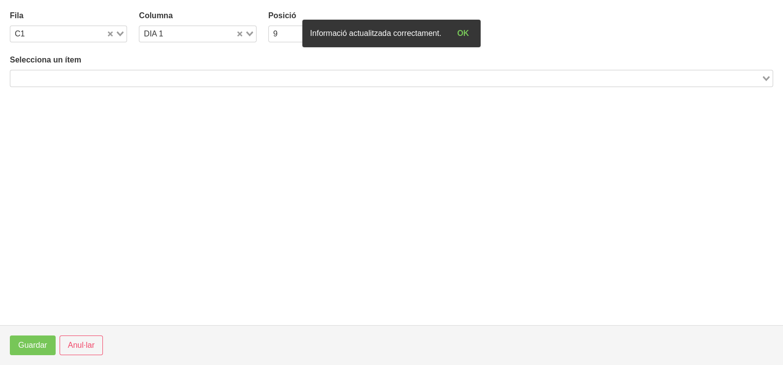
click at [176, 77] on input "Search for option" at bounding box center [385, 78] width 749 height 12
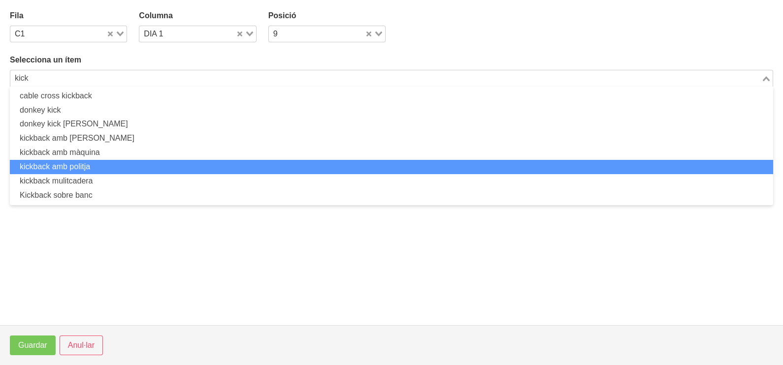
click at [96, 167] on li "kickback amb politja" at bounding box center [391, 167] width 763 height 14
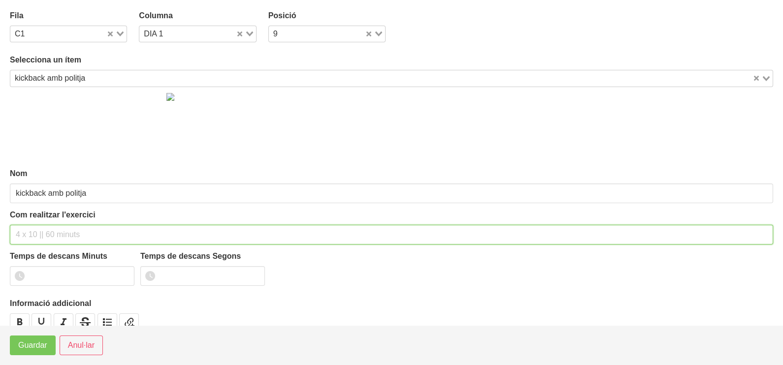
click at [39, 233] on input "text" at bounding box center [391, 235] width 763 height 20
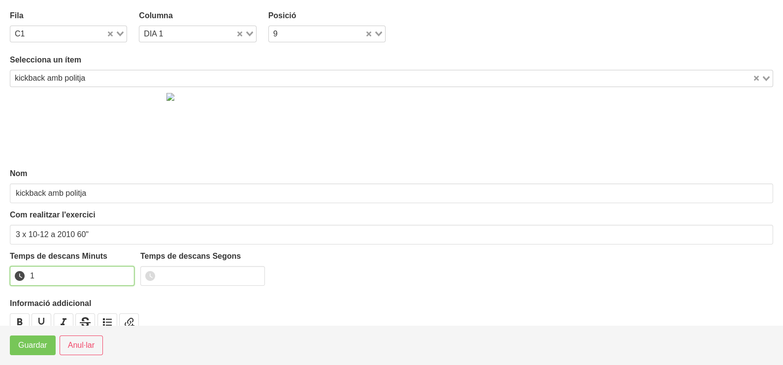
drag, startPoint x: 125, startPoint y: 273, endPoint x: 62, endPoint y: 308, distance: 72.2
click at [123, 274] on input "1" at bounding box center [72, 276] width 125 height 20
click at [27, 344] on span "Guardar" at bounding box center [32, 346] width 29 height 12
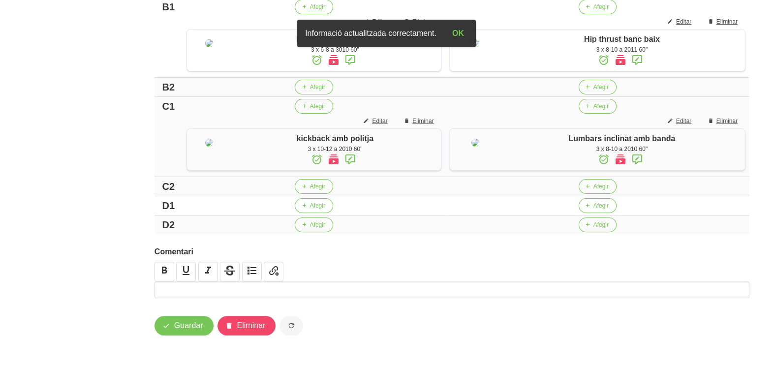
scroll to position [455, 0]
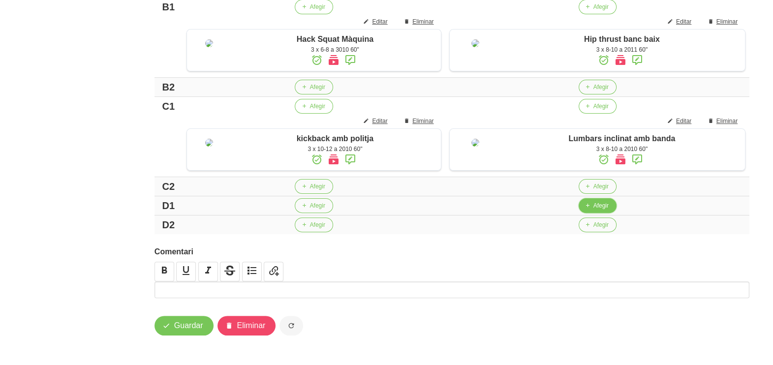
click at [582, 204] on button "Afegir" at bounding box center [598, 205] width 38 height 15
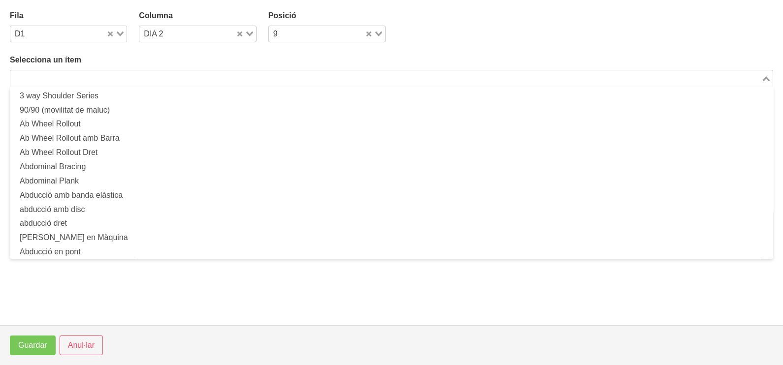
click at [169, 76] on input "Search for option" at bounding box center [385, 78] width 749 height 12
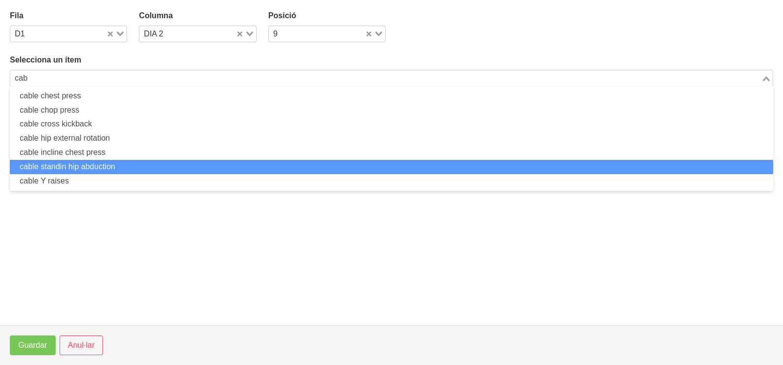
click at [115, 165] on li "cable standin hip abduction" at bounding box center [391, 167] width 763 height 14
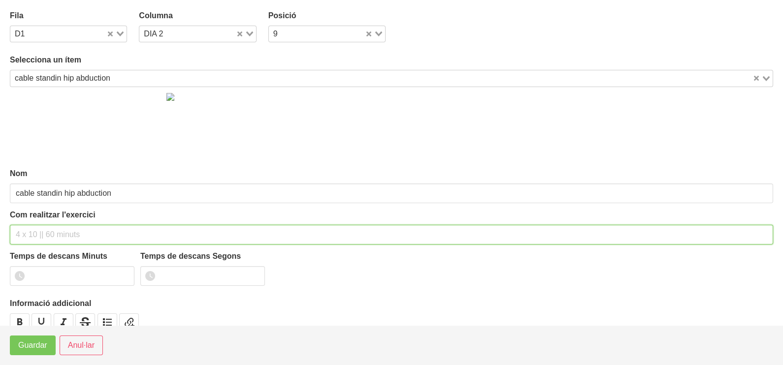
drag, startPoint x: 39, startPoint y: 229, endPoint x: 32, endPoint y: 231, distance: 7.5
click at [37, 230] on input "text" at bounding box center [391, 235] width 763 height 20
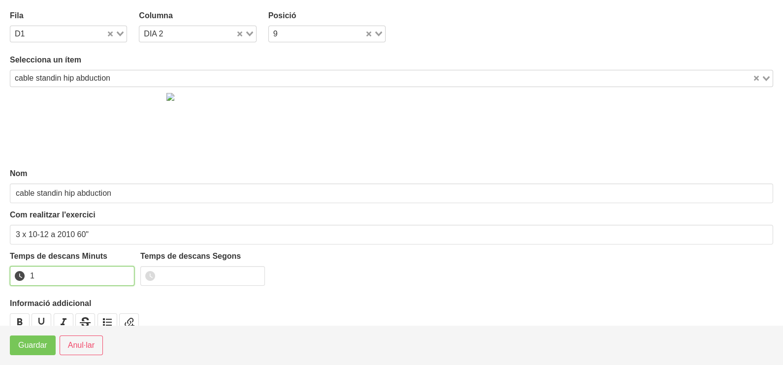
drag, startPoint x: 126, startPoint y: 272, endPoint x: 74, endPoint y: 295, distance: 56.2
click at [124, 273] on input "1" at bounding box center [72, 276] width 125 height 20
click at [29, 343] on span "Guardar" at bounding box center [32, 346] width 29 height 12
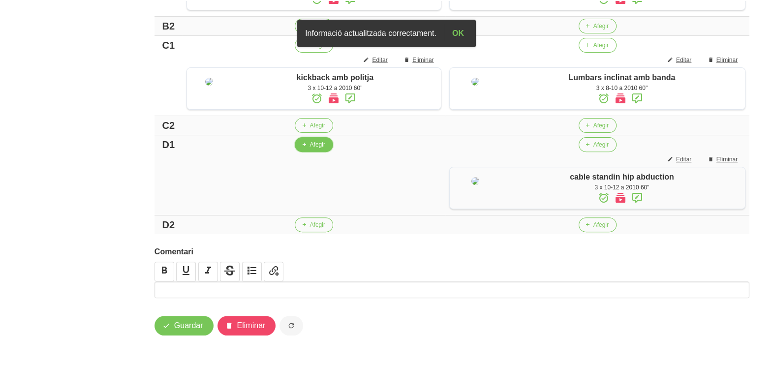
click at [306, 149] on span "button" at bounding box center [303, 144] width 9 height 9
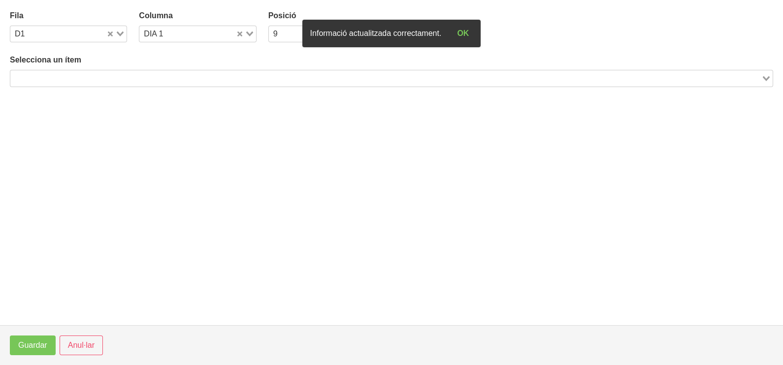
drag, startPoint x: 85, startPoint y: 78, endPoint x: 115, endPoint y: 64, distance: 33.2
click at [85, 77] on input "Search for option" at bounding box center [385, 78] width 749 height 12
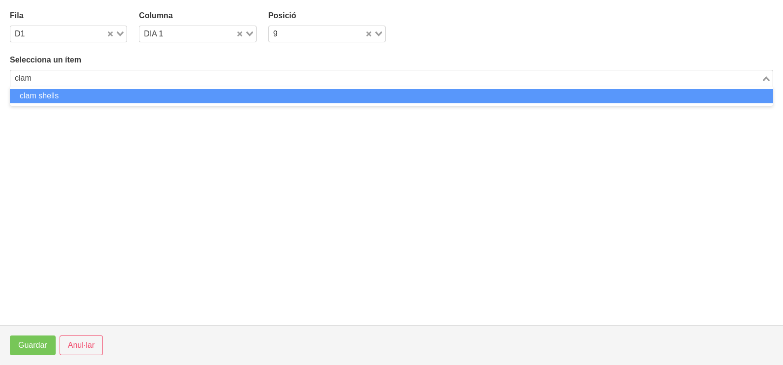
click at [97, 98] on li "clam shells" at bounding box center [391, 96] width 763 height 14
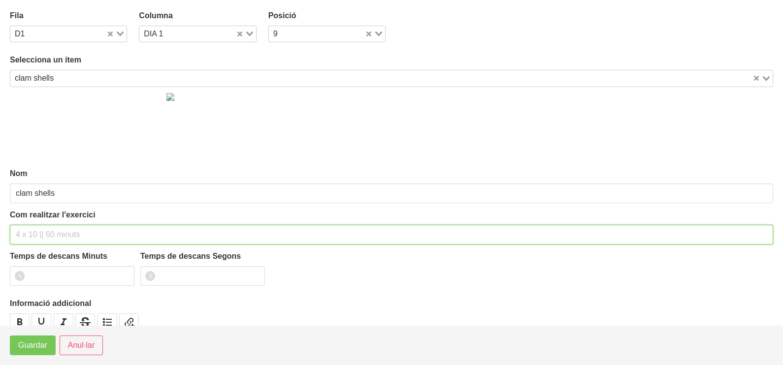
click at [39, 233] on input "text" at bounding box center [391, 235] width 763 height 20
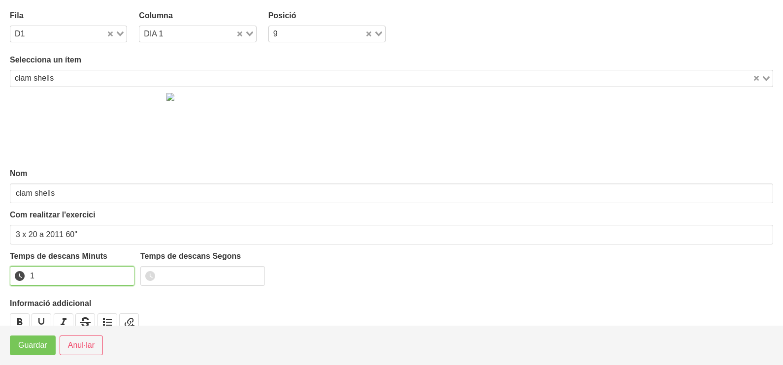
drag, startPoint x: 124, startPoint y: 274, endPoint x: 62, endPoint y: 327, distance: 81.7
click at [123, 275] on input "1" at bounding box center [72, 276] width 125 height 20
click at [48, 348] on button "Guardar" at bounding box center [33, 346] width 46 height 20
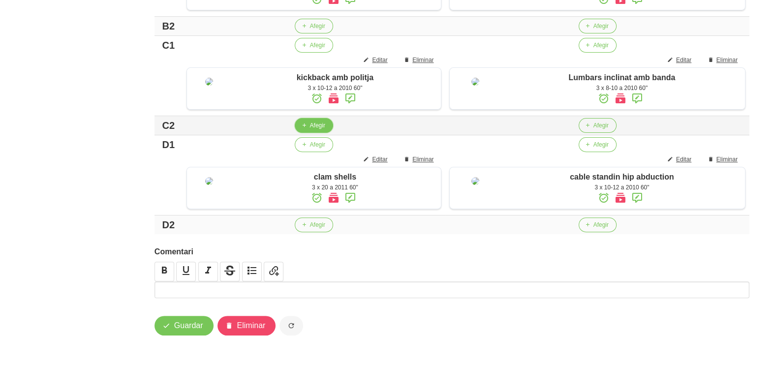
click at [310, 130] on span "Afegir" at bounding box center [317, 125] width 15 height 9
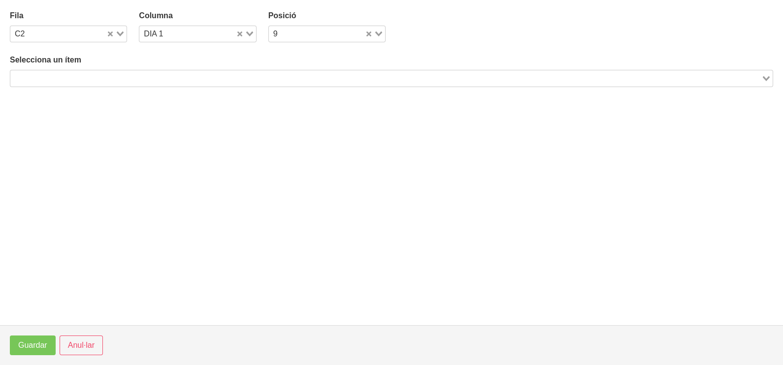
click at [133, 76] on input "Search for option" at bounding box center [385, 78] width 749 height 12
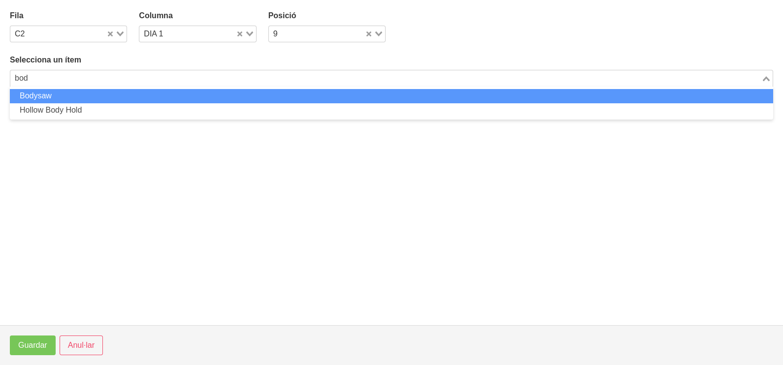
click at [114, 95] on li "Bodysaw" at bounding box center [391, 96] width 763 height 14
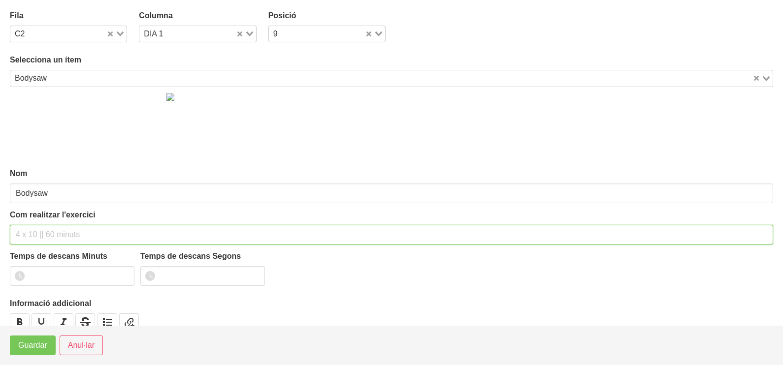
click at [34, 231] on input "text" at bounding box center [391, 235] width 763 height 20
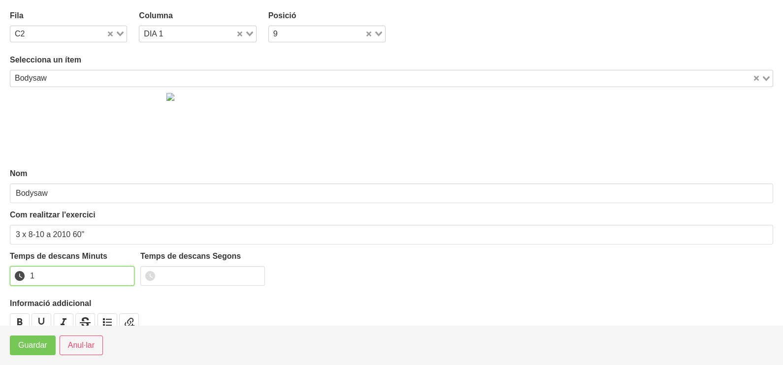
drag, startPoint x: 124, startPoint y: 272, endPoint x: 106, endPoint y: 284, distance: 21.3
click at [124, 272] on input "1" at bounding box center [72, 276] width 125 height 20
click at [42, 340] on span "Guardar" at bounding box center [32, 346] width 29 height 12
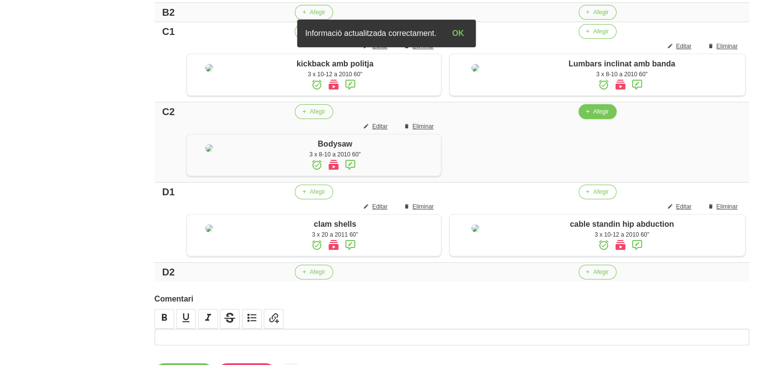
click at [596, 116] on span "Afegir" at bounding box center [601, 111] width 15 height 9
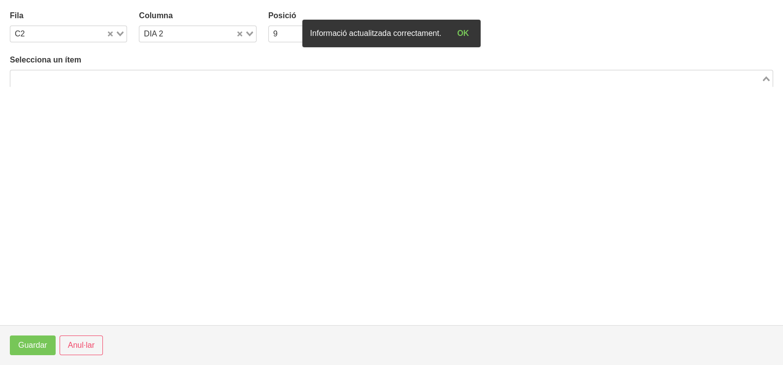
click at [145, 73] on input "Search for option" at bounding box center [385, 78] width 749 height 12
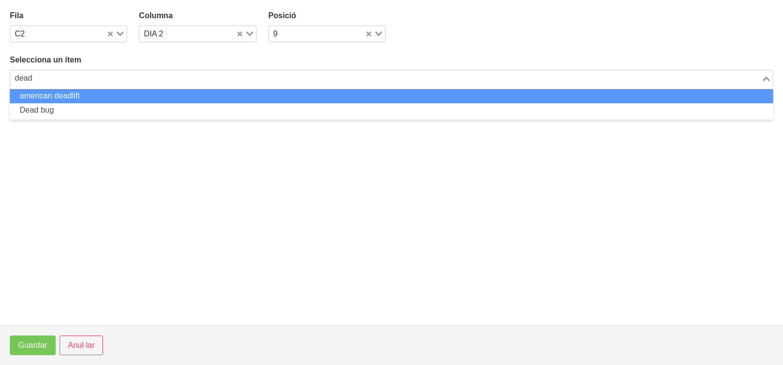
click at [70, 105] on li "Dead bug" at bounding box center [391, 110] width 763 height 14
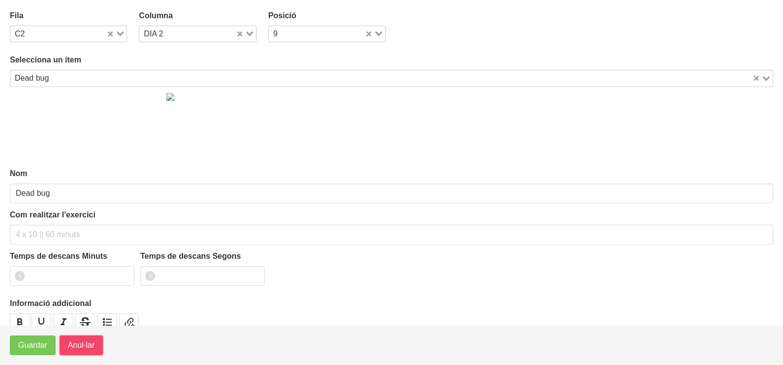
click at [88, 344] on span "Anul·lar" at bounding box center [81, 346] width 27 height 12
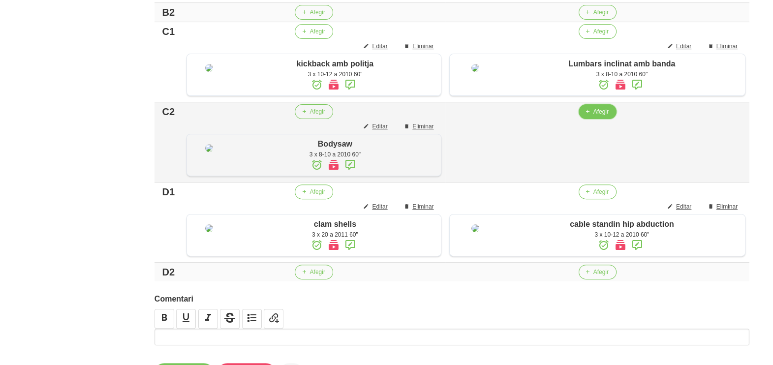
click at [592, 119] on button "Afegir" at bounding box center [598, 111] width 38 height 15
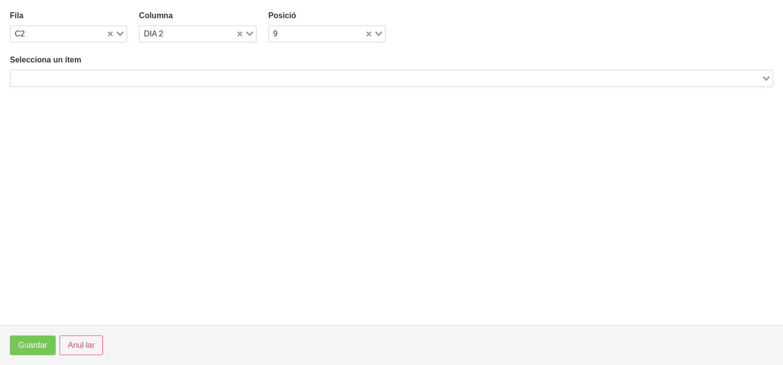
click at [161, 77] on input "Search for option" at bounding box center [385, 78] width 749 height 12
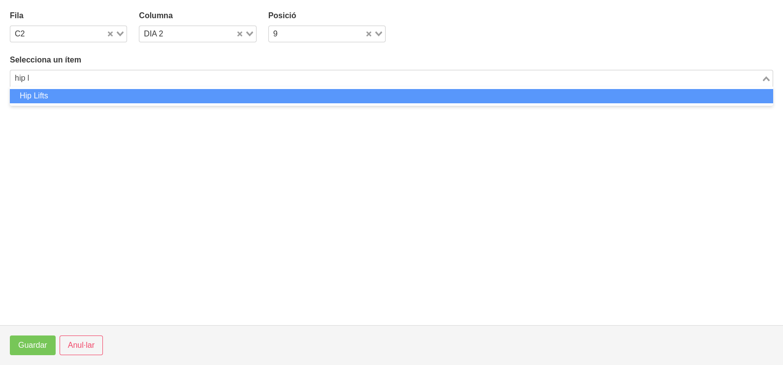
click at [143, 97] on li "Hip Lifts" at bounding box center [391, 96] width 763 height 14
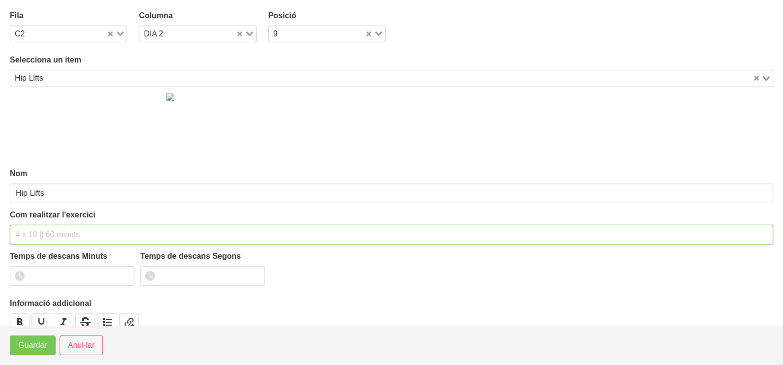
drag, startPoint x: 38, startPoint y: 231, endPoint x: 34, endPoint y: 227, distance: 5.9
click at [34, 227] on input "text" at bounding box center [391, 235] width 763 height 20
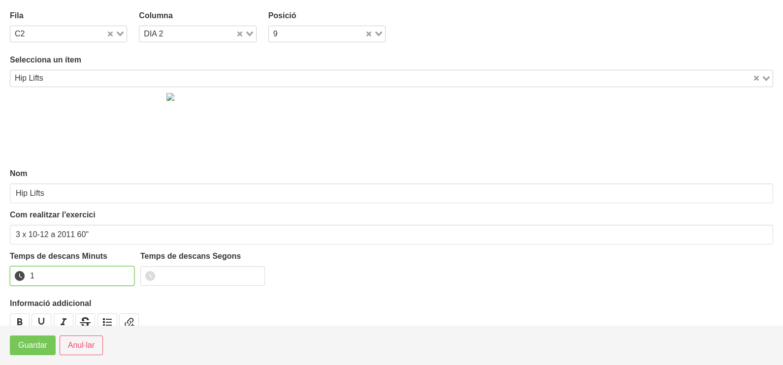
drag, startPoint x: 126, startPoint y: 273, endPoint x: 57, endPoint y: 321, distance: 84.9
click at [124, 274] on input "1" at bounding box center [72, 276] width 125 height 20
click at [23, 343] on span "Guardar" at bounding box center [32, 346] width 29 height 12
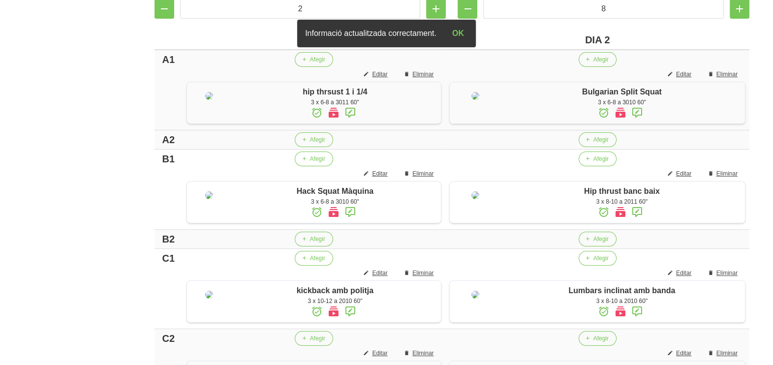
scroll to position [209, 0]
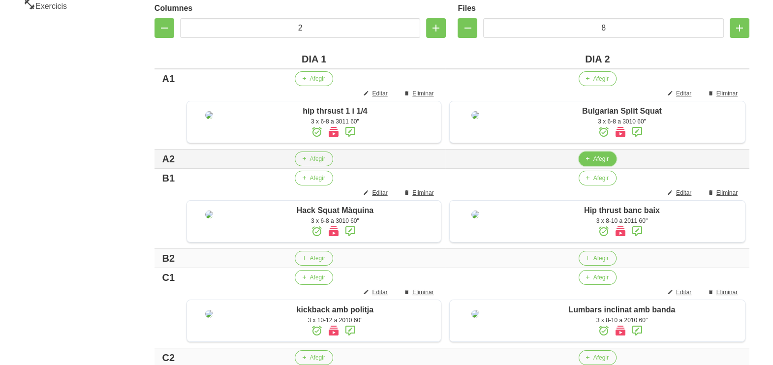
click at [596, 163] on span "Afegir" at bounding box center [601, 159] width 15 height 9
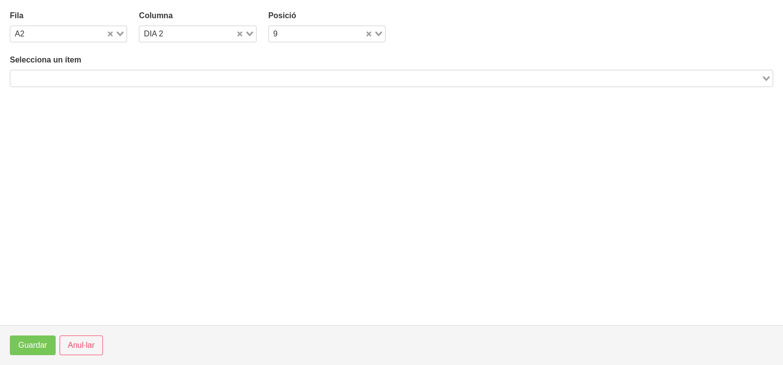
click at [179, 78] on input "Search for option" at bounding box center [385, 78] width 749 height 12
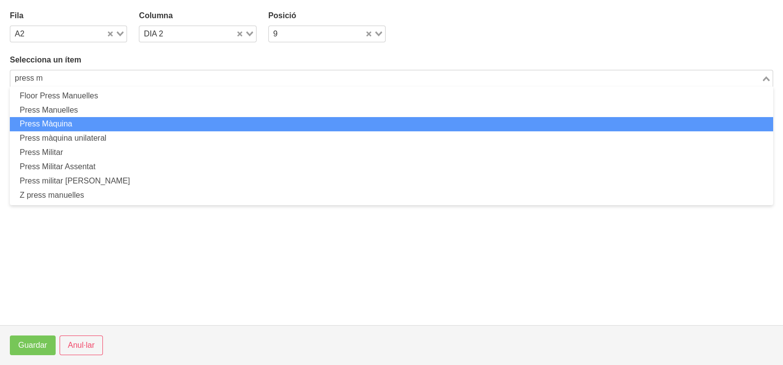
drag, startPoint x: 120, startPoint y: 120, endPoint x: 120, endPoint y: 129, distance: 8.9
click at [120, 129] on li "Press Màquina" at bounding box center [391, 124] width 763 height 14
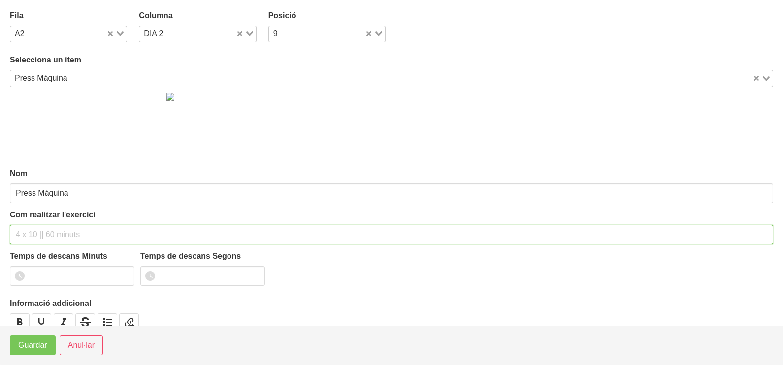
click at [32, 229] on input "text" at bounding box center [391, 235] width 763 height 20
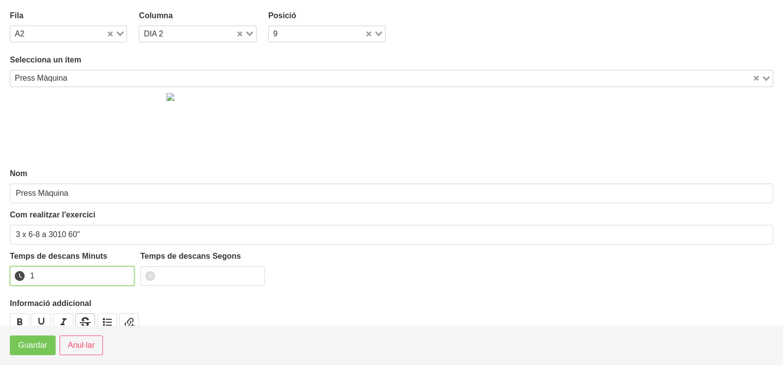
drag, startPoint x: 124, startPoint y: 271, endPoint x: 82, endPoint y: 320, distance: 65.0
click at [119, 279] on input "1" at bounding box center [72, 276] width 125 height 20
click at [37, 348] on span "Guardar" at bounding box center [32, 346] width 29 height 12
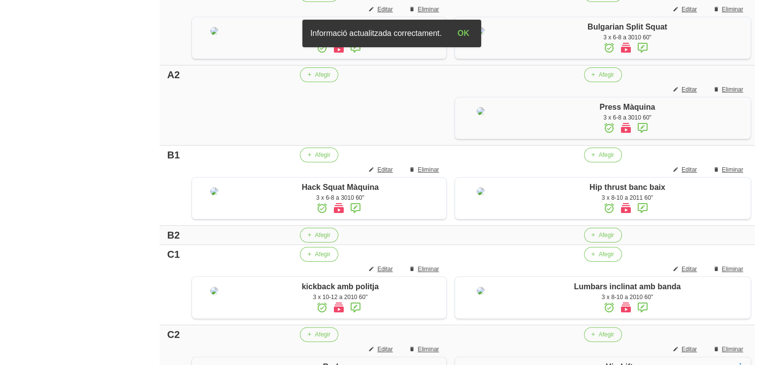
scroll to position [332, 0]
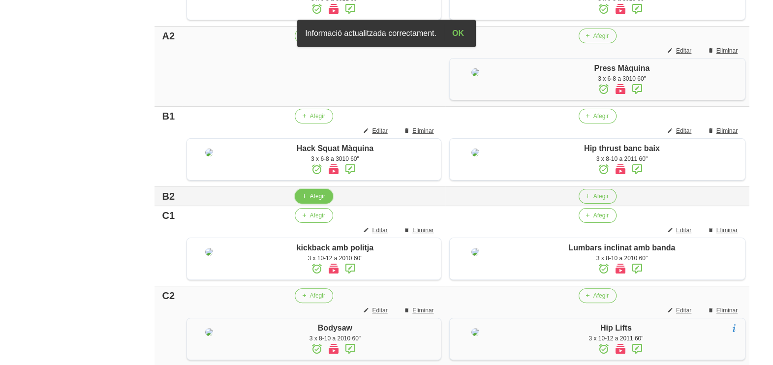
click at [305, 201] on span "button" at bounding box center [303, 196] width 9 height 9
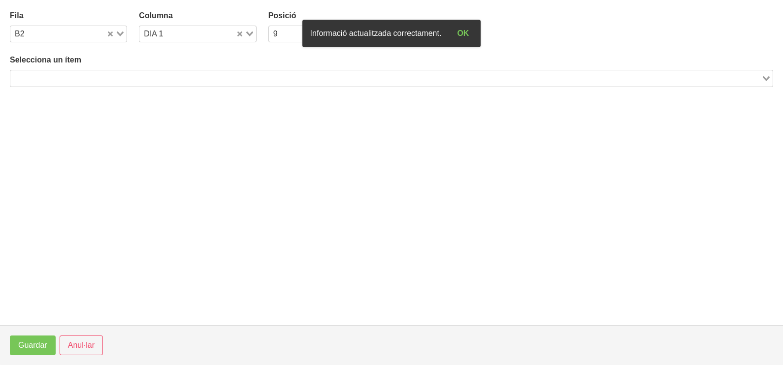
click at [142, 74] on input "Search for option" at bounding box center [385, 78] width 749 height 12
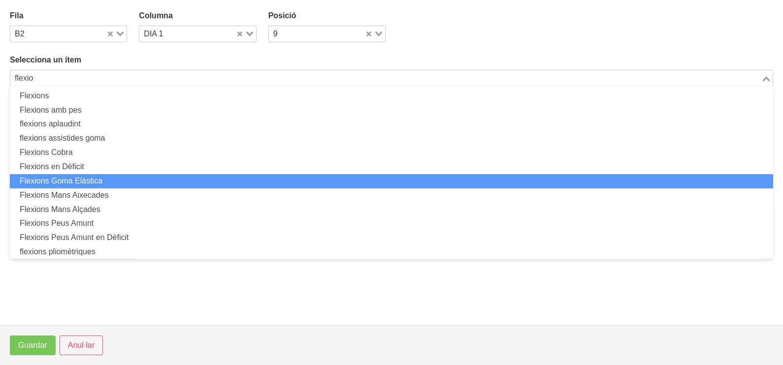
click at [126, 186] on li "Flexions Goma Elàstica" at bounding box center [391, 181] width 763 height 14
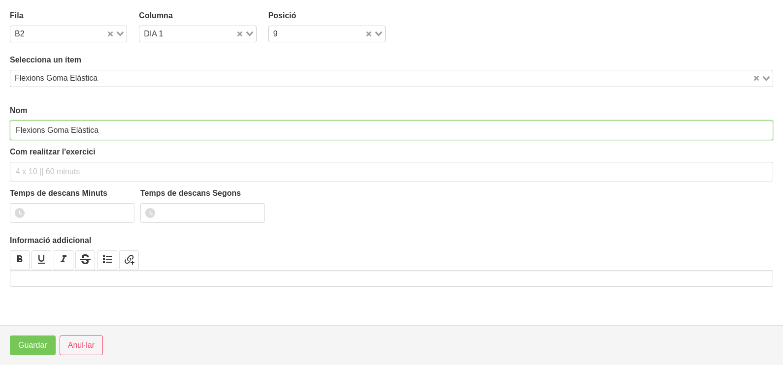
click at [124, 140] on input "Flexions Goma Elàstica" at bounding box center [391, 131] width 763 height 20
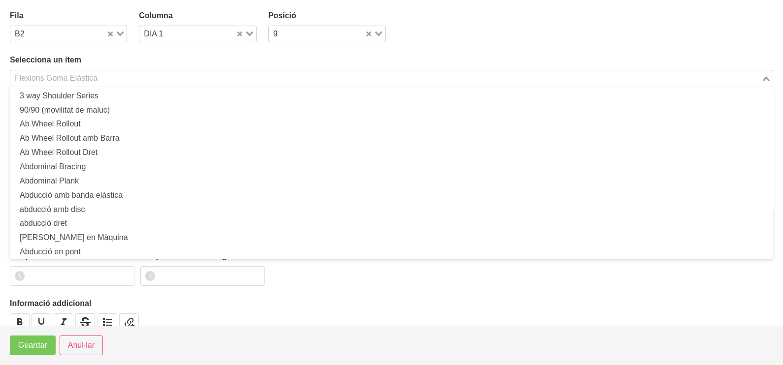
click at [98, 72] on div "Flexions Goma Elàstica" at bounding box center [385, 77] width 751 height 14
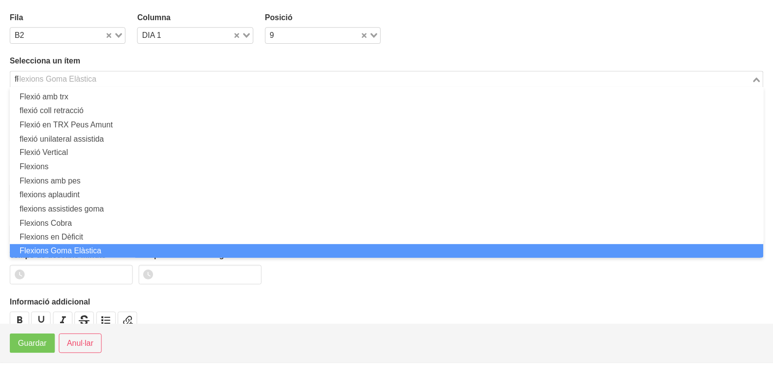
scroll to position [2, 0]
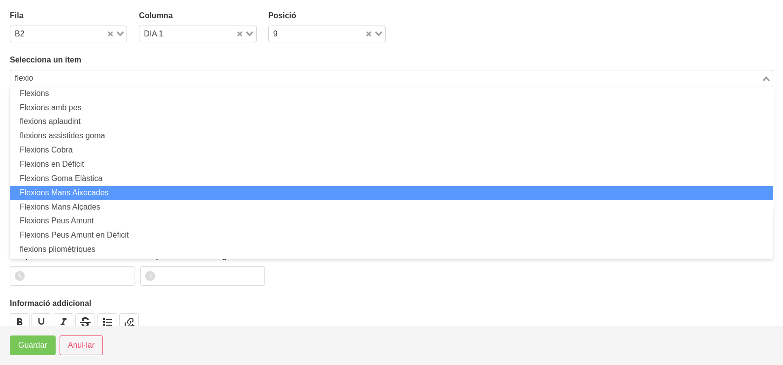
click at [109, 192] on li "Flexions Mans Aixecades" at bounding box center [391, 193] width 763 height 14
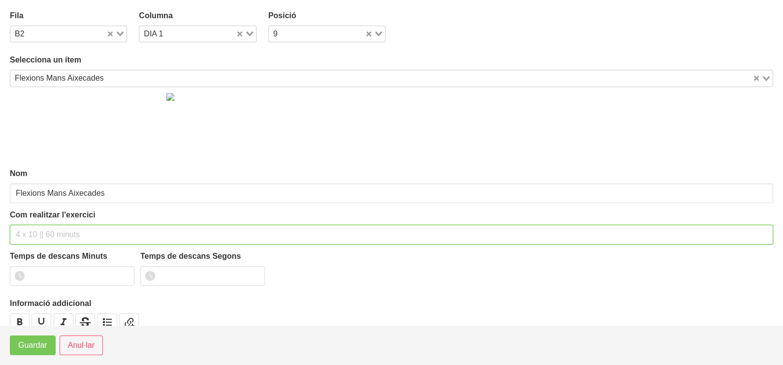
click at [31, 234] on input "text" at bounding box center [391, 235] width 763 height 20
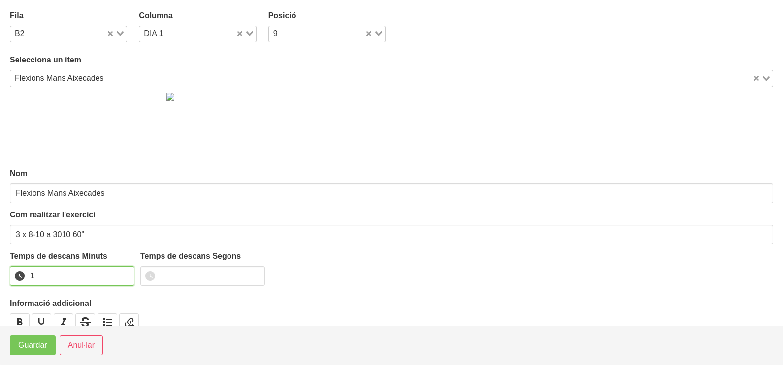
drag, startPoint x: 124, startPoint y: 271, endPoint x: 39, endPoint y: 332, distance: 104.7
click at [121, 273] on input "1" at bounding box center [72, 276] width 125 height 20
click at [26, 346] on span "Guardar" at bounding box center [32, 346] width 29 height 12
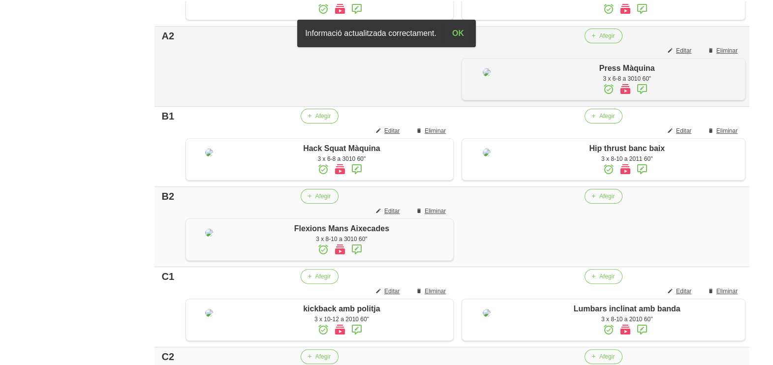
click at [317, 40] on span "Afegir" at bounding box center [322, 36] width 15 height 9
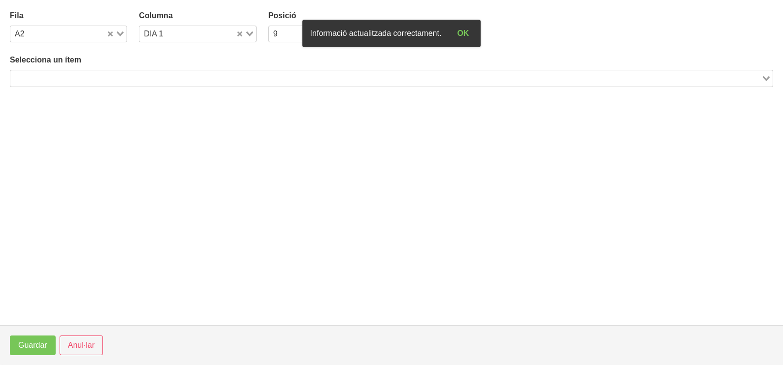
drag, startPoint x: 80, startPoint y: 79, endPoint x: 98, endPoint y: 73, distance: 19.1
click at [82, 78] on input "Search for option" at bounding box center [385, 78] width 749 height 12
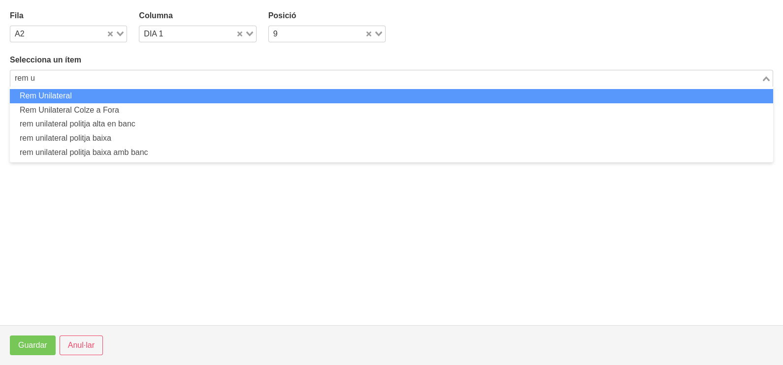
click at [204, 95] on li "Rem Unilateral" at bounding box center [391, 96] width 763 height 14
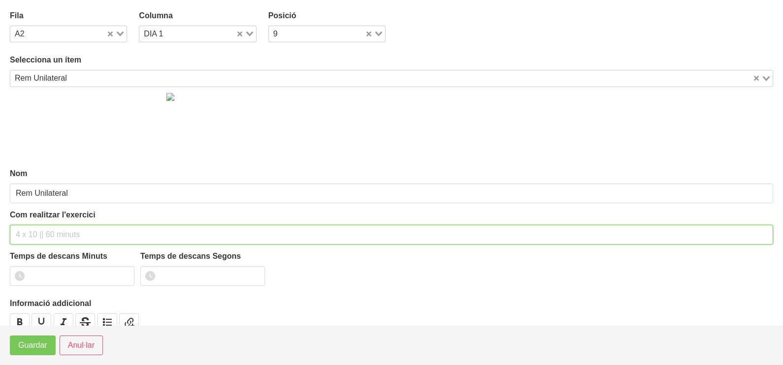
click at [40, 223] on div "Com realitzar l'exercici" at bounding box center [391, 226] width 763 height 35
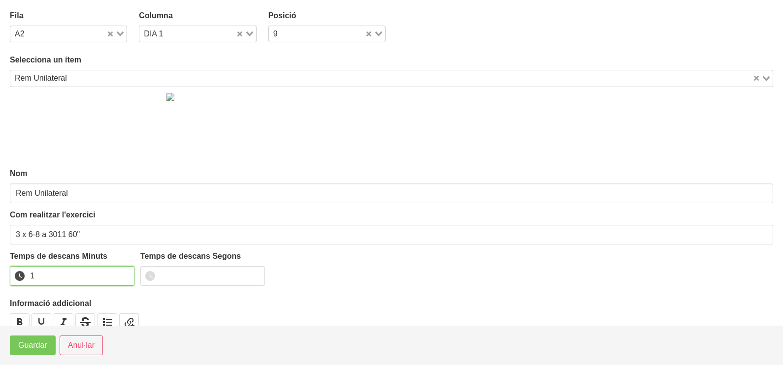
drag, startPoint x: 126, startPoint y: 273, endPoint x: 112, endPoint y: 284, distance: 17.5
click at [120, 277] on input "1" at bounding box center [72, 276] width 125 height 20
click at [37, 347] on span "Guardar" at bounding box center [32, 346] width 29 height 12
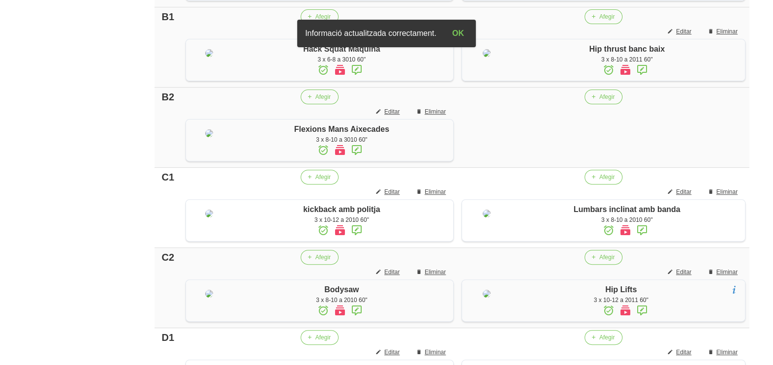
scroll to position [517, 0]
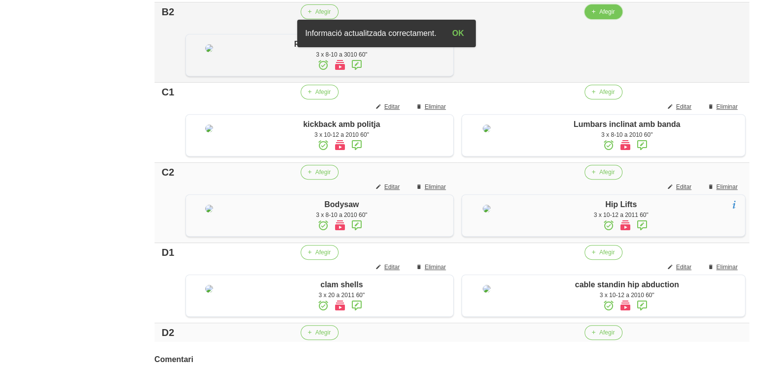
click at [598, 19] on button "Afegir" at bounding box center [604, 11] width 38 height 15
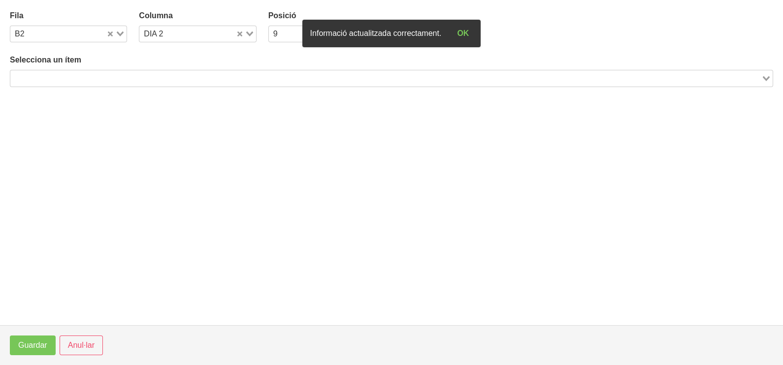
click at [159, 76] on input "Search for option" at bounding box center [385, 78] width 749 height 12
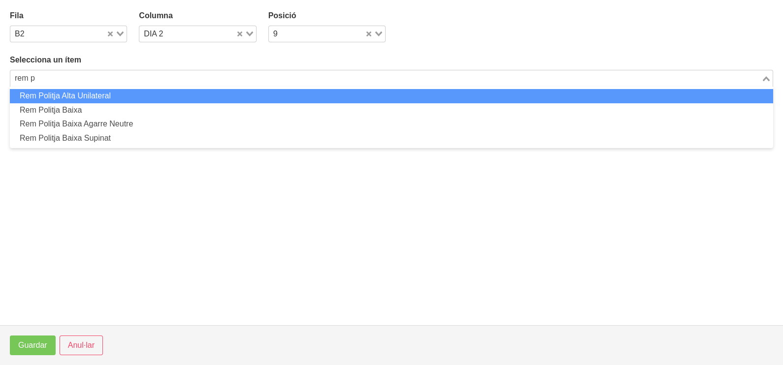
drag, startPoint x: 116, startPoint y: 100, endPoint x: 114, endPoint y: 111, distance: 10.4
click at [115, 110] on ul "Rem Politja Alta Unilateral Rem Politja Baixa Rem Politja Baixa Agarre Neutre R…" at bounding box center [391, 118] width 763 height 62
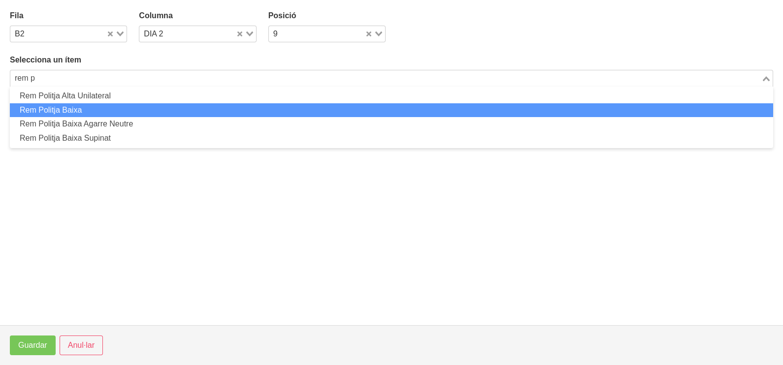
click at [114, 113] on li "Rem Politja Baixa" at bounding box center [391, 110] width 763 height 14
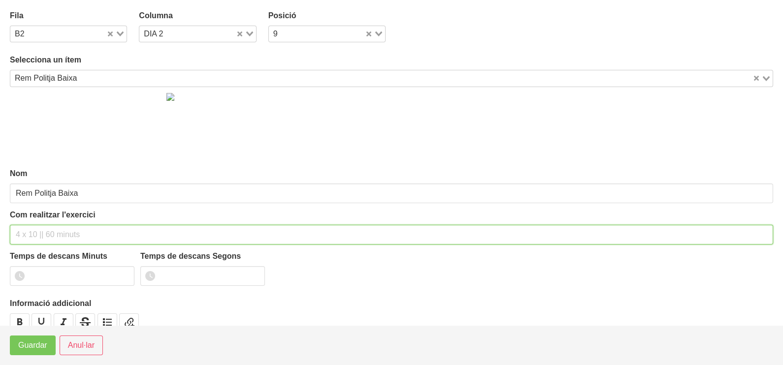
click at [37, 235] on input "text" at bounding box center [391, 235] width 763 height 20
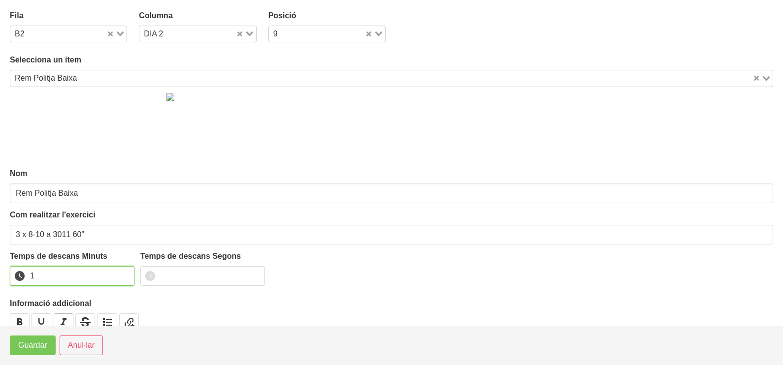
drag, startPoint x: 126, startPoint y: 273, endPoint x: 60, endPoint y: 323, distance: 82.9
click at [124, 275] on input "1" at bounding box center [72, 276] width 125 height 20
click at [22, 348] on span "Guardar" at bounding box center [32, 346] width 29 height 12
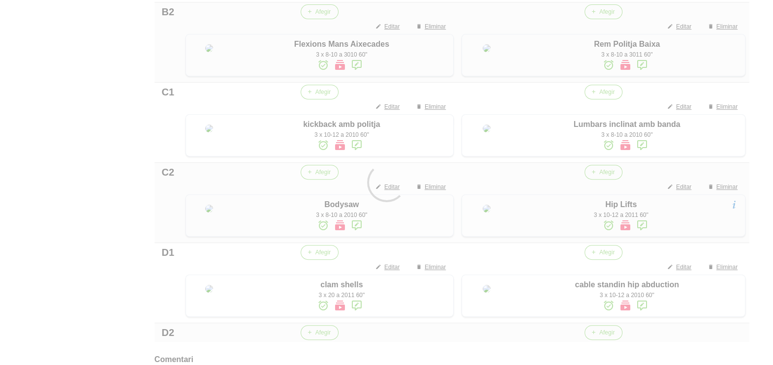
scroll to position [786, 0]
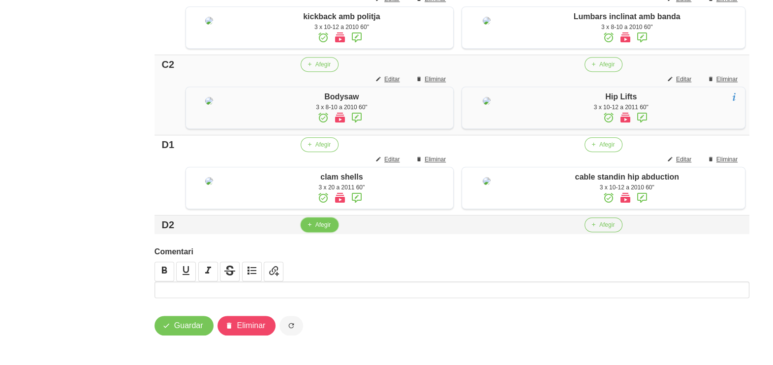
click at [322, 226] on span "Afegir" at bounding box center [322, 225] width 15 height 9
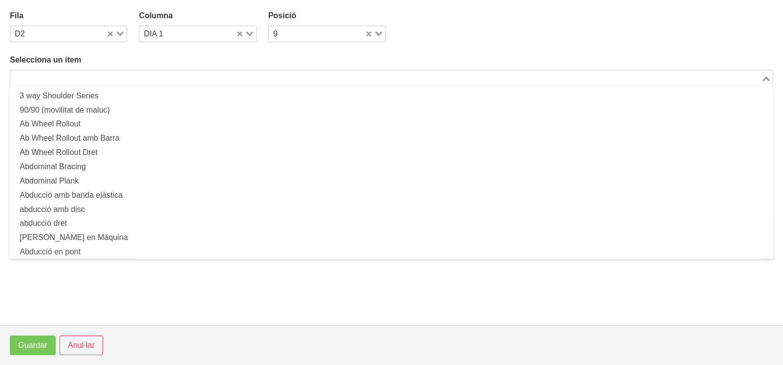
click at [196, 77] on input "Search for option" at bounding box center [385, 78] width 749 height 12
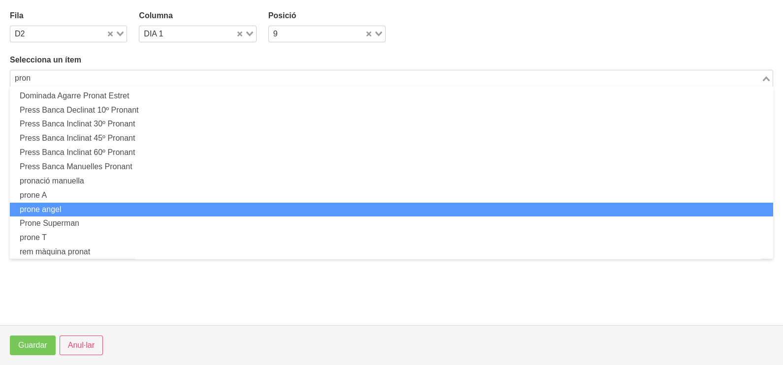
click at [120, 205] on li "prone angel" at bounding box center [391, 210] width 763 height 14
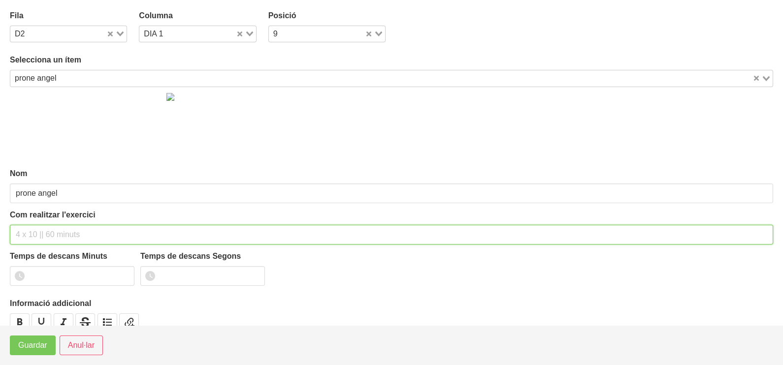
drag, startPoint x: 51, startPoint y: 228, endPoint x: 73, endPoint y: 172, distance: 60.5
click at [52, 225] on input "text" at bounding box center [391, 235] width 763 height 20
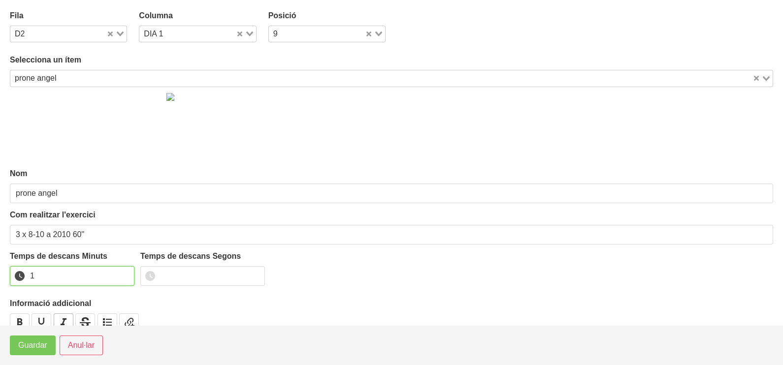
drag, startPoint x: 125, startPoint y: 272, endPoint x: 66, endPoint y: 313, distance: 71.3
click at [123, 275] on input "1" at bounding box center [72, 276] width 125 height 20
click at [32, 344] on span "Guardar" at bounding box center [32, 346] width 29 height 12
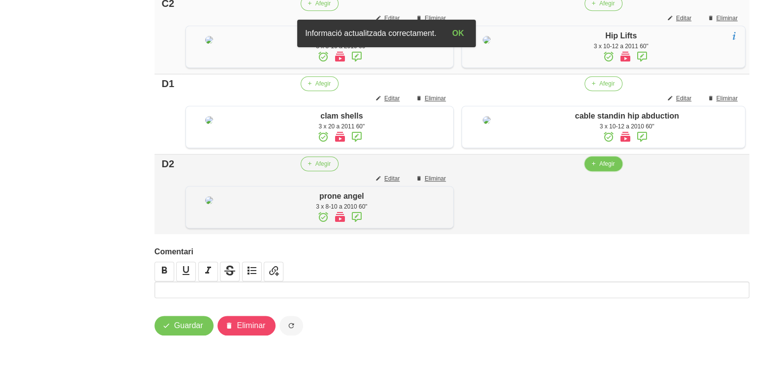
click at [604, 168] on span "Afegir" at bounding box center [606, 163] width 15 height 9
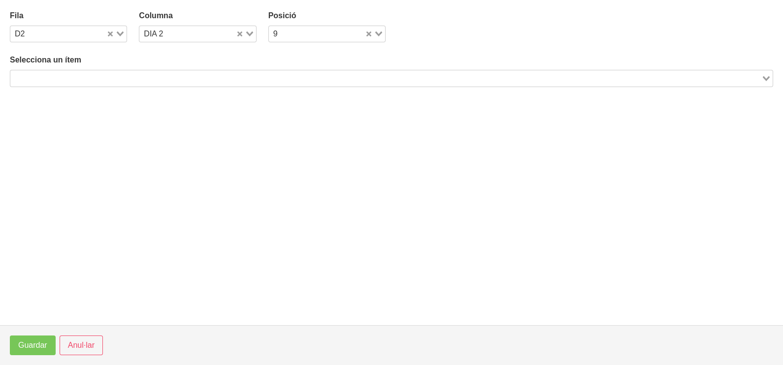
click at [160, 77] on input "Search for option" at bounding box center [385, 78] width 749 height 12
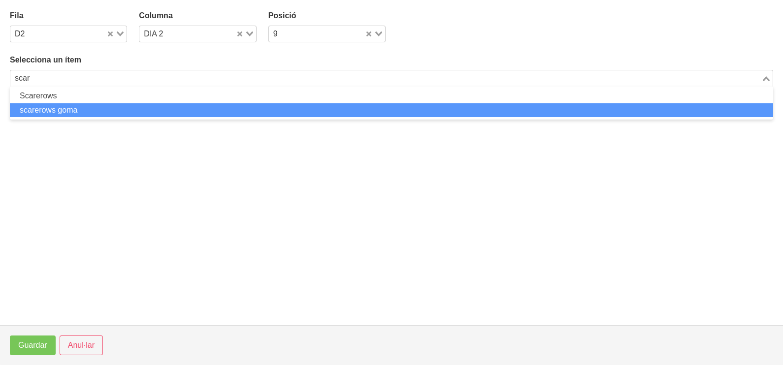
click at [90, 113] on li "scarerows goma" at bounding box center [391, 110] width 763 height 14
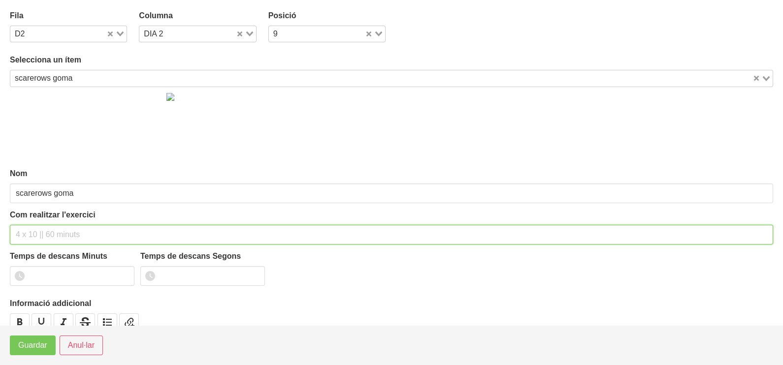
click at [56, 230] on input "text" at bounding box center [391, 235] width 763 height 20
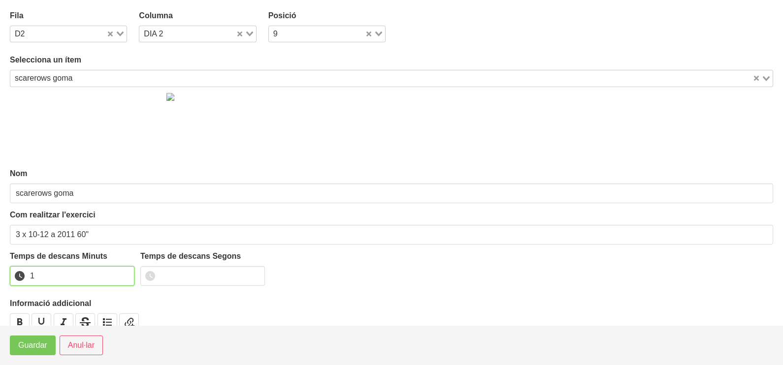
drag, startPoint x: 127, startPoint y: 274, endPoint x: 110, endPoint y: 282, distance: 19.6
click at [126, 273] on input "1" at bounding box center [72, 276] width 125 height 20
click at [34, 346] on span "Guardar" at bounding box center [32, 346] width 29 height 12
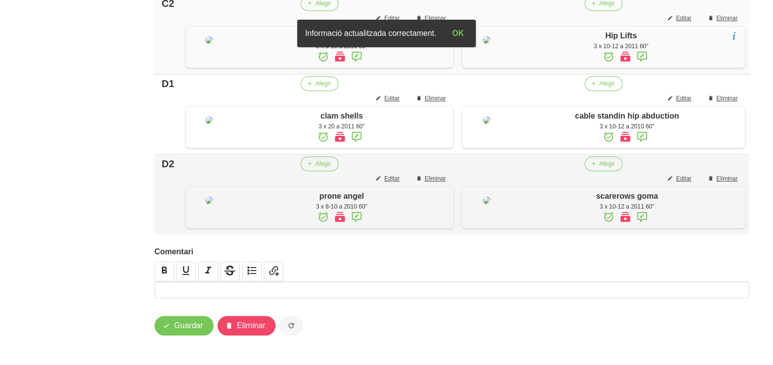
scroll to position [862, 0]
click at [187, 328] on span "Guardar" at bounding box center [188, 326] width 29 height 12
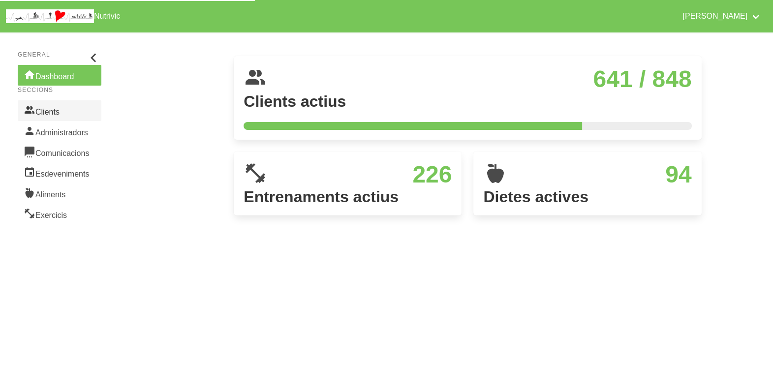
click at [52, 111] on link "Clients" at bounding box center [60, 110] width 84 height 21
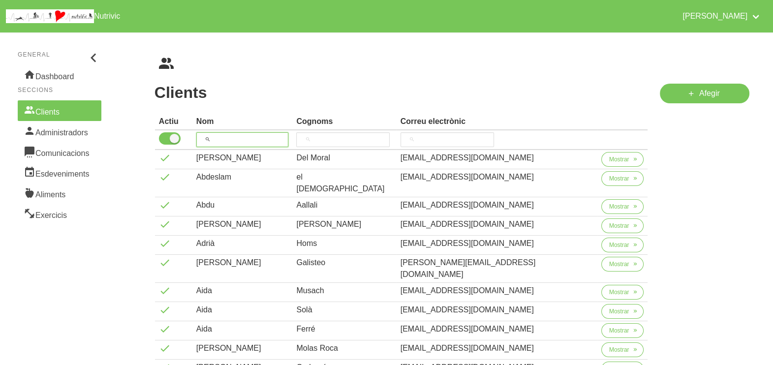
drag, startPoint x: 234, startPoint y: 143, endPoint x: 221, endPoint y: 135, distance: 14.6
click at [234, 142] on input "search" at bounding box center [242, 139] width 93 height 15
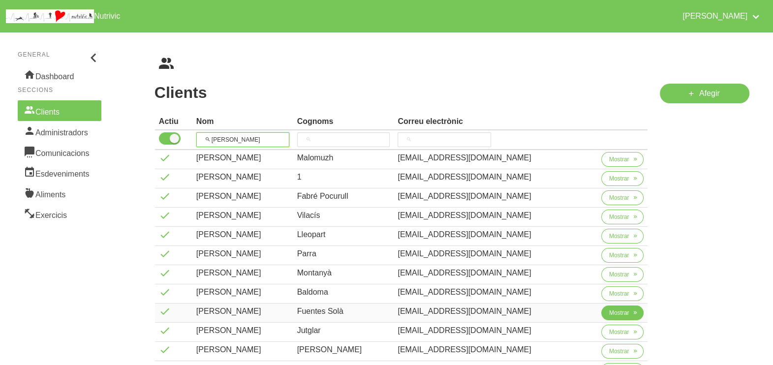
type input "[PERSON_NAME]"
click at [601, 313] on button "Mostrar" at bounding box center [622, 313] width 43 height 15
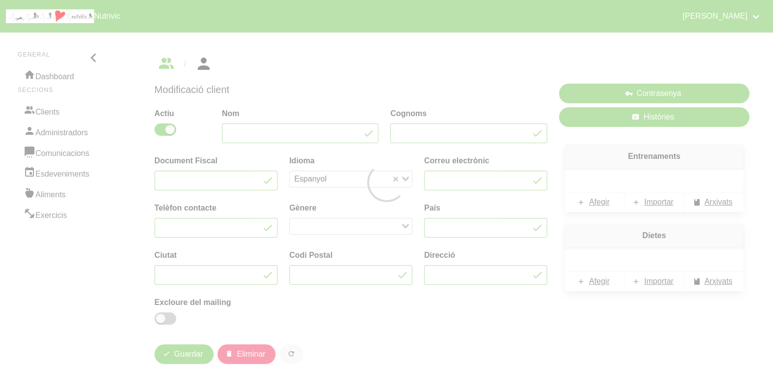
type input "[PERSON_NAME]"
type input "Fuentes Solà"
type input "[EMAIL_ADDRESS][DOMAIN_NAME]"
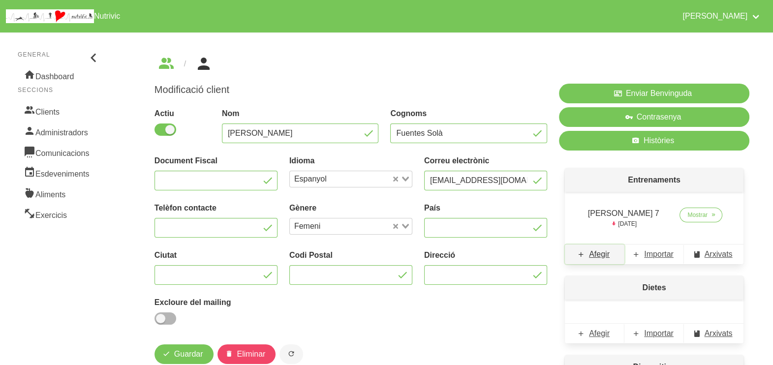
click at [599, 256] on span "Afegir" at bounding box center [599, 255] width 21 height 12
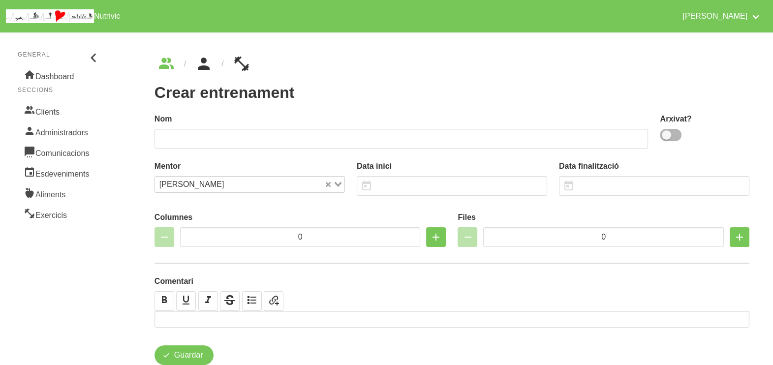
click at [207, 66] on icon "breadcrumbs" at bounding box center [204, 64] width 18 height 27
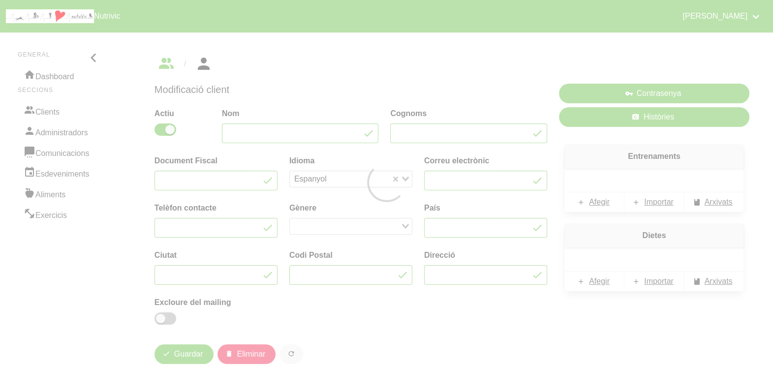
type input "[PERSON_NAME]"
type input "Fuentes Solà"
type input "[EMAIL_ADDRESS][DOMAIN_NAME]"
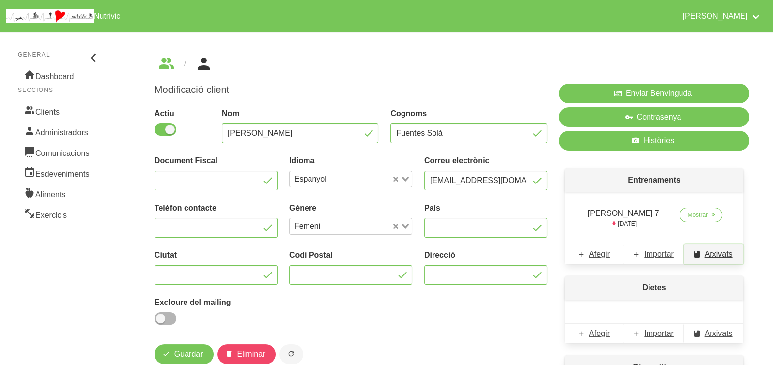
click at [709, 254] on span "Arxivats" at bounding box center [719, 255] width 28 height 12
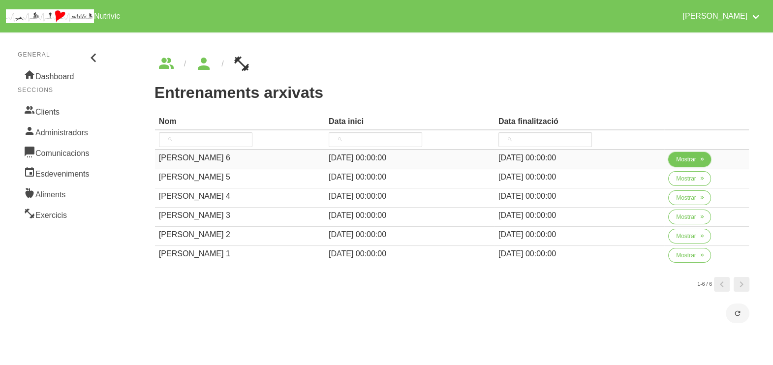
click at [694, 162] on button "Mostrar" at bounding box center [689, 159] width 43 height 15
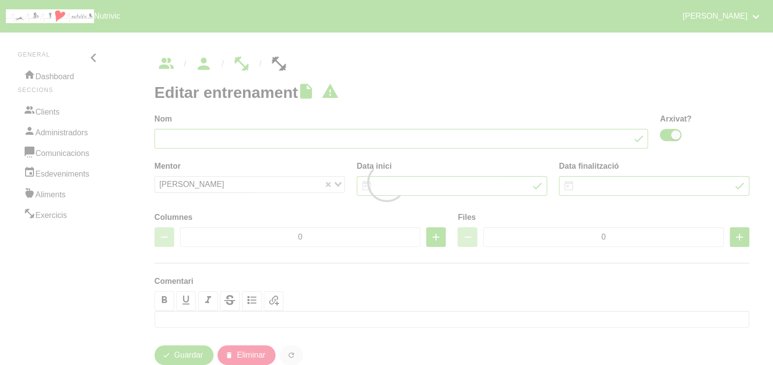
type input "Anna Fuentes 6"
checkbox input "true"
type input "3/8/2025"
type input "28/9/2025"
type input "2"
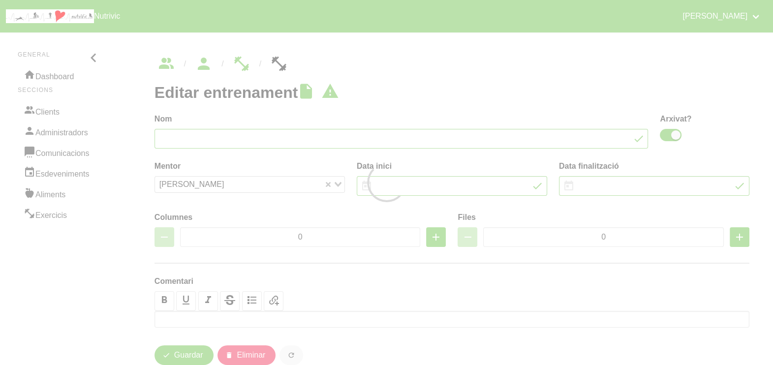
type input "9"
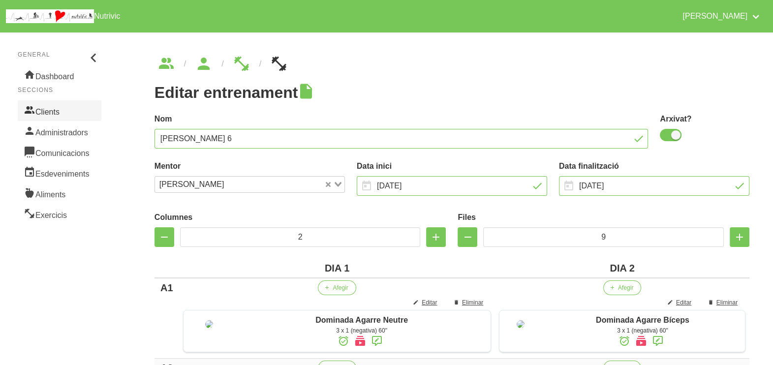
click at [52, 115] on link "Clients" at bounding box center [60, 110] width 84 height 21
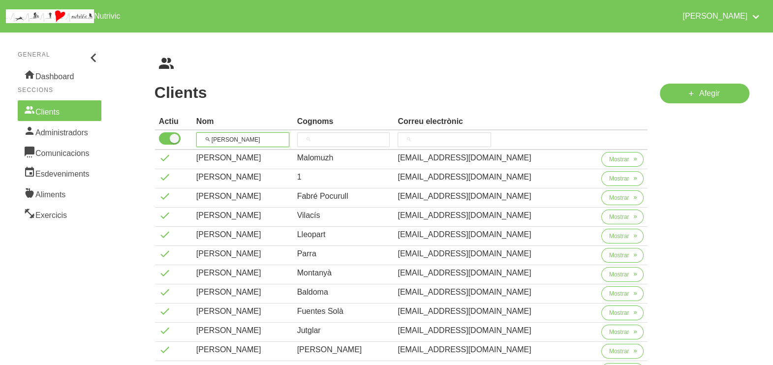
drag, startPoint x: 246, startPoint y: 137, endPoint x: 189, endPoint y: 138, distance: 56.6
click at [189, 138] on tr "[PERSON_NAME]" at bounding box center [401, 140] width 493 height 20
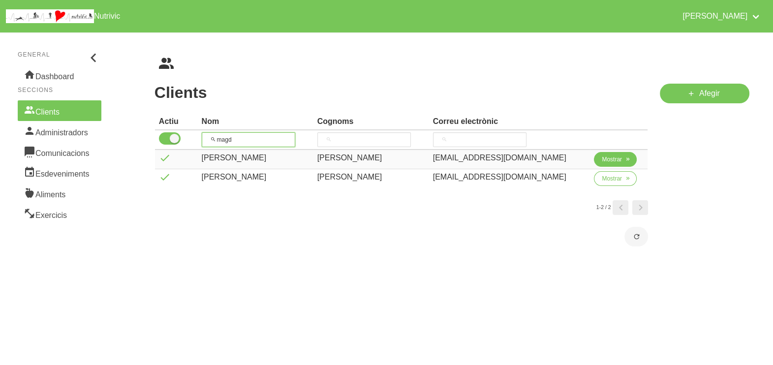
type input "magd"
click at [595, 156] on button "Mostrar" at bounding box center [615, 159] width 43 height 15
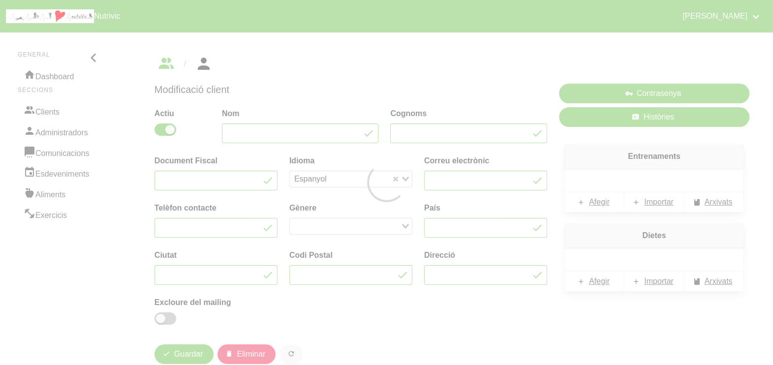
type input "[PERSON_NAME]"
type input "[EMAIL_ADDRESS][DOMAIN_NAME]"
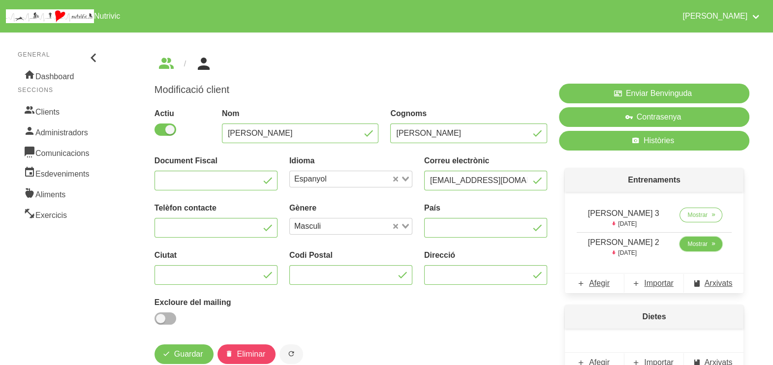
click at [691, 242] on span "Mostrar" at bounding box center [698, 244] width 20 height 9
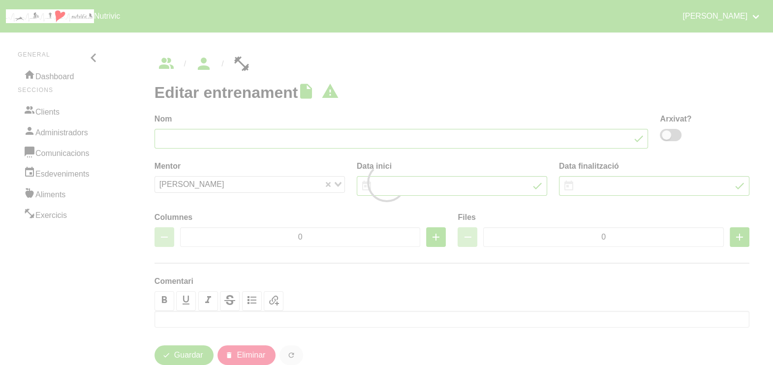
type input "[PERSON_NAME] 2"
type input "10/8/2025"
type input "12/10/2025"
type input "2"
type input "8"
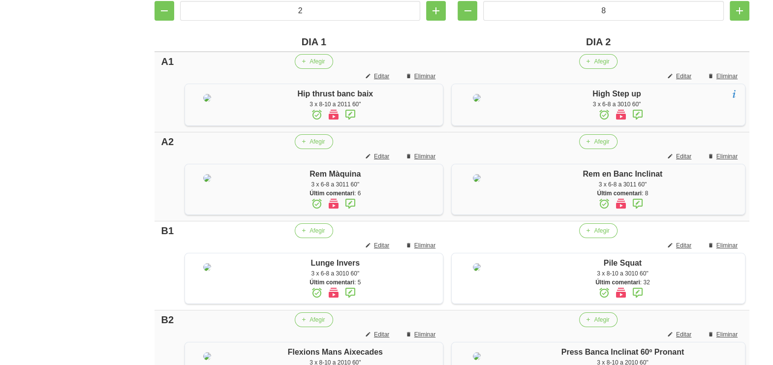
scroll to position [349, 0]
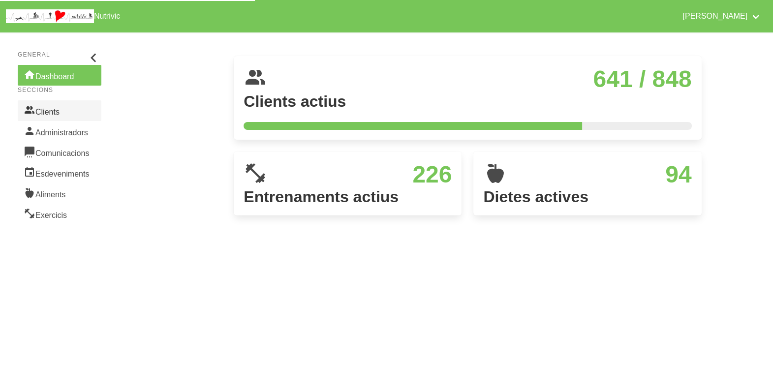
click at [47, 111] on link "Clients" at bounding box center [60, 110] width 84 height 21
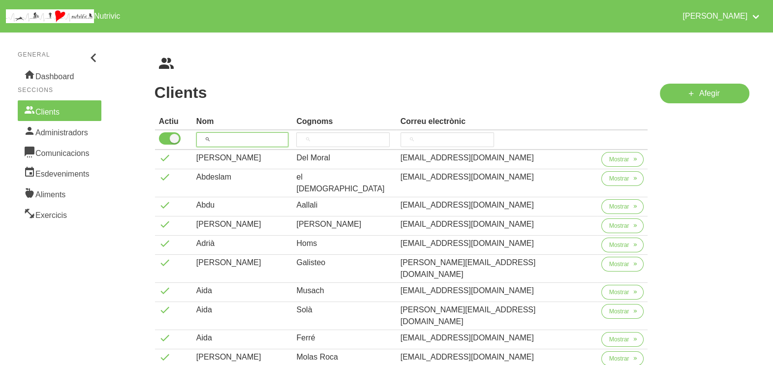
drag, startPoint x: 238, startPoint y: 140, endPoint x: 244, endPoint y: 117, distance: 23.8
click at [240, 137] on input "search" at bounding box center [242, 139] width 93 height 15
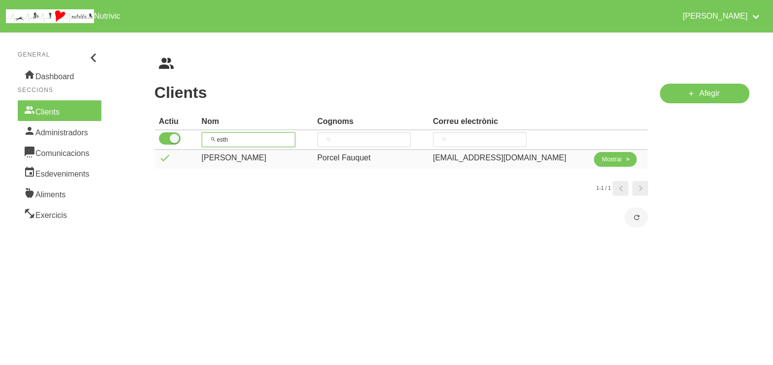
type input "esth"
click at [607, 158] on span "Mostrar" at bounding box center [612, 159] width 20 height 9
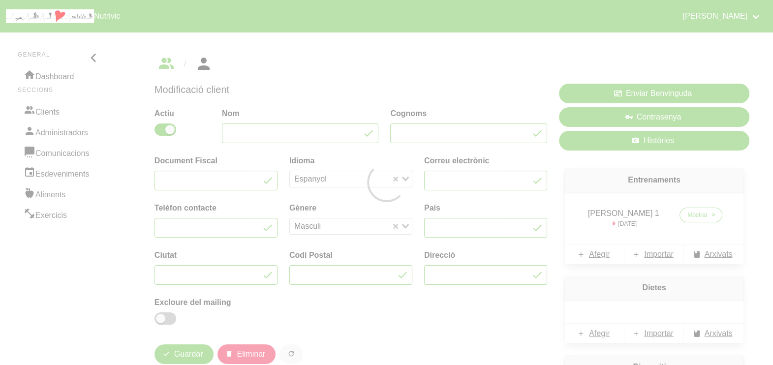
type input "Esther"
type input "Porcel Fauquet"
type input "epfauquet@gmail.com"
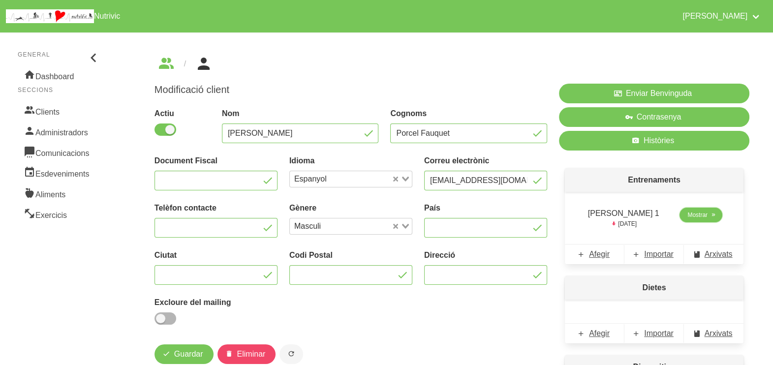
click at [691, 218] on span "Mostrar" at bounding box center [698, 215] width 20 height 9
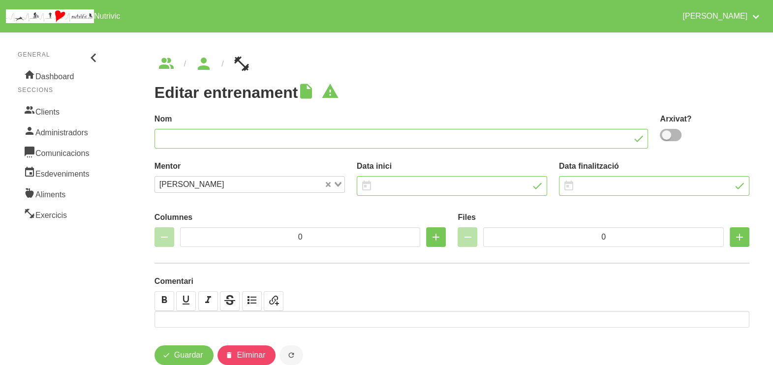
type input "[PERSON_NAME] 1"
type input "29/9/2025"
type input "[DATE]"
type input "2"
type input "8"
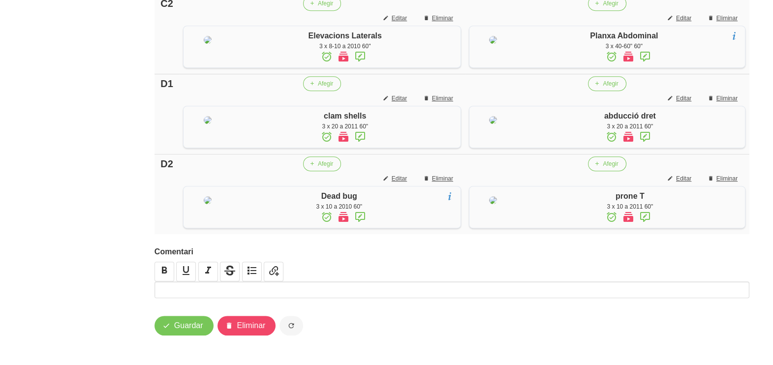
scroll to position [888, 0]
click at [187, 329] on span "Guardar" at bounding box center [188, 326] width 29 height 12
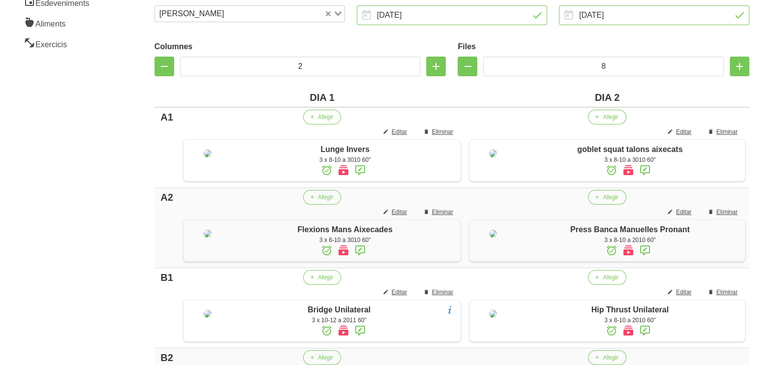
scroll to position [27, 0]
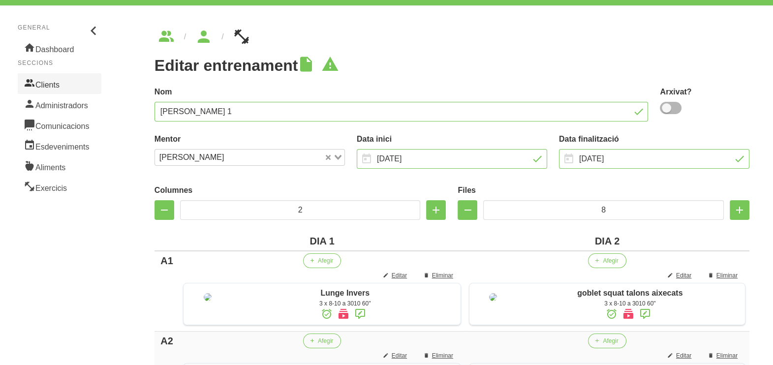
click at [43, 82] on link "Clients" at bounding box center [60, 83] width 84 height 21
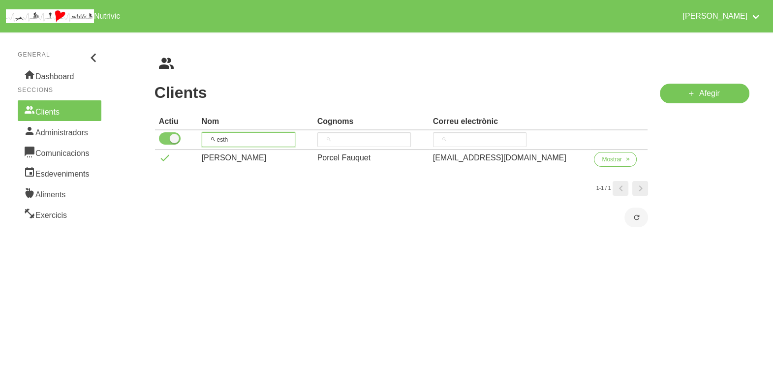
drag, startPoint x: 249, startPoint y: 142, endPoint x: 183, endPoint y: 136, distance: 66.2
click at [185, 140] on tr "esth" at bounding box center [401, 140] width 493 height 20
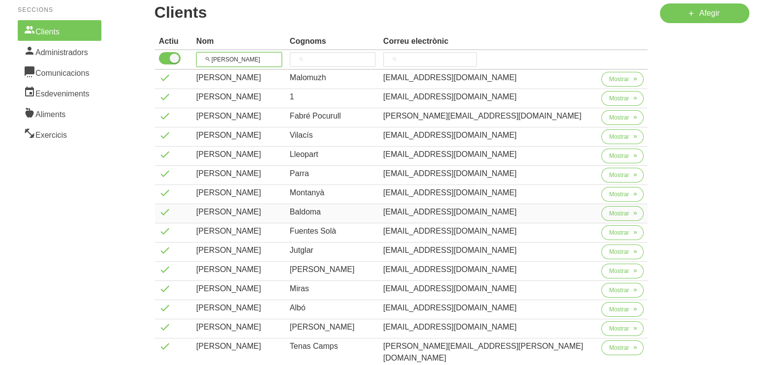
scroll to position [123, 0]
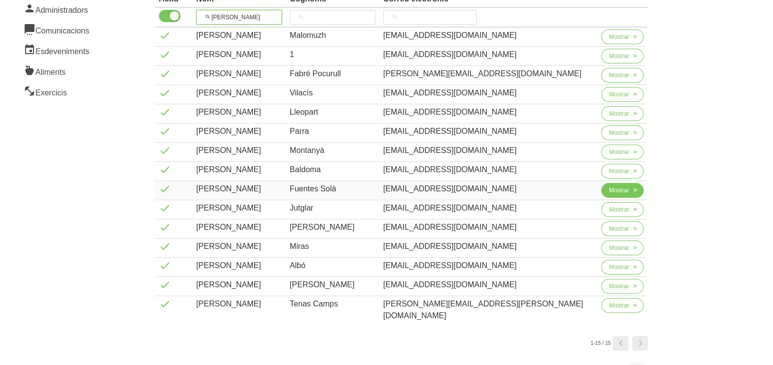
type input "[PERSON_NAME]"
click at [601, 191] on button "Mostrar" at bounding box center [622, 190] width 43 height 15
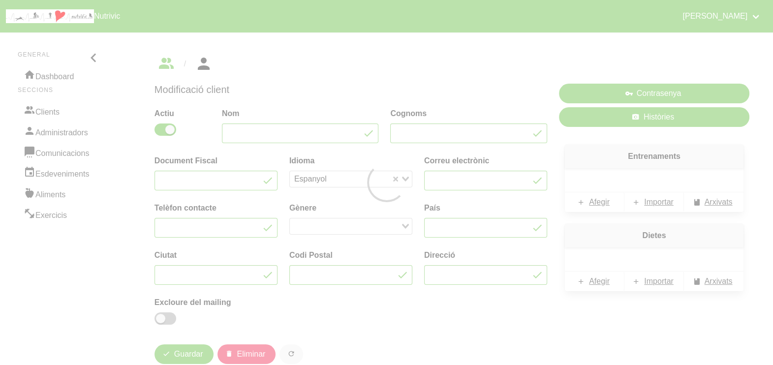
type input "[PERSON_NAME]"
type input "Fuentes Solà"
type input "[EMAIL_ADDRESS][DOMAIN_NAME]"
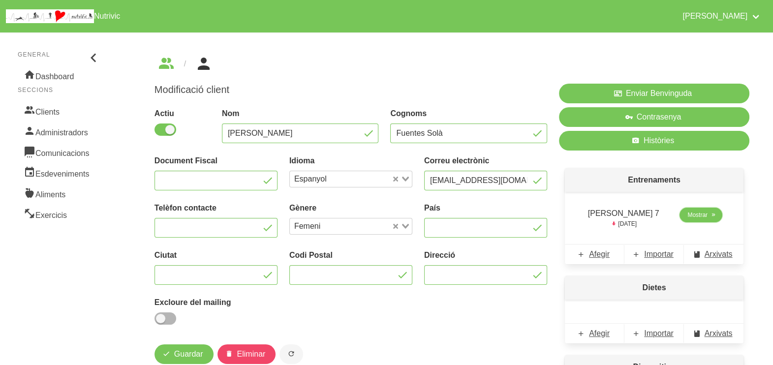
click at [691, 217] on span "Mostrar" at bounding box center [698, 215] width 20 height 9
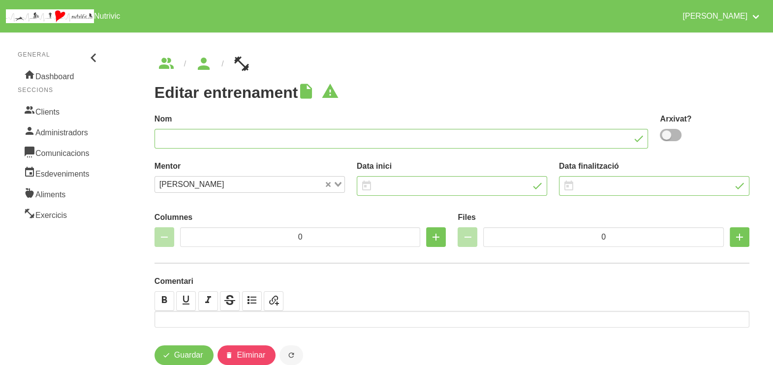
type input "[PERSON_NAME] 7"
type input "28/9/2025"
type input "[DATE]"
type input "2"
type input "8"
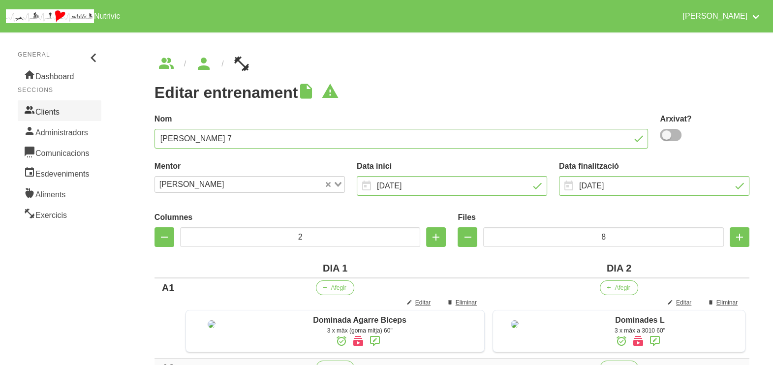
drag, startPoint x: 66, startPoint y: 109, endPoint x: 87, endPoint y: 112, distance: 20.8
click at [66, 109] on link "Clients" at bounding box center [60, 110] width 84 height 21
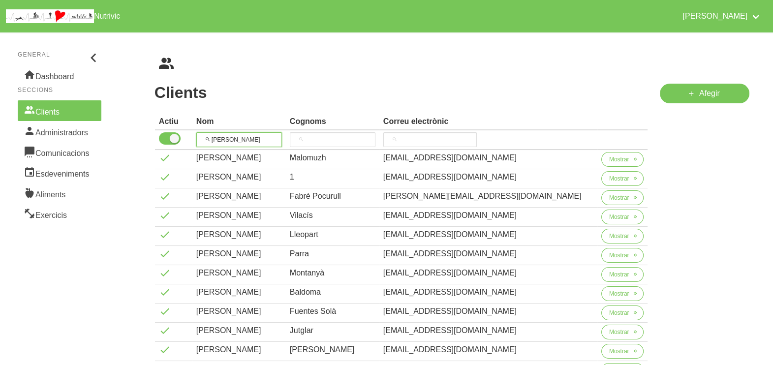
drag, startPoint x: 236, startPoint y: 136, endPoint x: 209, endPoint y: 134, distance: 27.2
click at [207, 135] on input "[PERSON_NAME]" at bounding box center [239, 139] width 86 height 15
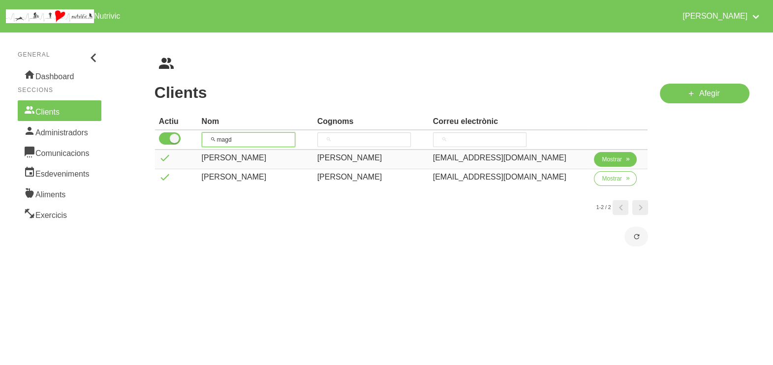
type input "magd"
click at [602, 161] on span "Mostrar" at bounding box center [612, 159] width 20 height 9
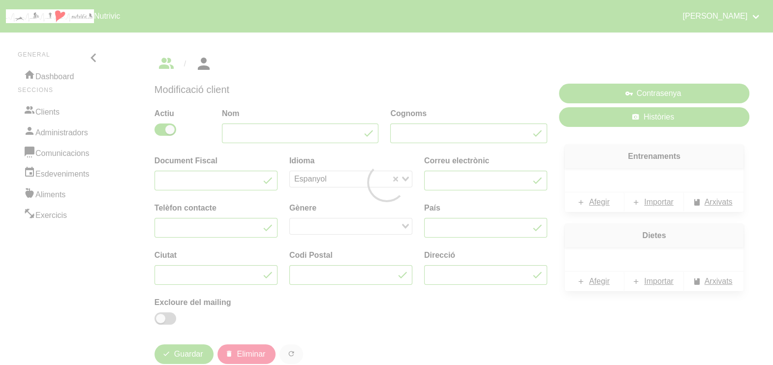
type input "[PERSON_NAME]"
type input "[EMAIL_ADDRESS][DOMAIN_NAME]"
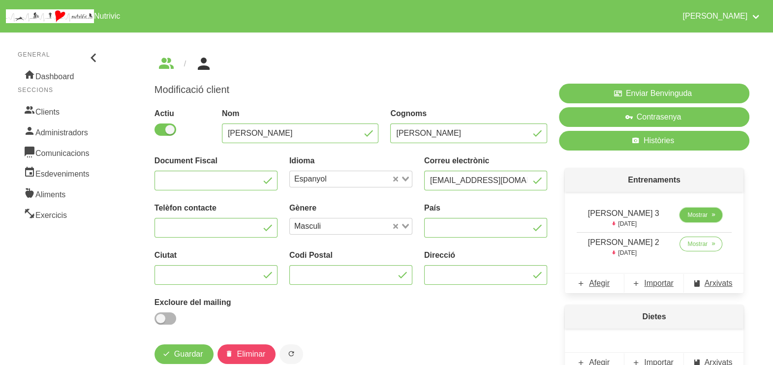
click at [696, 214] on span "Mostrar" at bounding box center [698, 215] width 20 height 9
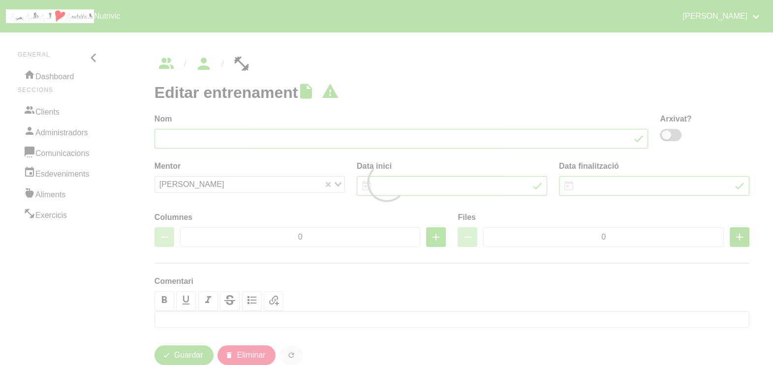
type input "[PERSON_NAME] 3"
type input "5/10/2025"
type input "[DATE]"
type input "2"
type input "8"
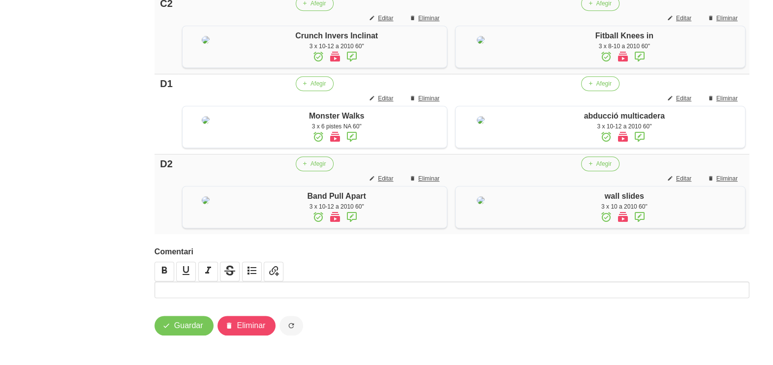
scroll to position [883, 0]
